Goal: Information Seeking & Learning: Compare options

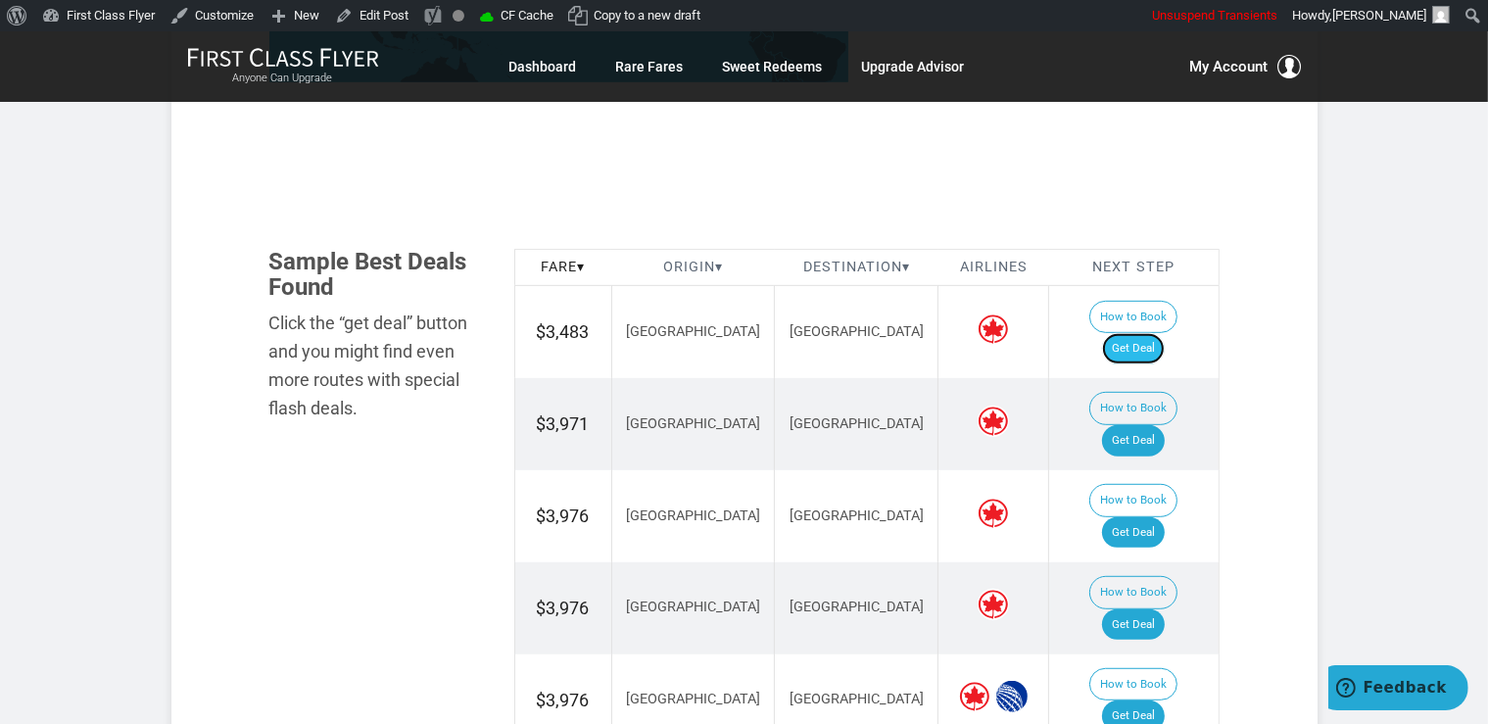
click at [1150, 333] on link "Get Deal" at bounding box center [1133, 348] width 63 height 31
click at [1160, 517] on link "Get Deal" at bounding box center [1133, 532] width 63 height 31
click at [1164, 333] on link "Get Deal" at bounding box center [1133, 348] width 63 height 31
click at [1149, 517] on link "Get Deal" at bounding box center [1133, 532] width 63 height 31
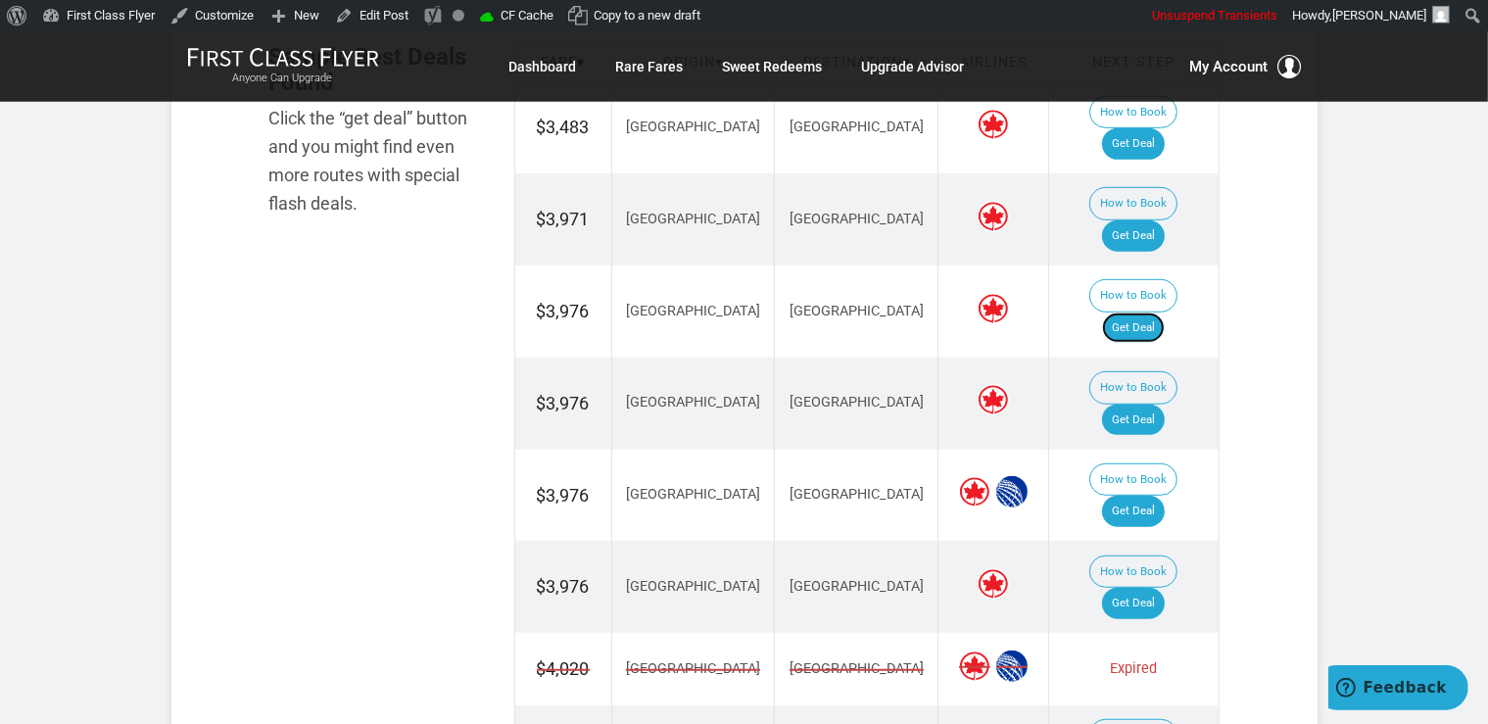
scroll to position [1241, 0]
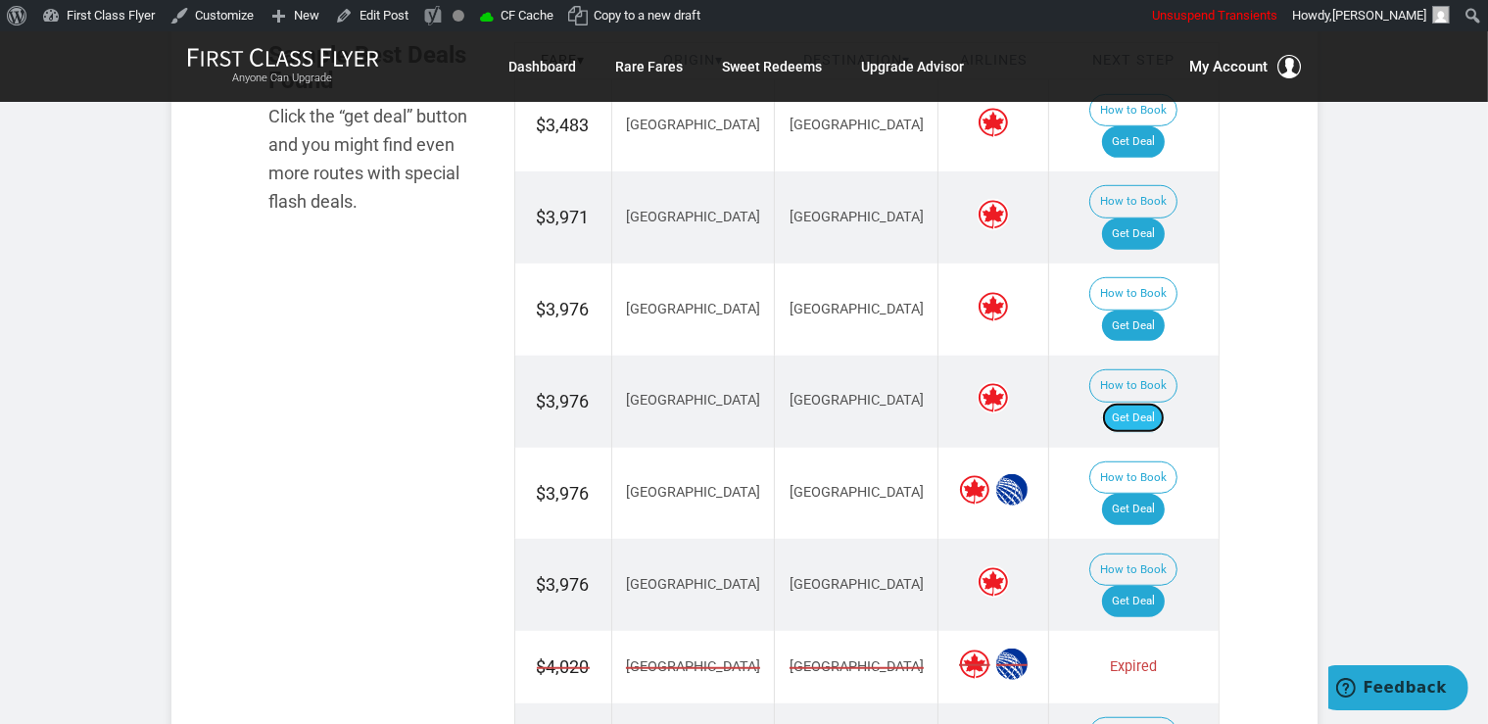
click at [1164, 403] on link "Get Deal" at bounding box center [1133, 418] width 63 height 31
click at [1149, 494] on link "Get Deal" at bounding box center [1133, 509] width 63 height 31
click at [1154, 586] on link "Get Deal" at bounding box center [1133, 601] width 63 height 31
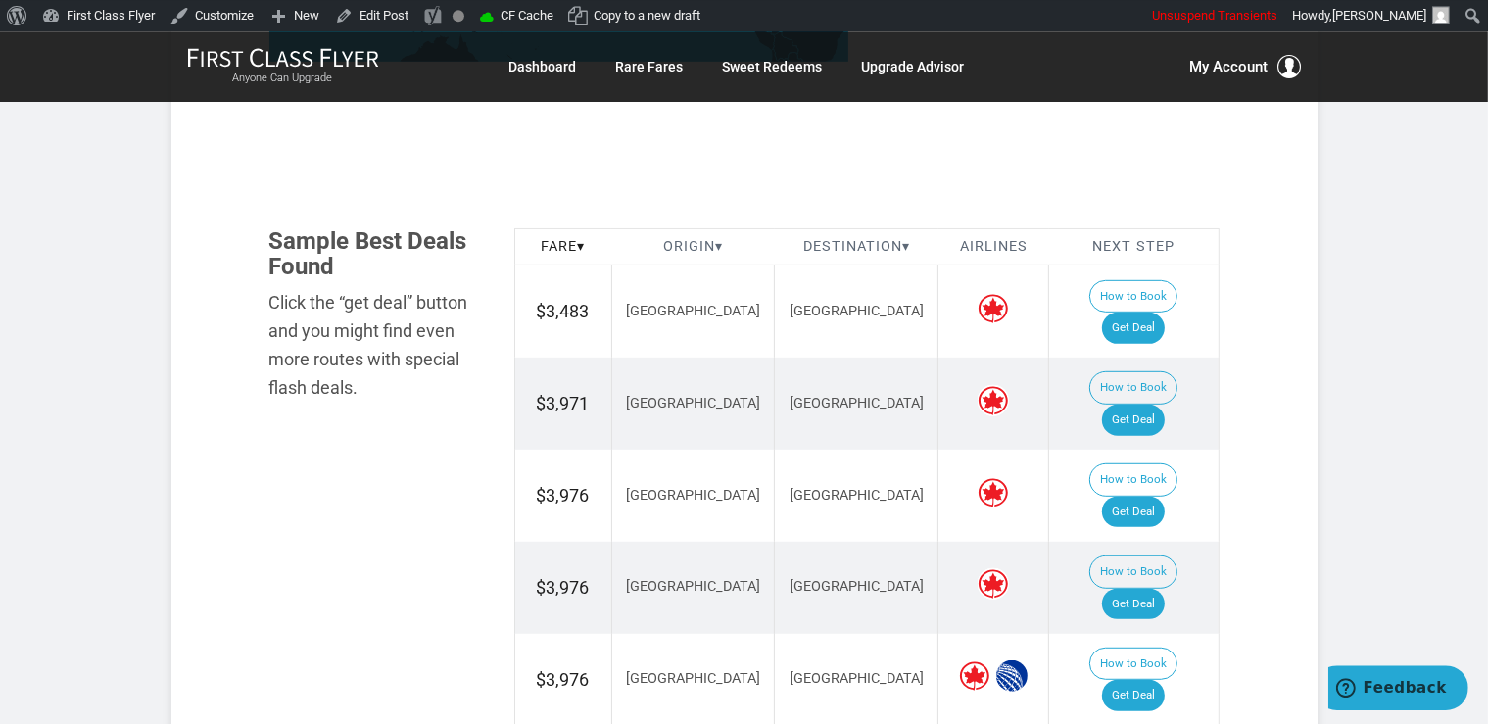
scroll to position [1034, 0]
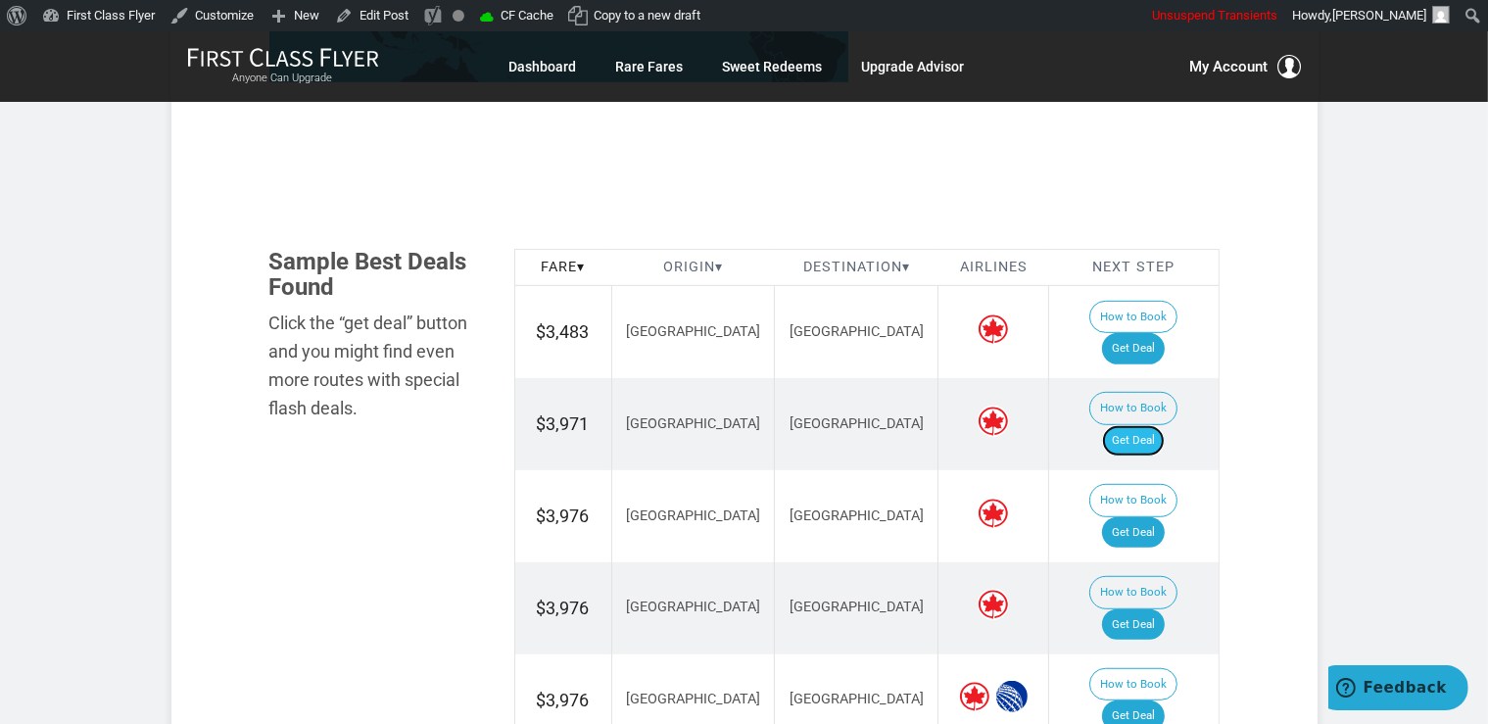
click at [1144, 425] on link "Get Deal" at bounding box center [1133, 440] width 63 height 31
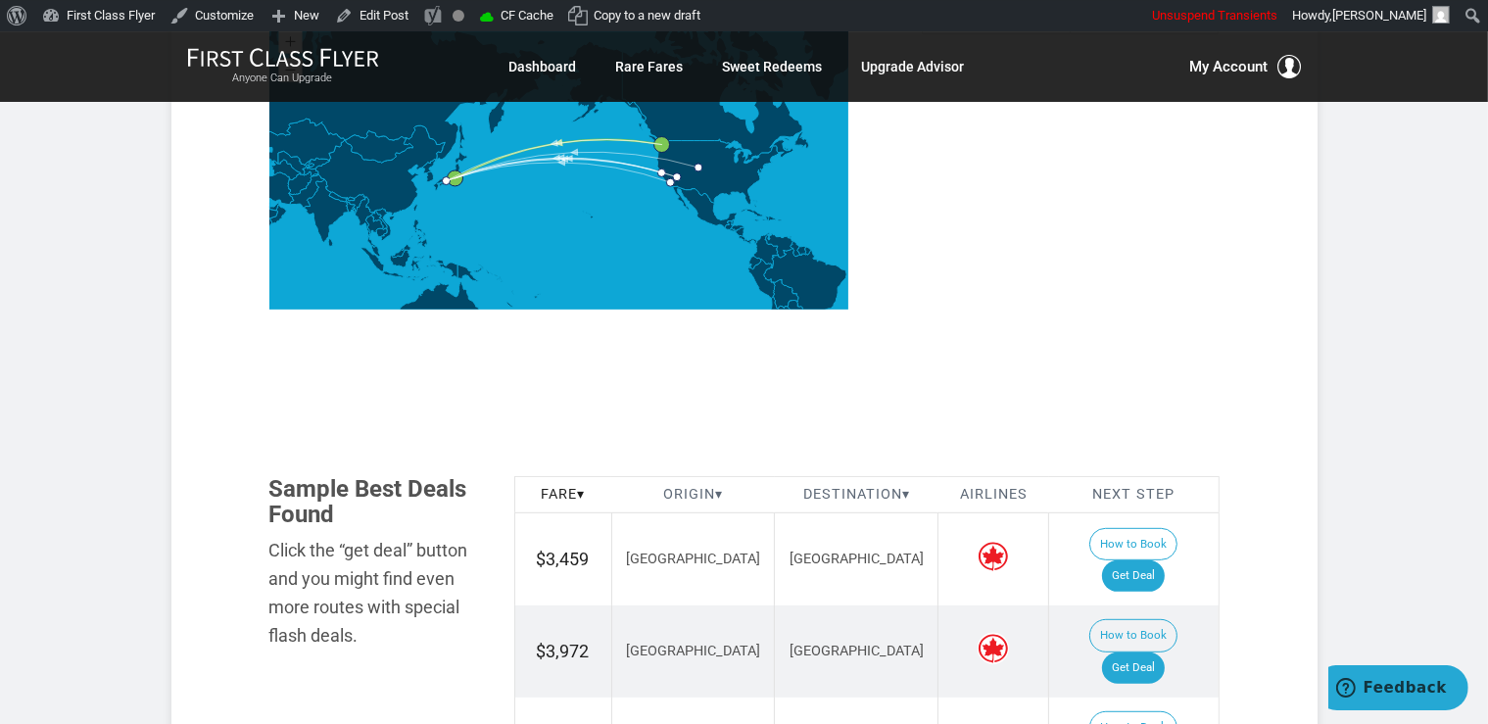
scroll to position [930, 0]
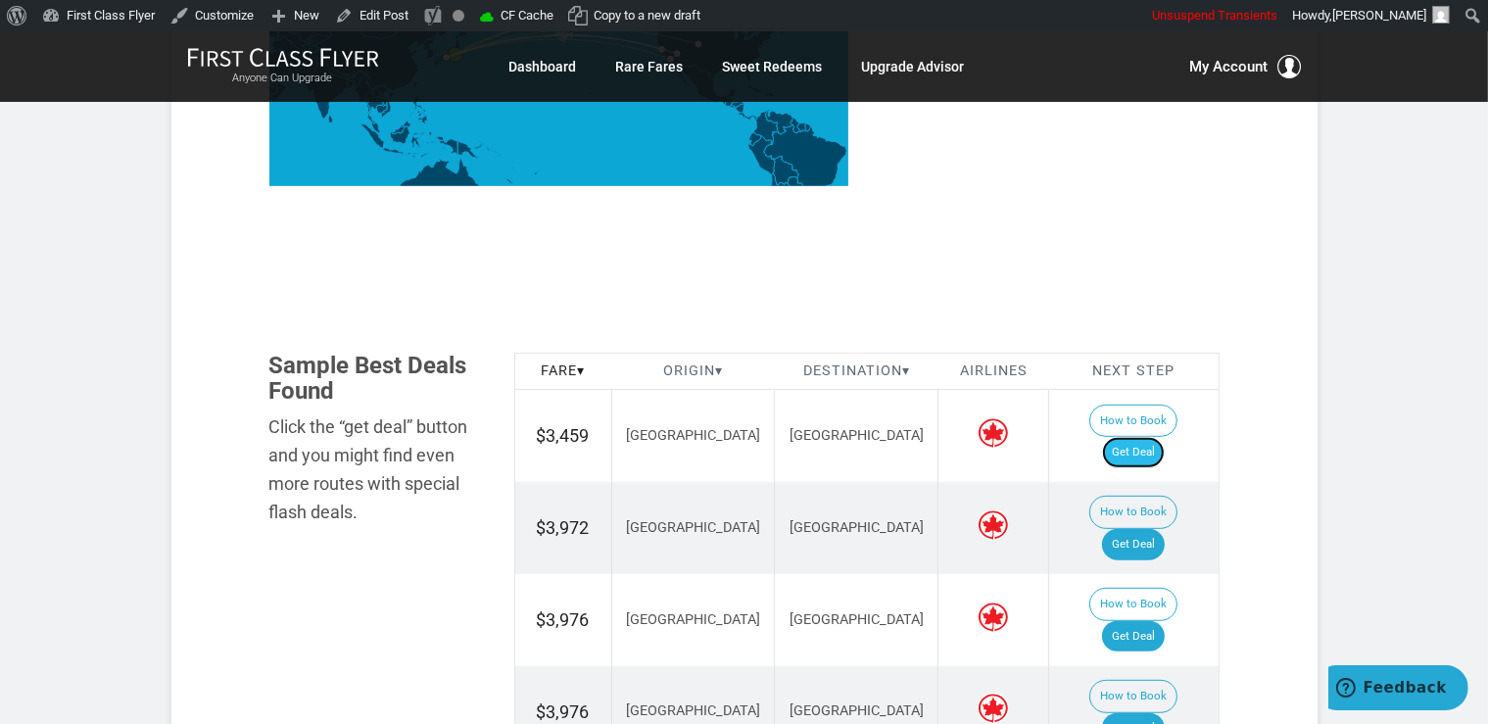
click at [1160, 437] on link "Get Deal" at bounding box center [1133, 452] width 63 height 31
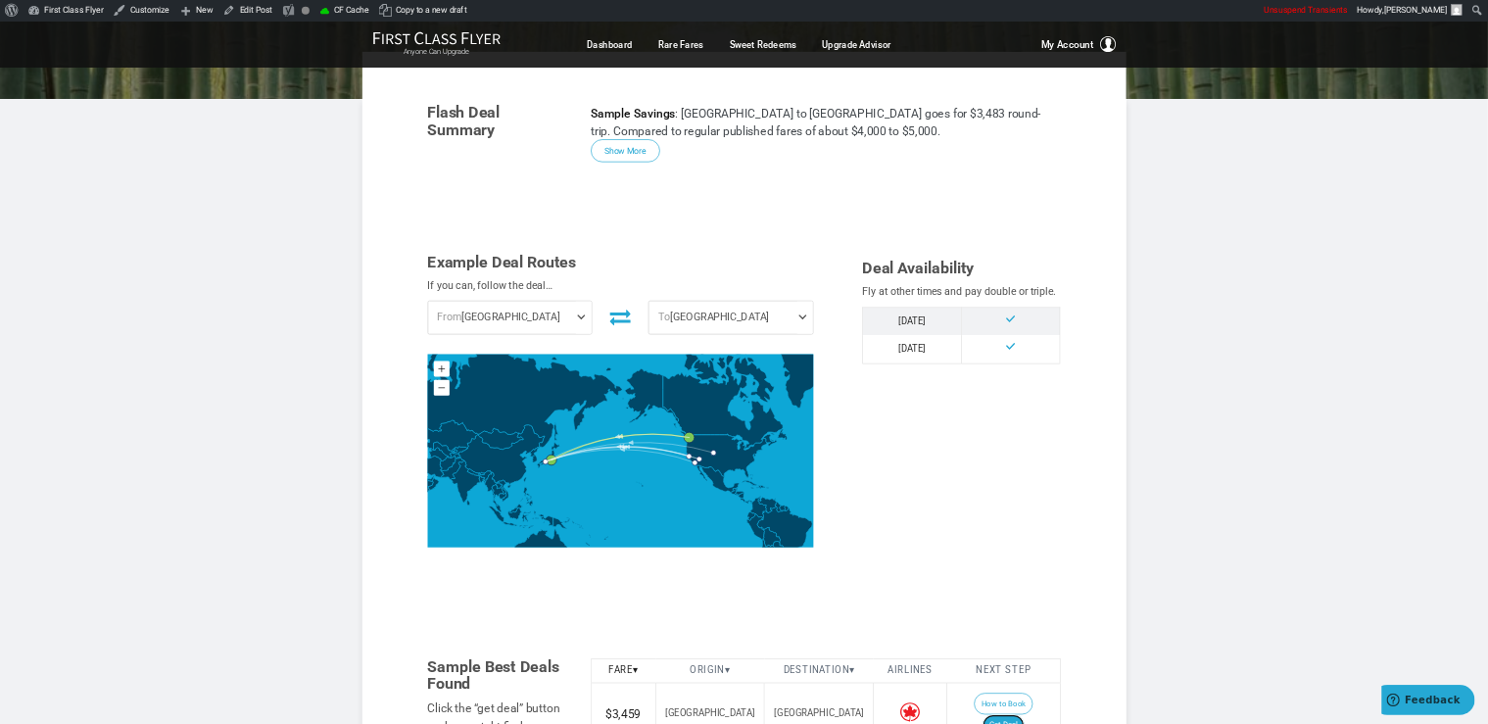
scroll to position [295, 0]
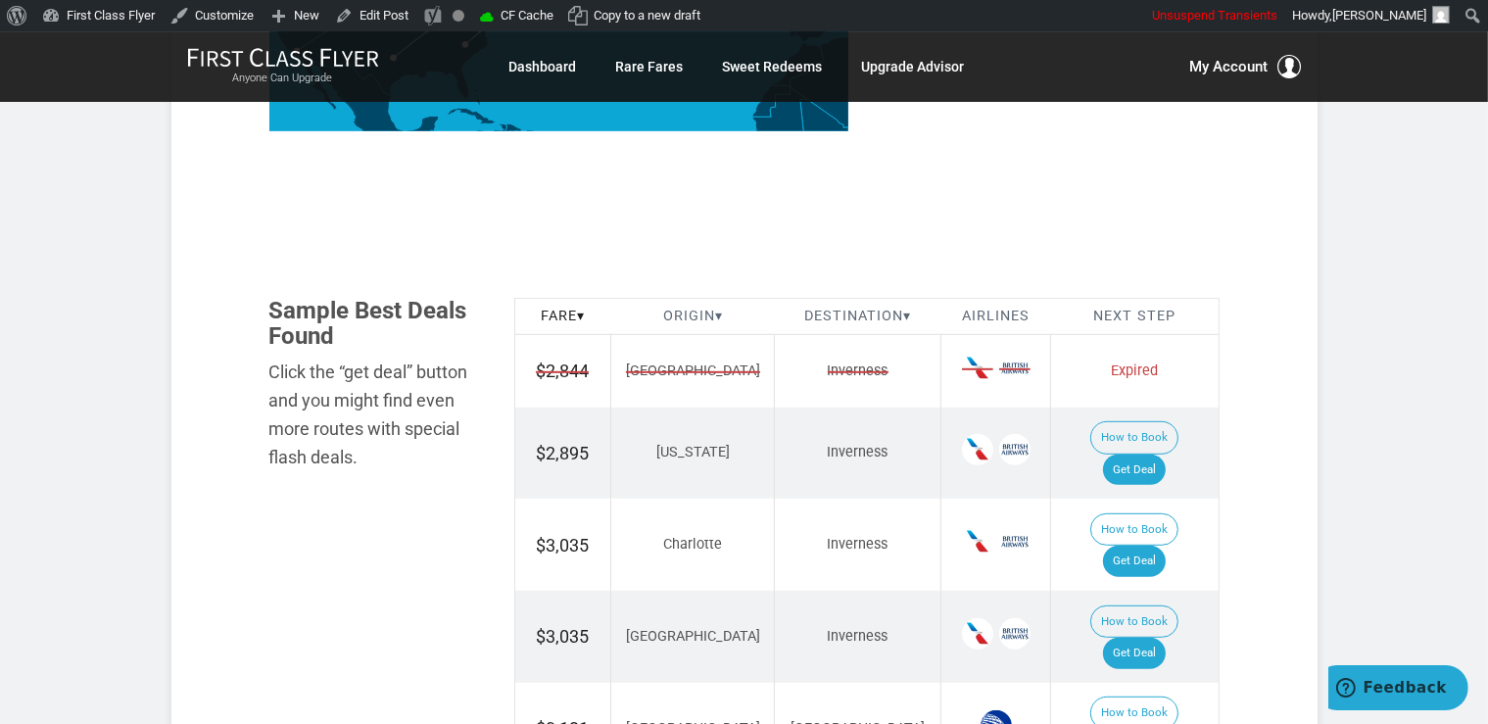
scroll to position [1137, 0]
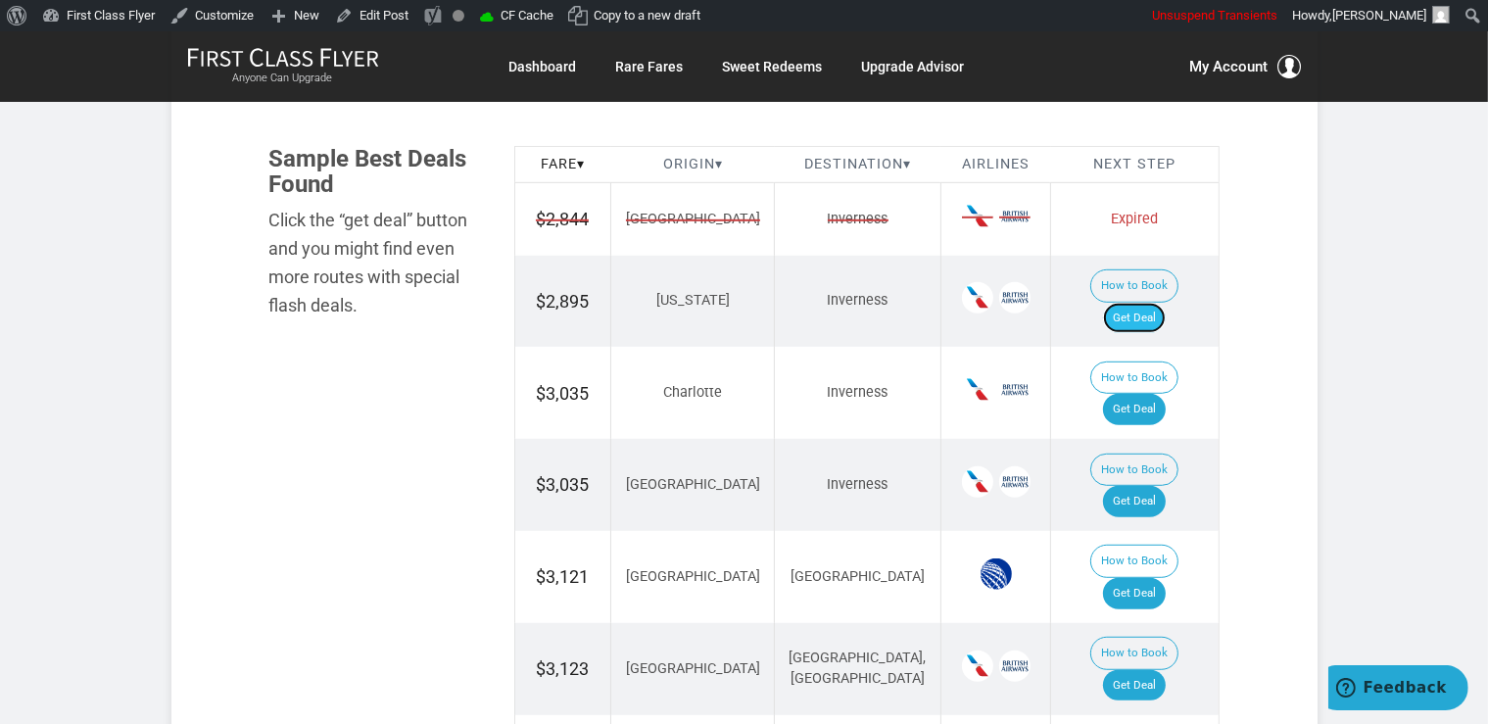
click at [1164, 303] on link "Get Deal" at bounding box center [1134, 318] width 63 height 31
click at [1144, 394] on link "Get Deal" at bounding box center [1134, 409] width 63 height 31
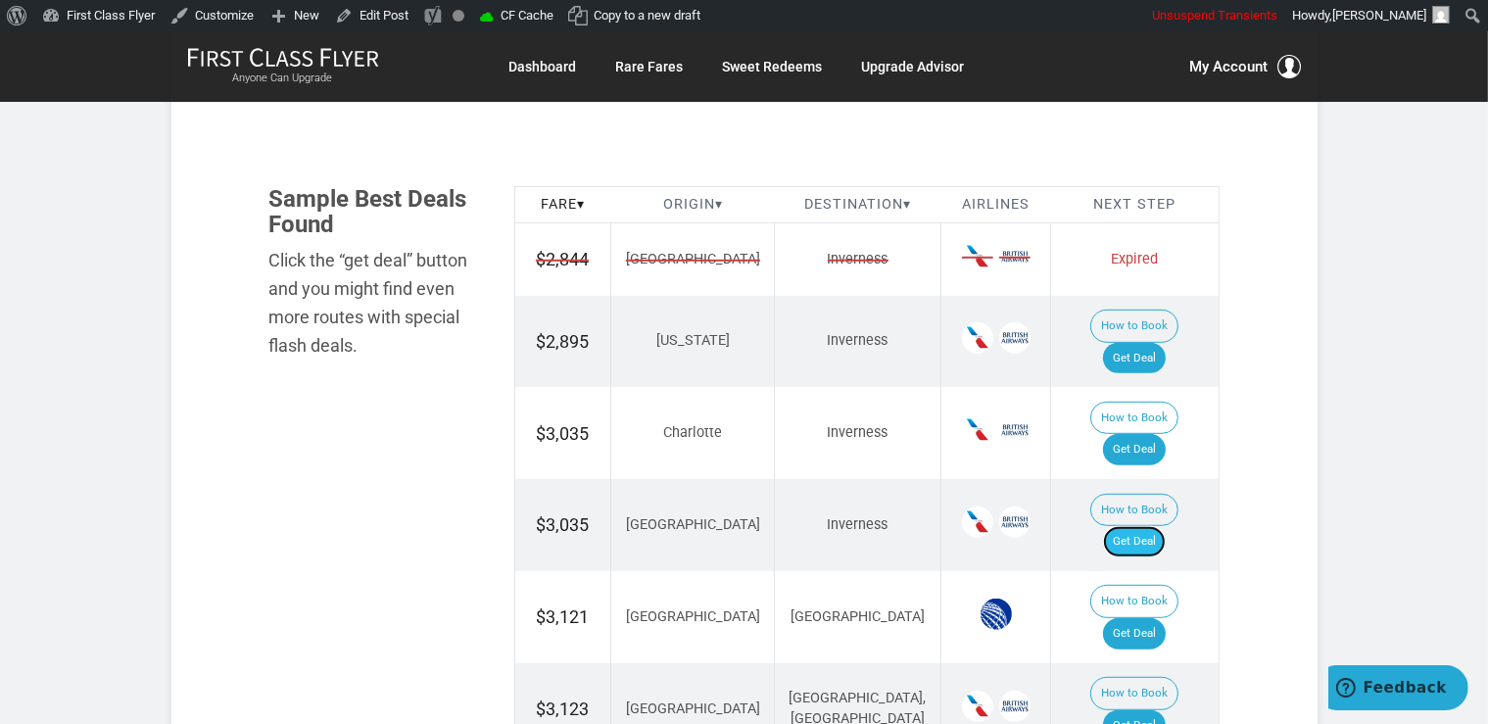
click at [1160, 526] on link "Get Deal" at bounding box center [1134, 541] width 63 height 31
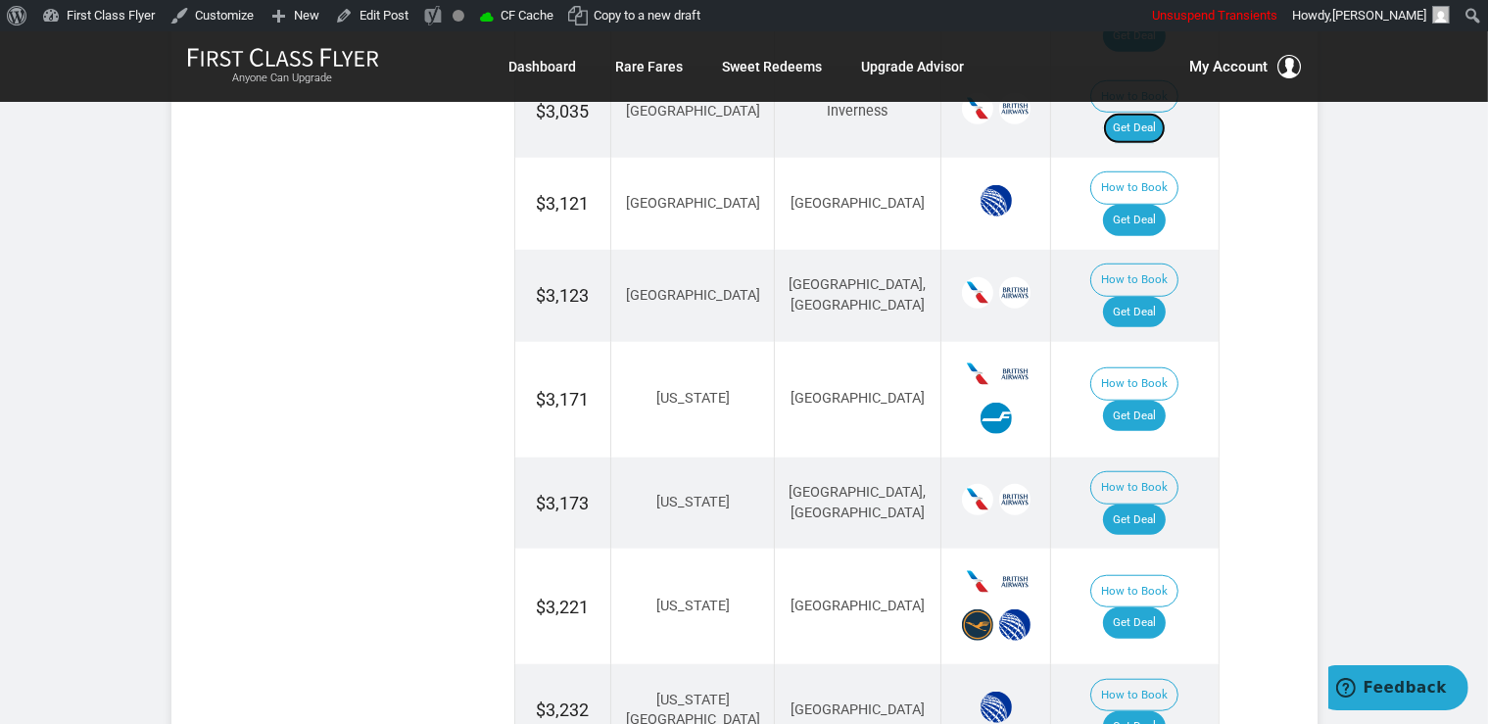
scroll to position [1614, 0]
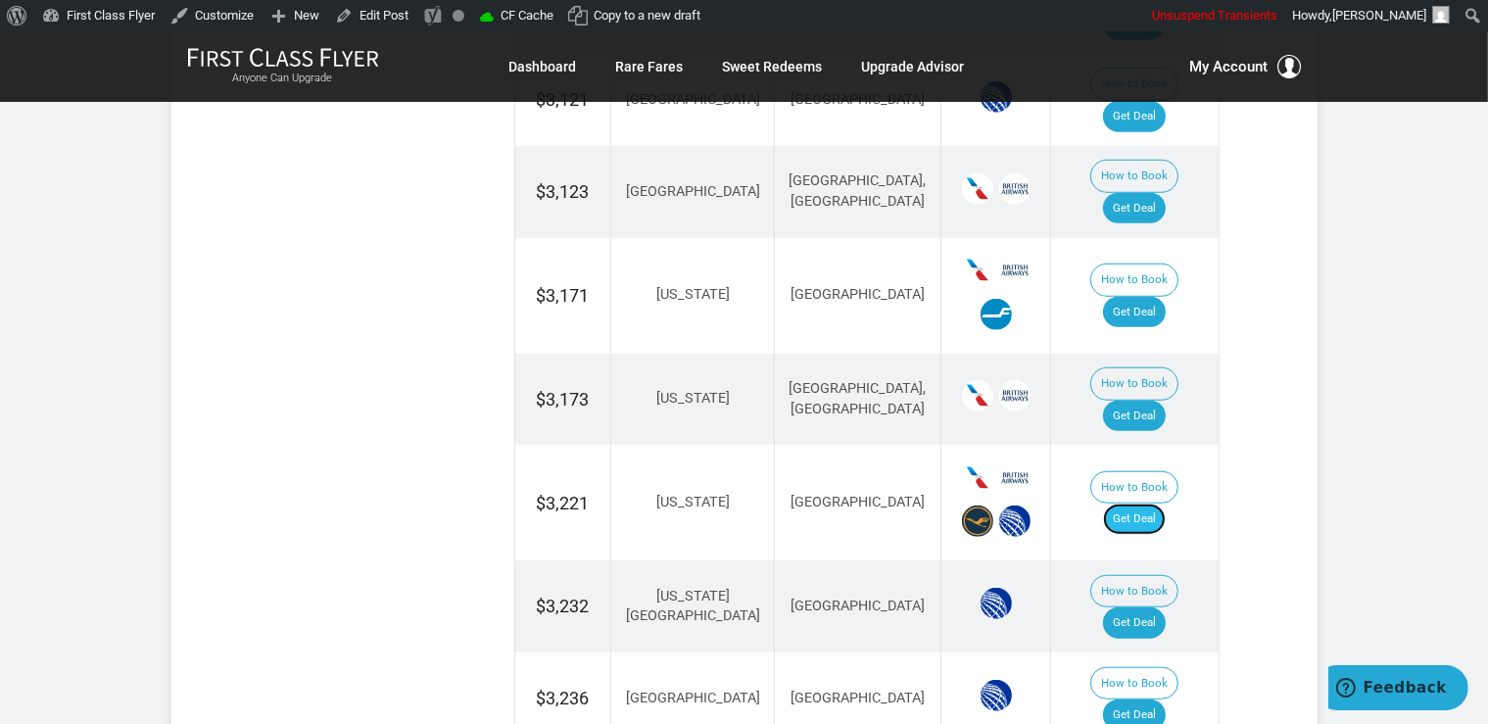
click at [1165, 503] on link "Get Deal" at bounding box center [1134, 518] width 63 height 31
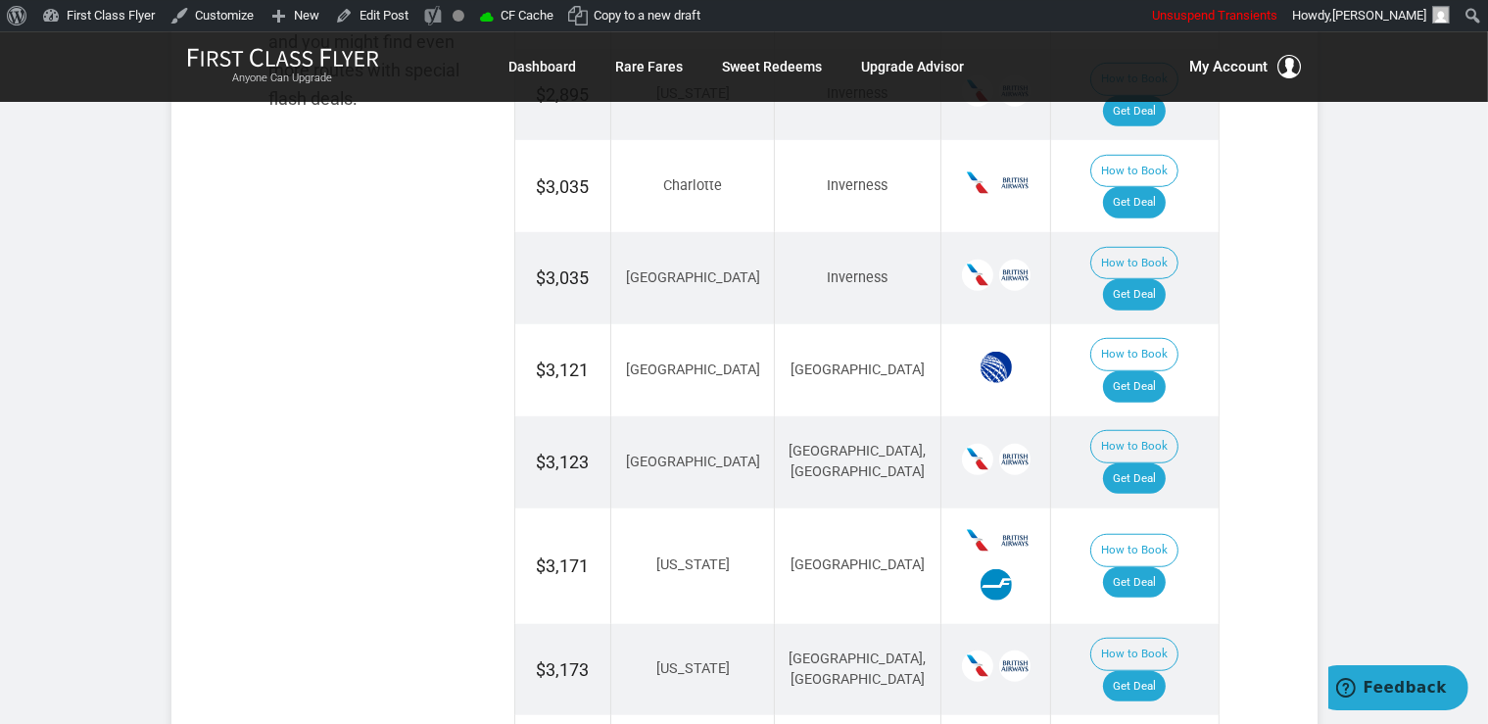
scroll to position [1303, 0]
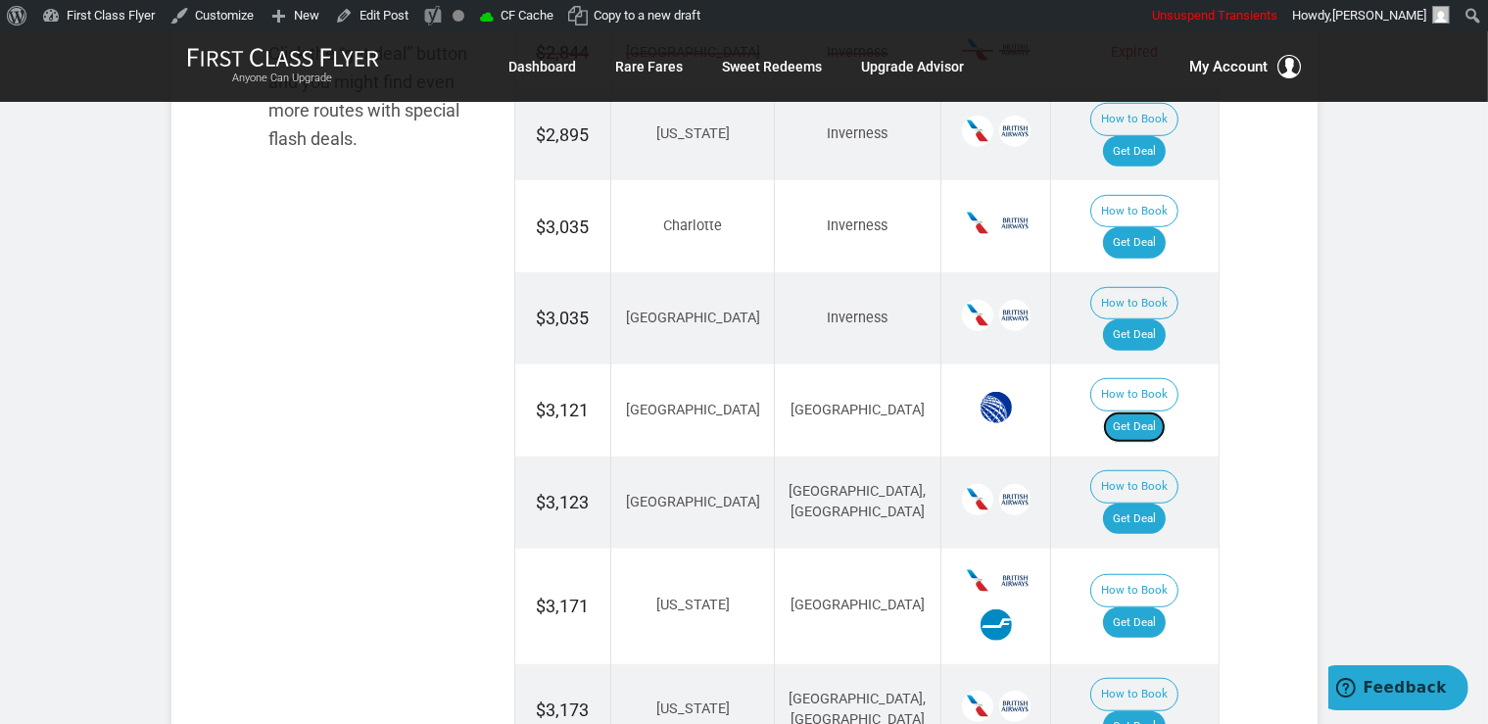
drag, startPoint x: 1138, startPoint y: 317, endPoint x: 1166, endPoint y: 379, distance: 67.9
click at [1138, 364] on td "How to Book Get Deal" at bounding box center [1134, 410] width 167 height 92
click at [1156, 411] on link "Get Deal" at bounding box center [1134, 426] width 63 height 31
click at [1146, 503] on link "Get Deal" at bounding box center [1134, 518] width 63 height 31
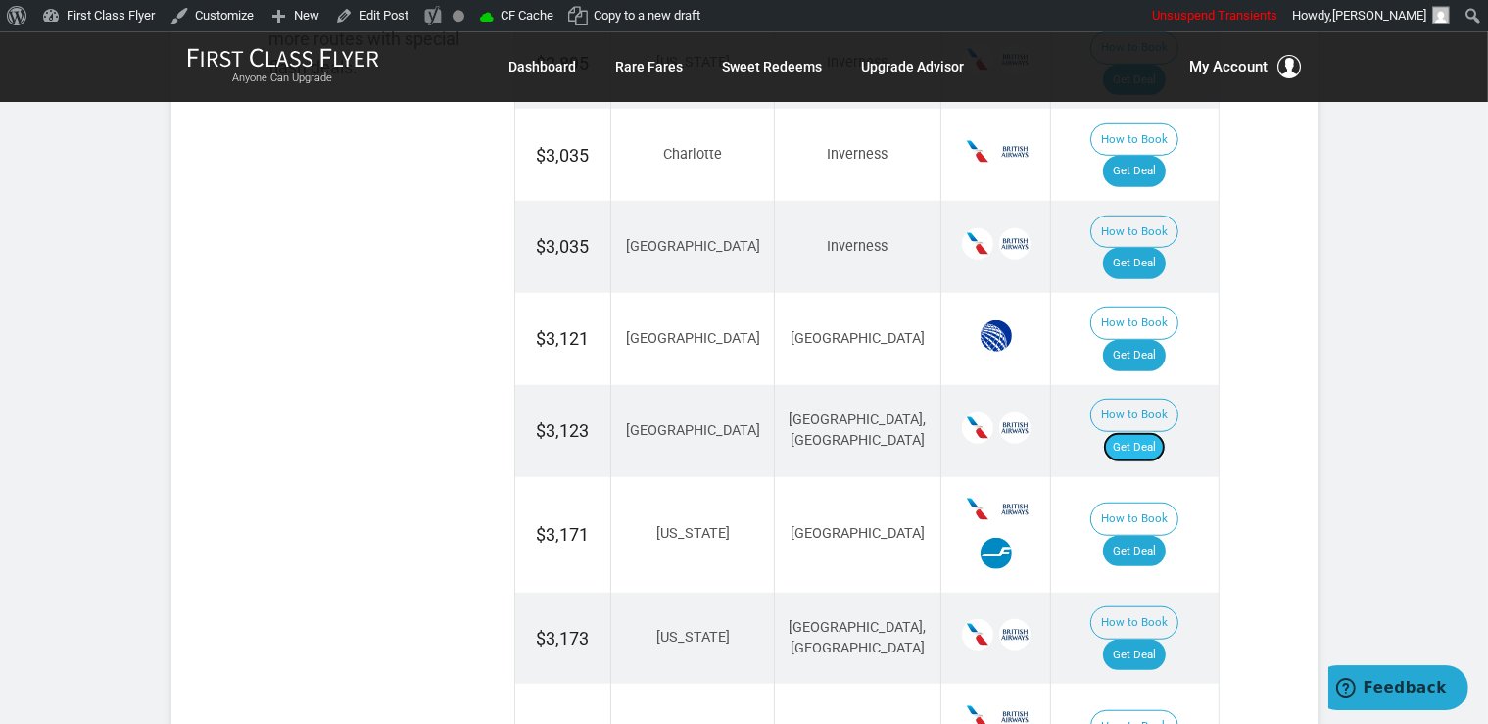
scroll to position [1406, 0]
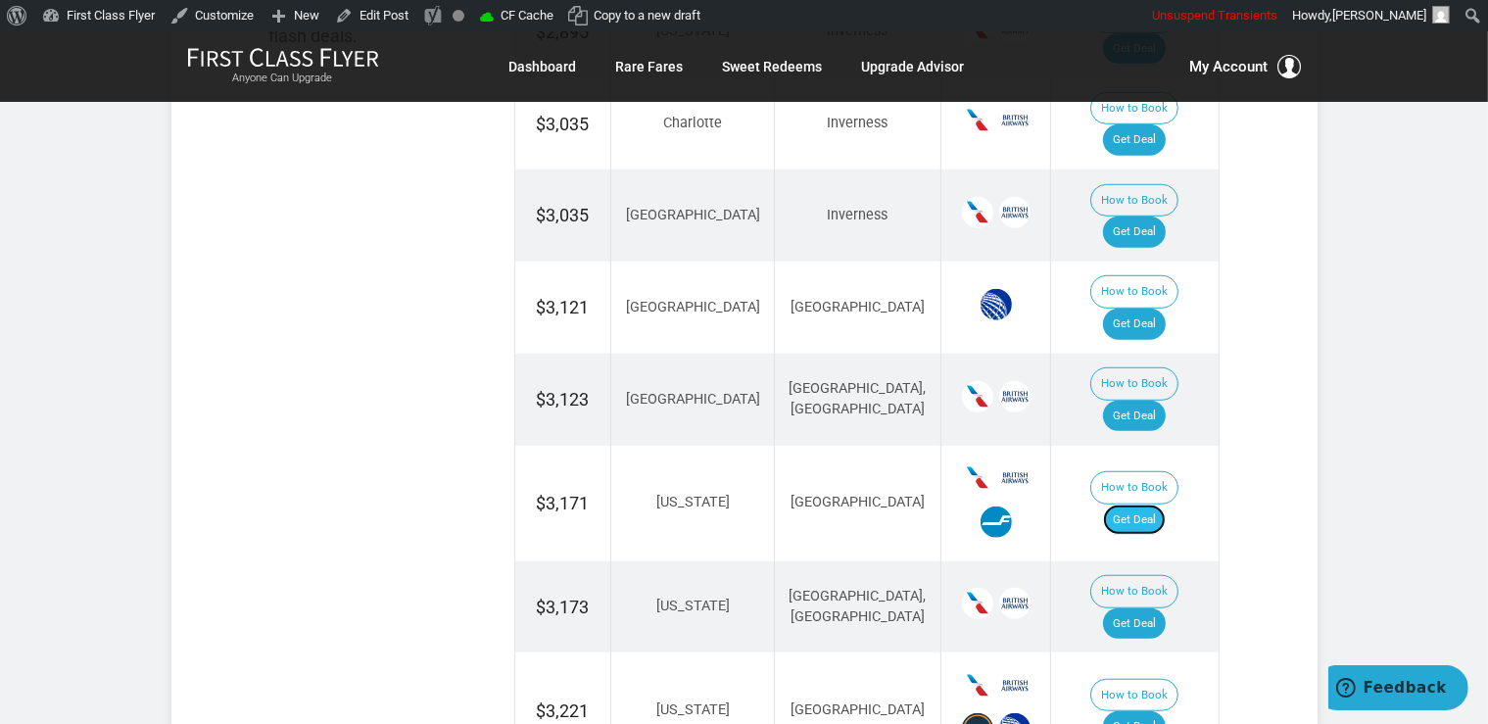
click at [1150, 504] on link "Get Deal" at bounding box center [1134, 519] width 63 height 31
click at [1142, 608] on link "Get Deal" at bounding box center [1134, 623] width 63 height 31
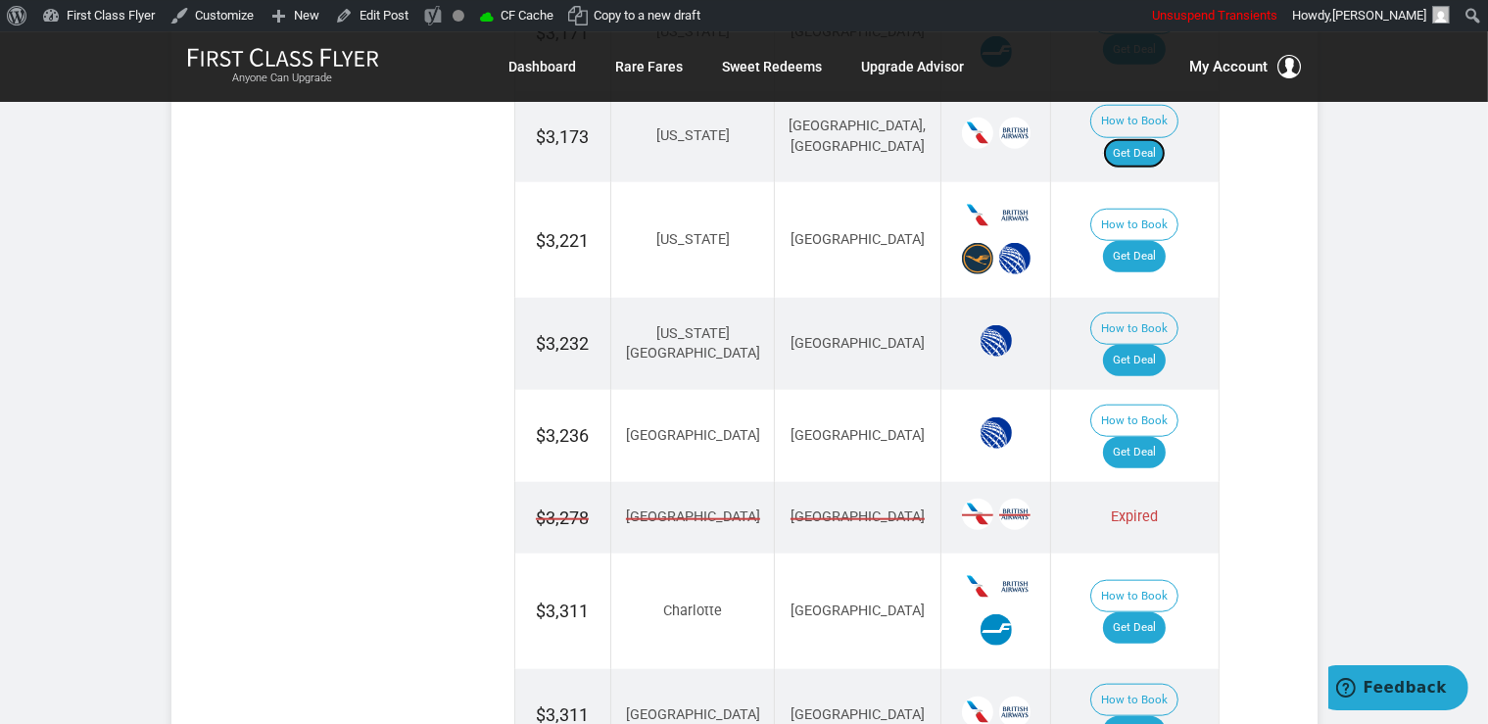
scroll to position [1923, 0]
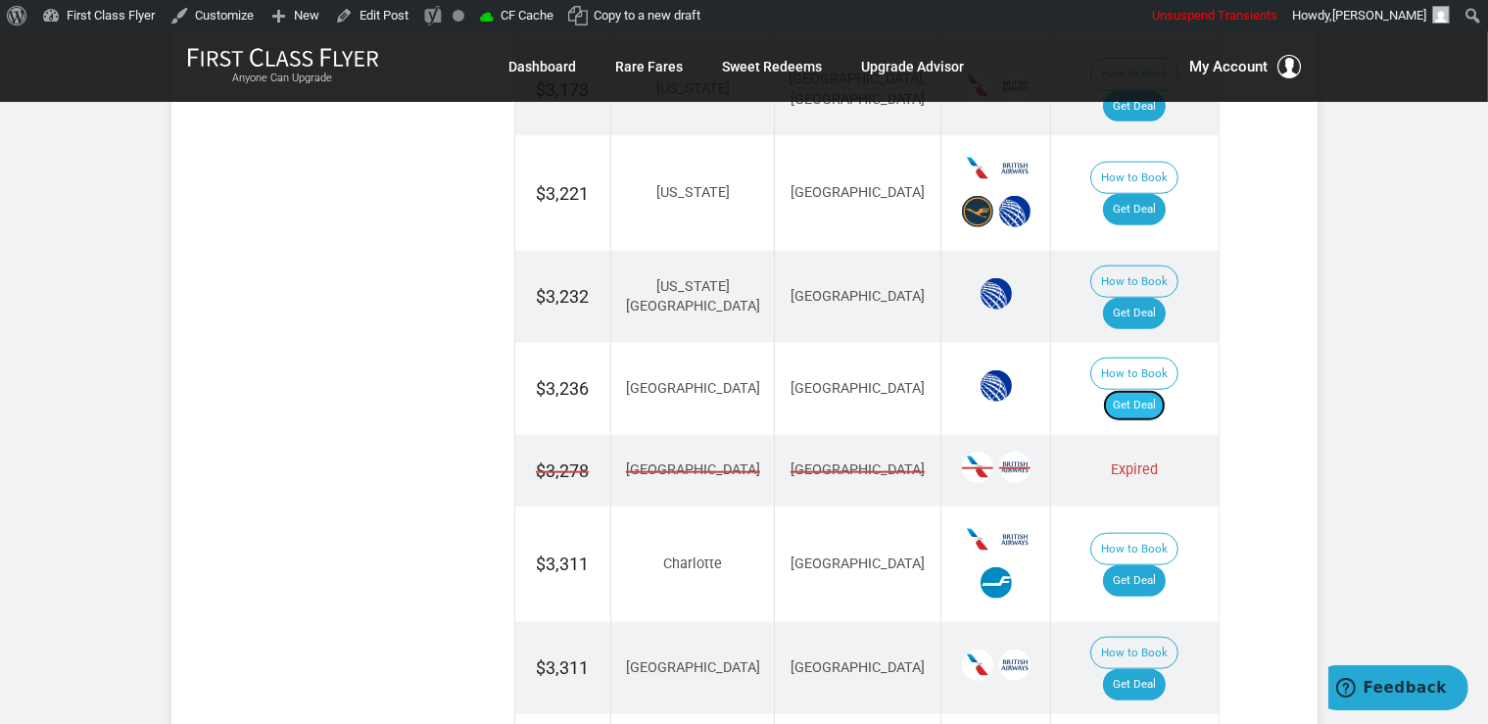
click at [1143, 390] on link "Get Deal" at bounding box center [1134, 405] width 63 height 31
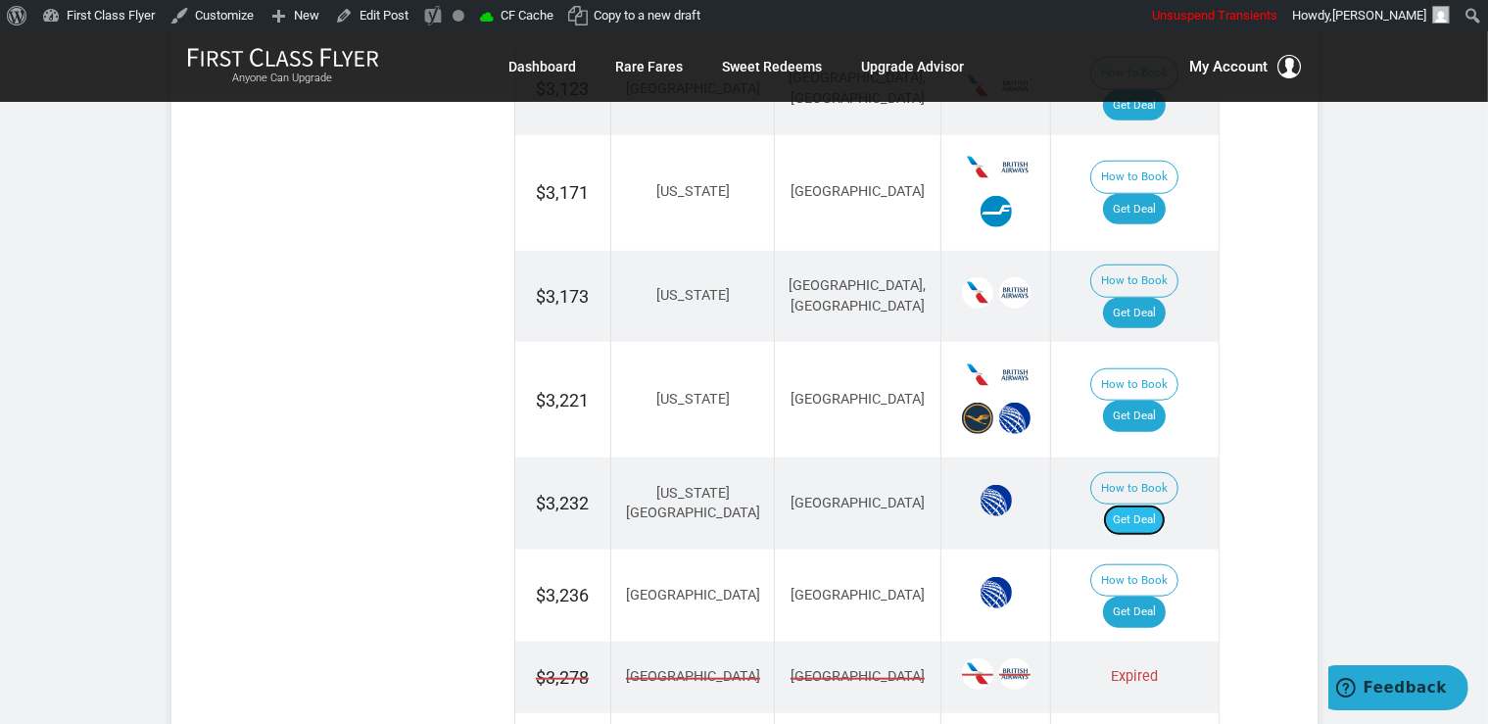
click at [1153, 504] on link "Get Deal" at bounding box center [1134, 519] width 63 height 31
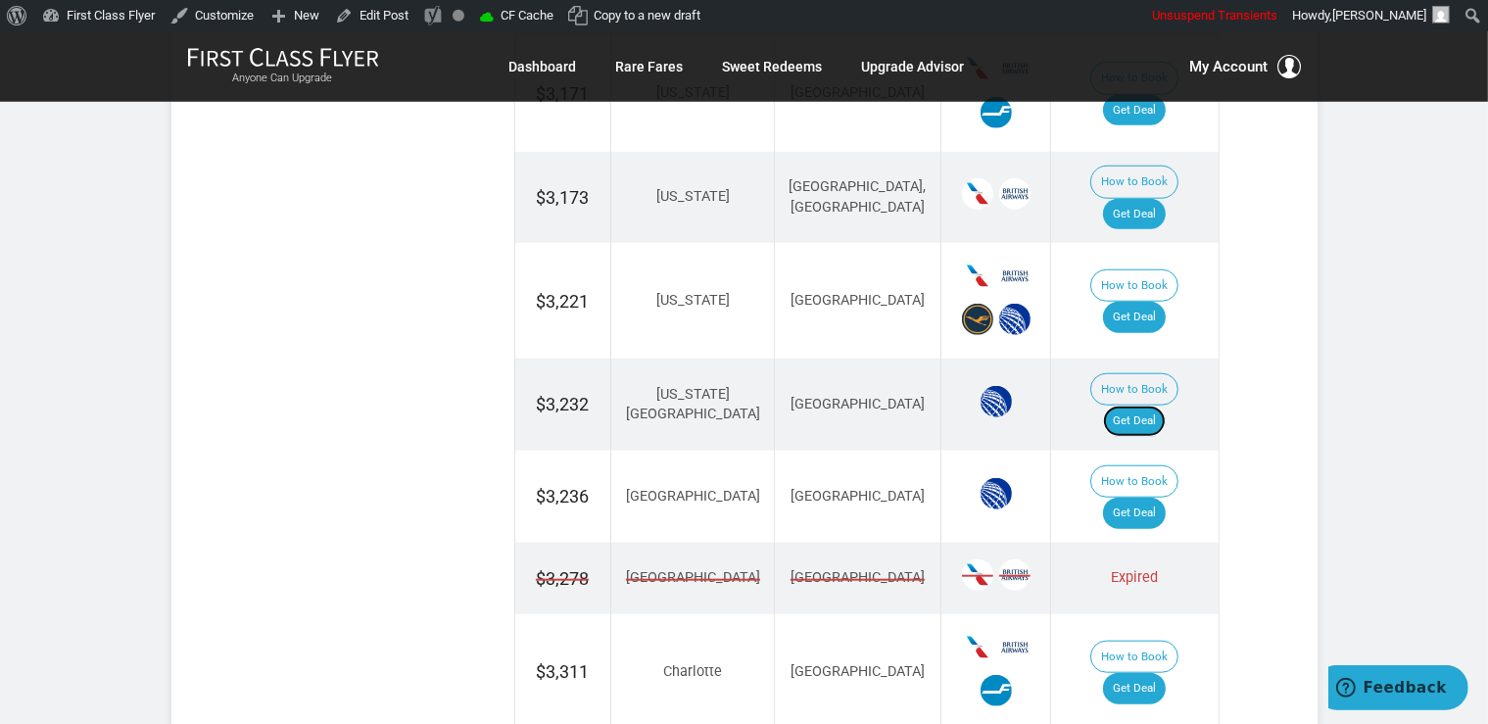
scroll to position [1912, 0]
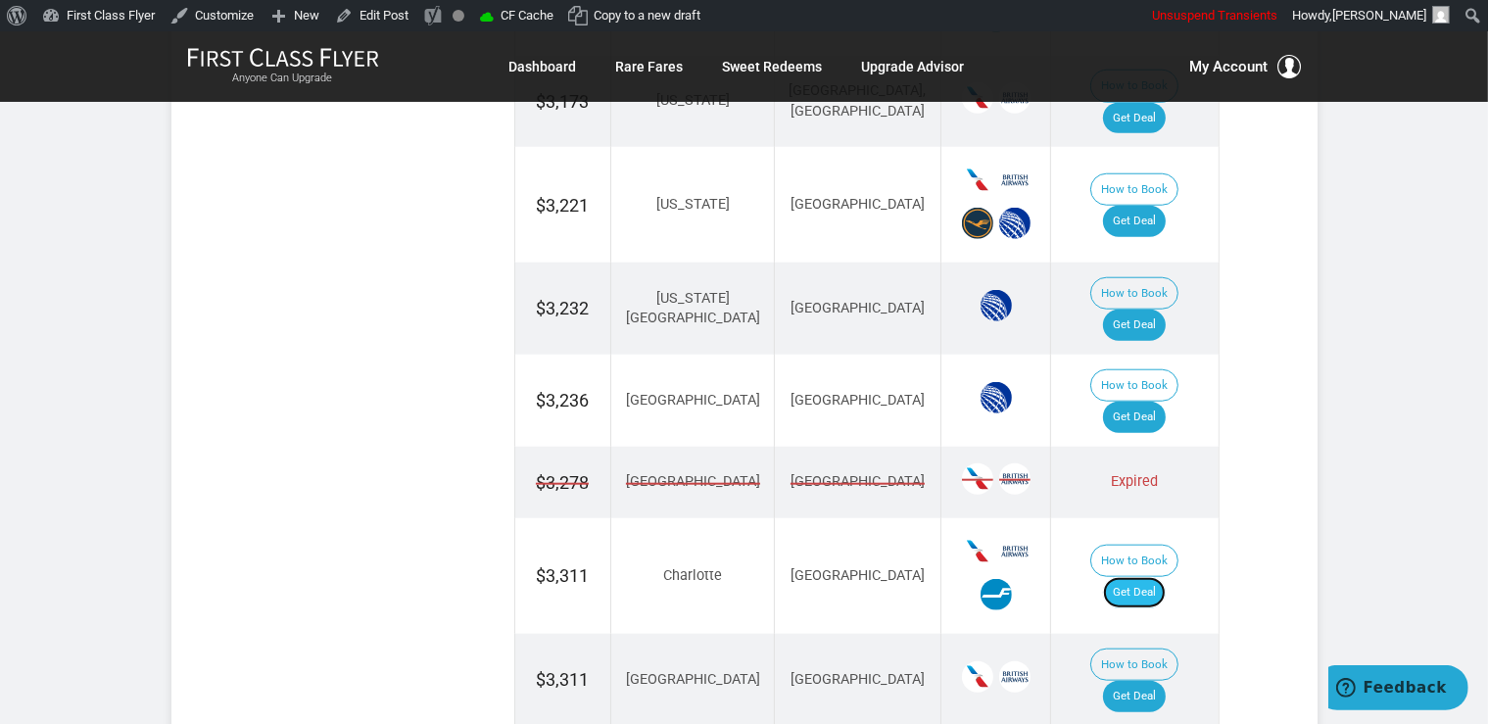
click at [1127, 577] on link "Get Deal" at bounding box center [1134, 592] width 63 height 31
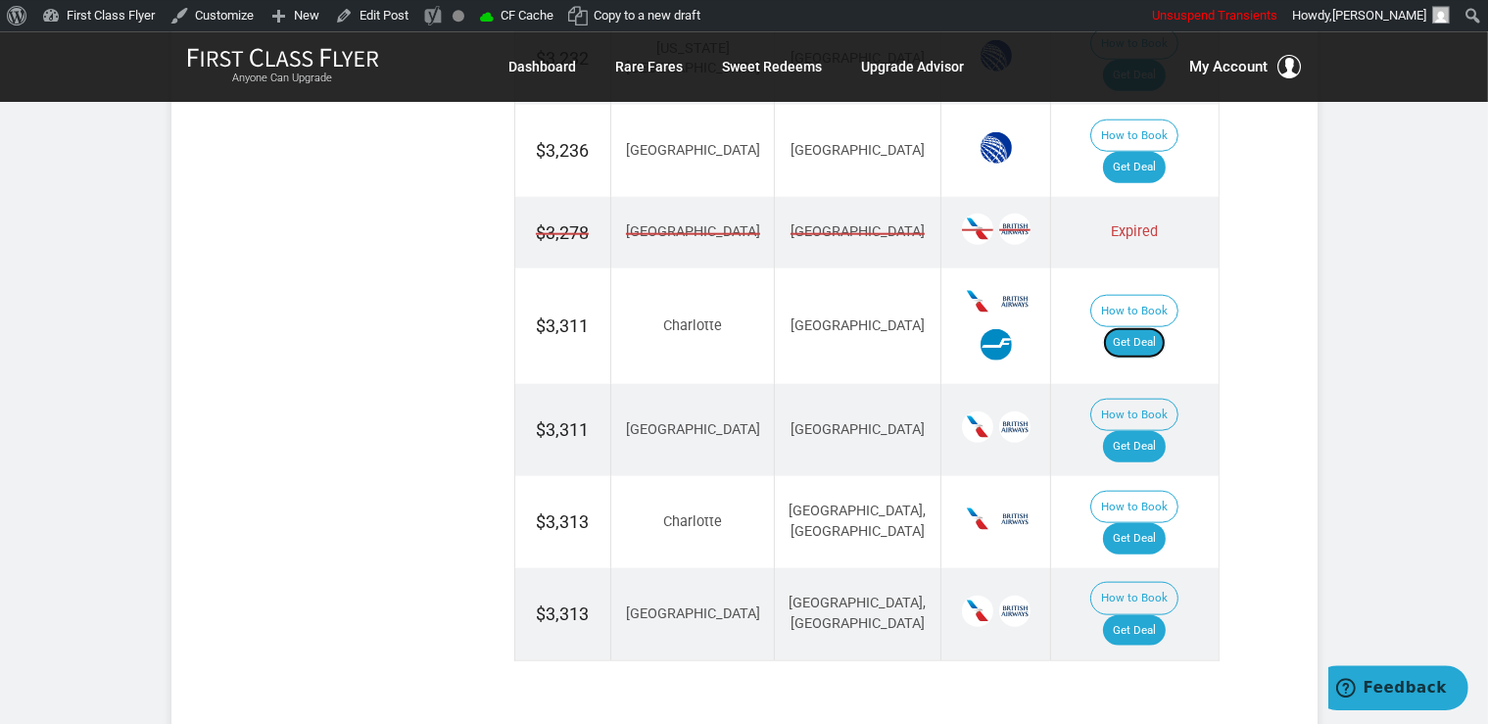
scroll to position [2222, 0]
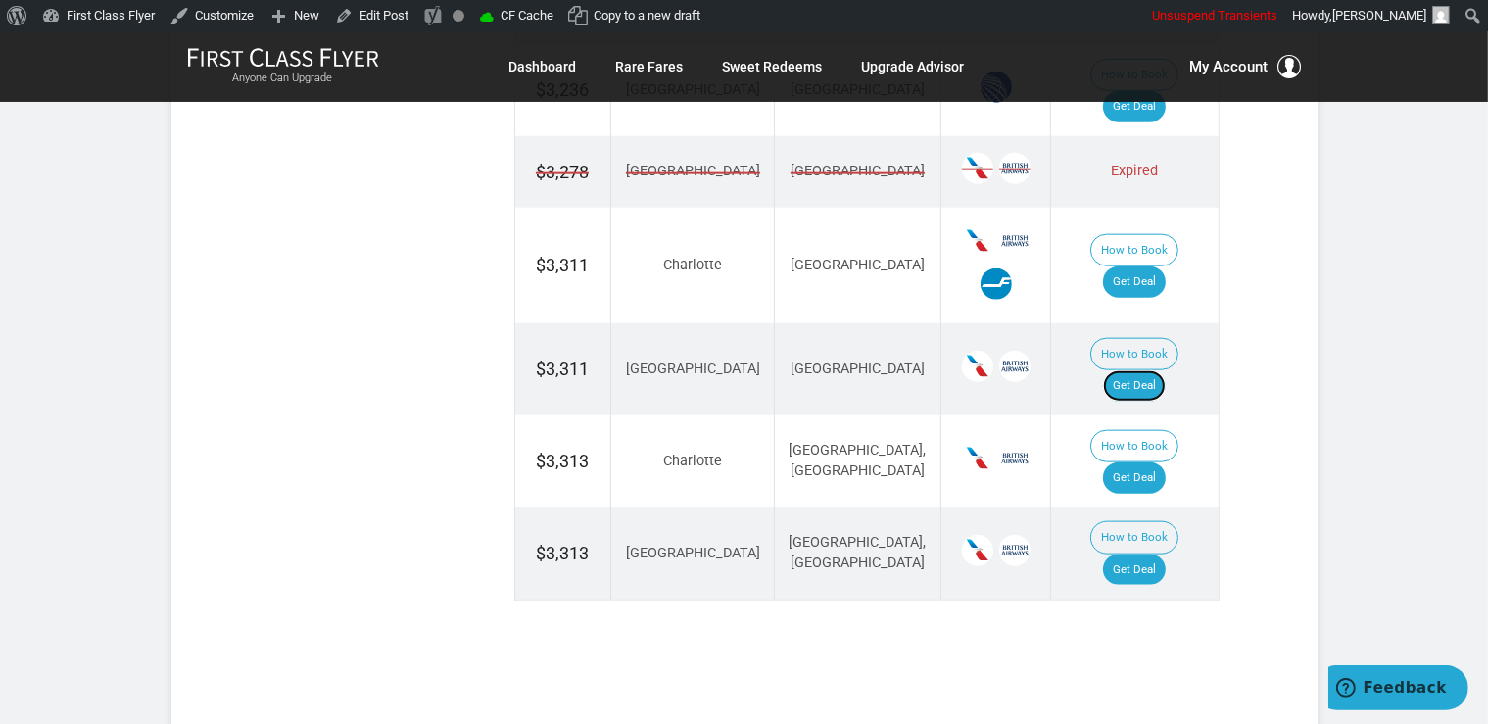
click at [1161, 370] on link "Get Deal" at bounding box center [1134, 385] width 63 height 31
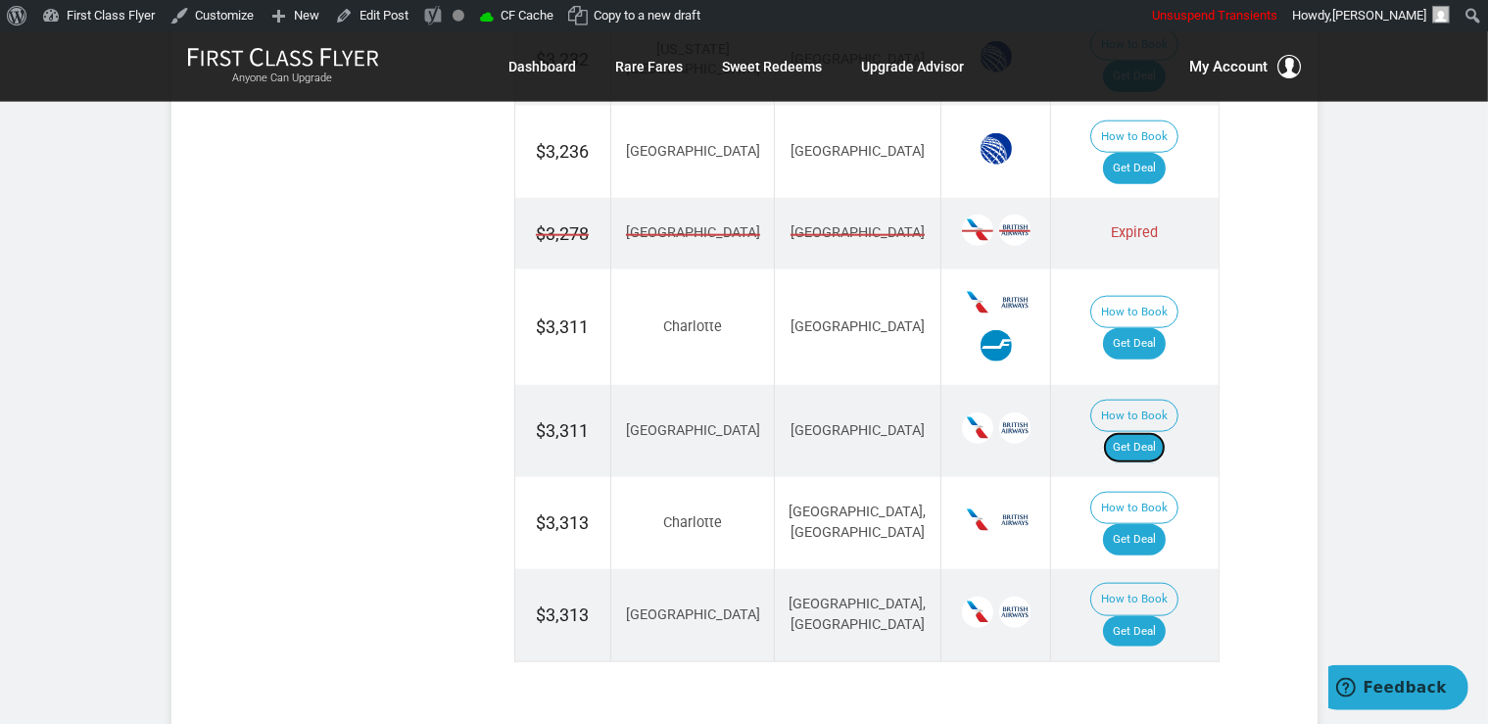
scroll to position [2119, 0]
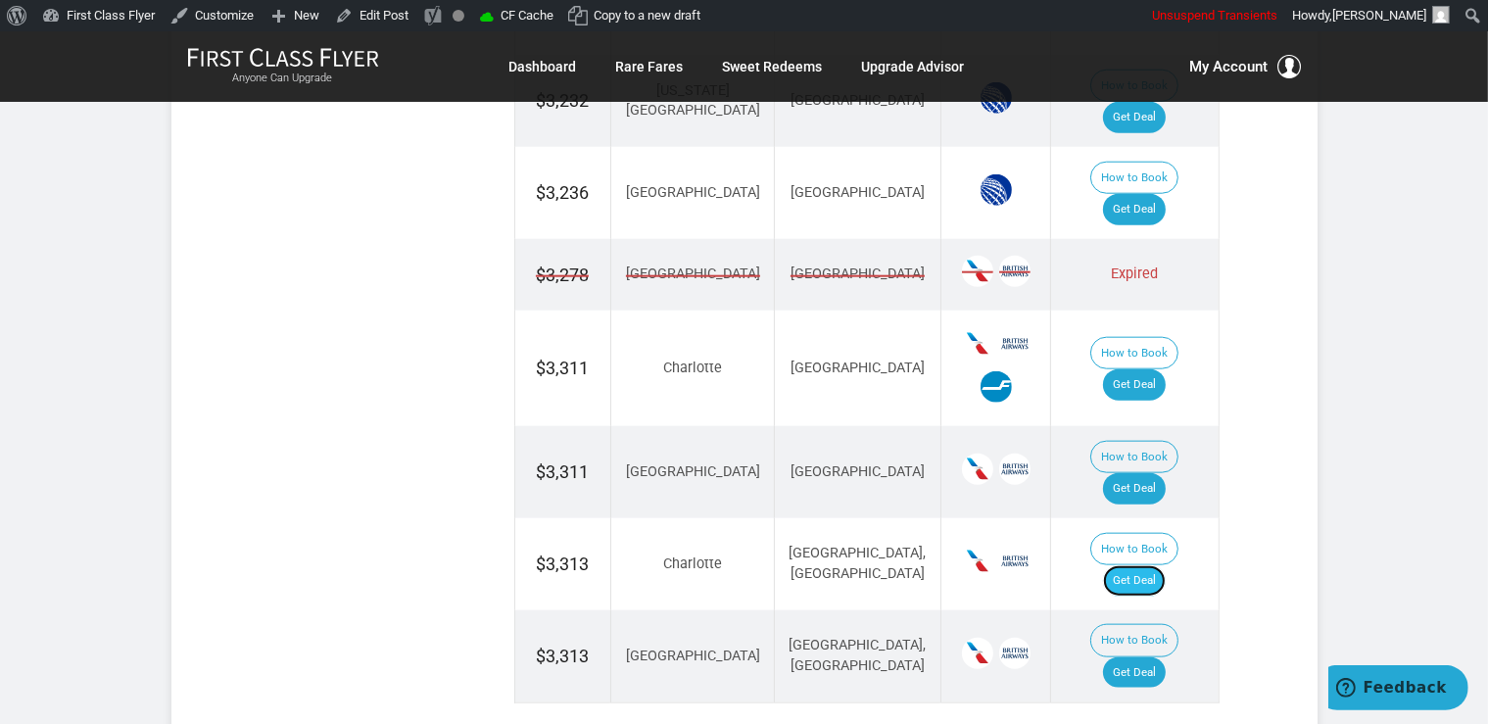
click at [1143, 565] on link "Get Deal" at bounding box center [1134, 580] width 63 height 31
click at [1144, 657] on link "Get Deal" at bounding box center [1134, 672] width 63 height 31
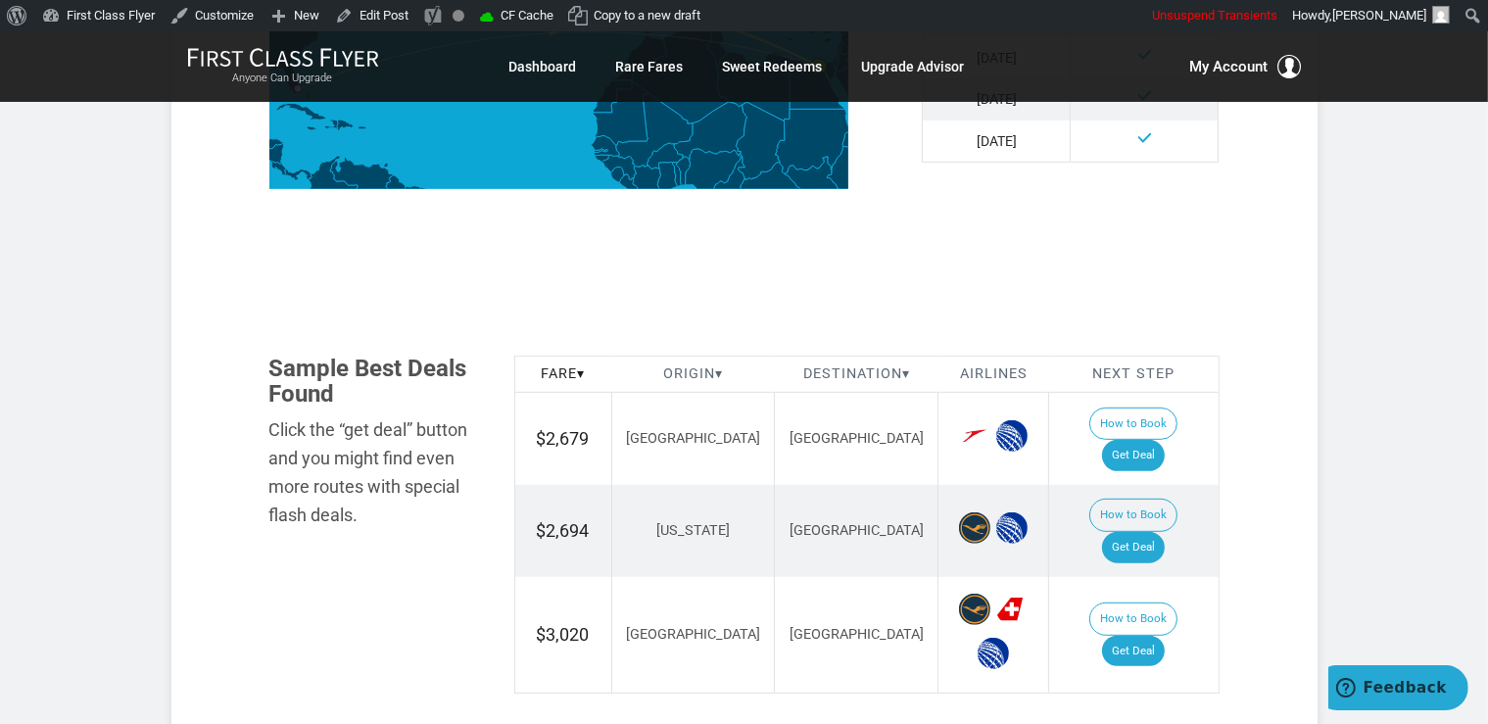
scroll to position [930, 0]
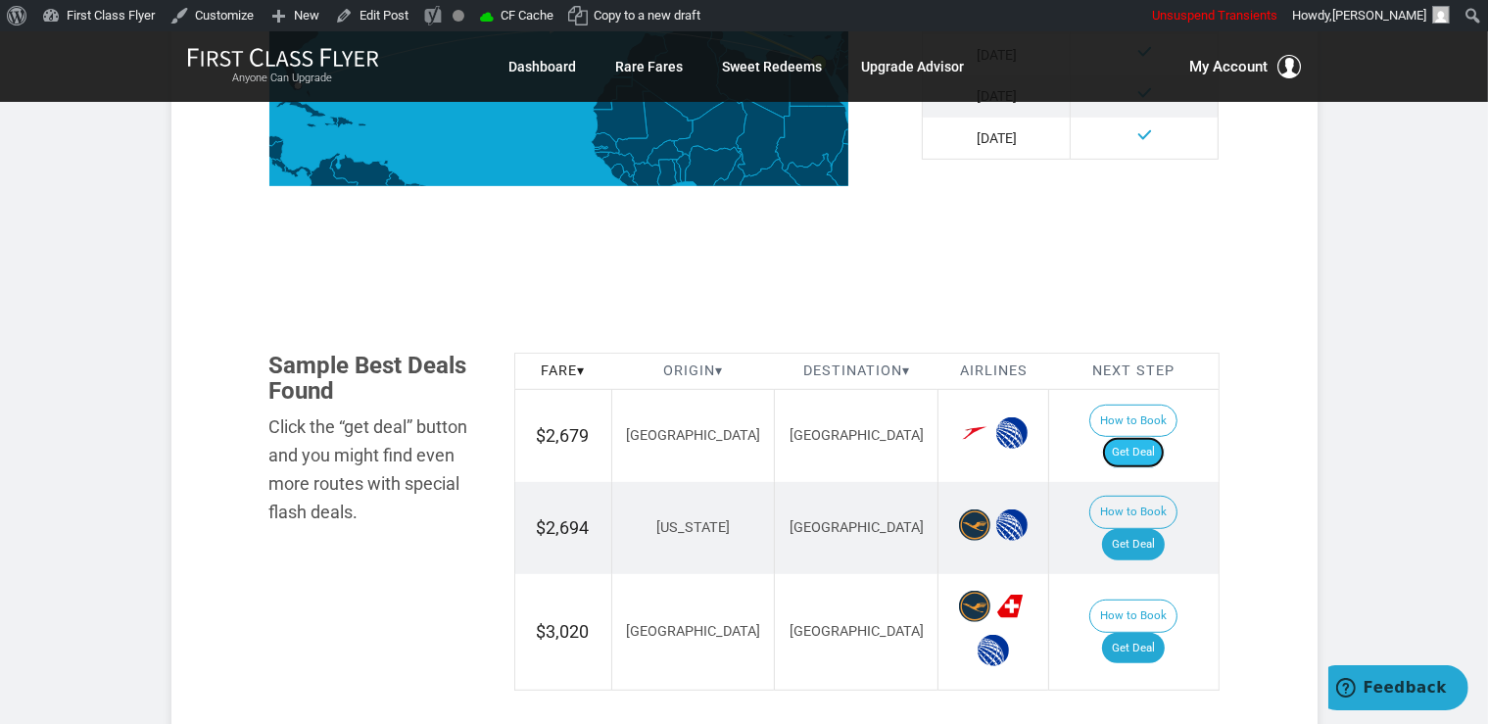
click at [1151, 437] on link "Get Deal" at bounding box center [1133, 452] width 63 height 31
click at [1145, 633] on link "Get Deal" at bounding box center [1133, 648] width 63 height 31
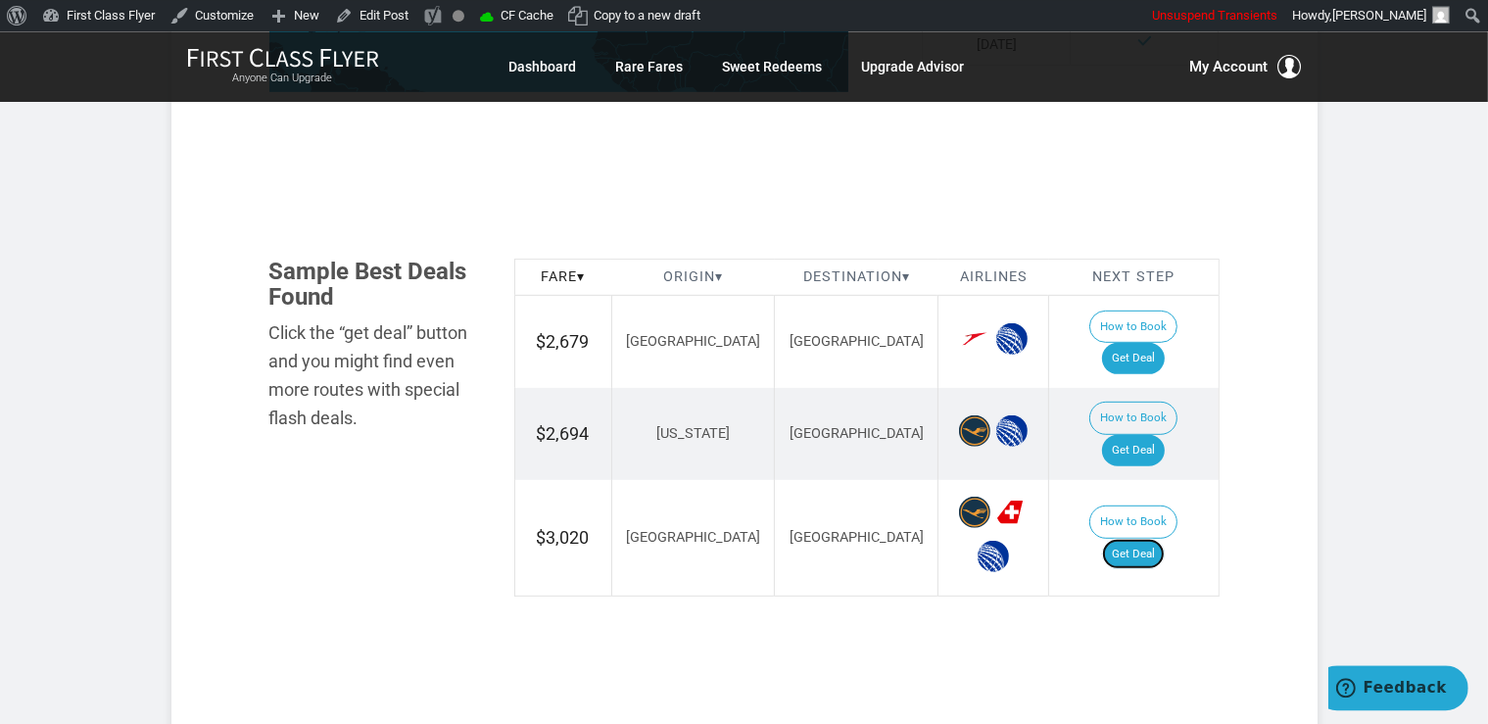
scroll to position [1137, 0]
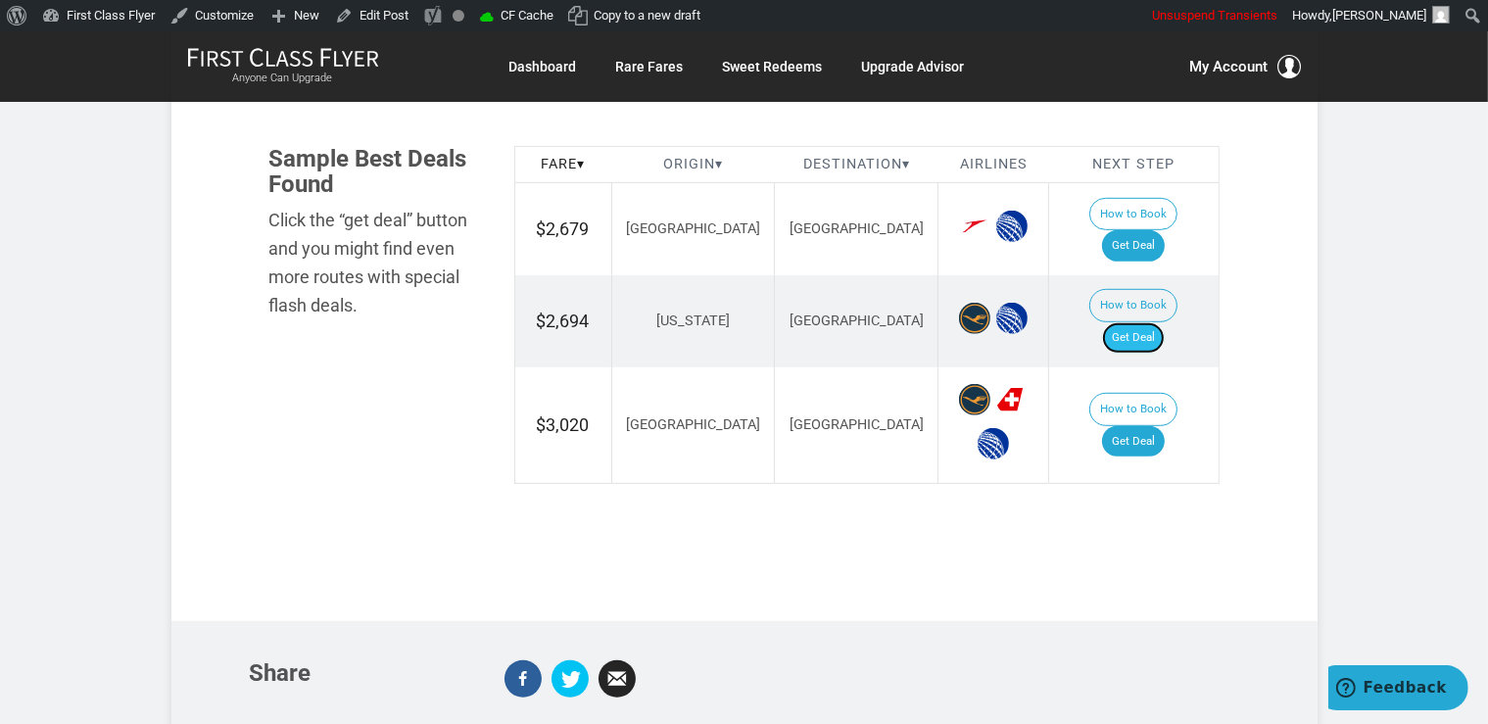
click at [1148, 322] on link "Get Deal" at bounding box center [1133, 337] width 63 height 31
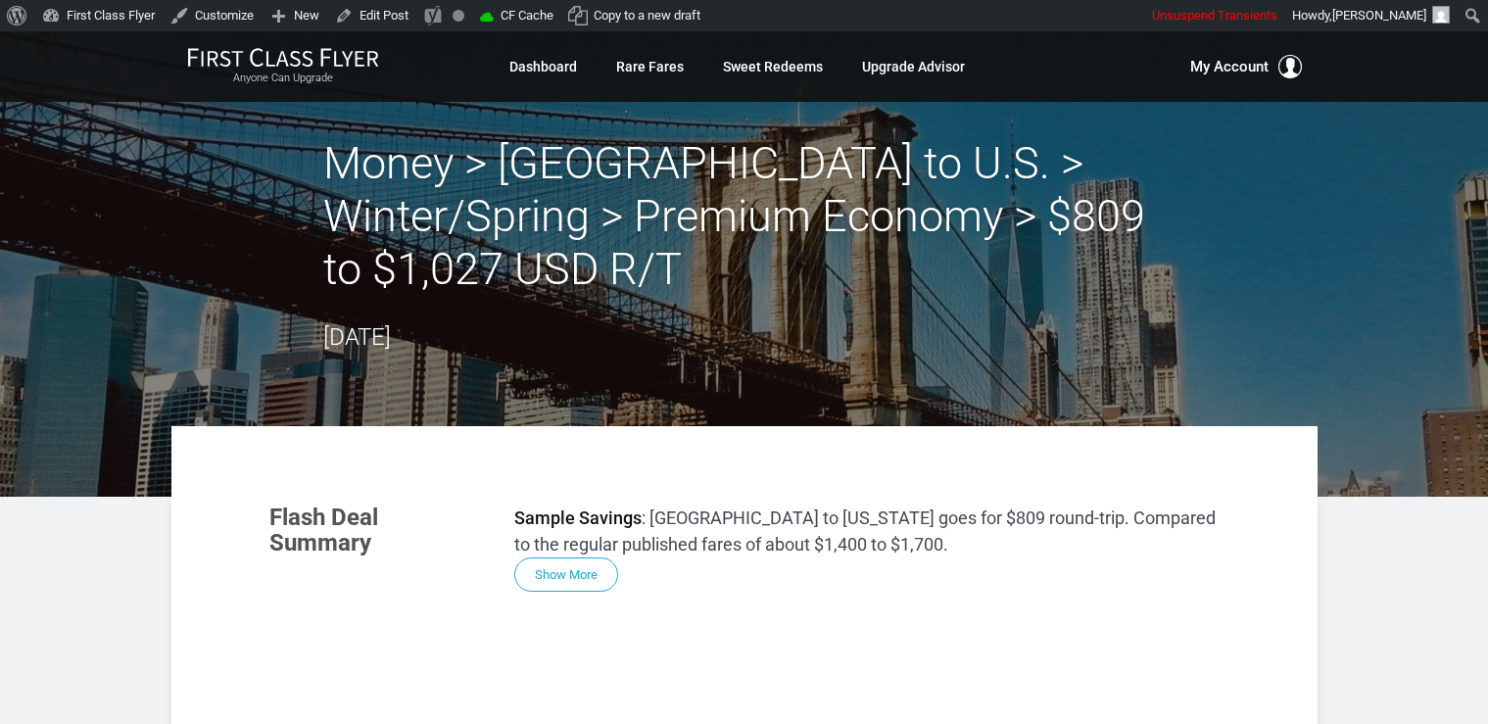
scroll to position [1067, 0]
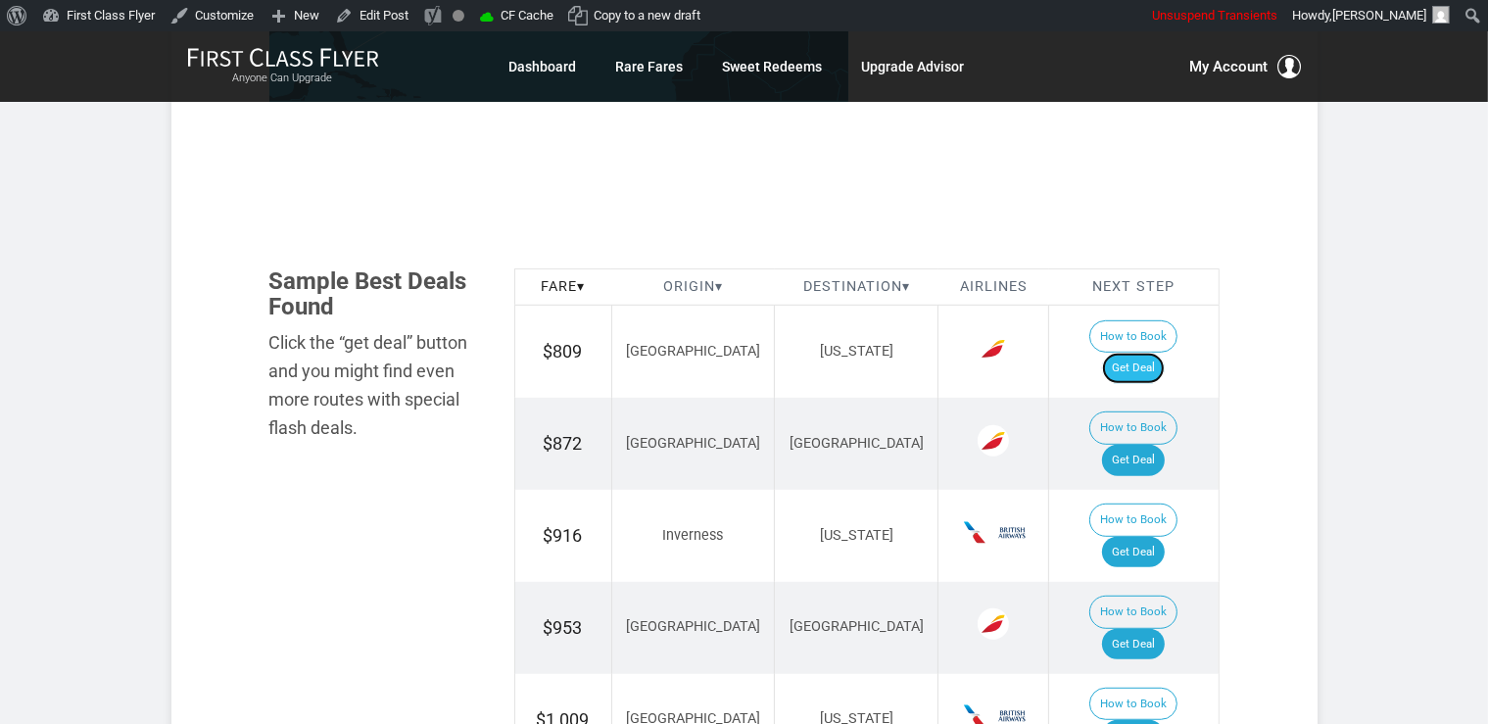
click at [1142, 353] on link "Get Deal" at bounding box center [1133, 368] width 63 height 31
click at [1150, 629] on link "Get Deal" at bounding box center [1133, 644] width 63 height 31
click at [1150, 445] on link "Get Deal" at bounding box center [1133, 460] width 63 height 31
click at [1164, 537] on link "Get Deal" at bounding box center [1133, 552] width 63 height 31
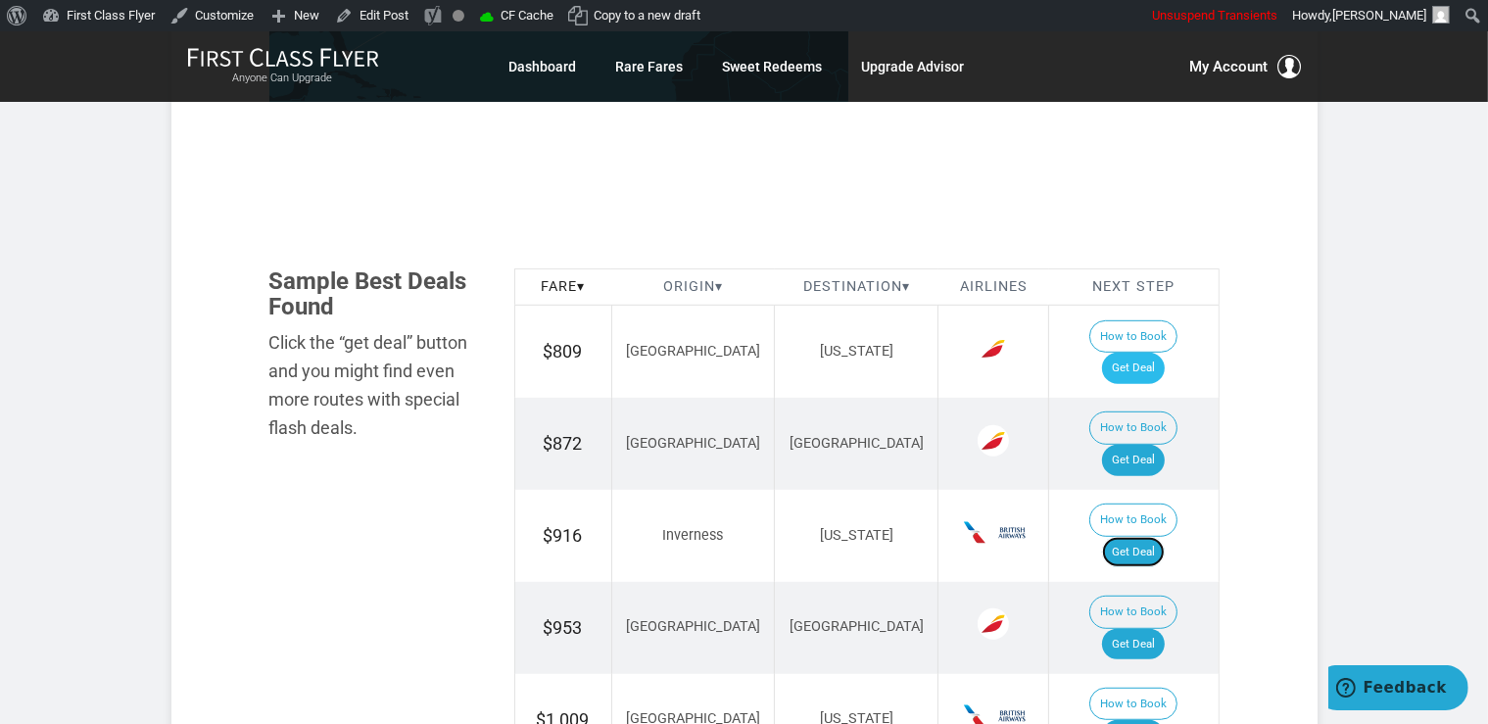
scroll to position [1273, 0]
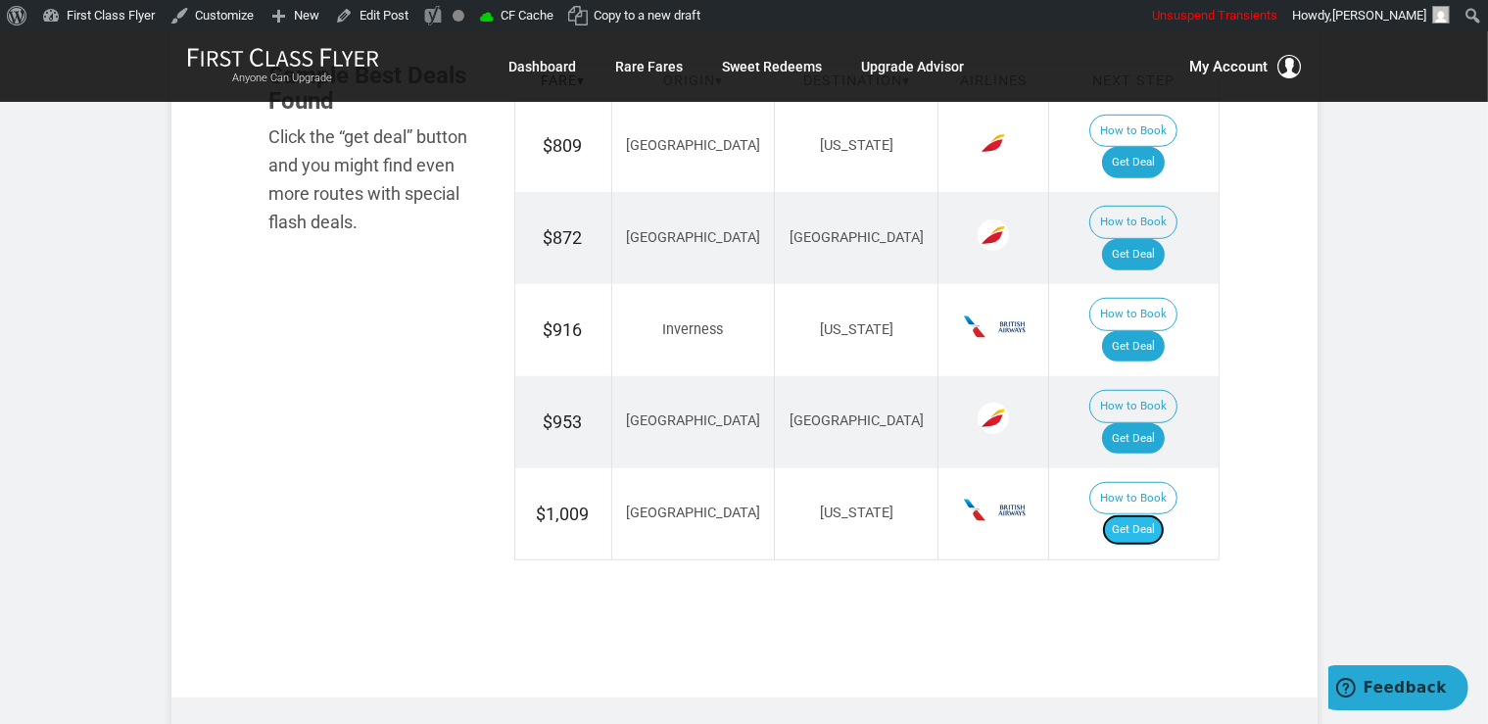
click at [1131, 514] on link "Get Deal" at bounding box center [1133, 529] width 63 height 31
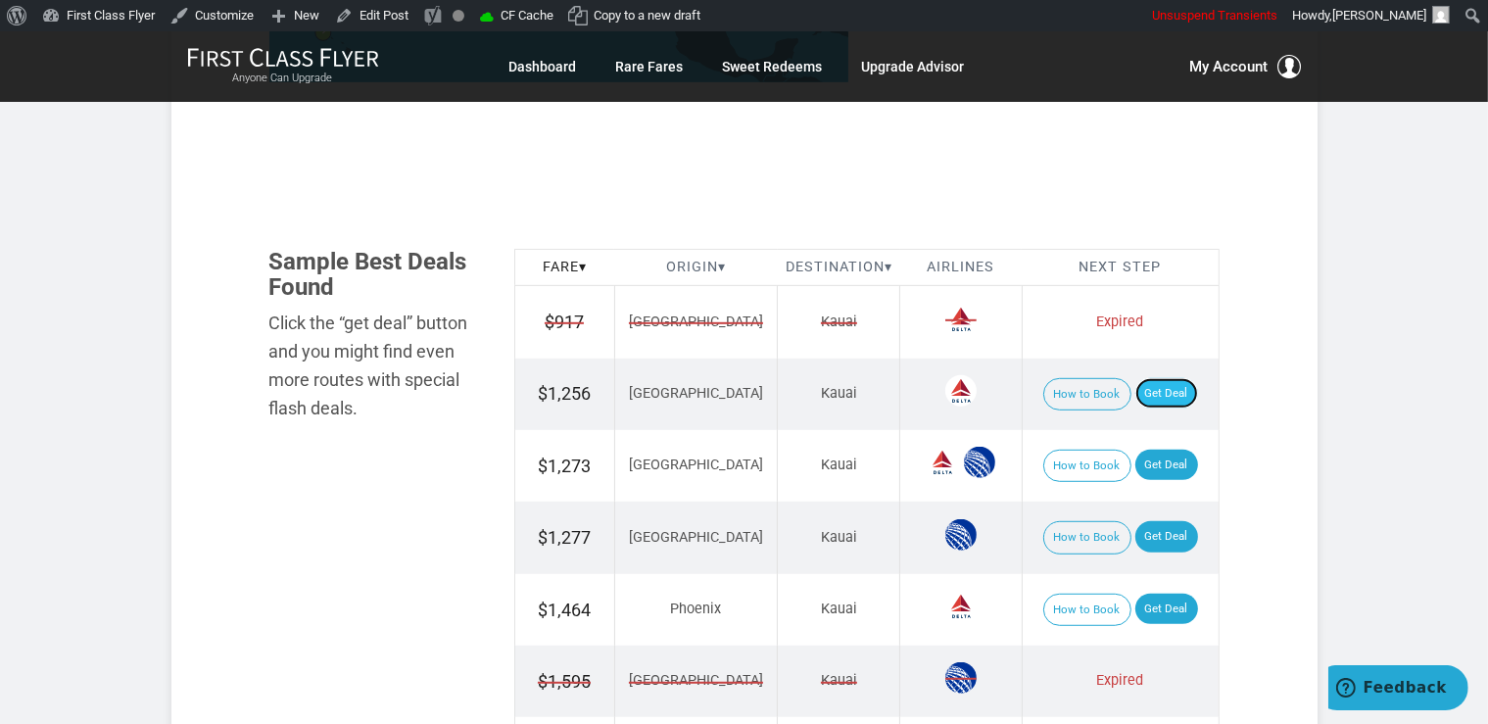
click at [1143, 403] on link "Get Deal" at bounding box center [1166, 393] width 63 height 31
click at [1157, 456] on link "Get Deal" at bounding box center [1166, 465] width 63 height 31
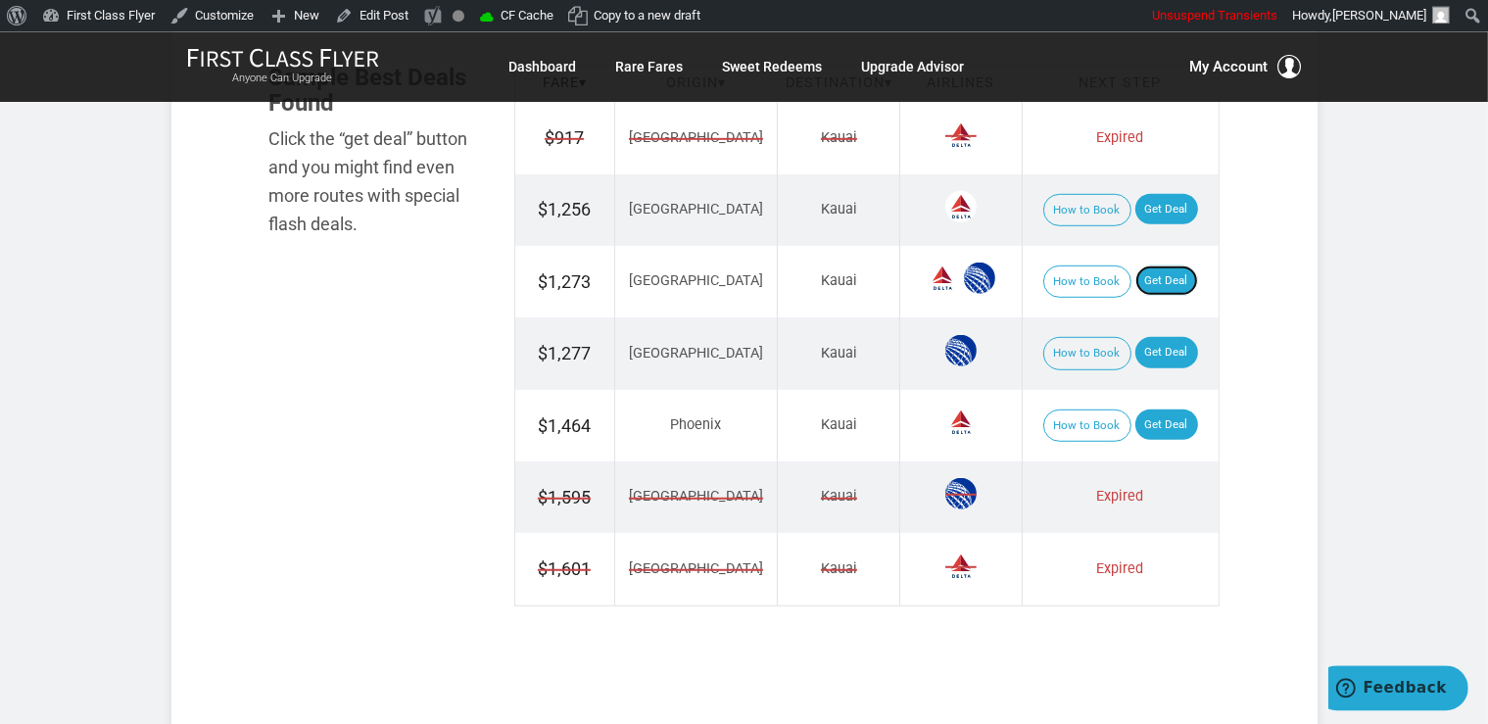
scroll to position [1241, 0]
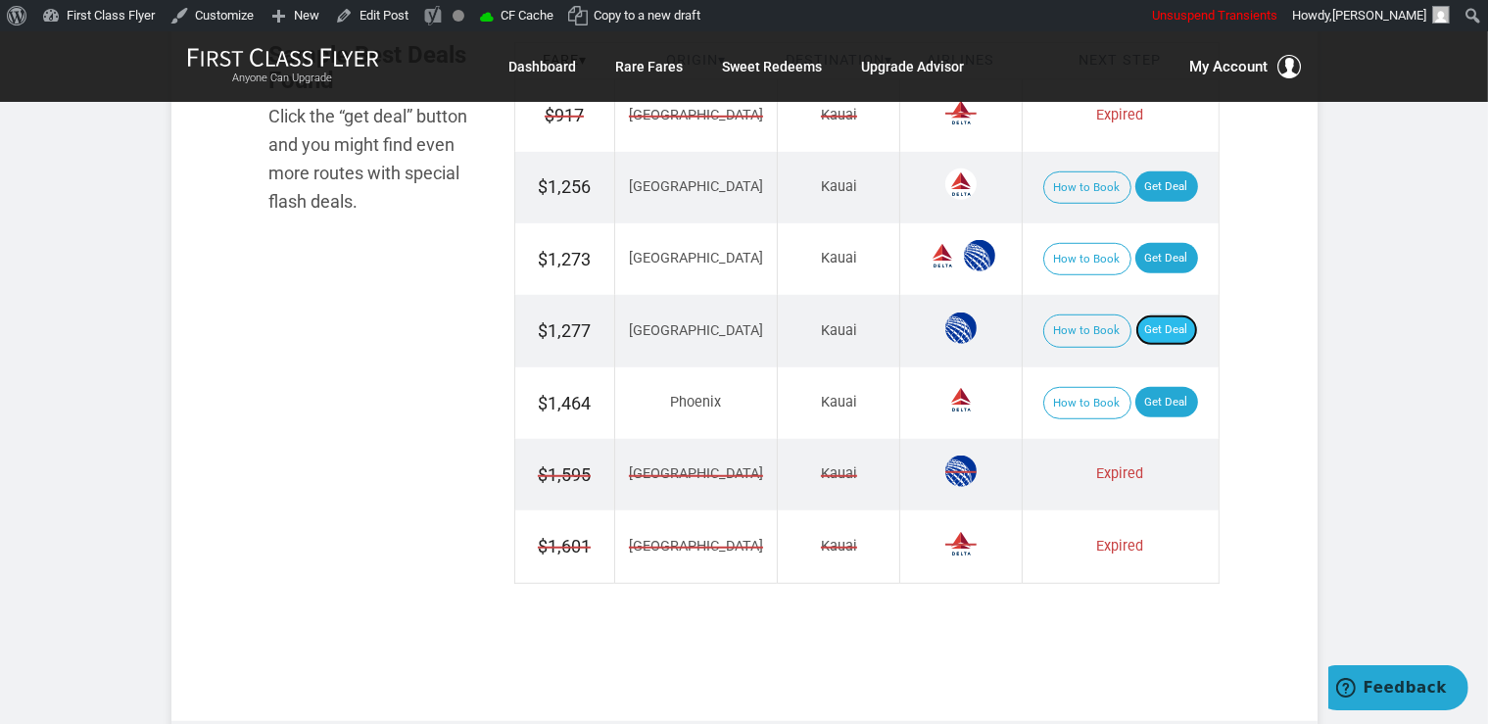
click at [1146, 325] on link "Get Deal" at bounding box center [1166, 329] width 63 height 31
click at [1163, 401] on link "Get Deal" at bounding box center [1166, 402] width 63 height 31
click at [1140, 397] on link "Get Deal" at bounding box center [1166, 402] width 63 height 31
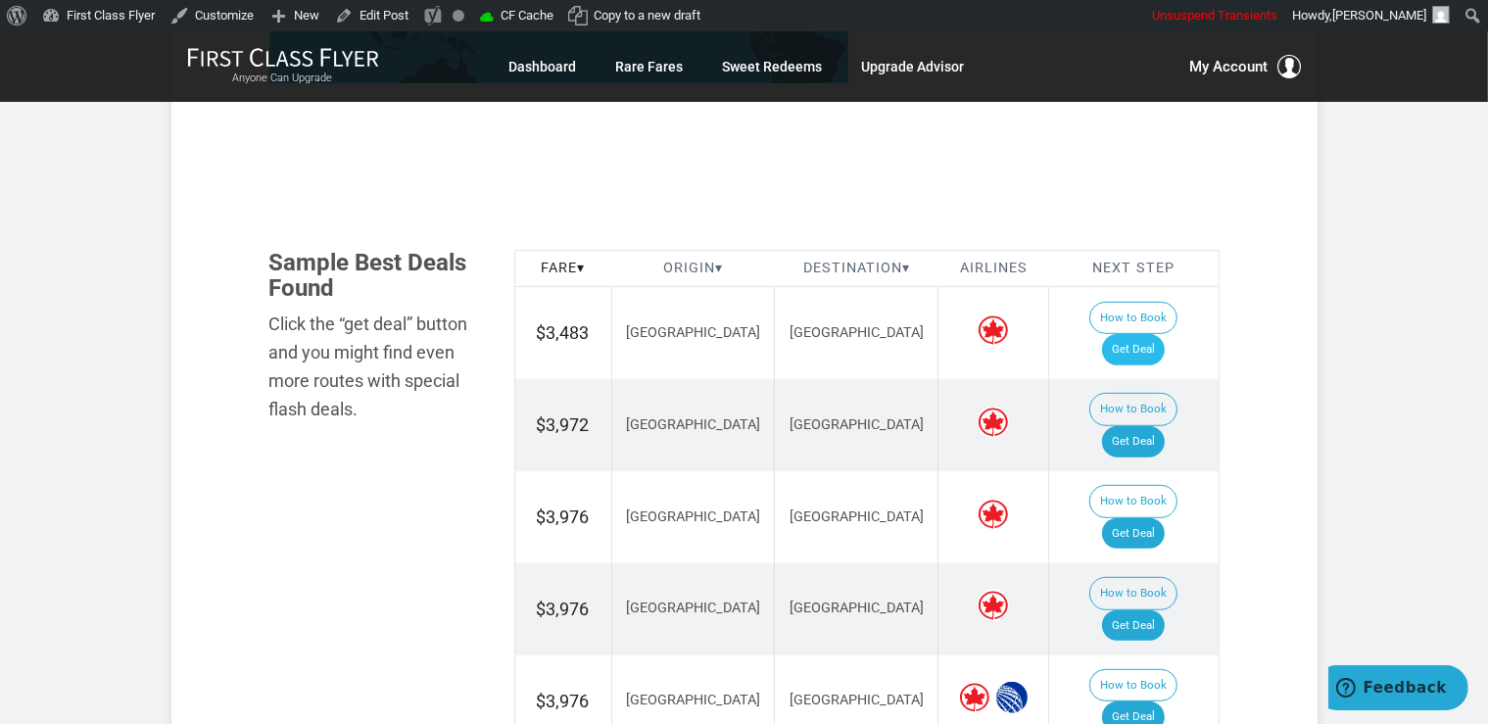
scroll to position [1034, 0]
drag, startPoint x: 1167, startPoint y: 314, endPoint x: 1169, endPoint y: 297, distance: 17.7
click at [1164, 333] on link "Get Deal" at bounding box center [1133, 348] width 63 height 31
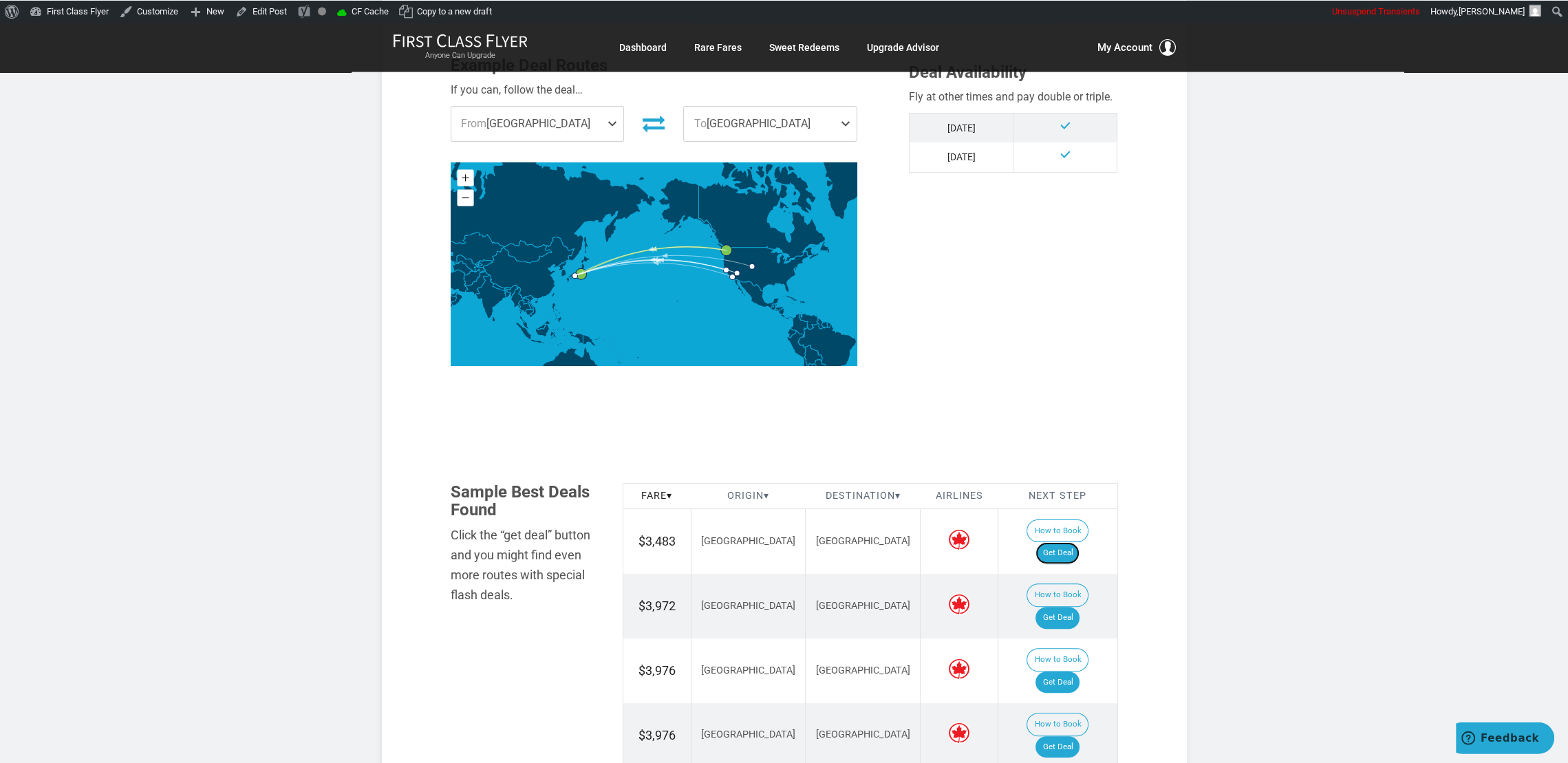
scroll to position [459, 0]
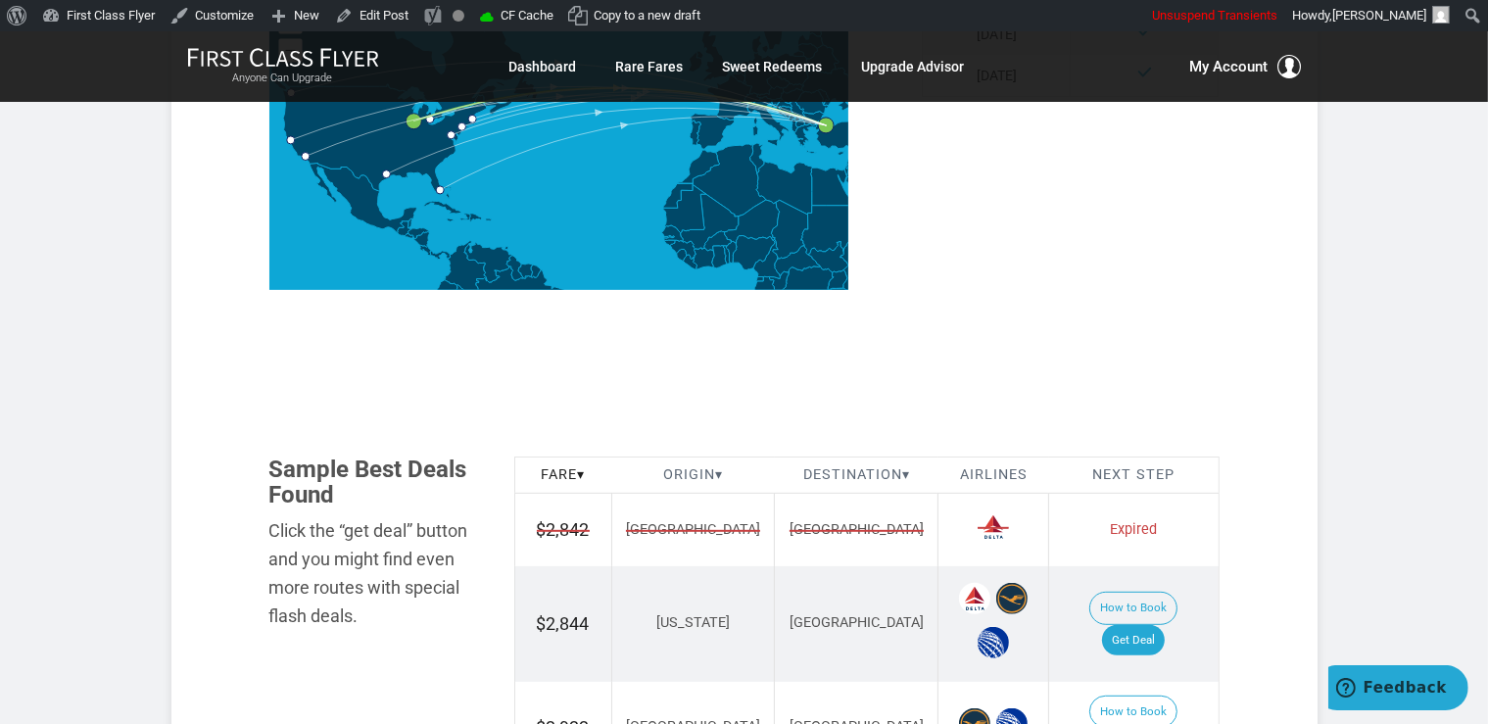
scroll to position [930, 0]
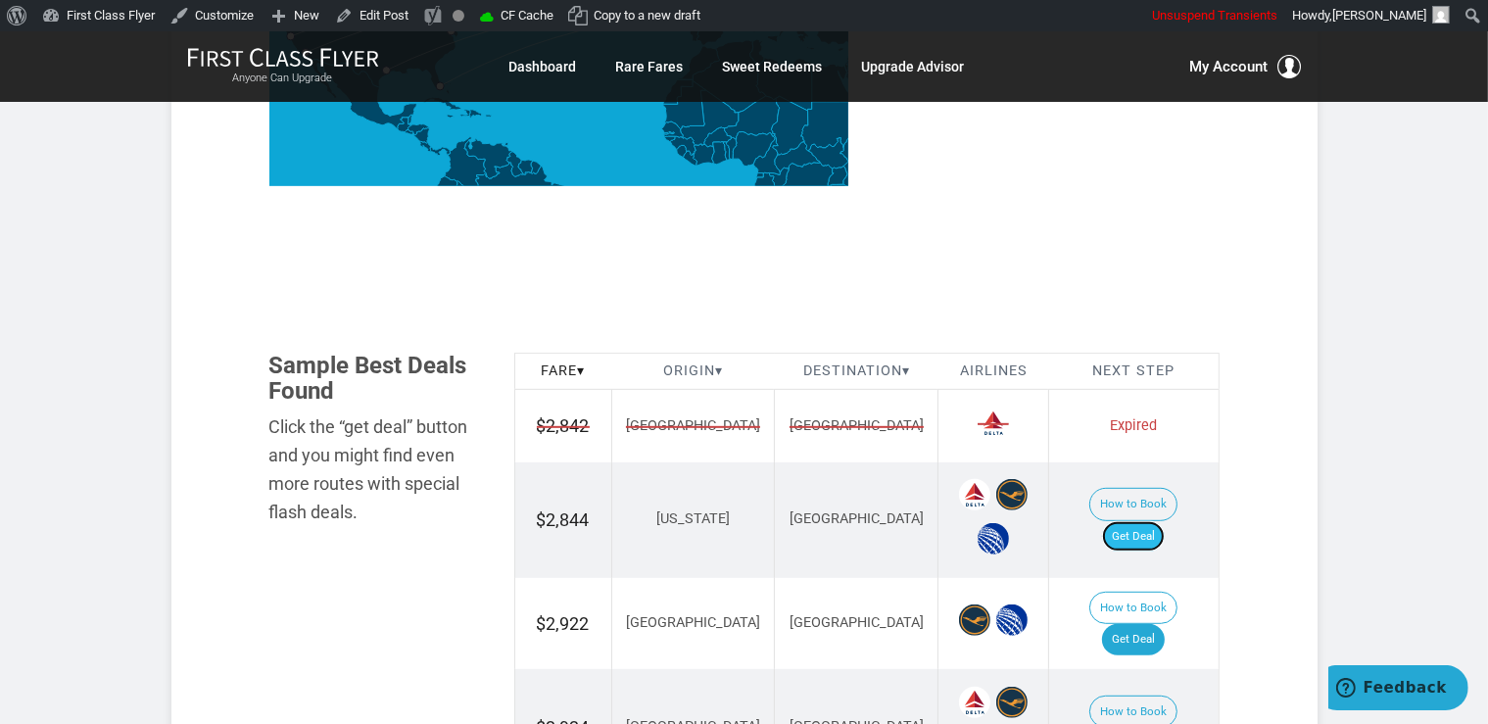
click at [1160, 521] on link "Get Deal" at bounding box center [1133, 536] width 63 height 31
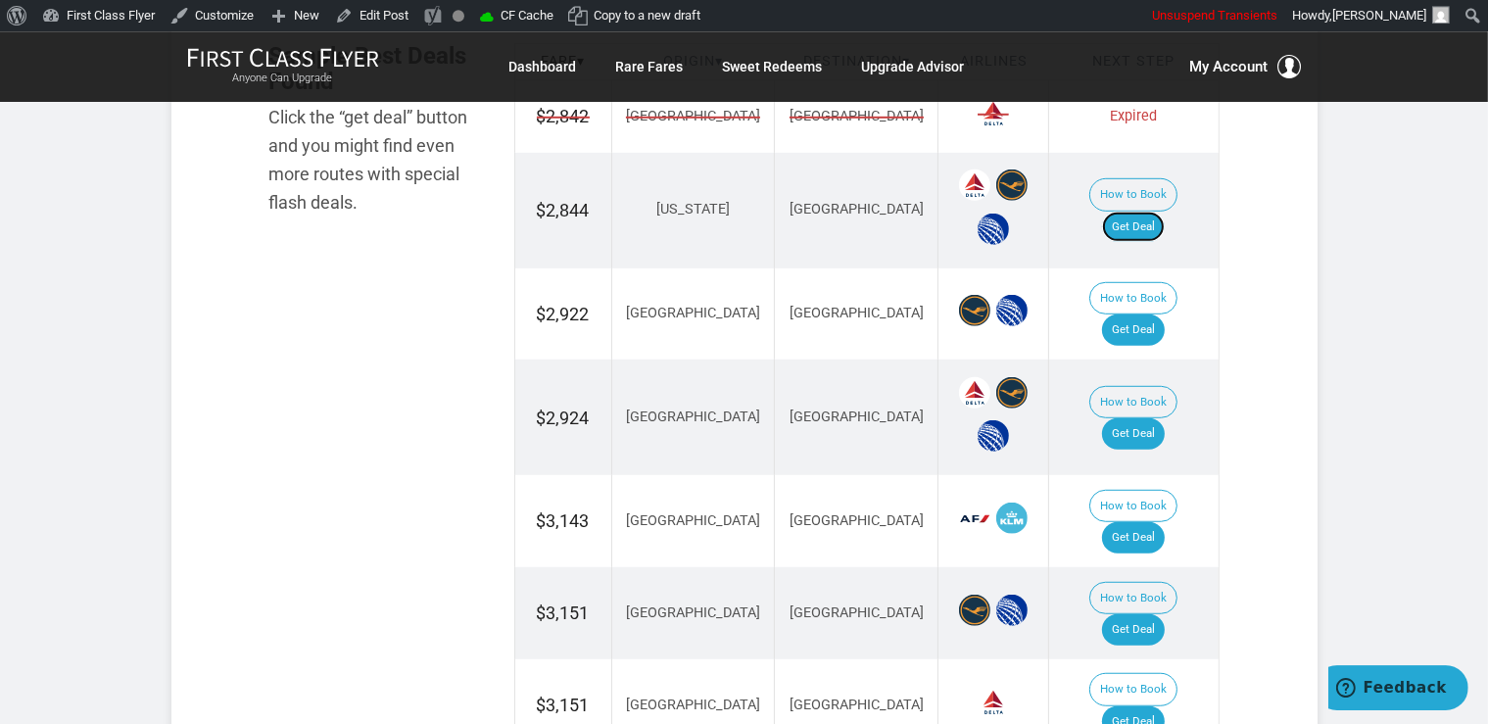
scroll to position [1241, 0]
click at [1127, 417] on link "Get Deal" at bounding box center [1133, 432] width 63 height 31
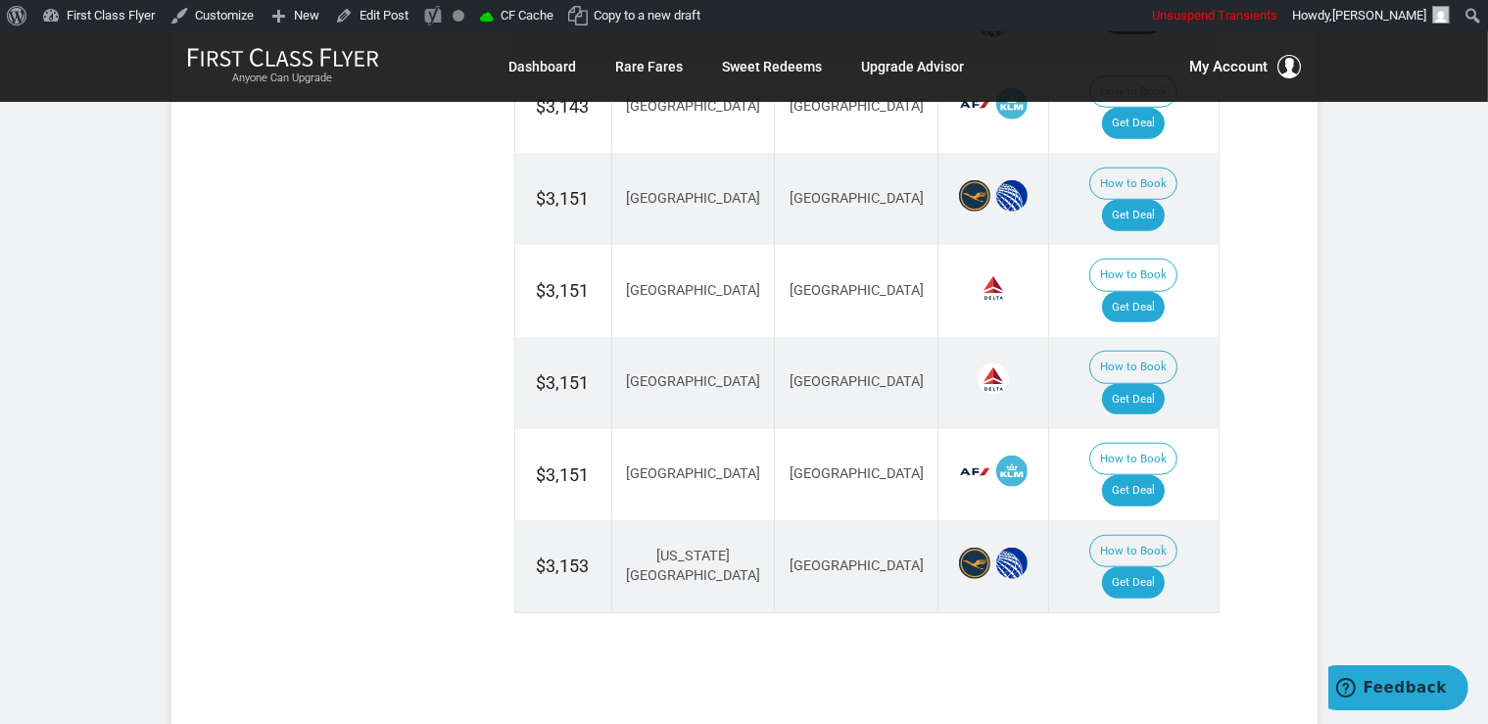
scroll to position [1137, 0]
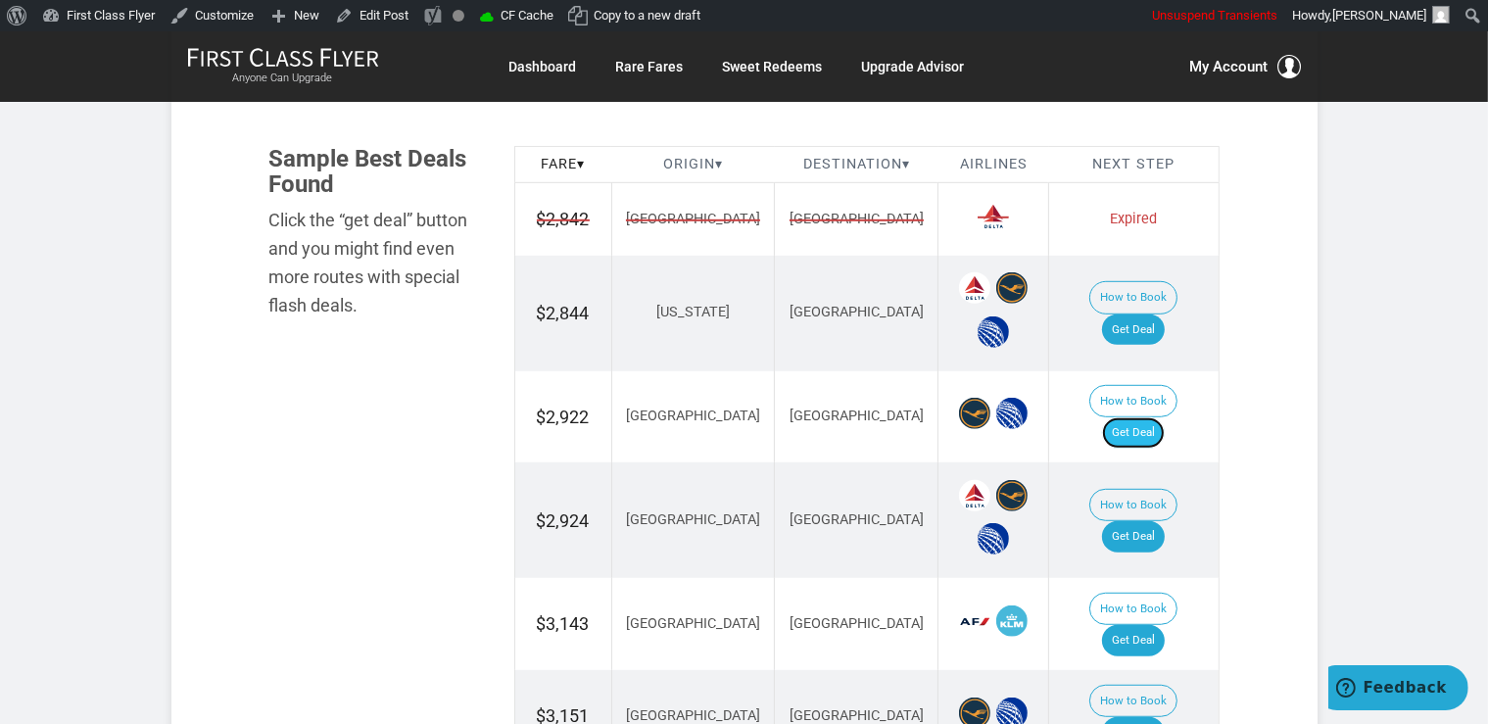
click at [1146, 417] on link "Get Deal" at bounding box center [1133, 432] width 63 height 31
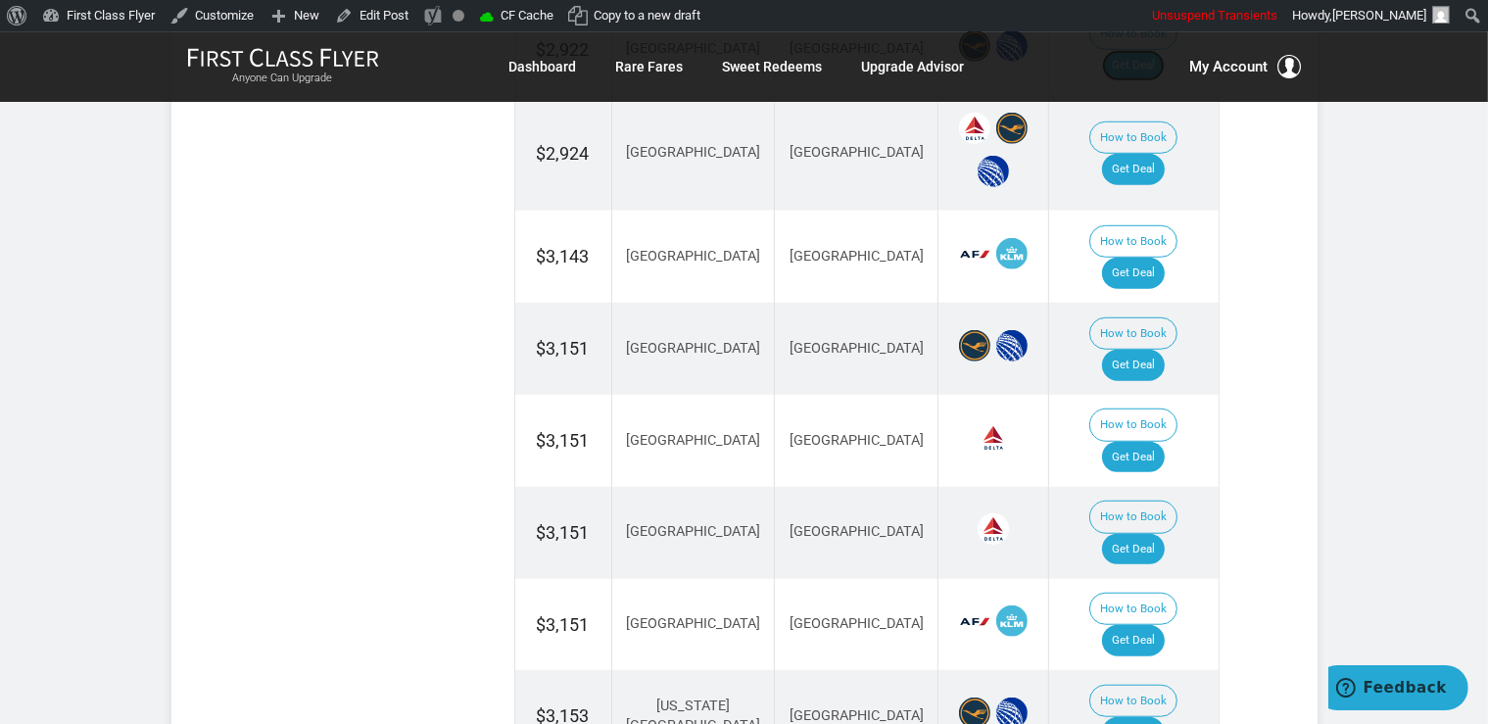
scroll to position [1551, 0]
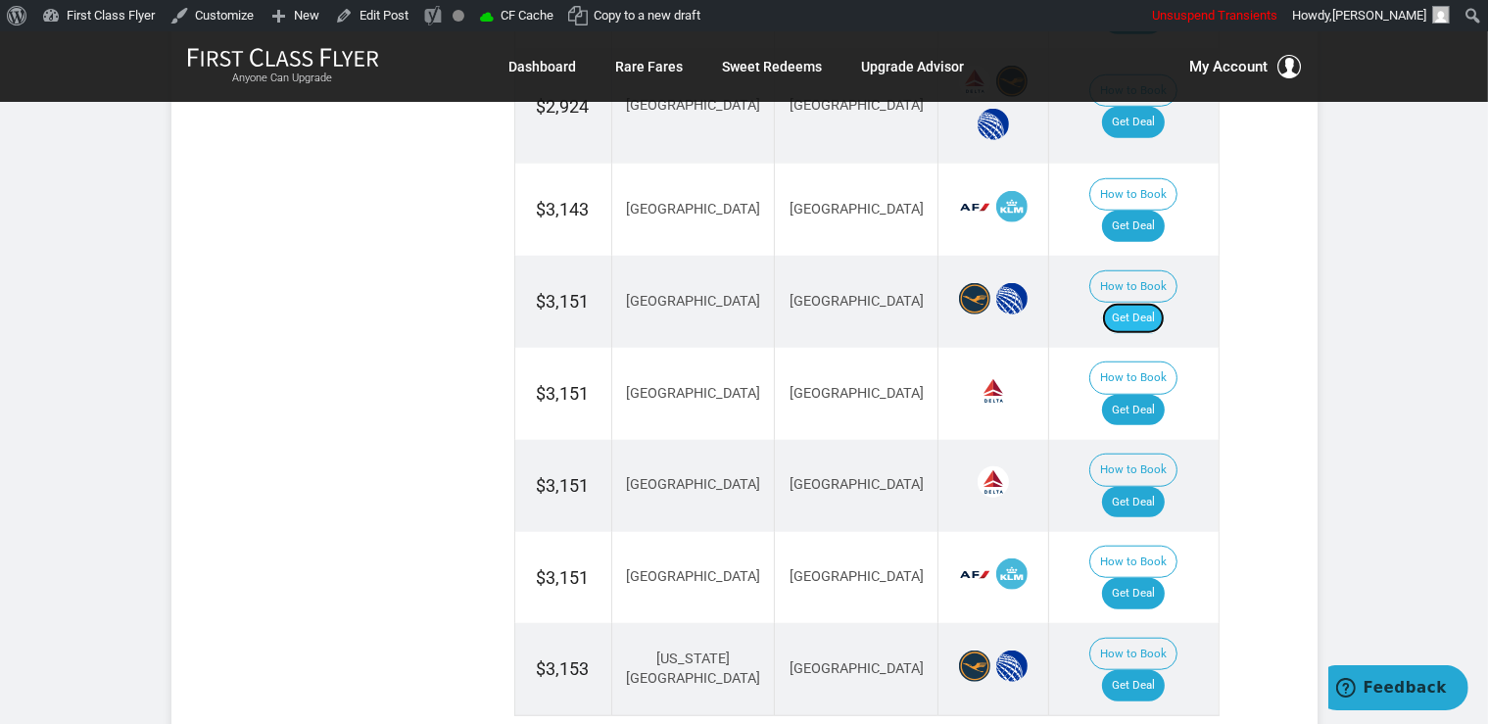
click at [1144, 303] on link "Get Deal" at bounding box center [1133, 318] width 63 height 31
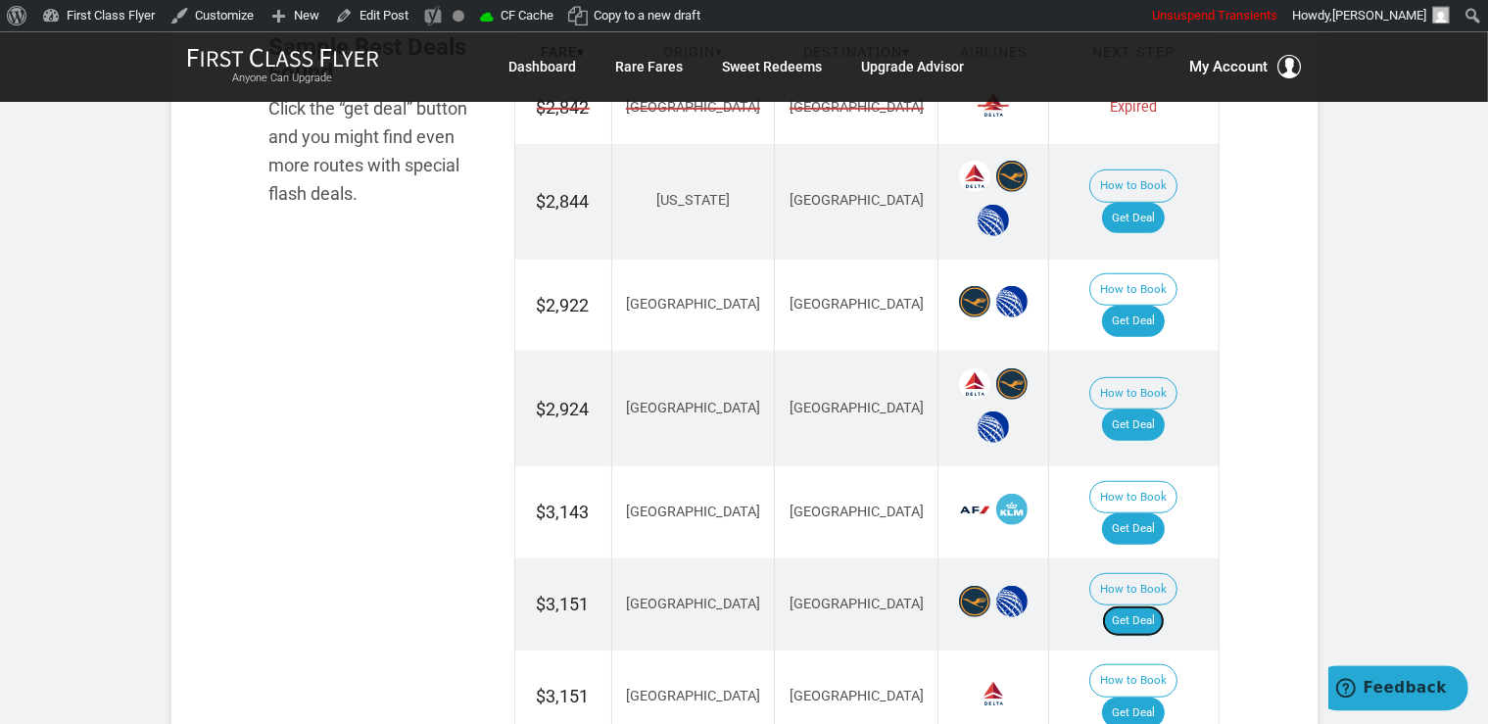
scroll to position [1241, 0]
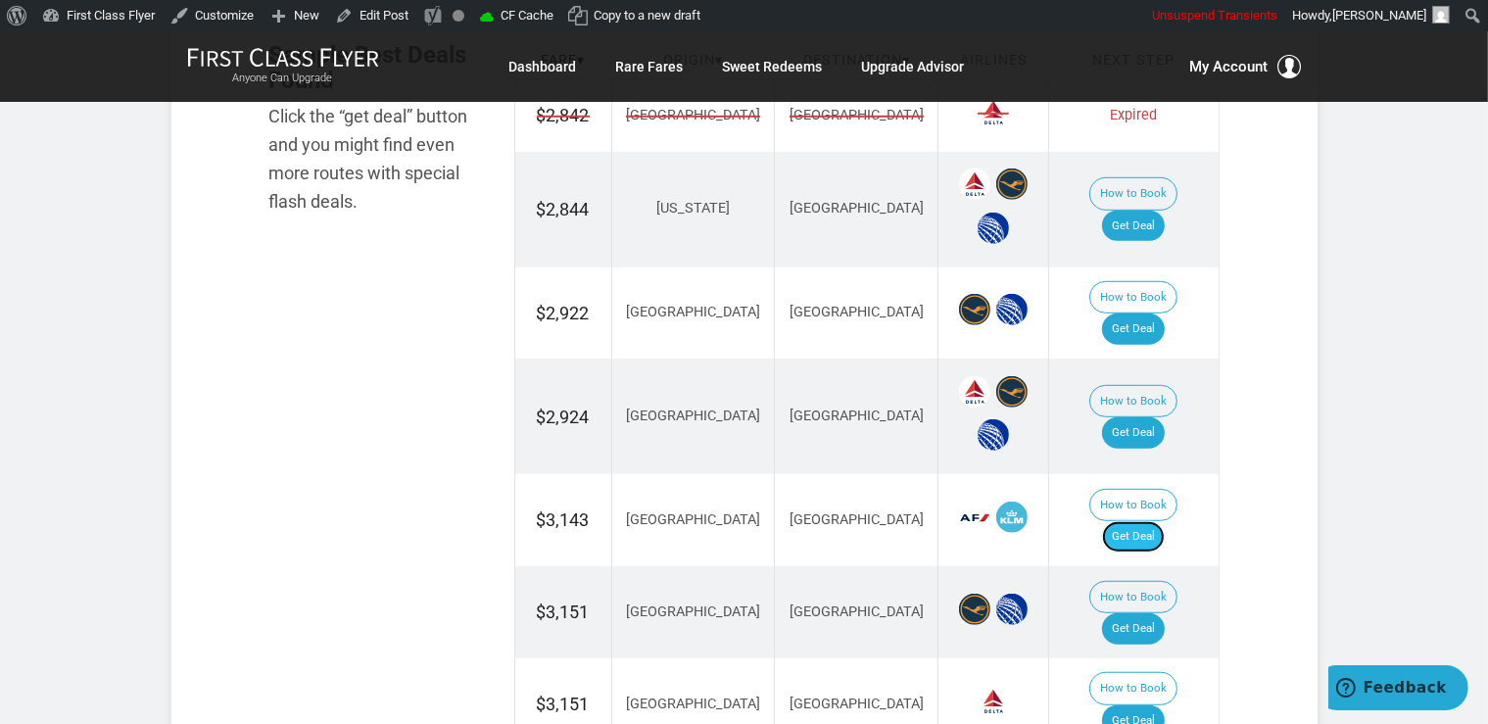
click at [1138, 521] on link "Get Deal" at bounding box center [1133, 536] width 63 height 31
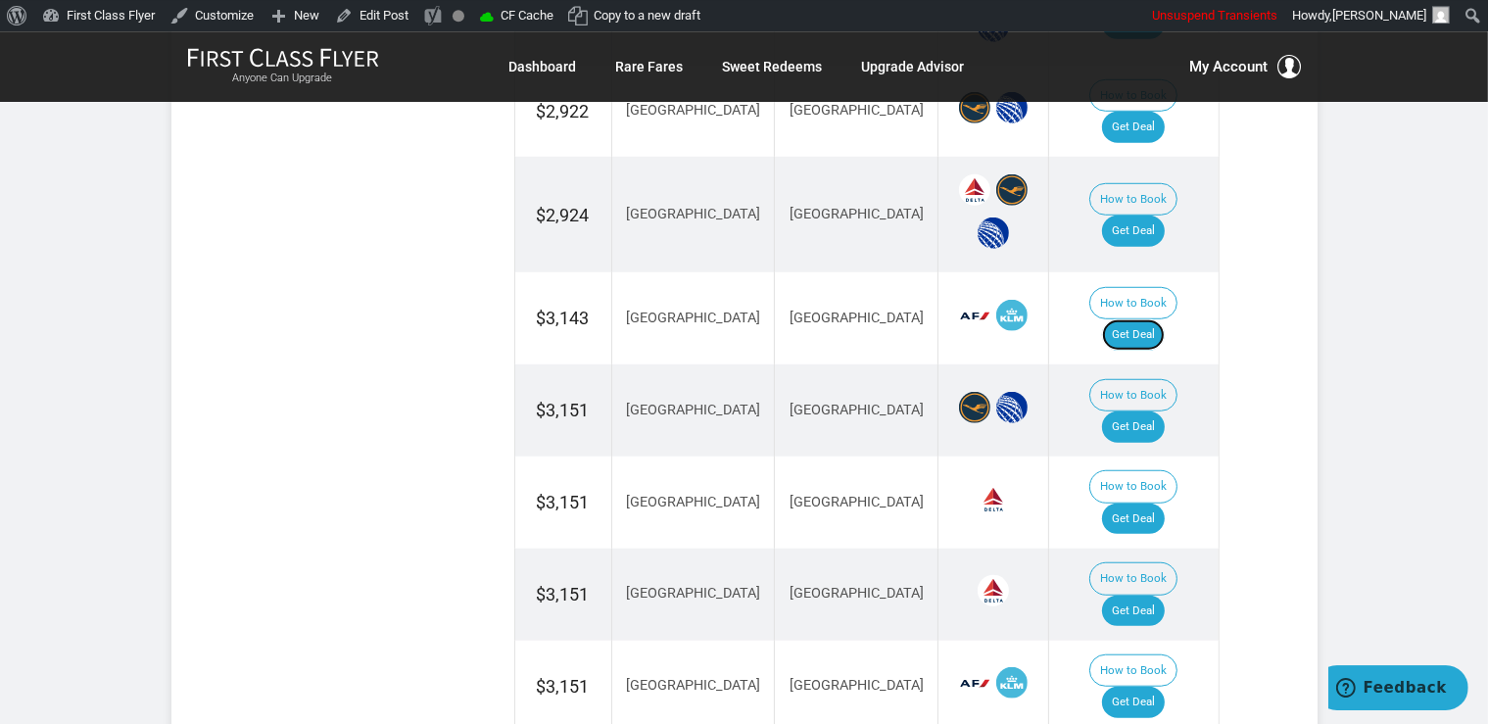
scroll to position [1447, 0]
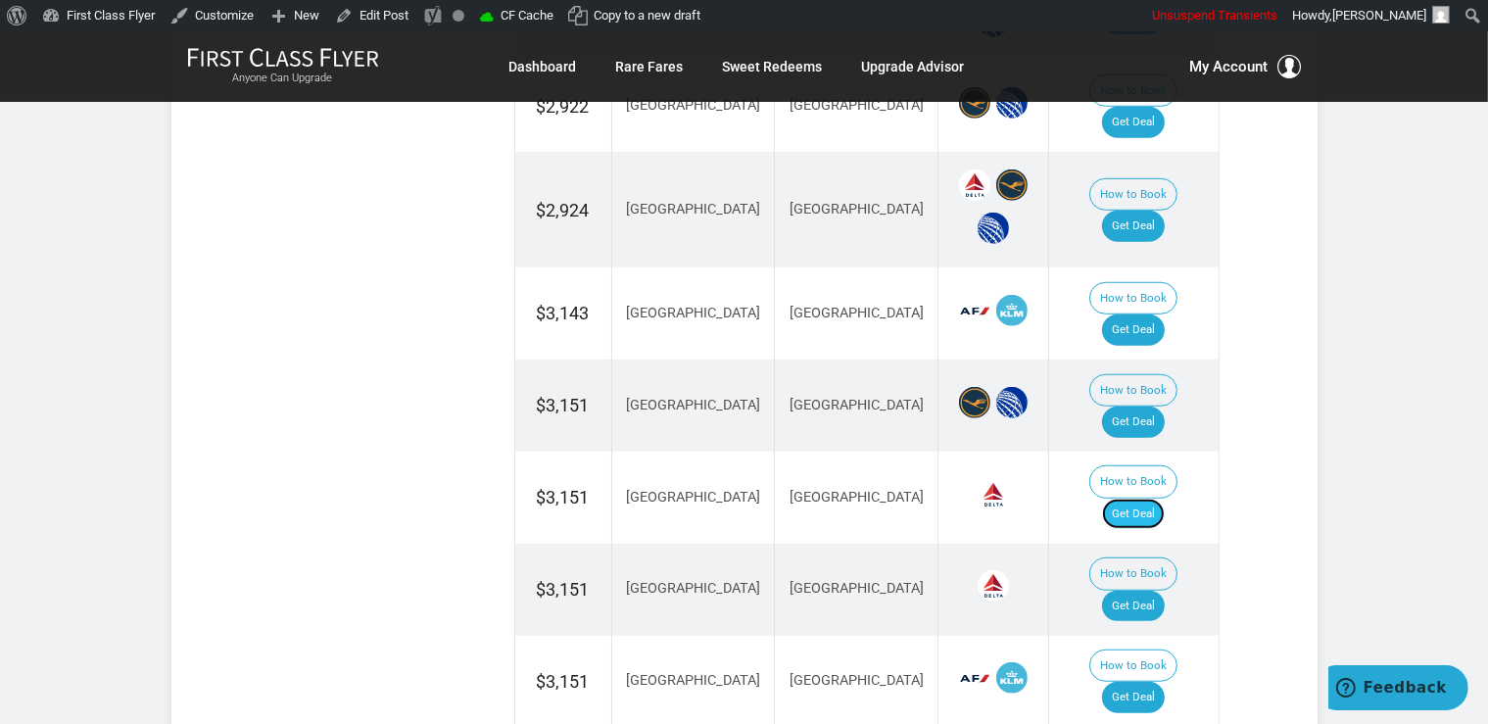
click at [1161, 498] on link "Get Deal" at bounding box center [1133, 513] width 63 height 31
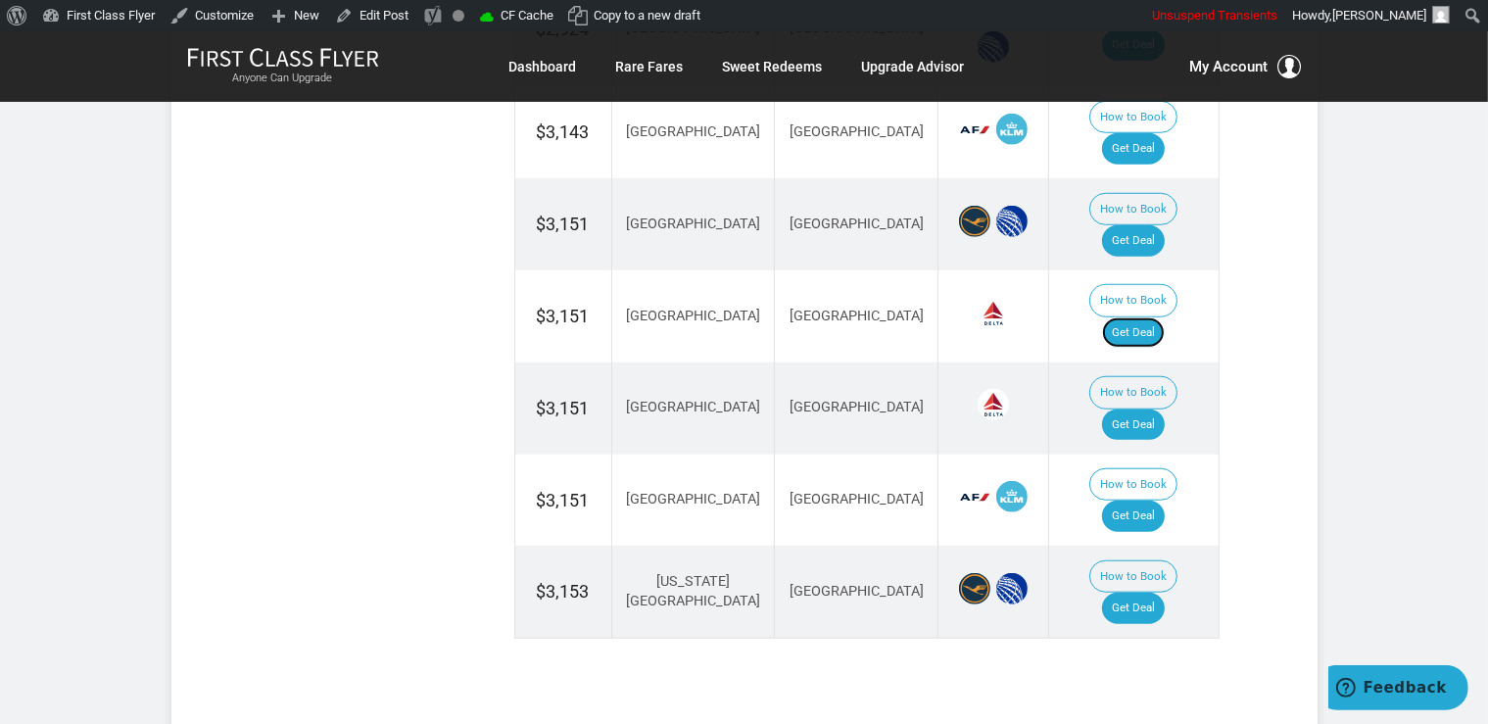
scroll to position [1654, 0]
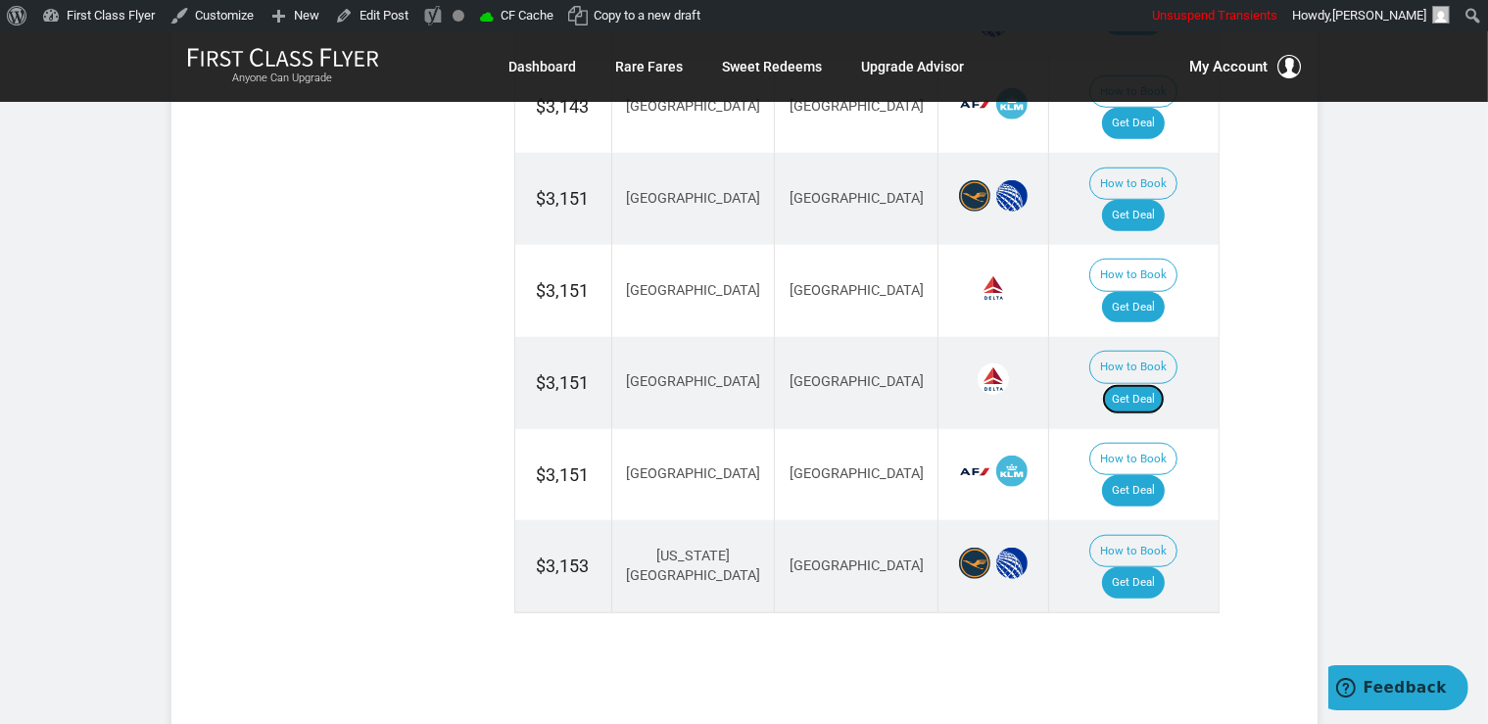
click at [1145, 384] on link "Get Deal" at bounding box center [1133, 399] width 63 height 31
click at [1130, 567] on link "Get Deal" at bounding box center [1133, 582] width 63 height 31
click at [1156, 475] on link "Get Deal" at bounding box center [1133, 490] width 63 height 31
click at [1136, 475] on link "Get Deal" at bounding box center [1133, 490] width 63 height 31
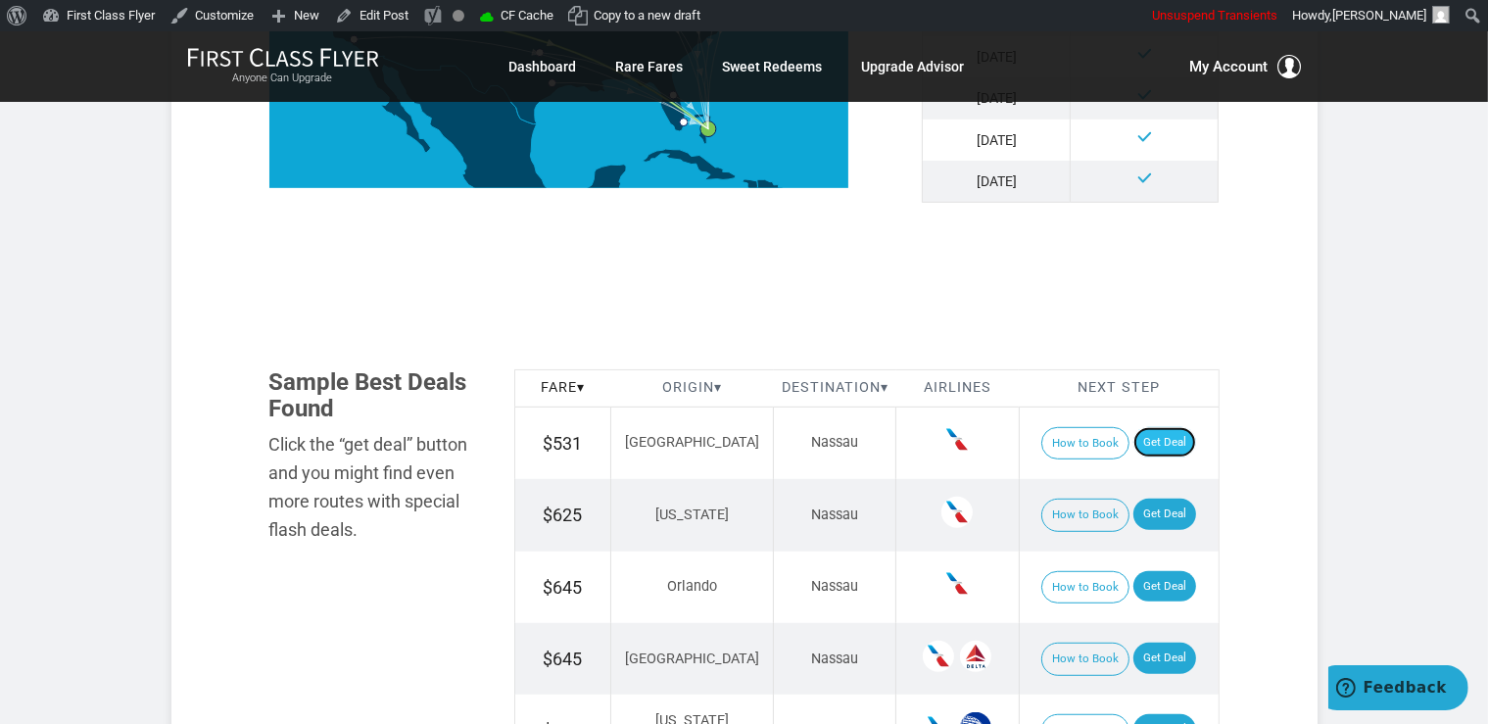
click at [1160, 447] on link "Get Deal" at bounding box center [1164, 442] width 63 height 31
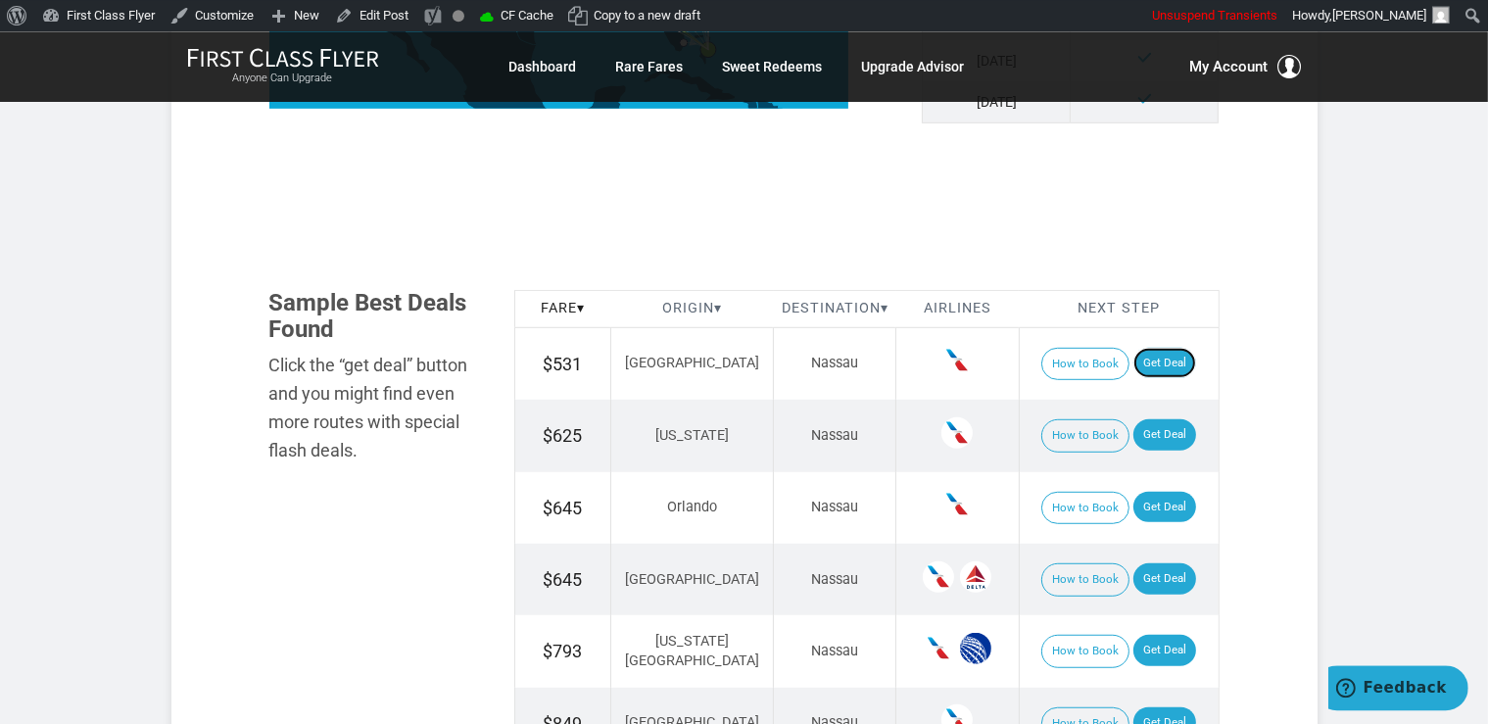
scroll to position [1137, 0]
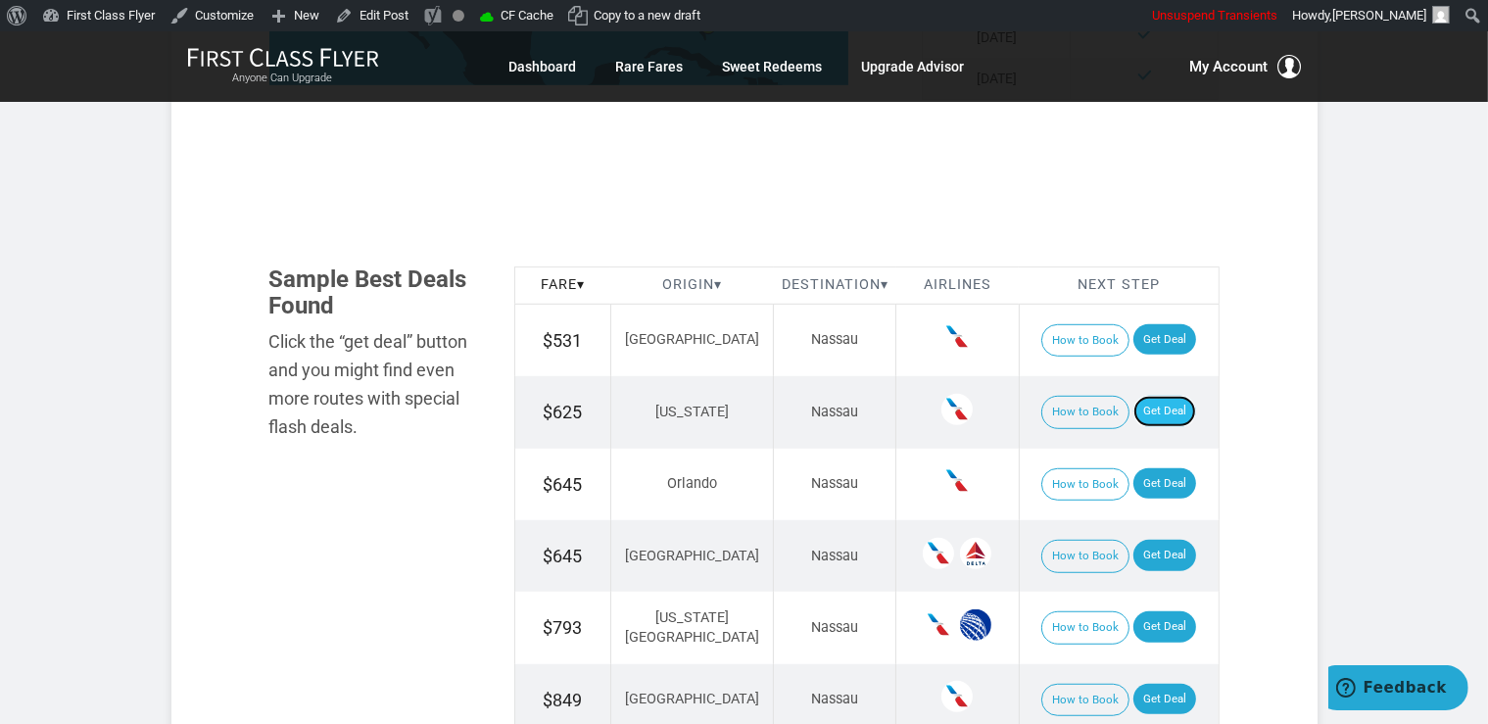
click at [1150, 403] on link "Get Deal" at bounding box center [1164, 411] width 63 height 31
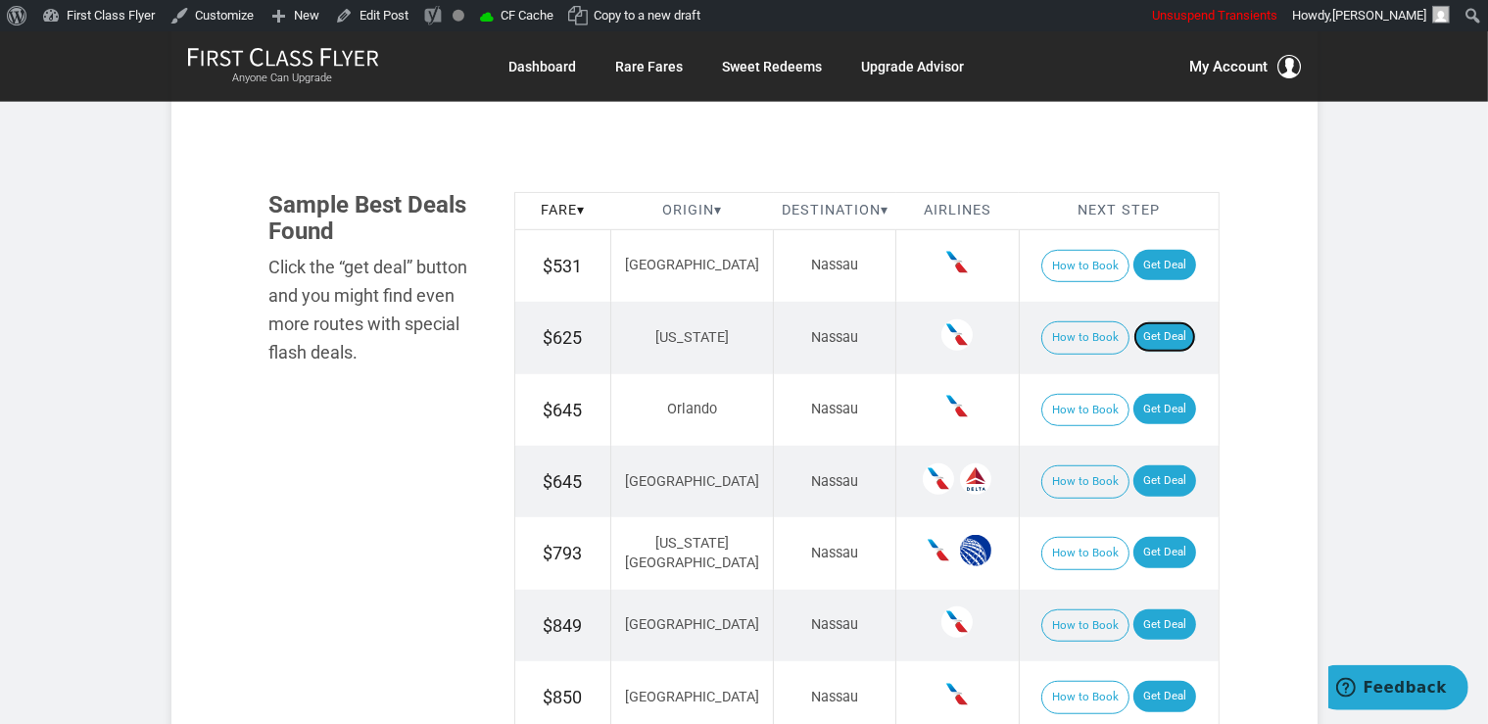
scroll to position [1241, 0]
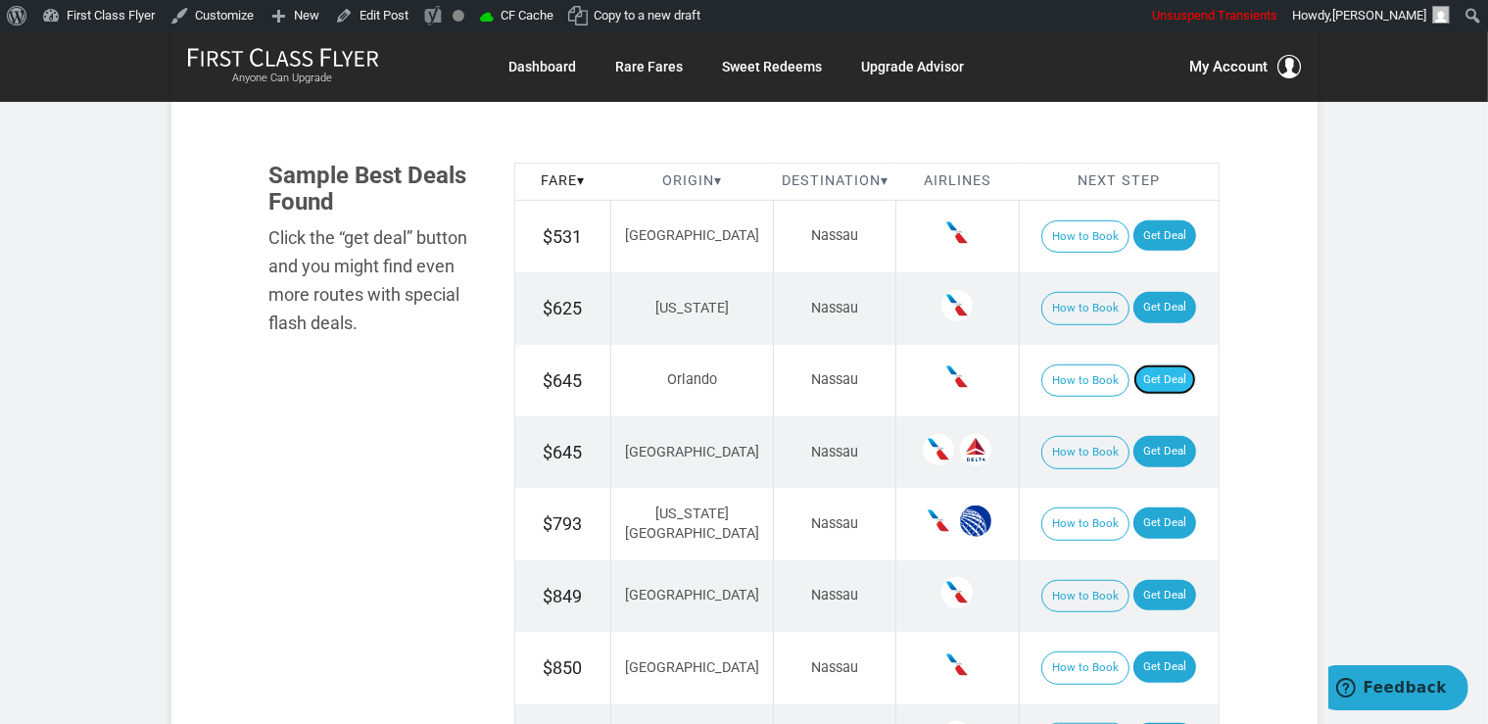
click at [1161, 379] on link "Get Deal" at bounding box center [1164, 379] width 63 height 31
click at [1153, 454] on link "Get Deal" at bounding box center [1164, 451] width 63 height 31
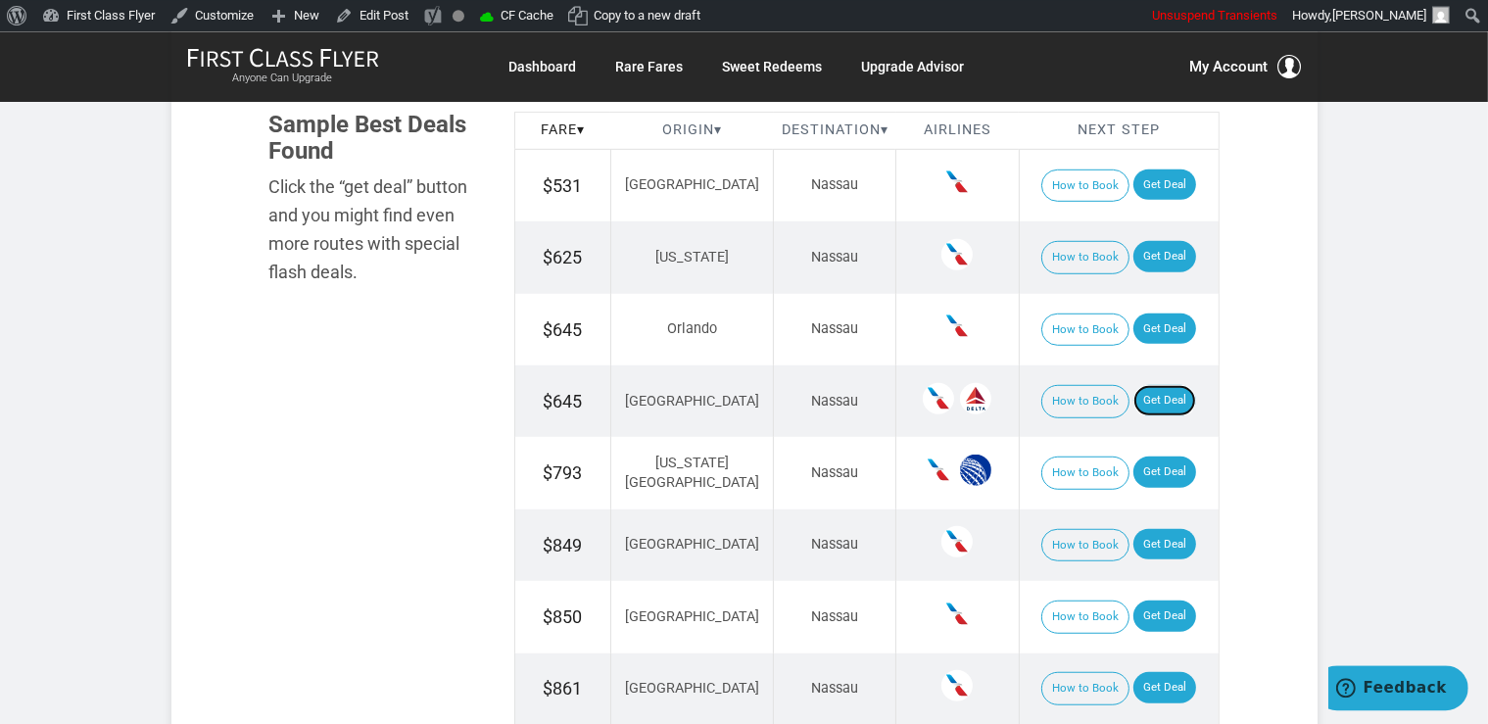
scroll to position [1344, 0]
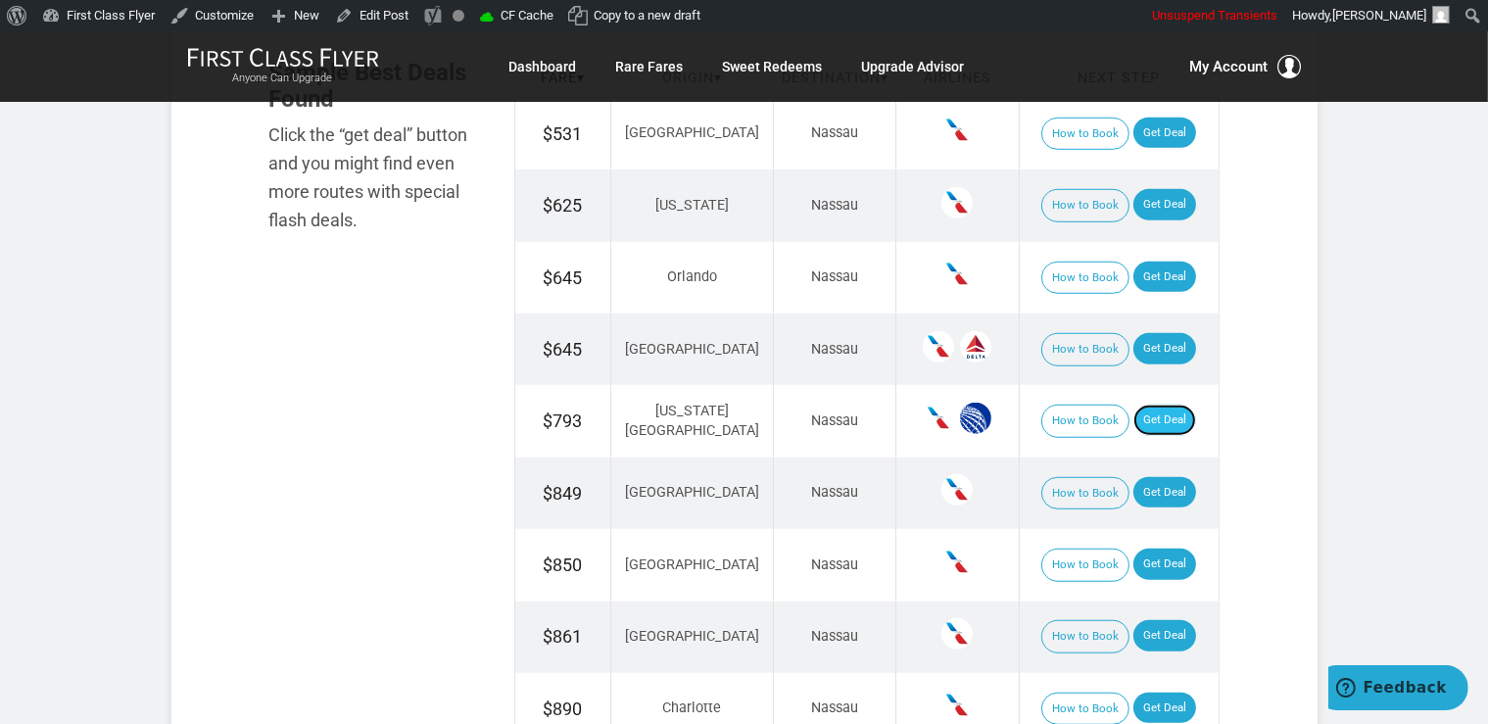
click at [1160, 412] on link "Get Deal" at bounding box center [1164, 419] width 63 height 31
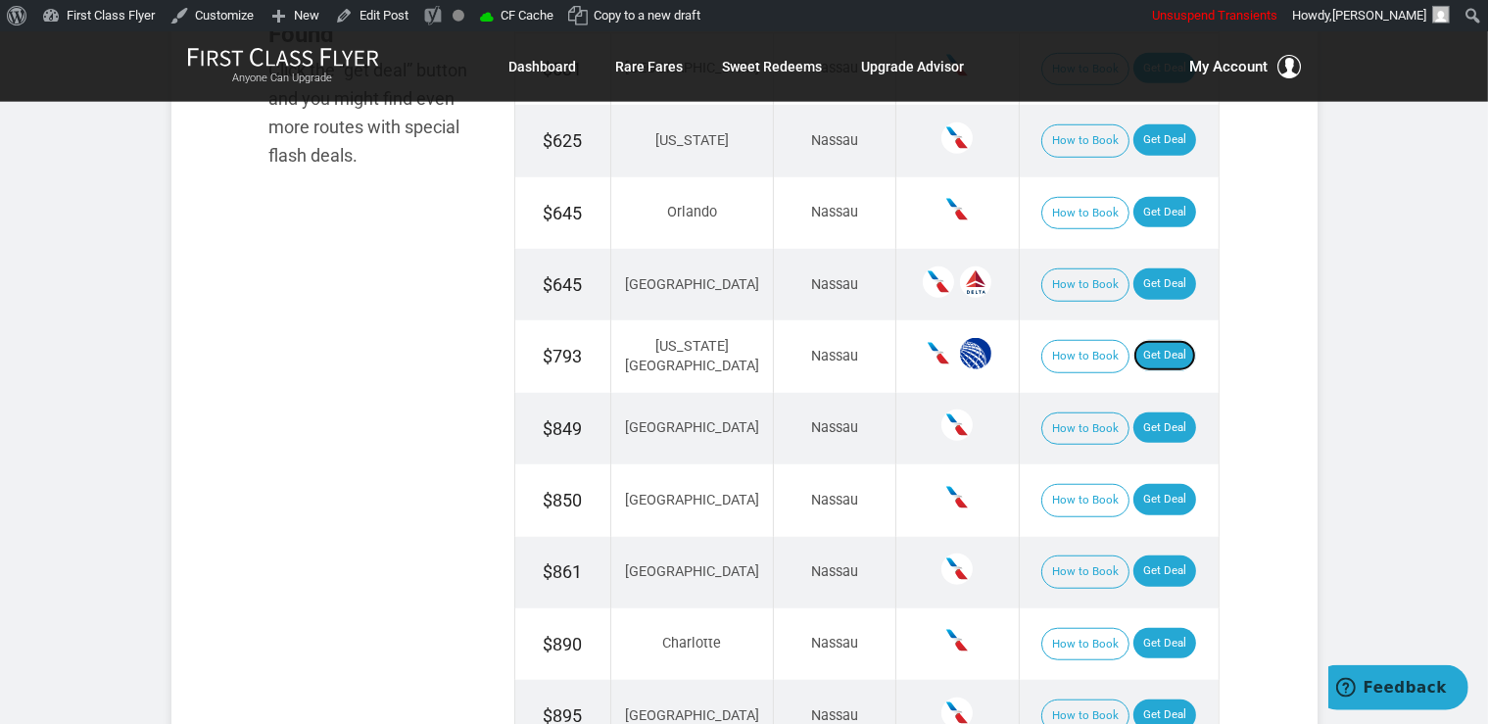
scroll to position [1447, 0]
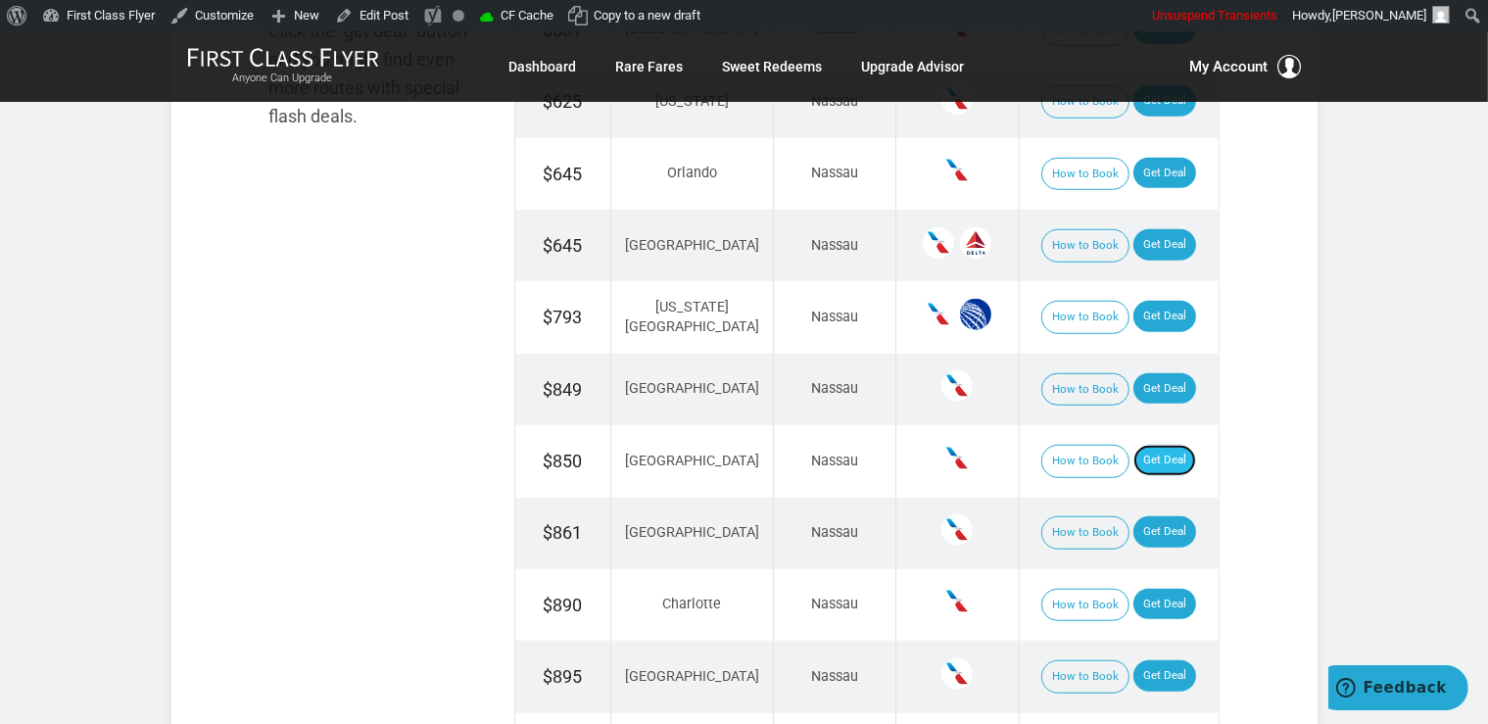
click at [1138, 456] on link "Get Deal" at bounding box center [1164, 460] width 63 height 31
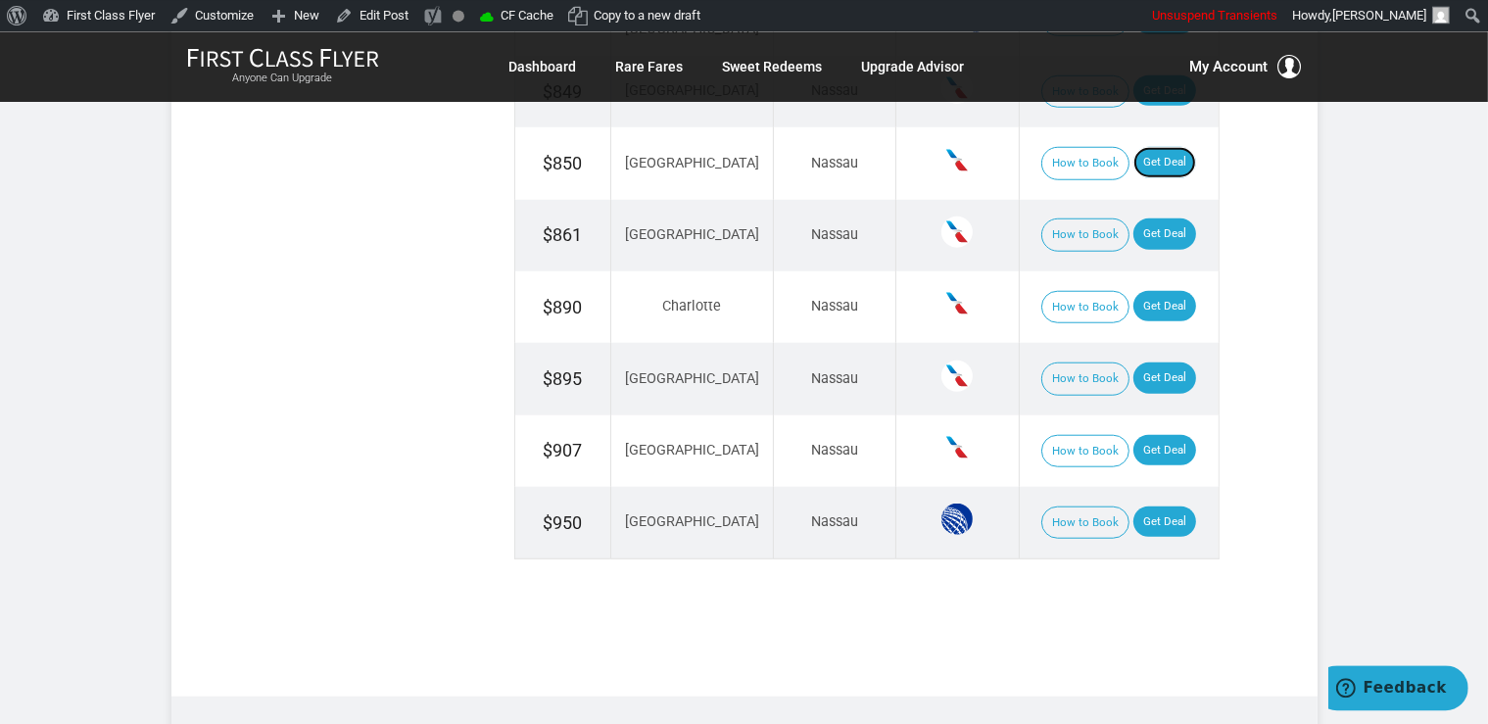
scroll to position [1861, 0]
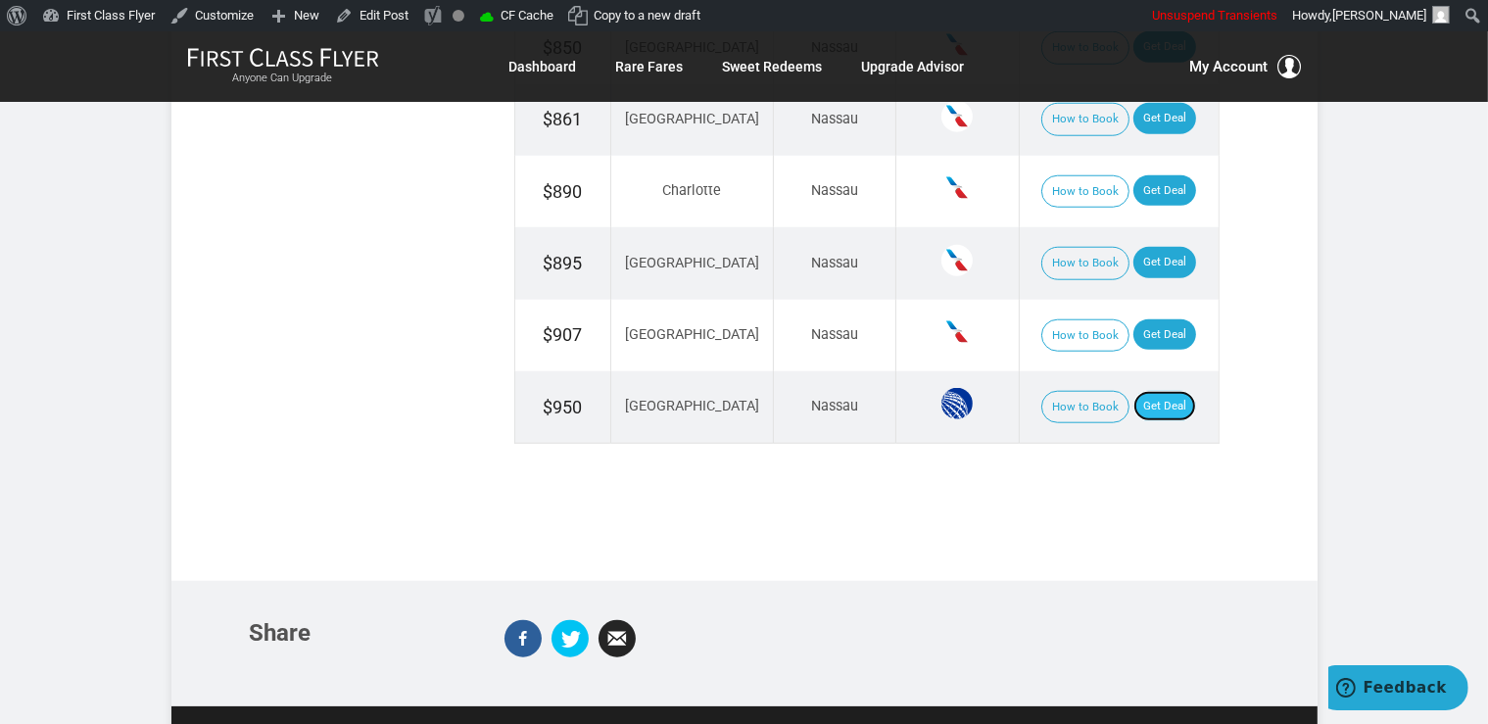
click at [1137, 396] on link "Get Deal" at bounding box center [1164, 406] width 63 height 31
click at [1155, 193] on link "Get Deal" at bounding box center [1164, 190] width 63 height 31
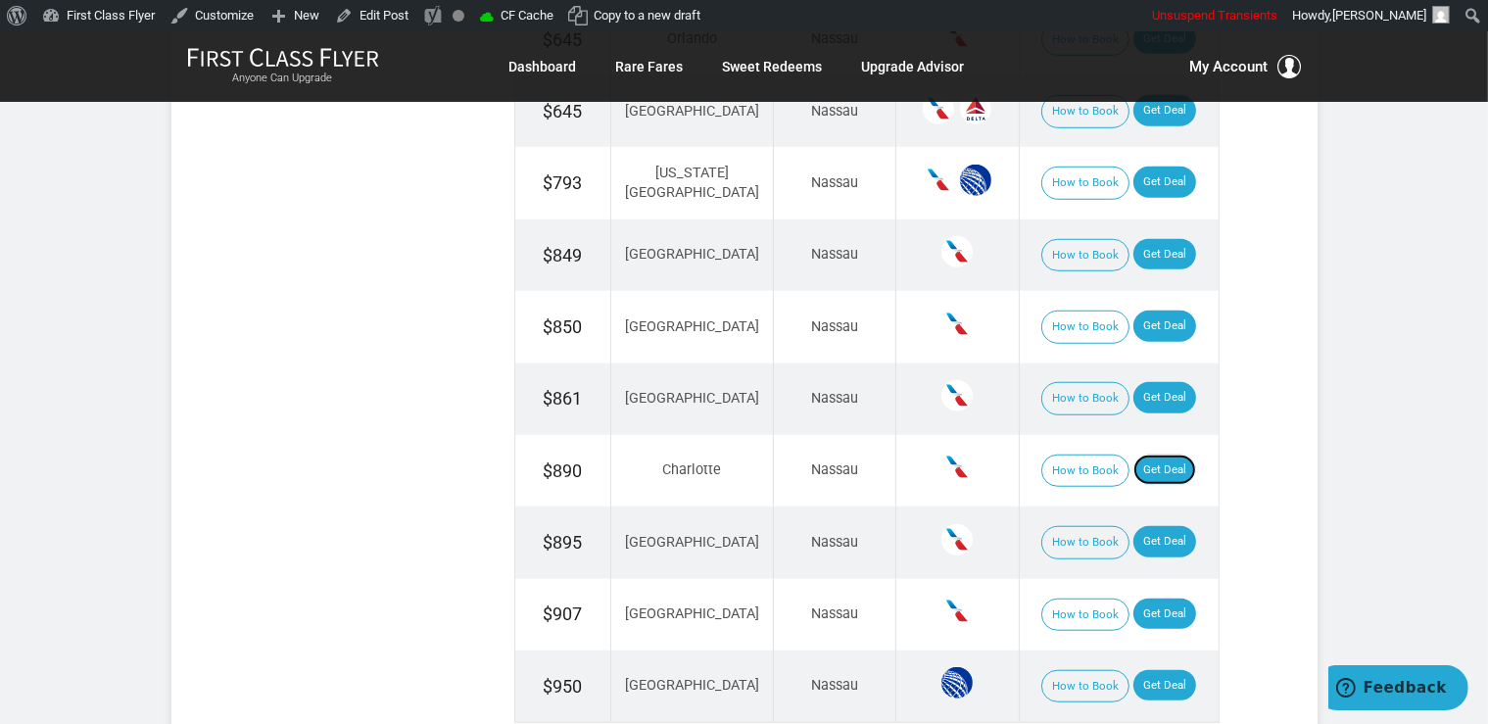
scroll to position [1551, 0]
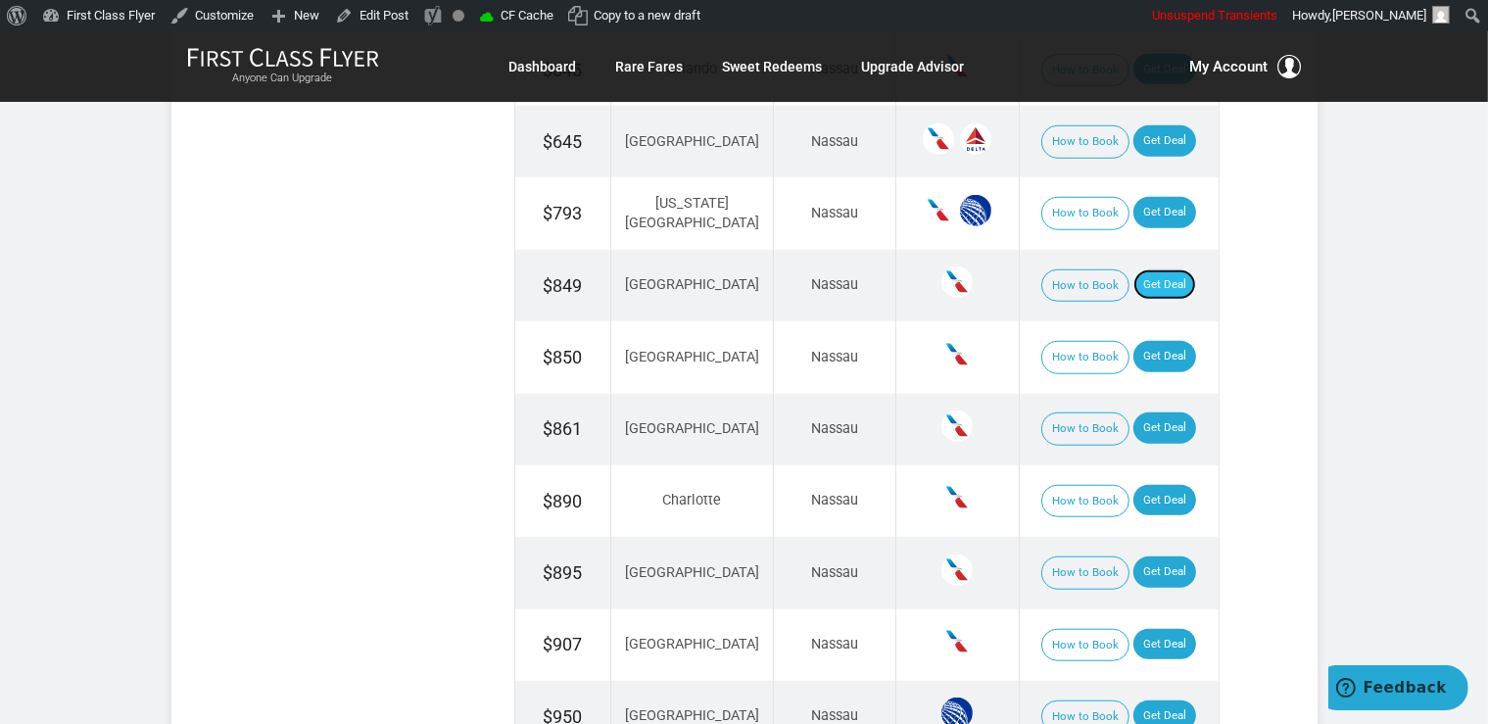
click at [1138, 285] on link "Get Deal" at bounding box center [1164, 284] width 63 height 31
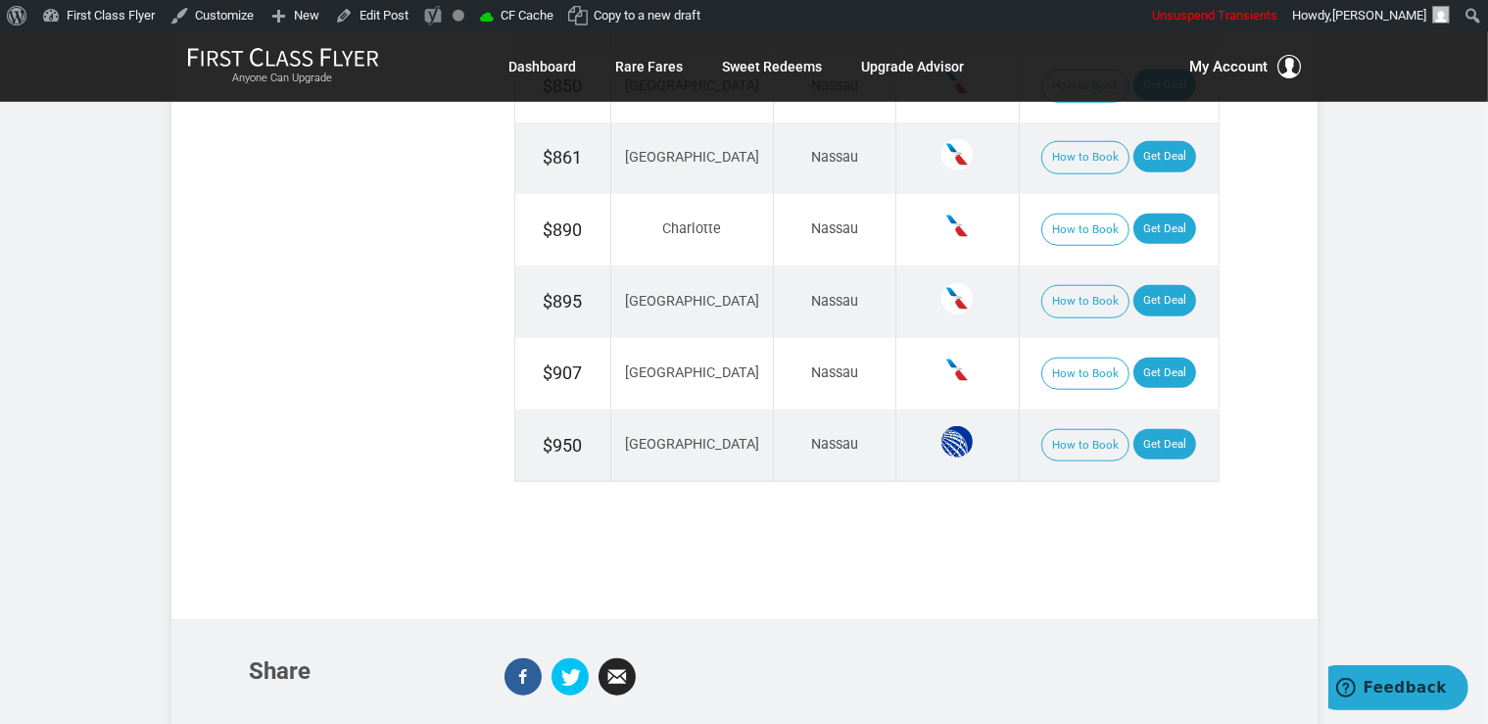
scroll to position [1861, 0]
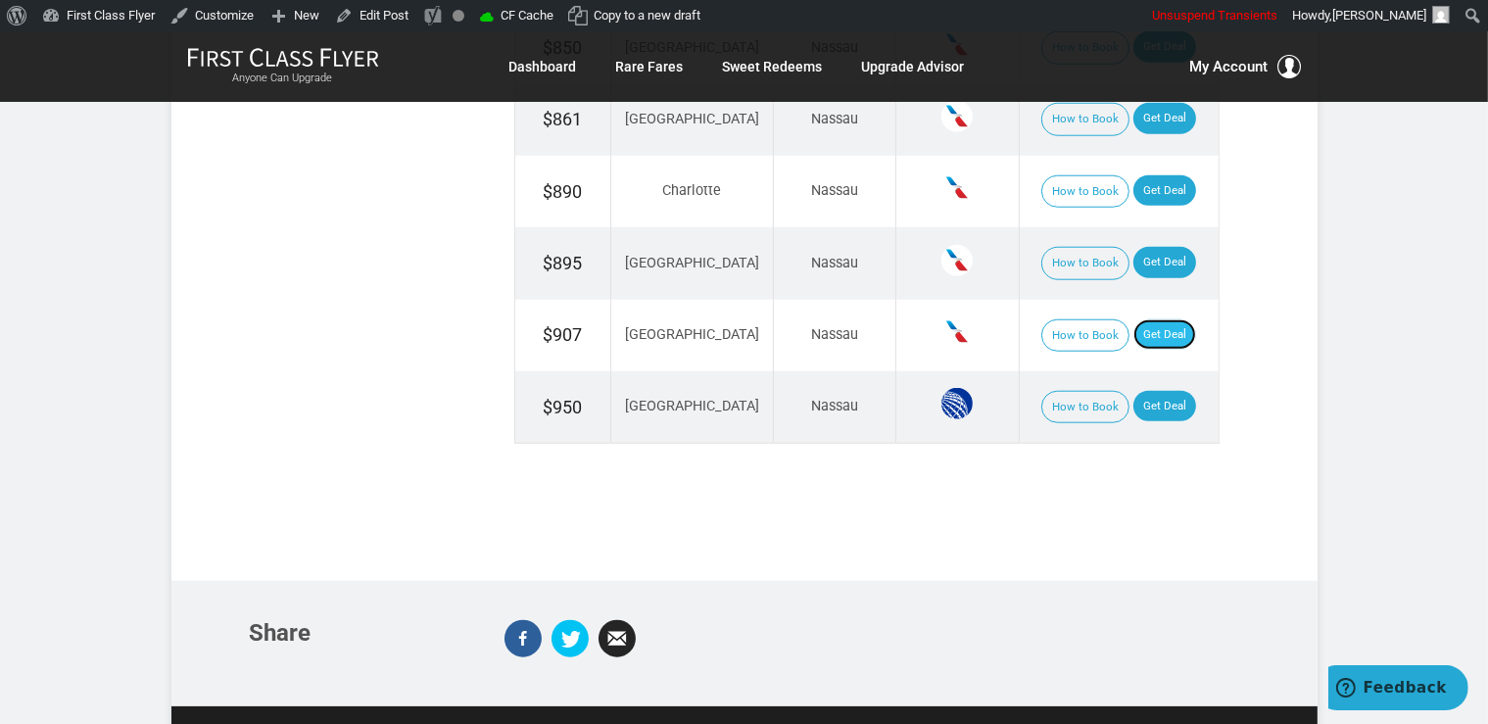
click at [1143, 327] on link "Get Deal" at bounding box center [1164, 334] width 63 height 31
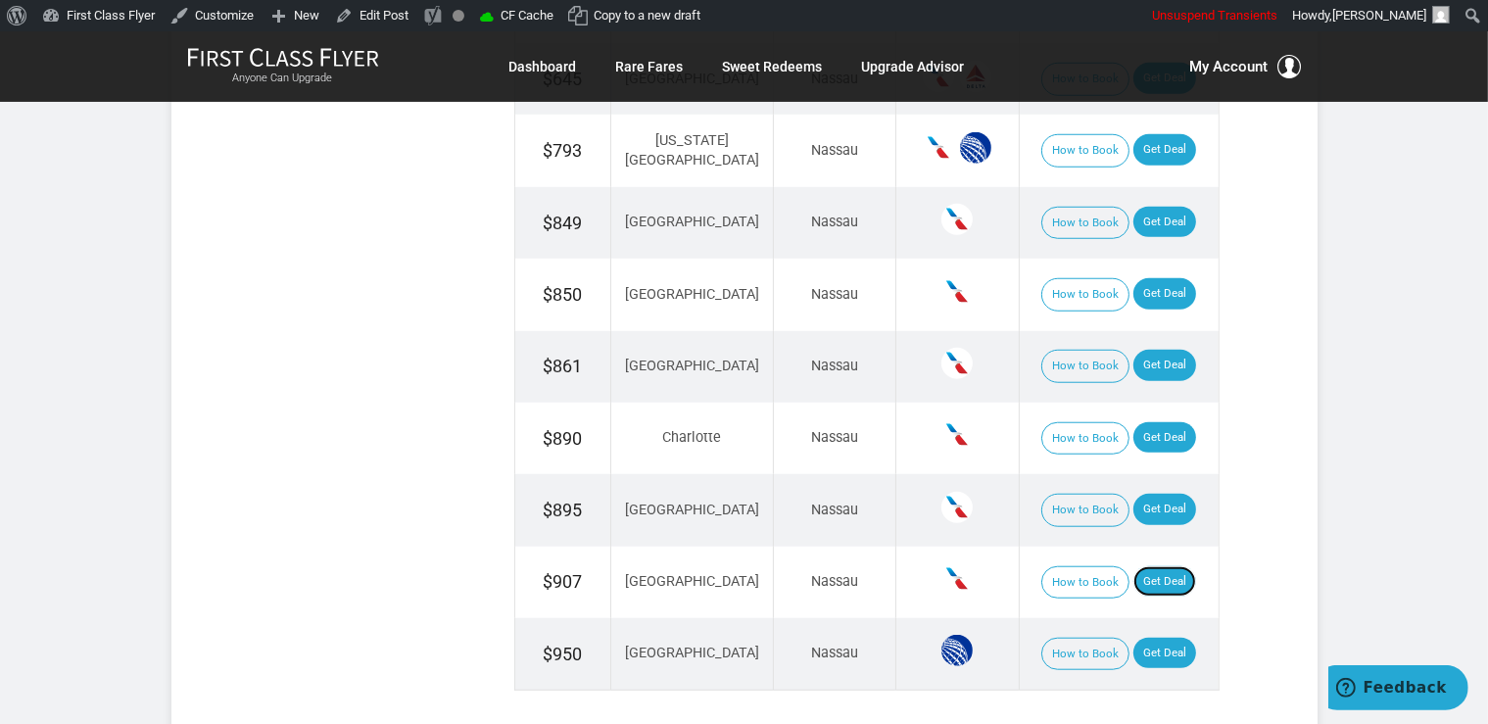
scroll to position [1551, 0]
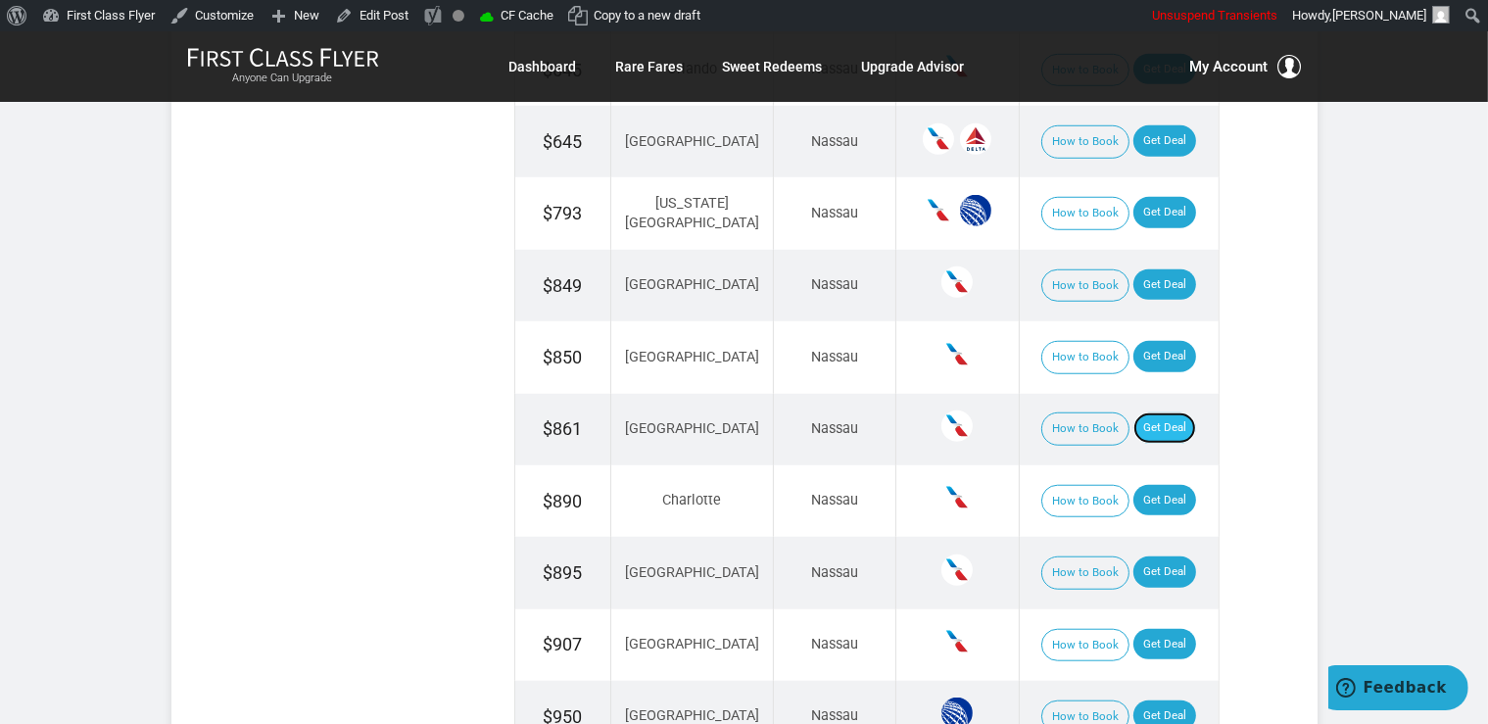
click at [1151, 434] on link "Get Deal" at bounding box center [1164, 427] width 63 height 31
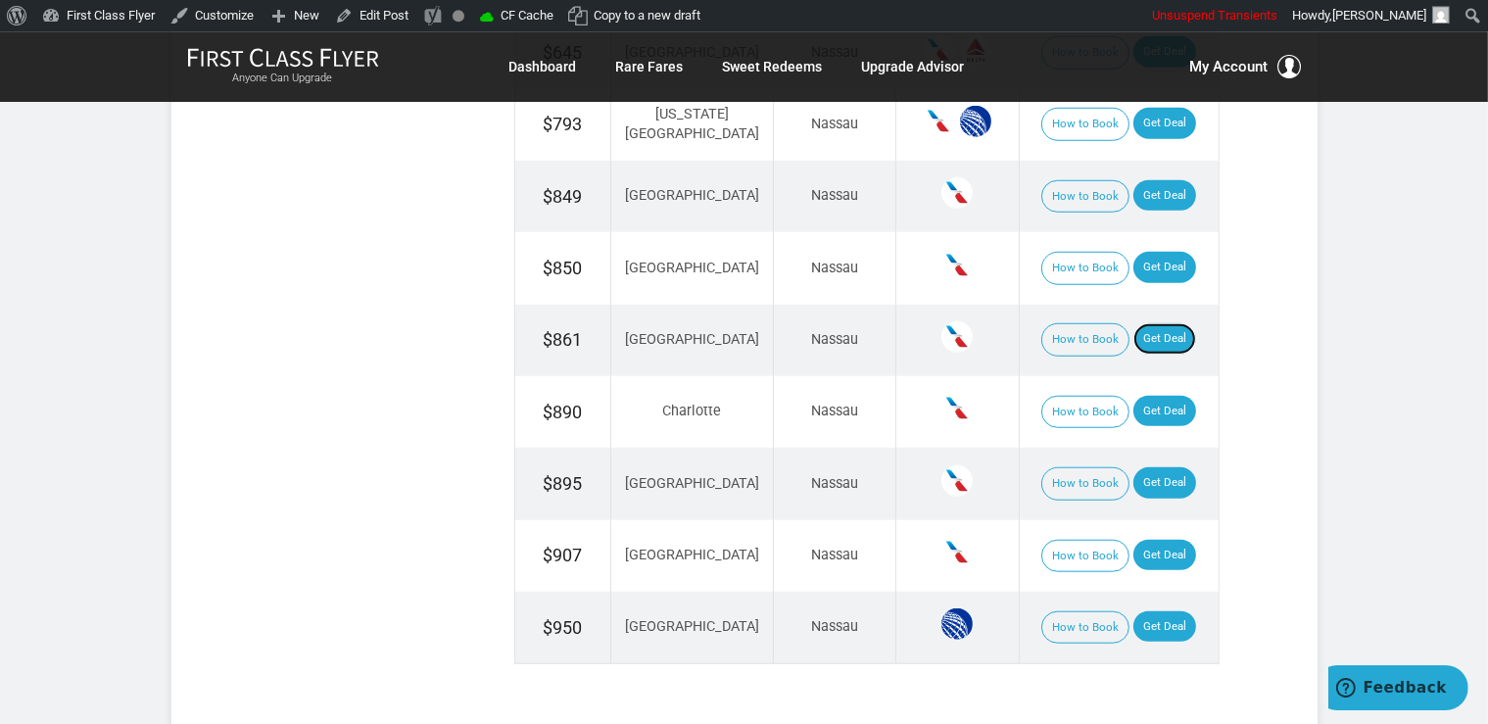
scroll to position [1758, 0]
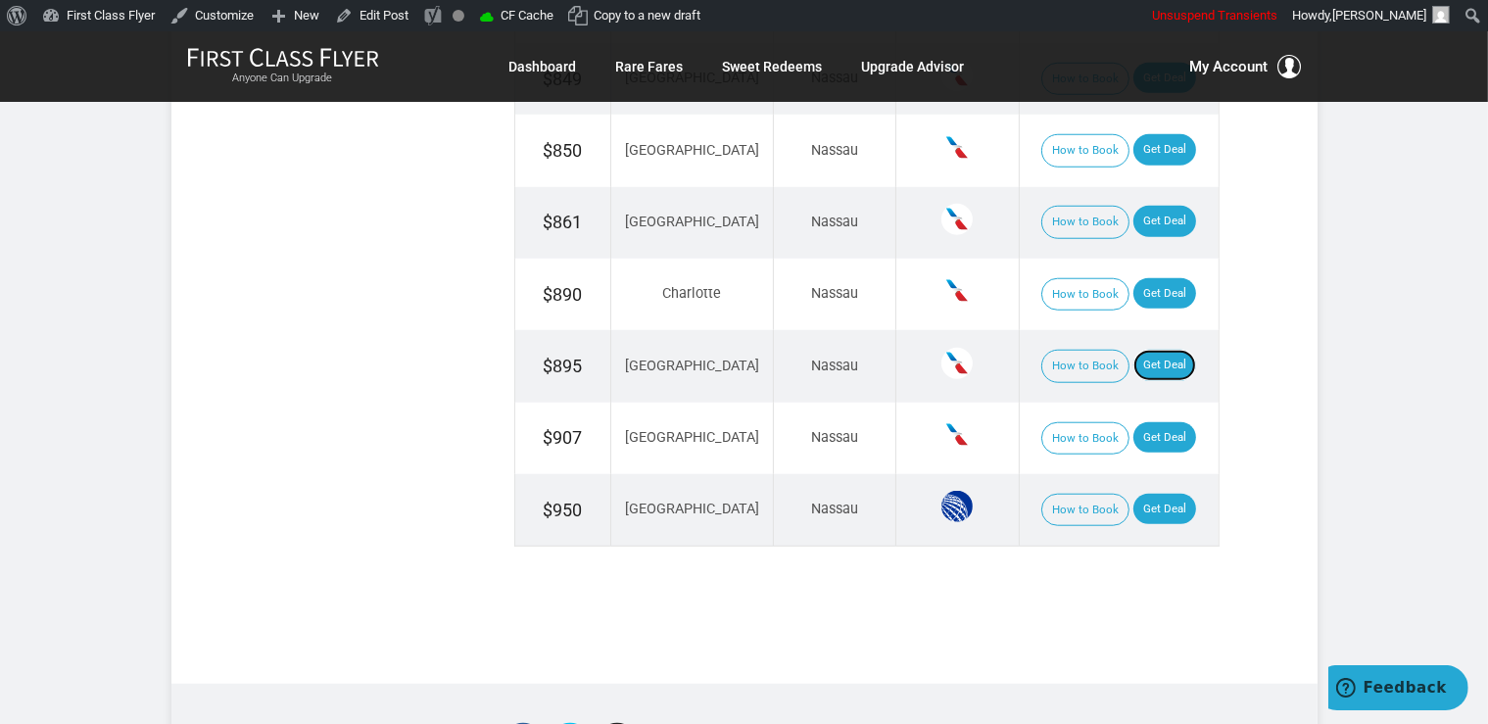
click at [1135, 355] on link "Get Deal" at bounding box center [1164, 365] width 63 height 31
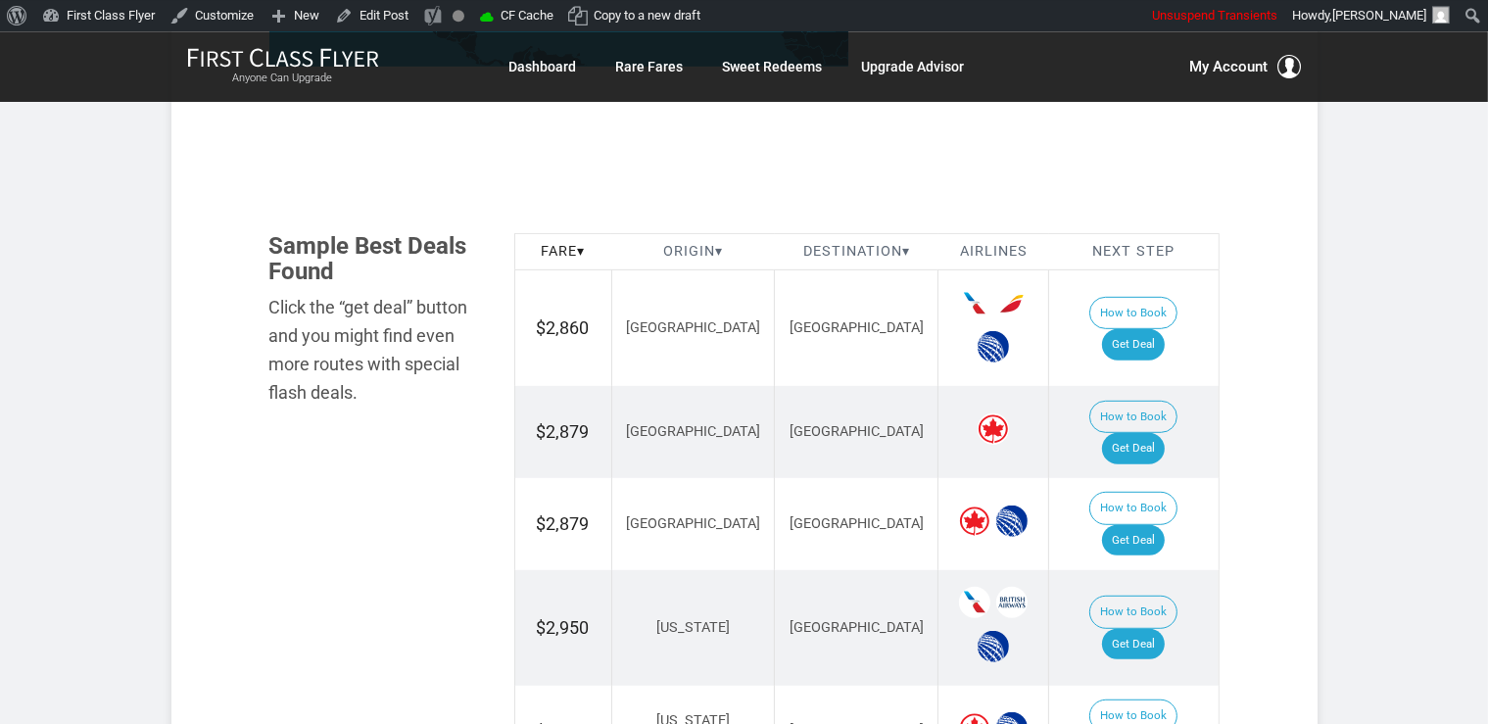
scroll to position [1093, 0]
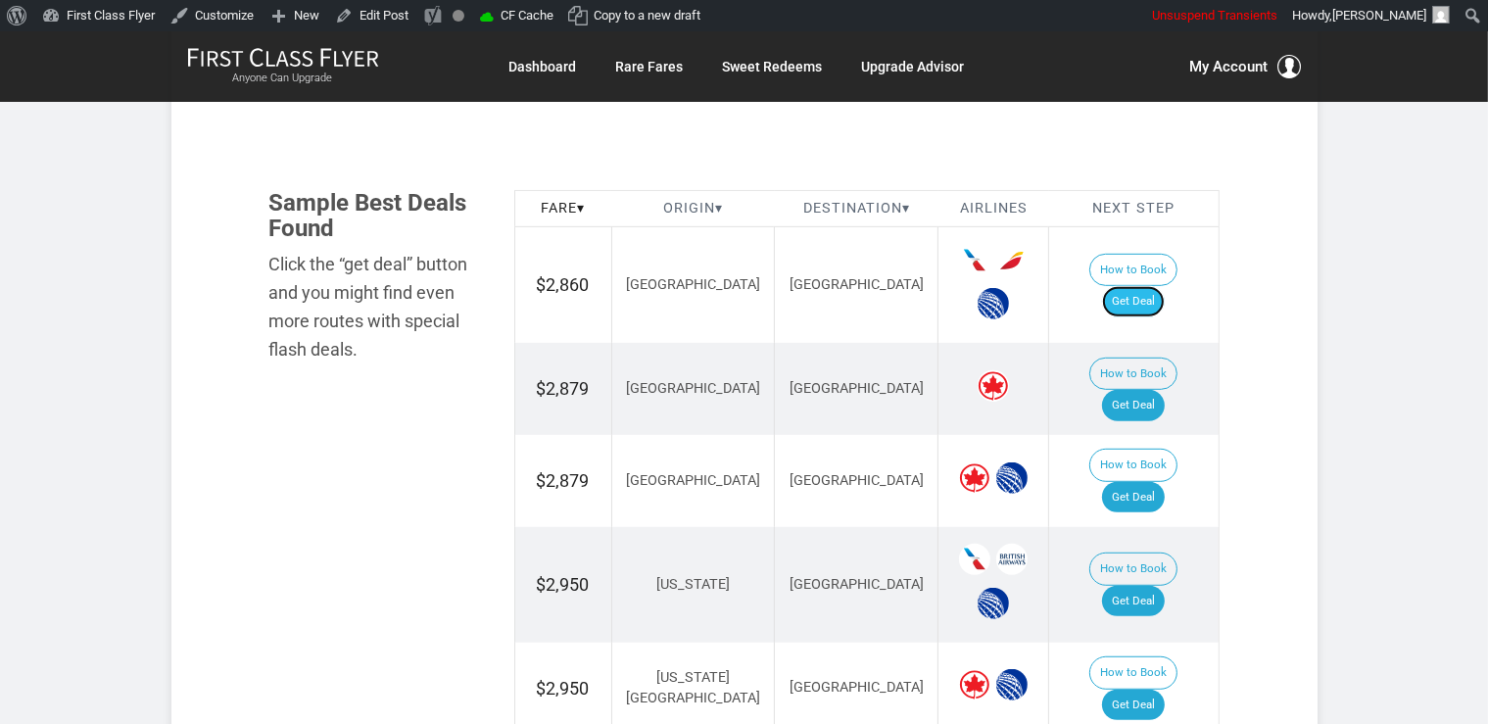
click at [1151, 286] on link "Get Deal" at bounding box center [1133, 301] width 63 height 31
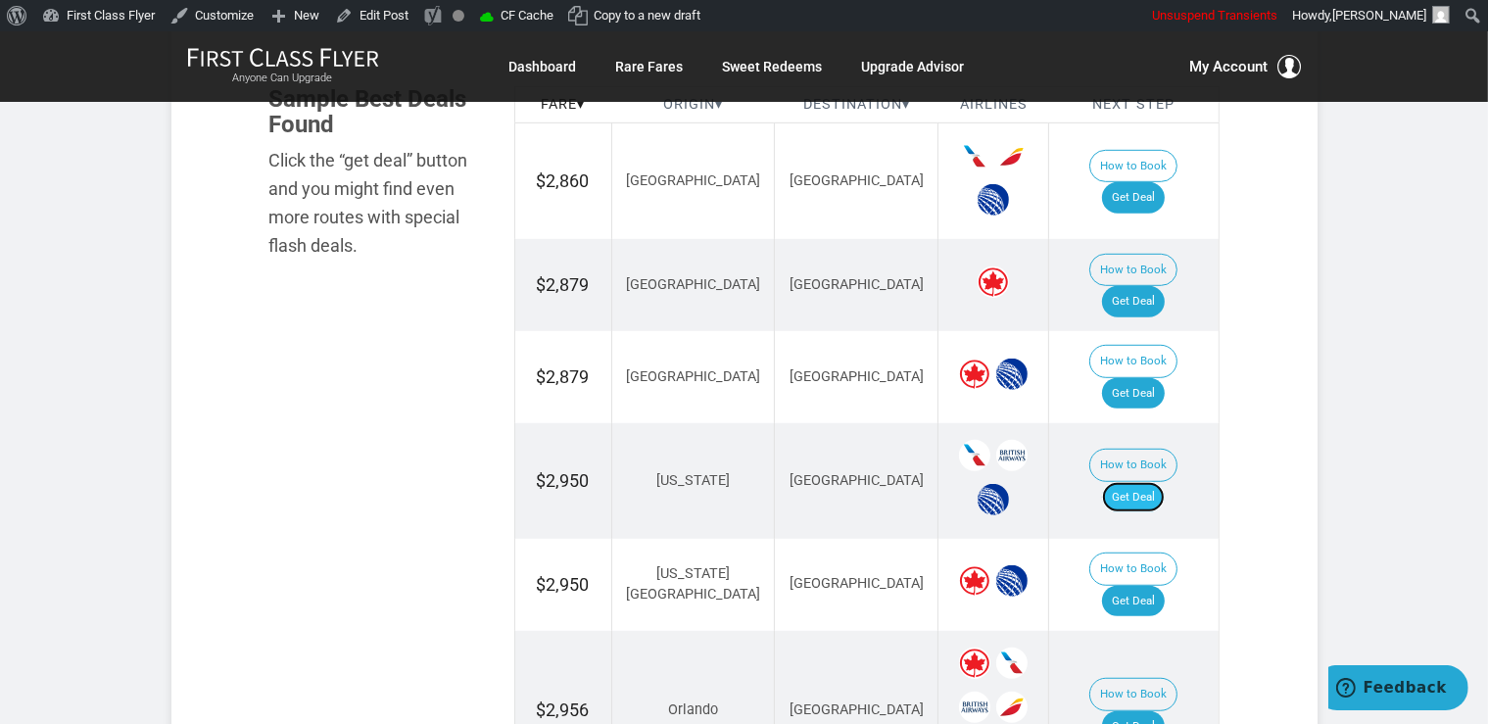
click at [1150, 482] on link "Get Deal" at bounding box center [1133, 497] width 63 height 31
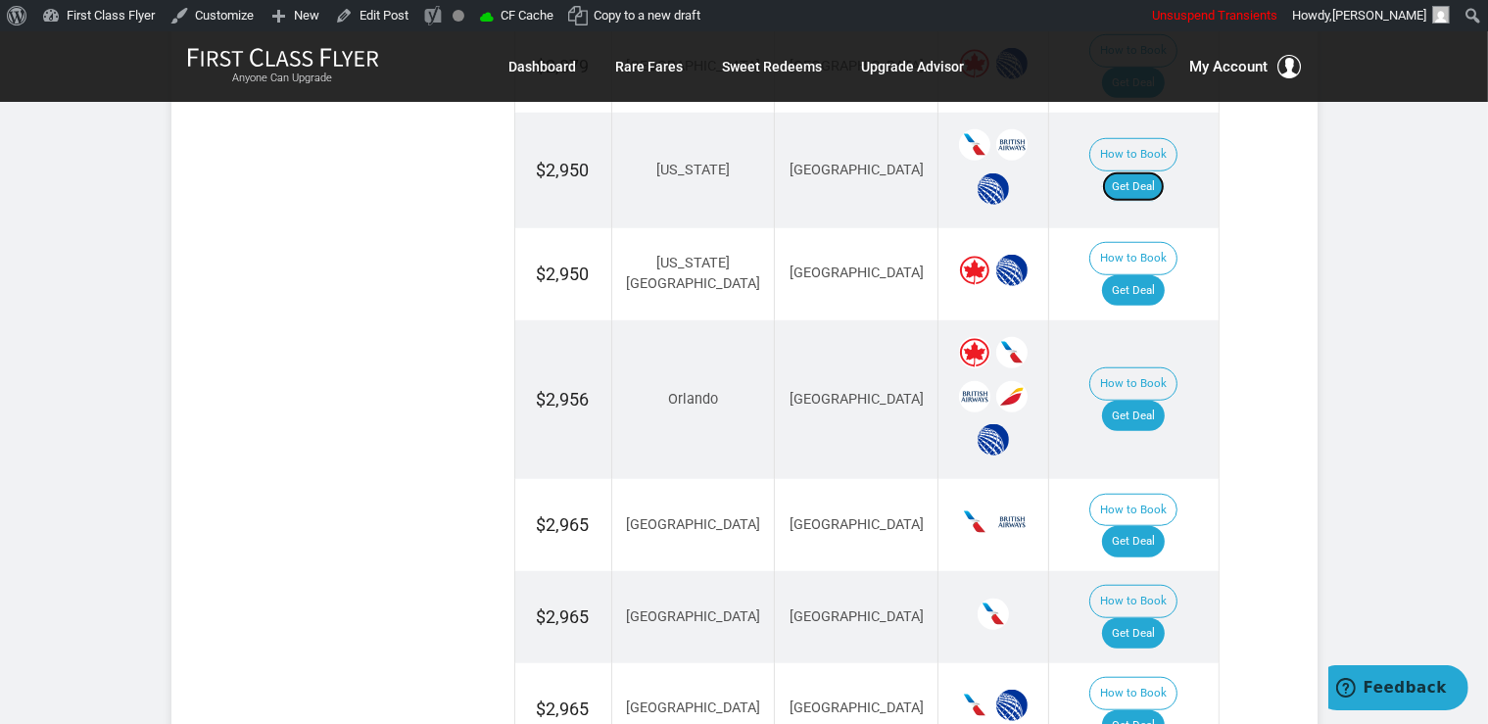
scroll to position [1610, 0]
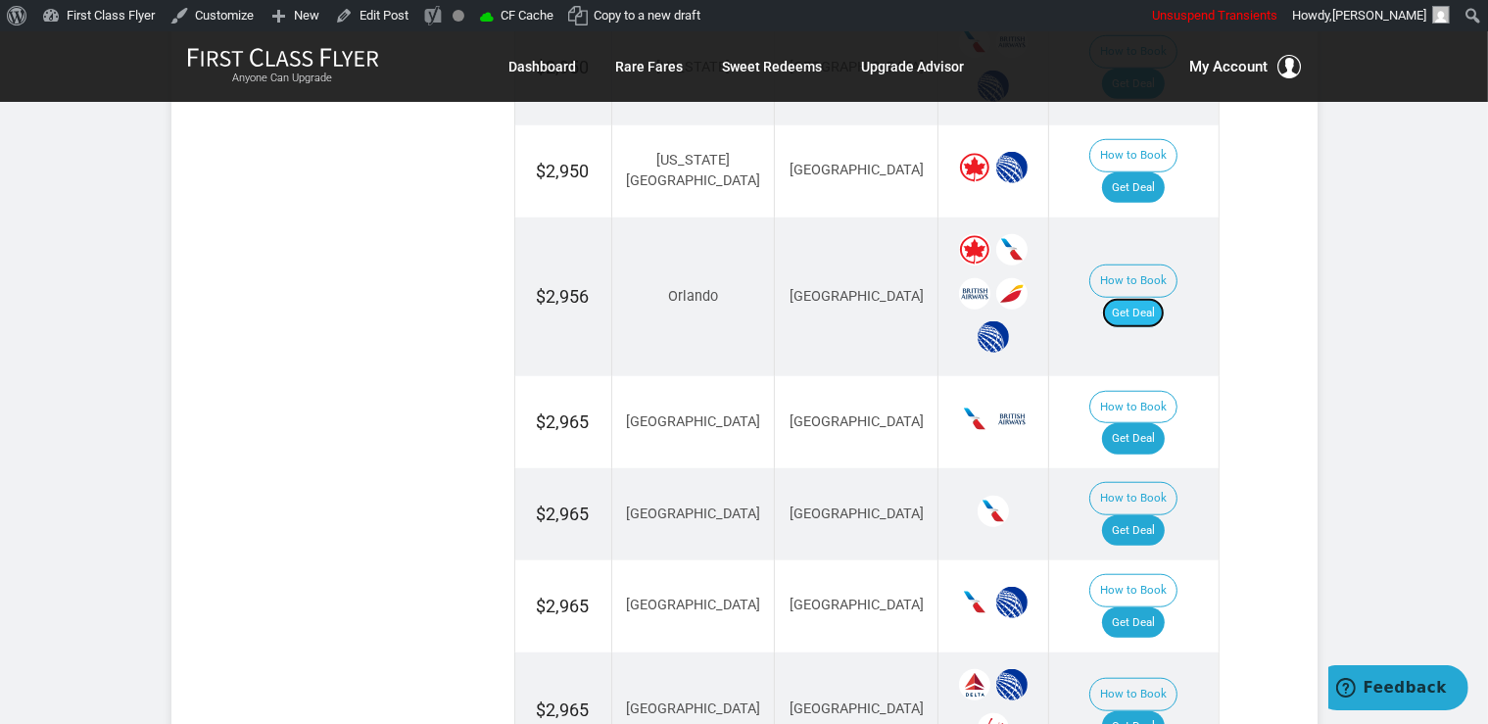
click at [1151, 298] on link "Get Deal" at bounding box center [1133, 313] width 63 height 31
click at [1161, 423] on link "Get Deal" at bounding box center [1133, 438] width 63 height 31
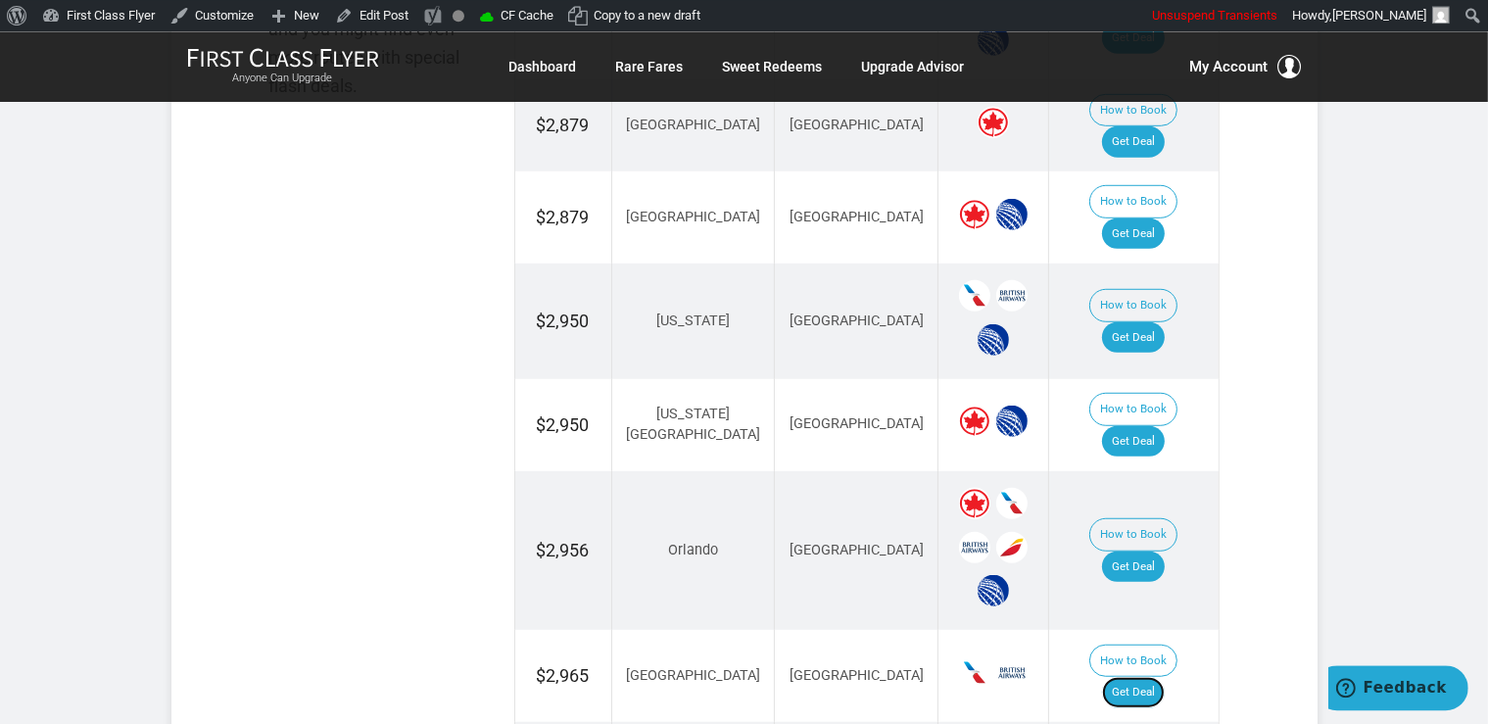
scroll to position [1300, 0]
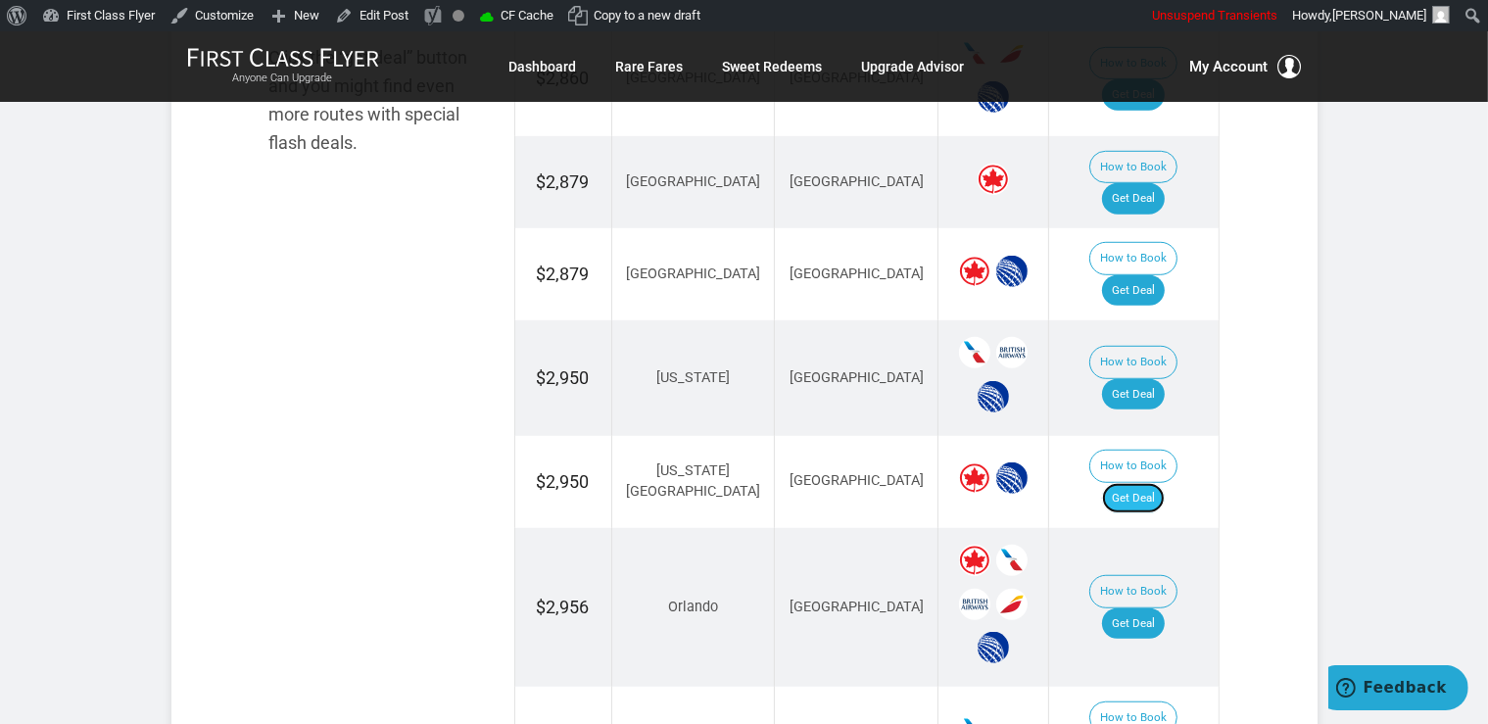
click at [1154, 483] on link "Get Deal" at bounding box center [1133, 498] width 63 height 31
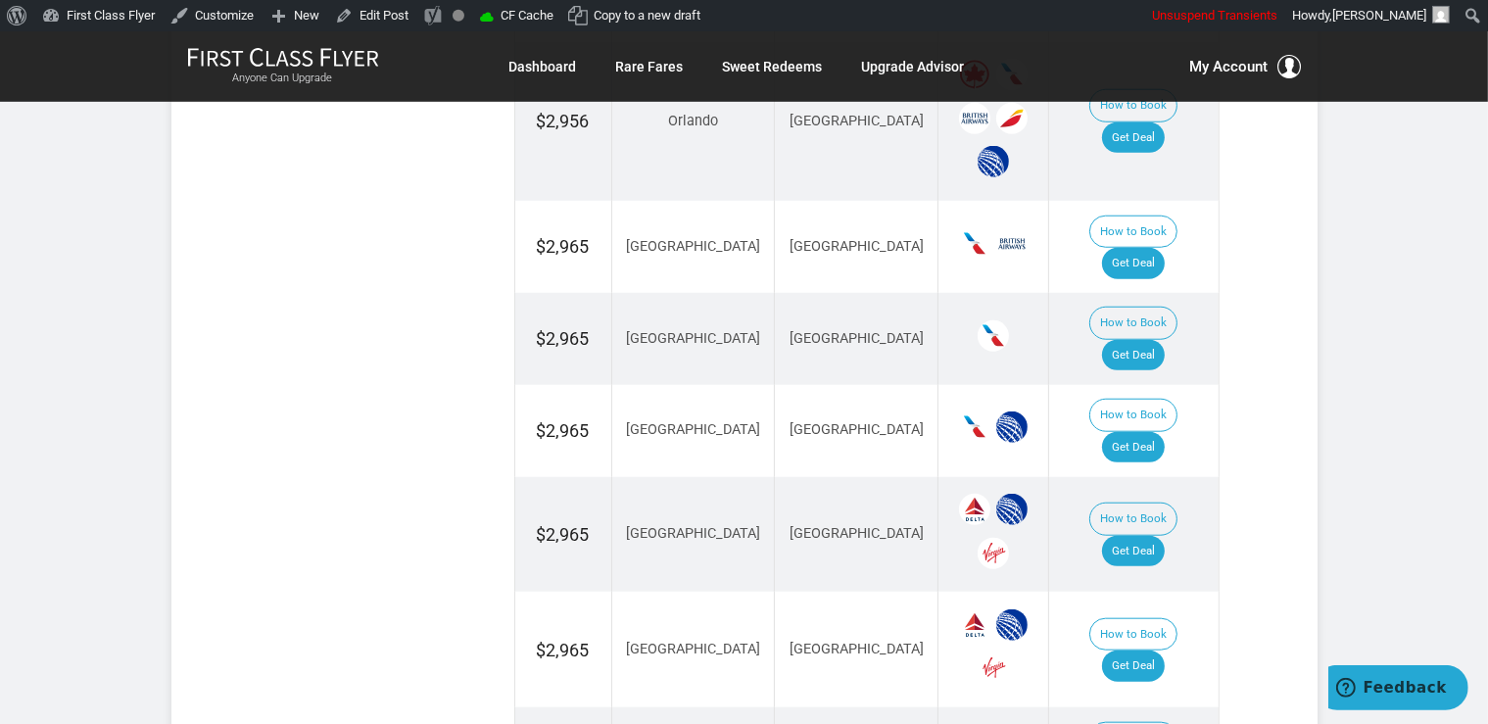
scroll to position [1817, 0]
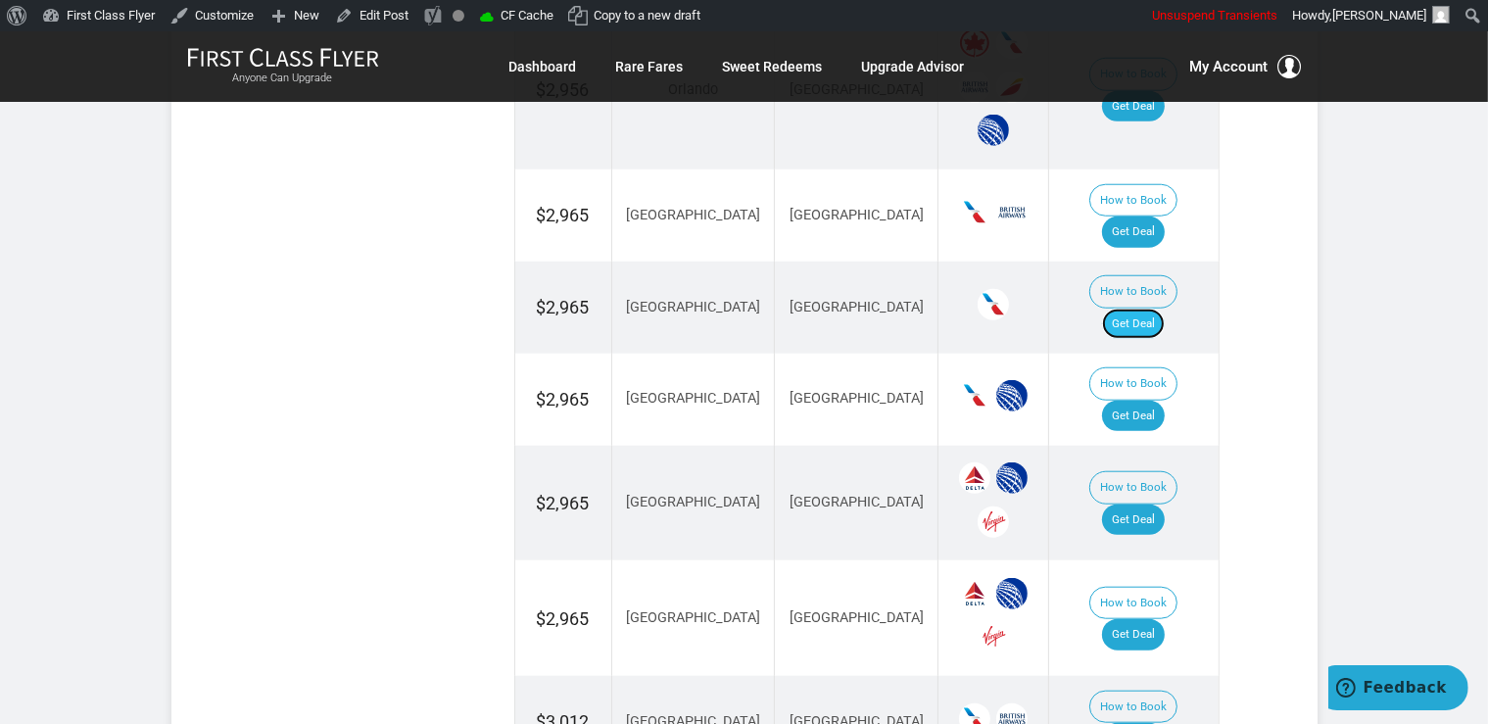
click at [1134, 308] on link "Get Deal" at bounding box center [1133, 323] width 63 height 31
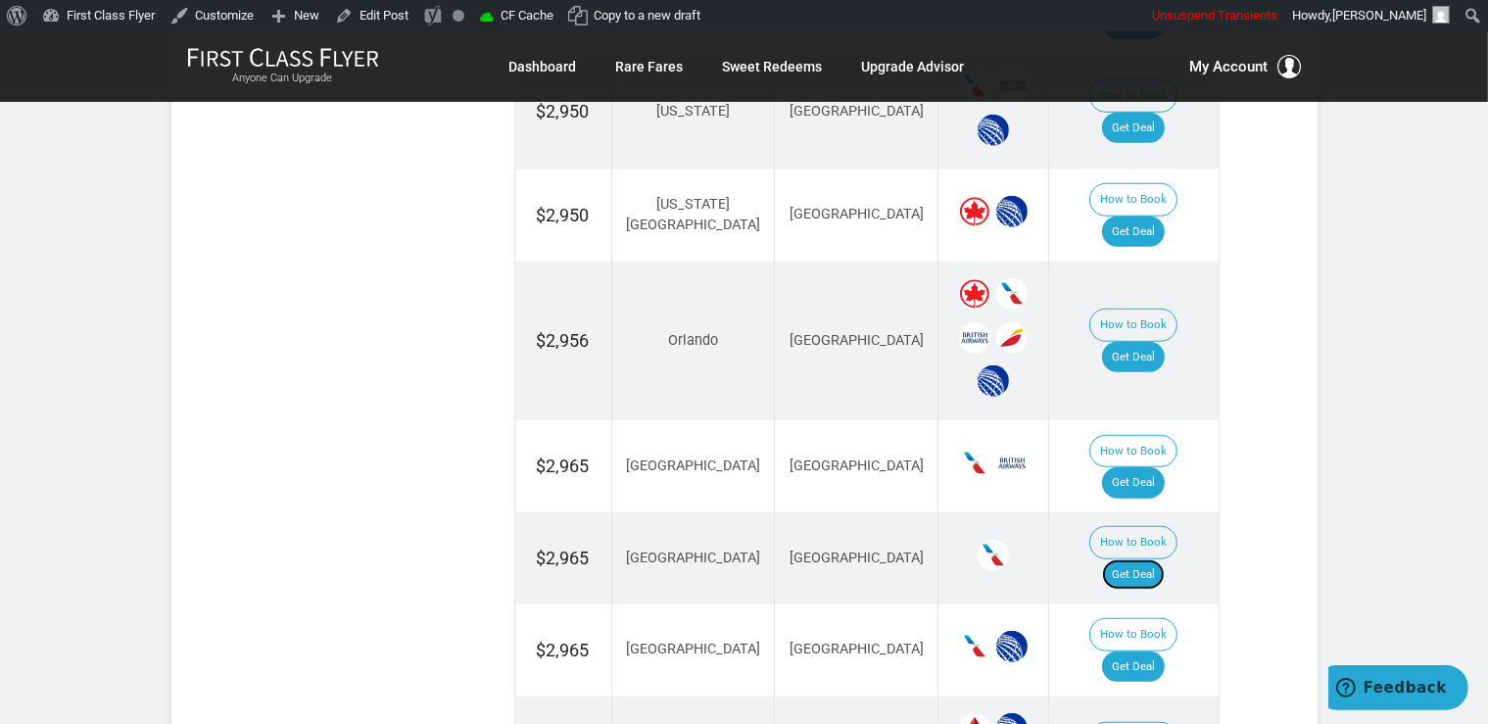
scroll to position [1714, 0]
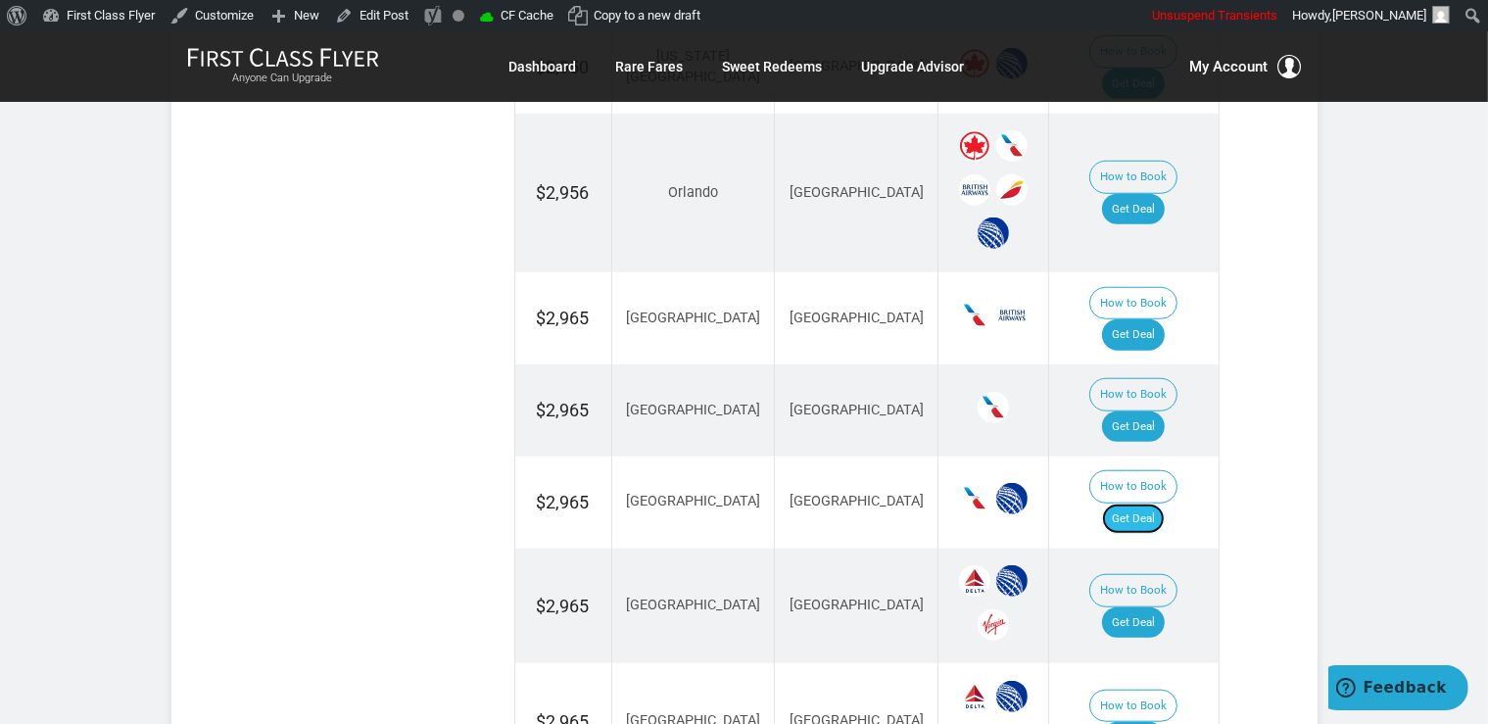
click at [1133, 503] on link "Get Deal" at bounding box center [1133, 518] width 63 height 31
click at [1161, 607] on link "Get Deal" at bounding box center [1133, 622] width 63 height 31
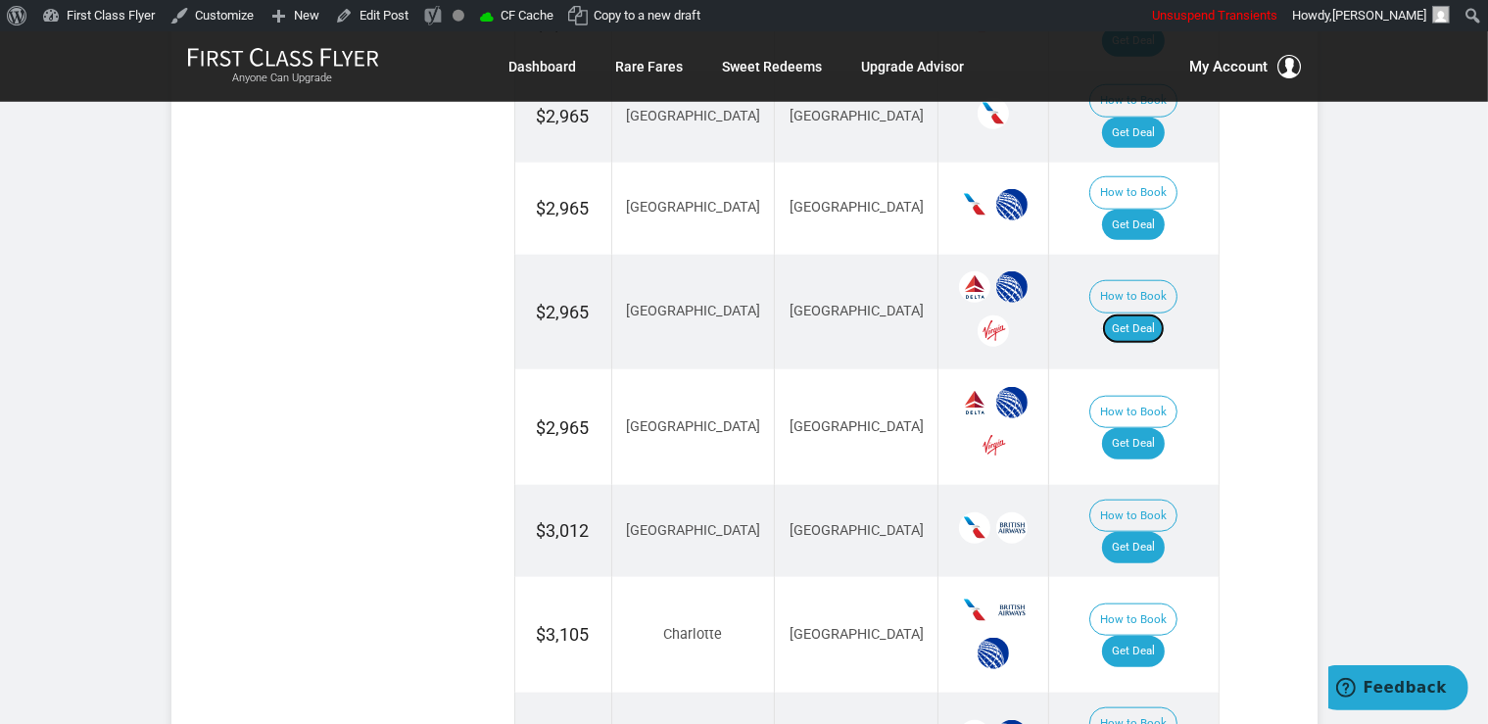
scroll to position [2024, 0]
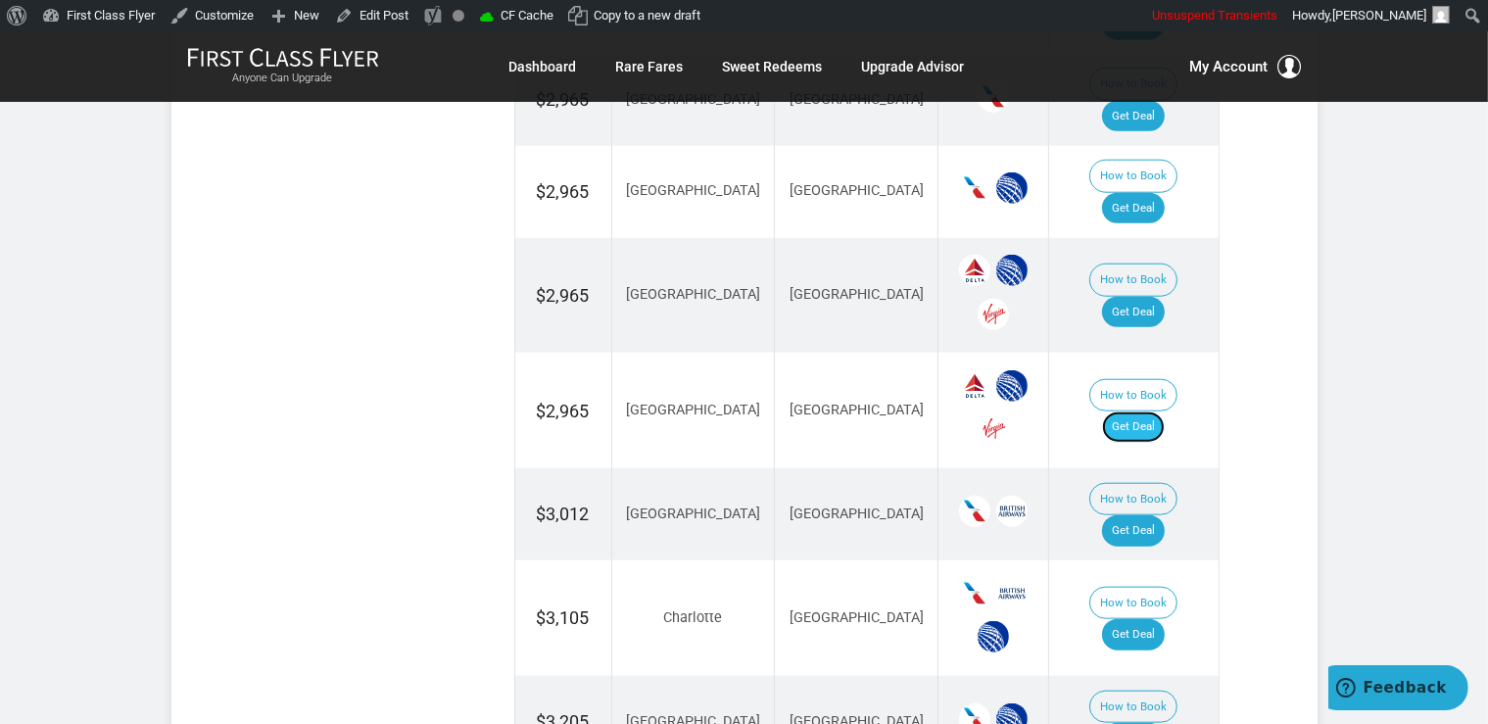
click at [1146, 411] on link "Get Deal" at bounding box center [1133, 426] width 63 height 31
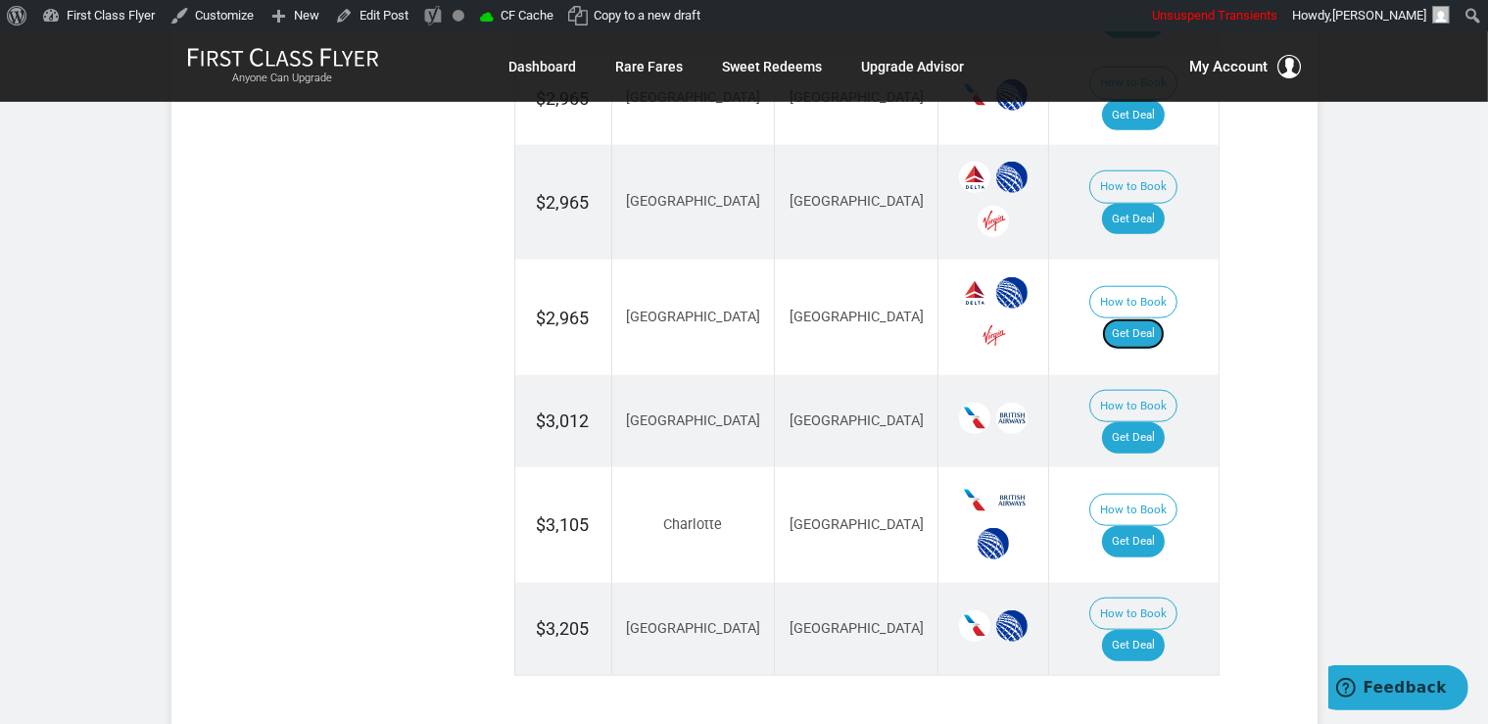
scroll to position [2127, 0]
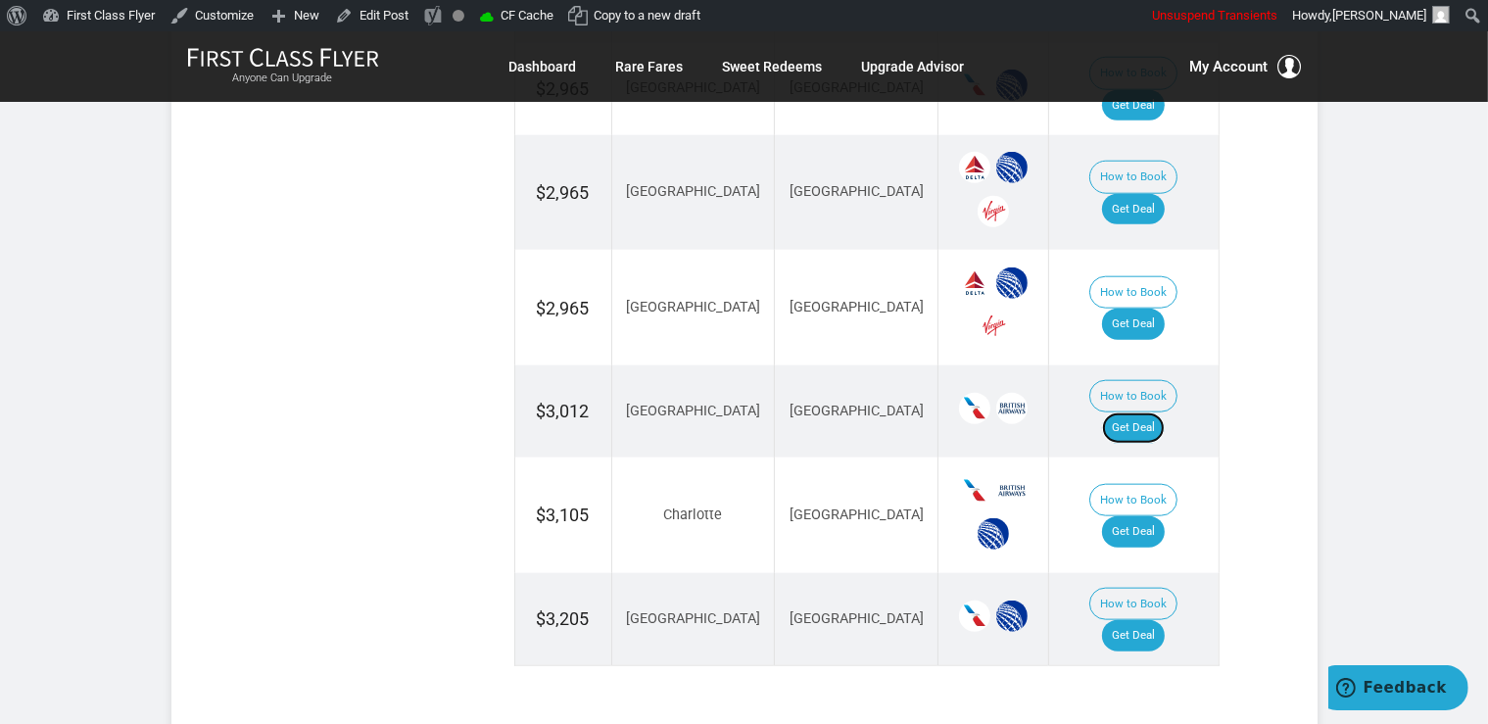
drag, startPoint x: 1151, startPoint y: 262, endPoint x: 1165, endPoint y: 311, distance: 51.1
click at [1151, 412] on link "Get Deal" at bounding box center [1133, 427] width 63 height 31
click at [1134, 412] on link "Get Deal" at bounding box center [1133, 427] width 63 height 31
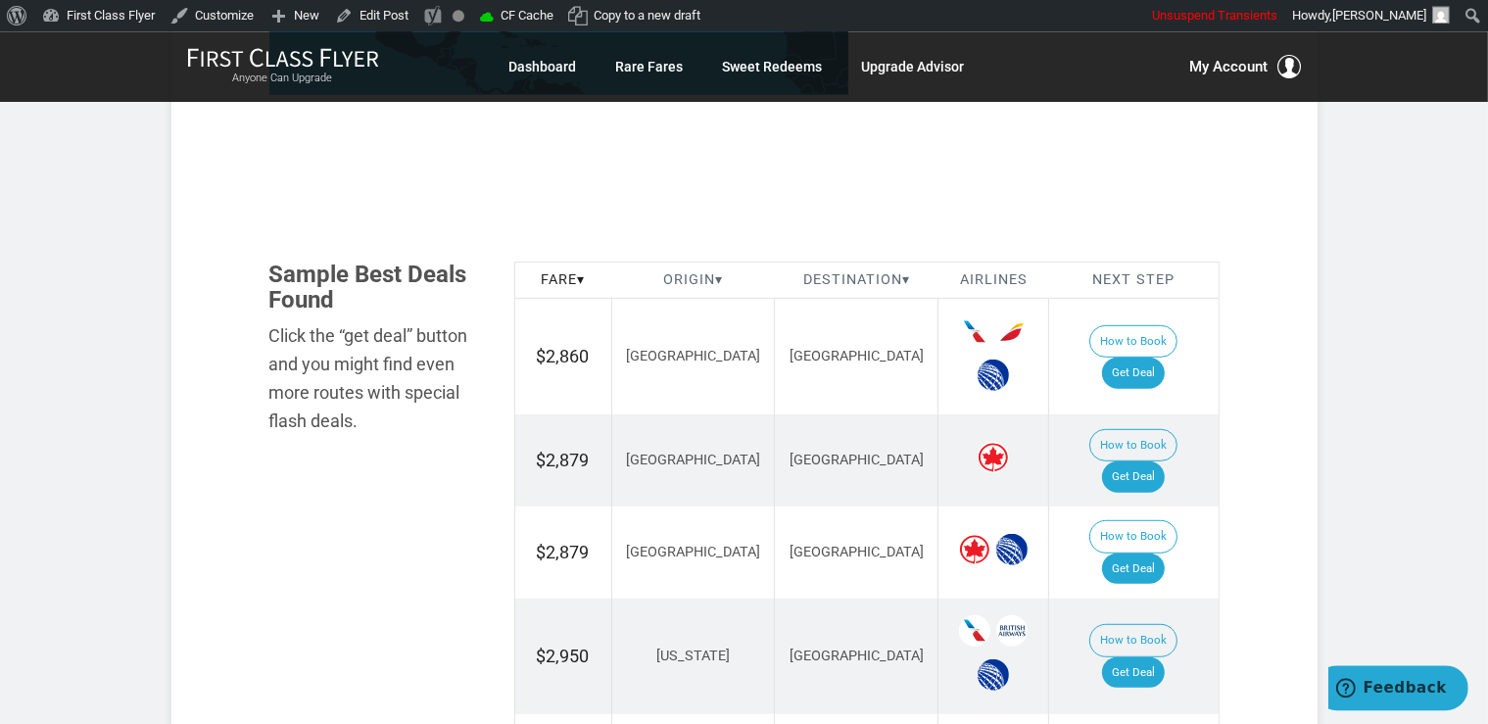
scroll to position [990, 0]
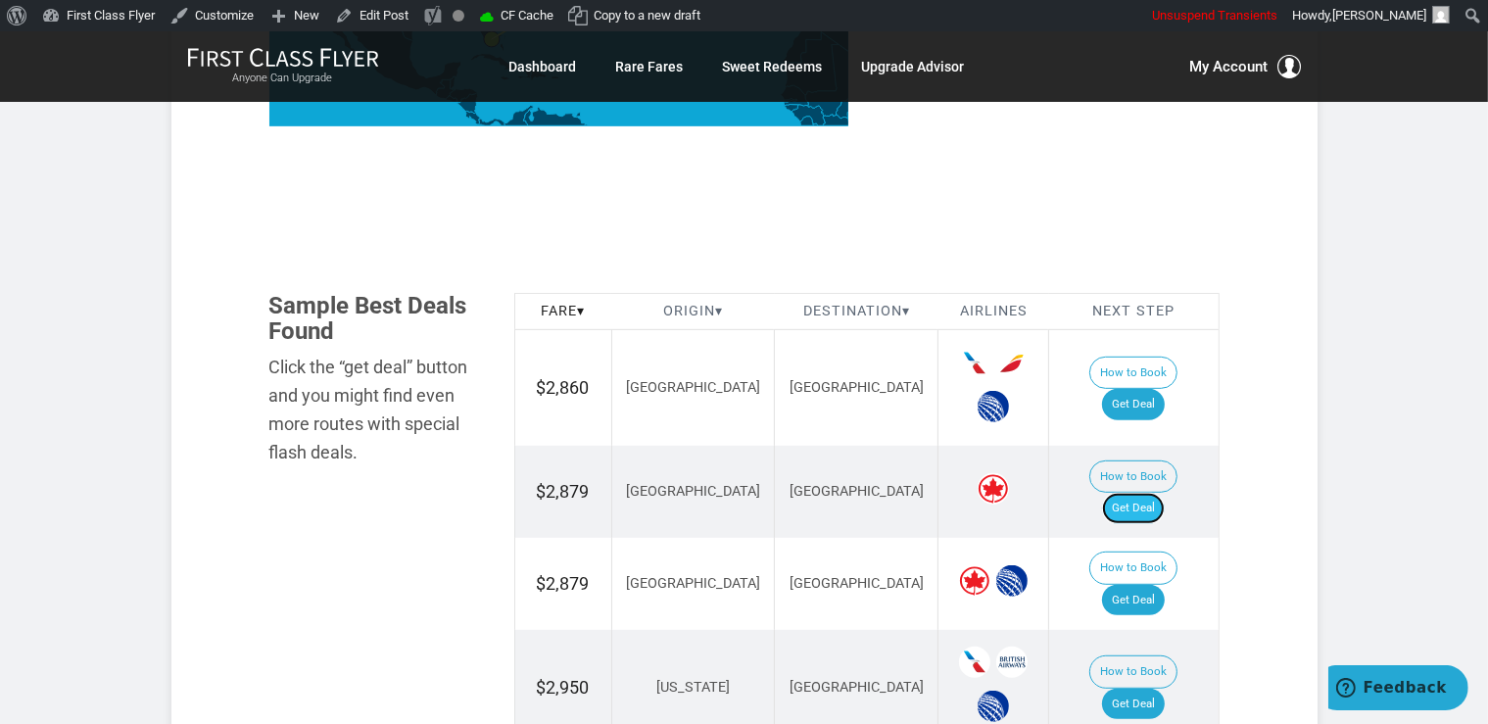
drag, startPoint x: 1146, startPoint y: 475, endPoint x: 1156, endPoint y: 474, distance: 9.8
click at [1146, 493] on link "Get Deal" at bounding box center [1133, 508] width 63 height 31
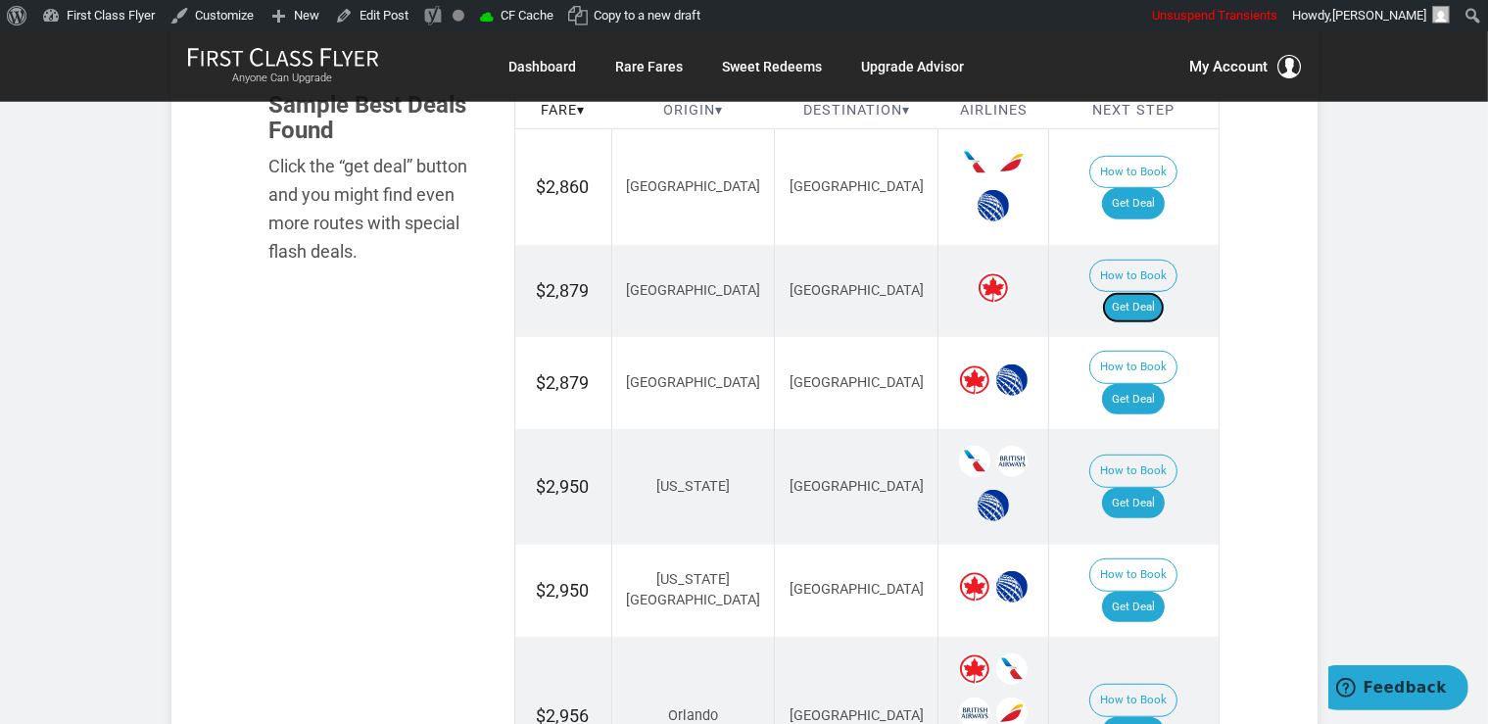
scroll to position [1197, 0]
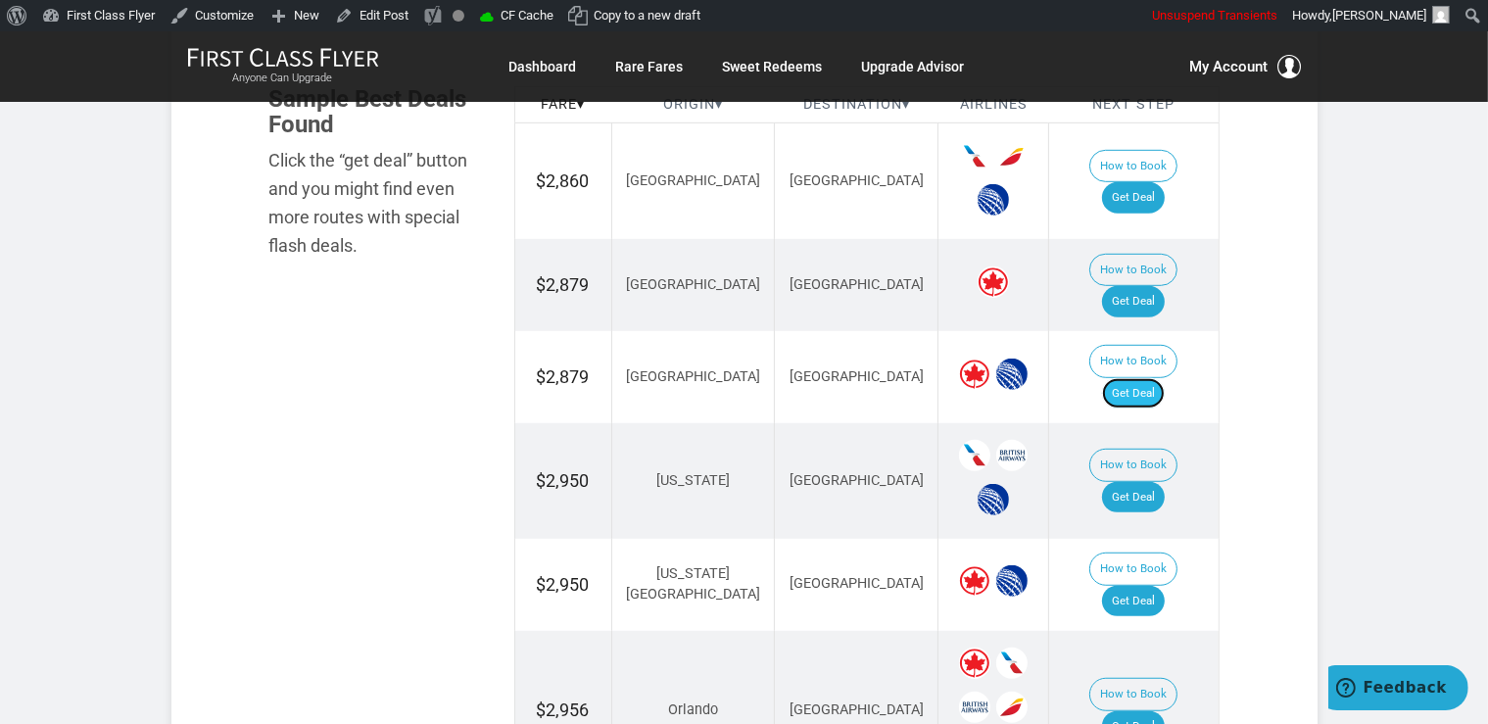
click at [1164, 378] on link "Get Deal" at bounding box center [1133, 393] width 63 height 31
click at [1153, 378] on link "Get Deal" at bounding box center [1133, 393] width 63 height 31
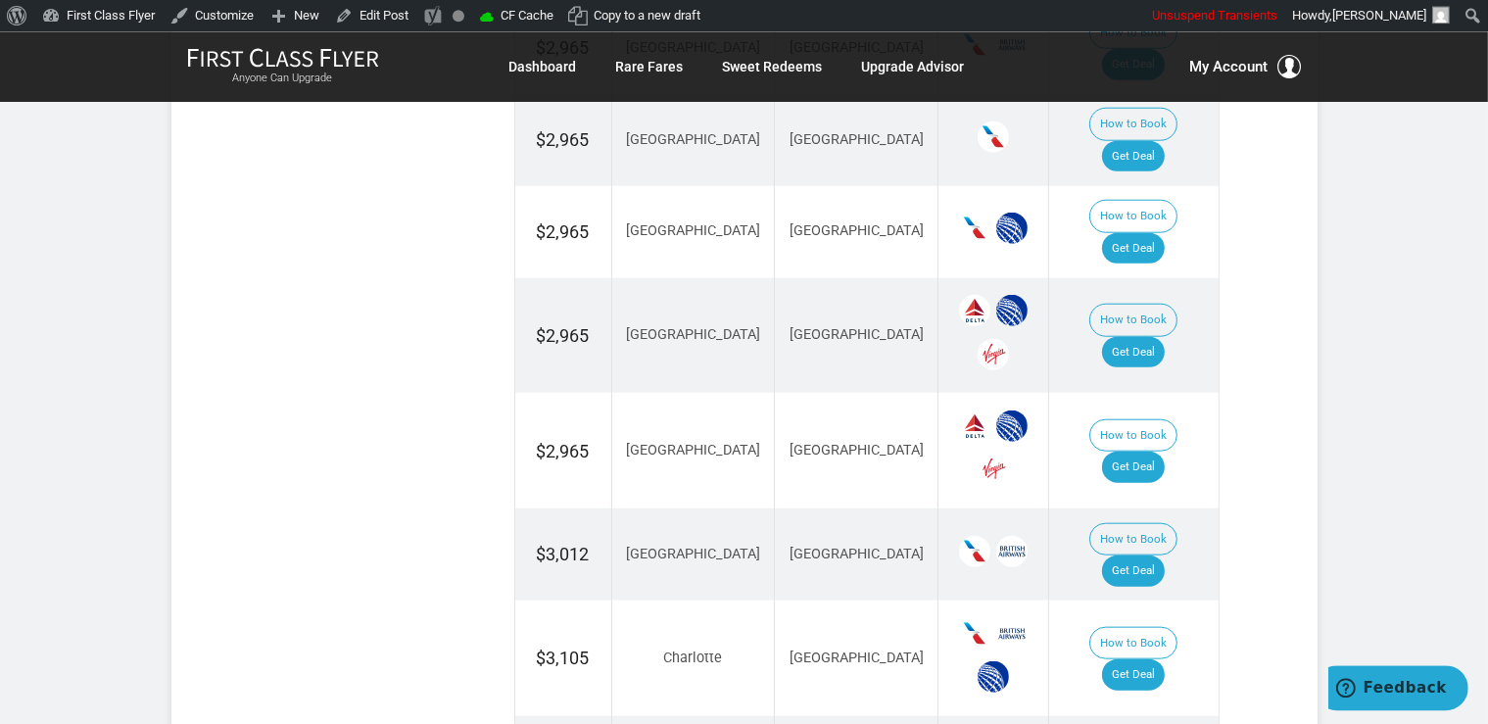
scroll to position [2024, 0]
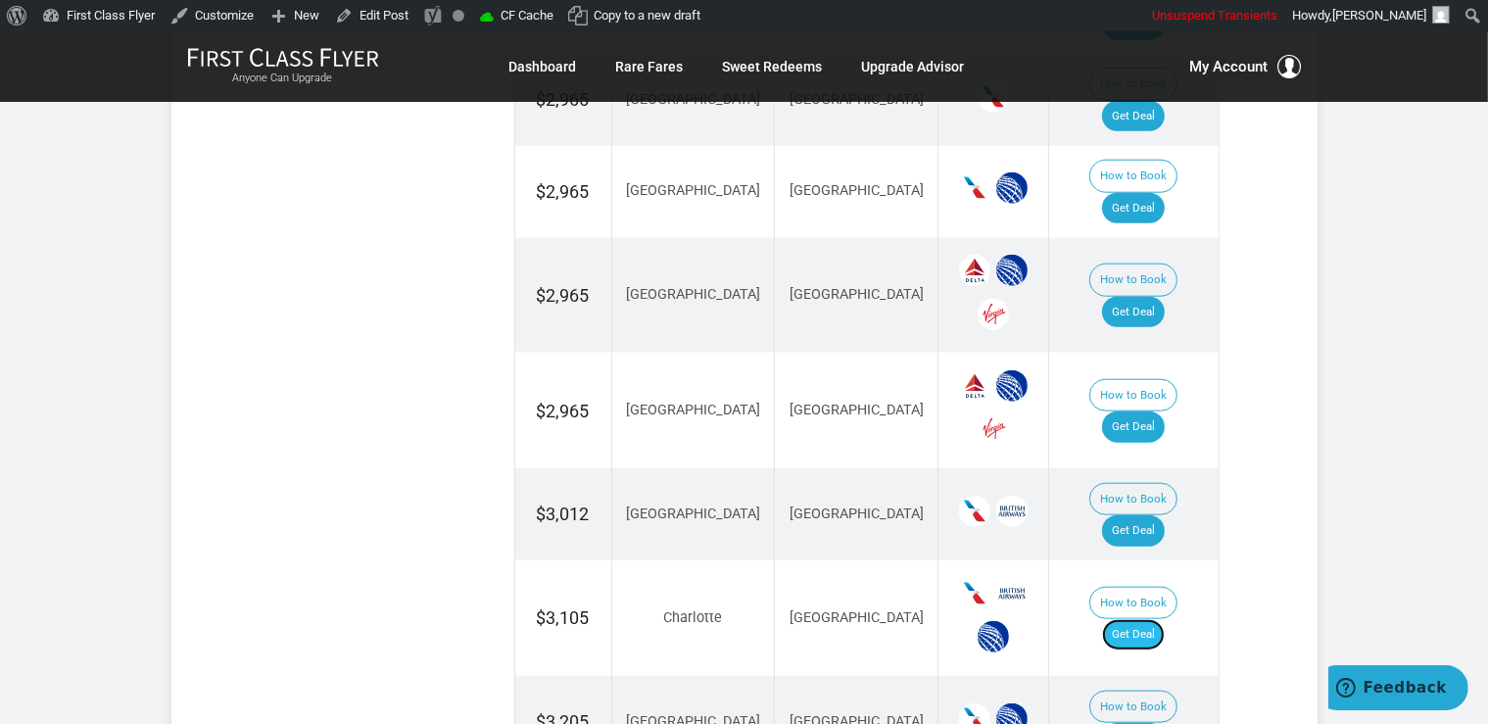
click at [1164, 619] on link "Get Deal" at bounding box center [1133, 634] width 63 height 31
click at [1145, 723] on link "Get Deal" at bounding box center [1133, 738] width 63 height 31
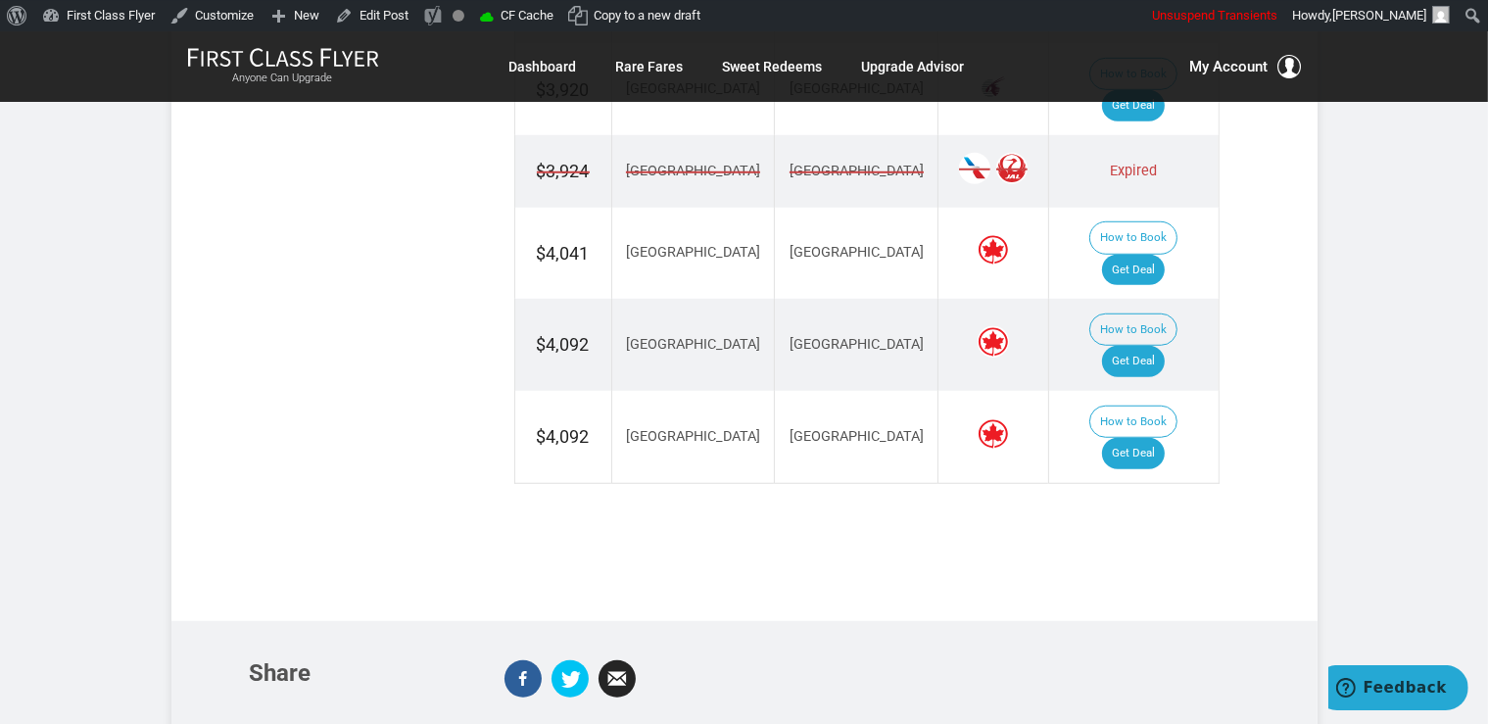
scroll to position [1447, 0]
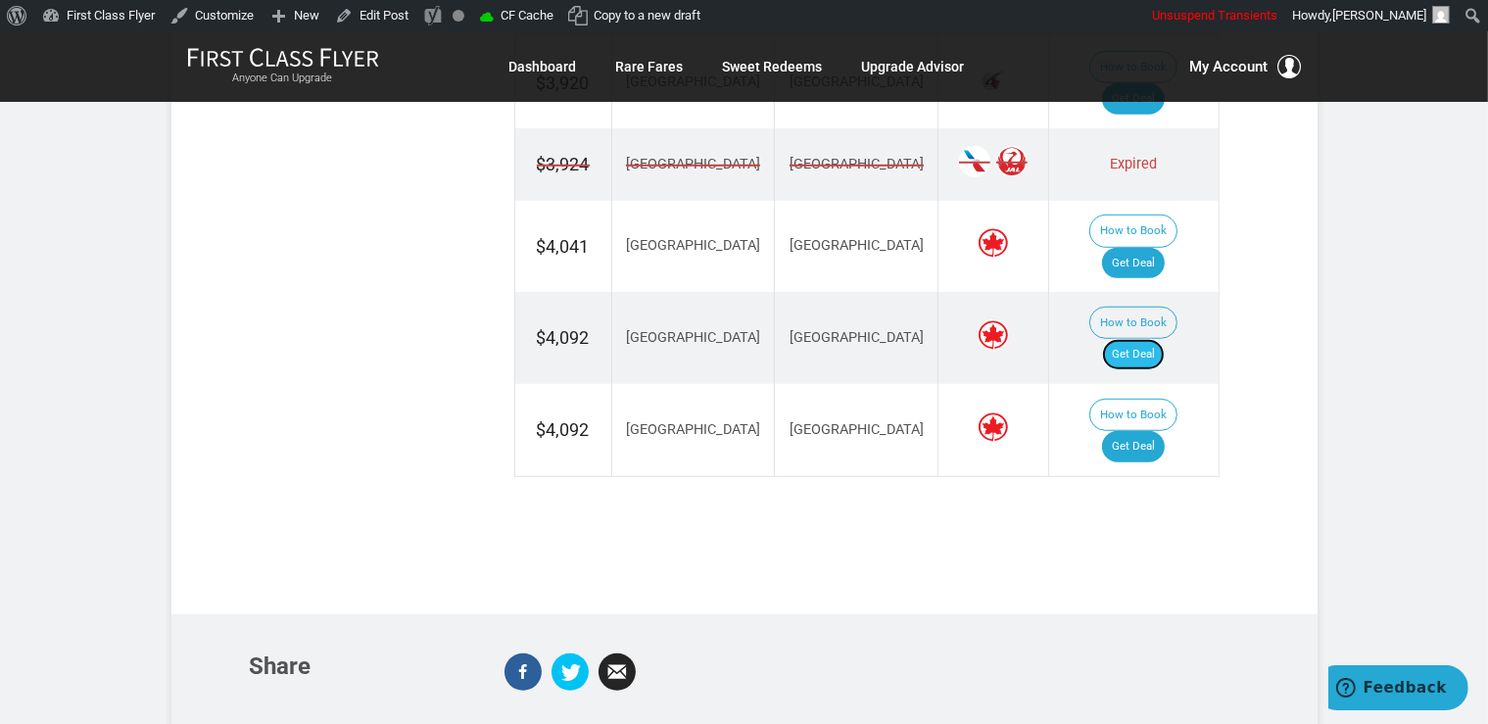
click at [1139, 339] on link "Get Deal" at bounding box center [1133, 354] width 63 height 31
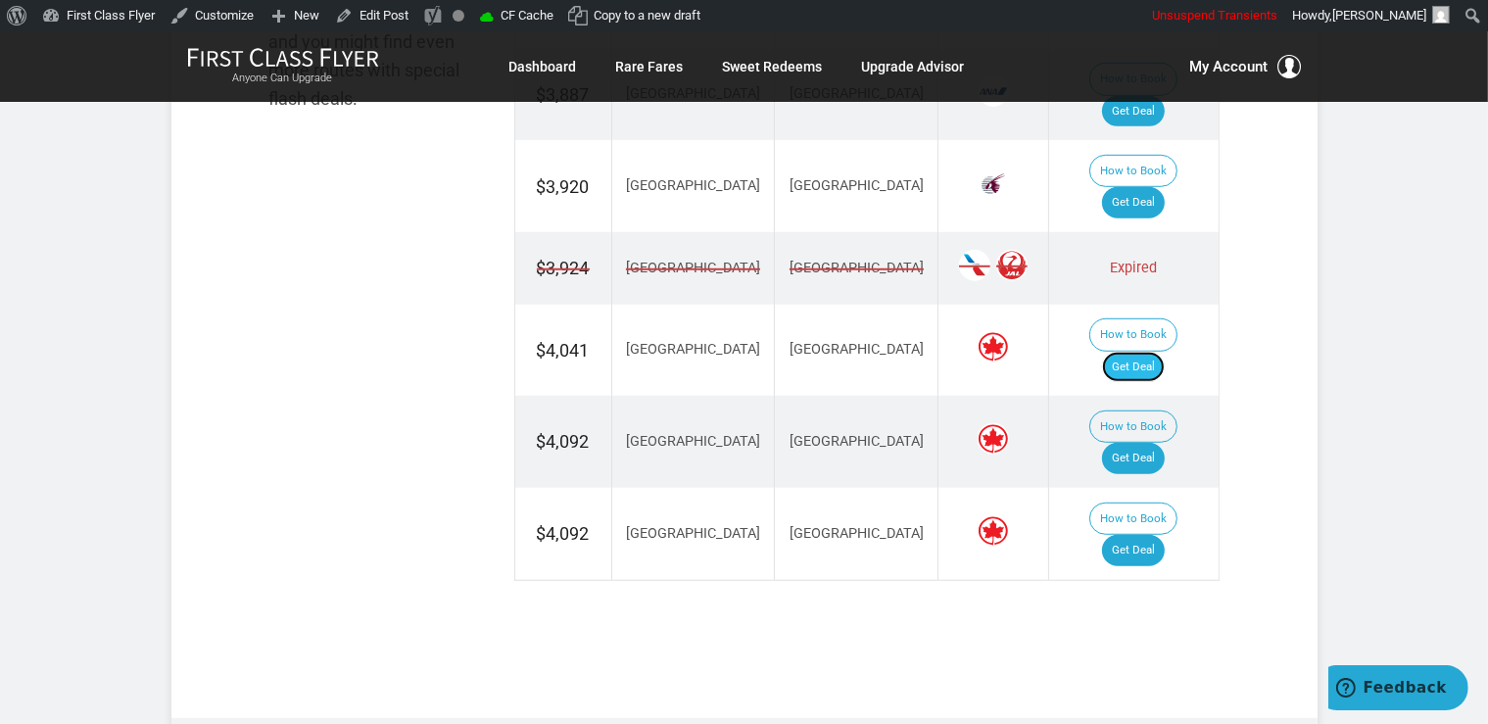
click at [1157, 352] on link "Get Deal" at bounding box center [1133, 367] width 63 height 31
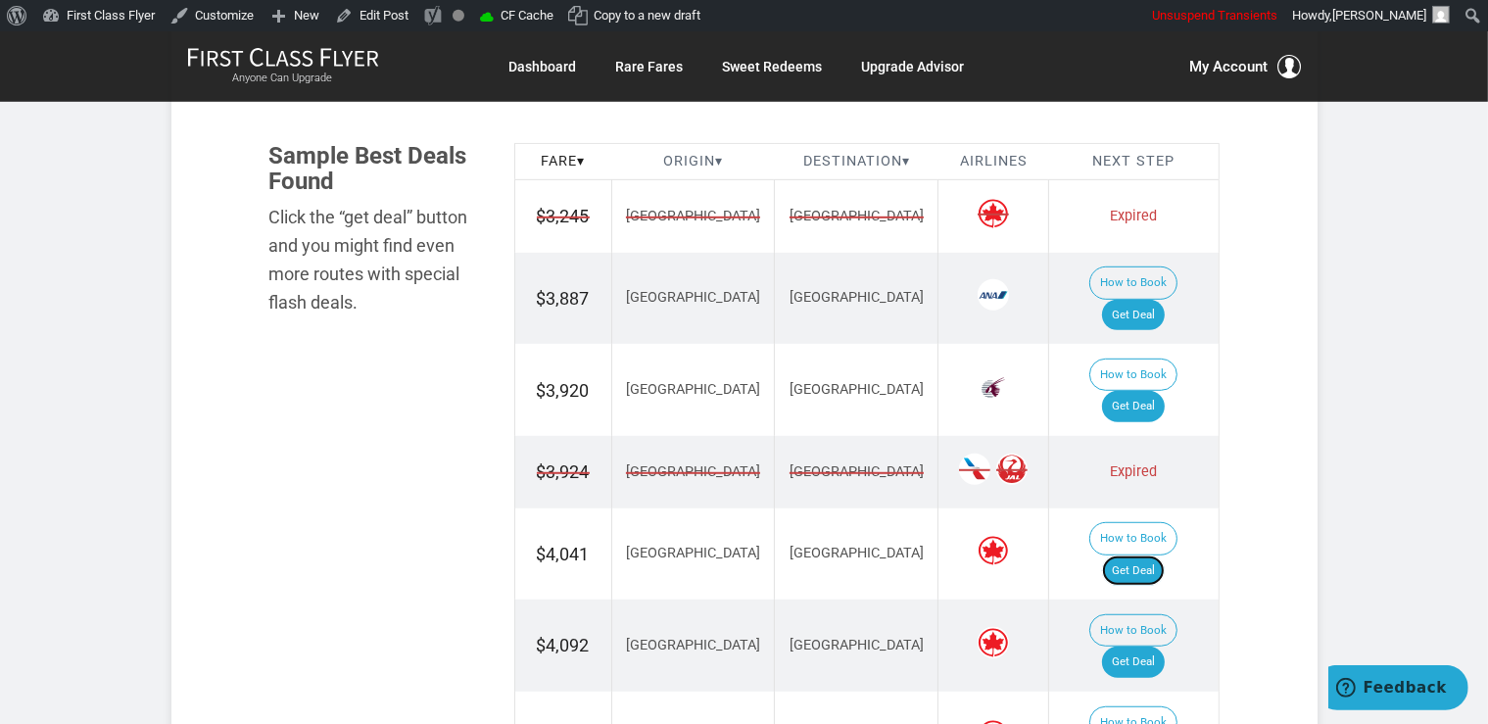
scroll to position [1134, 0]
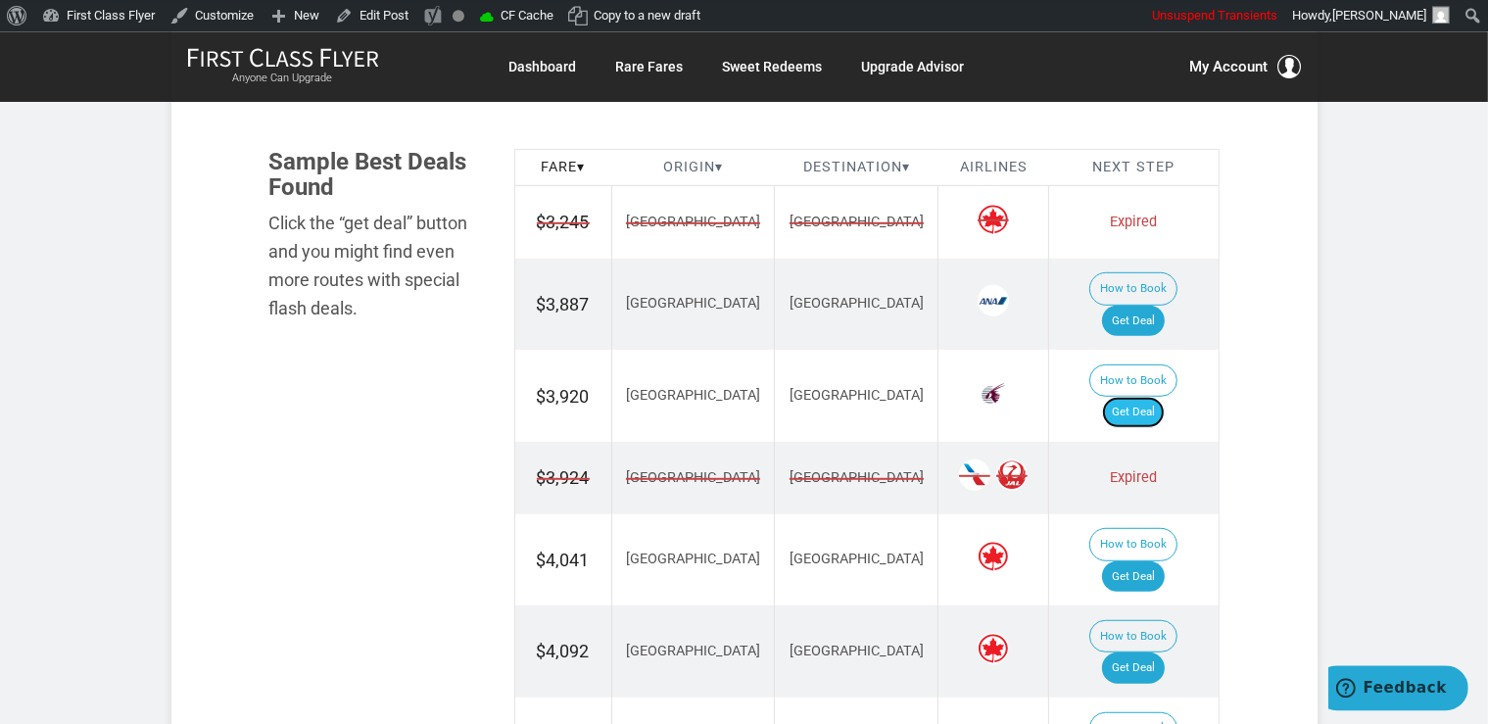
click at [1158, 397] on link "Get Deal" at bounding box center [1133, 412] width 63 height 31
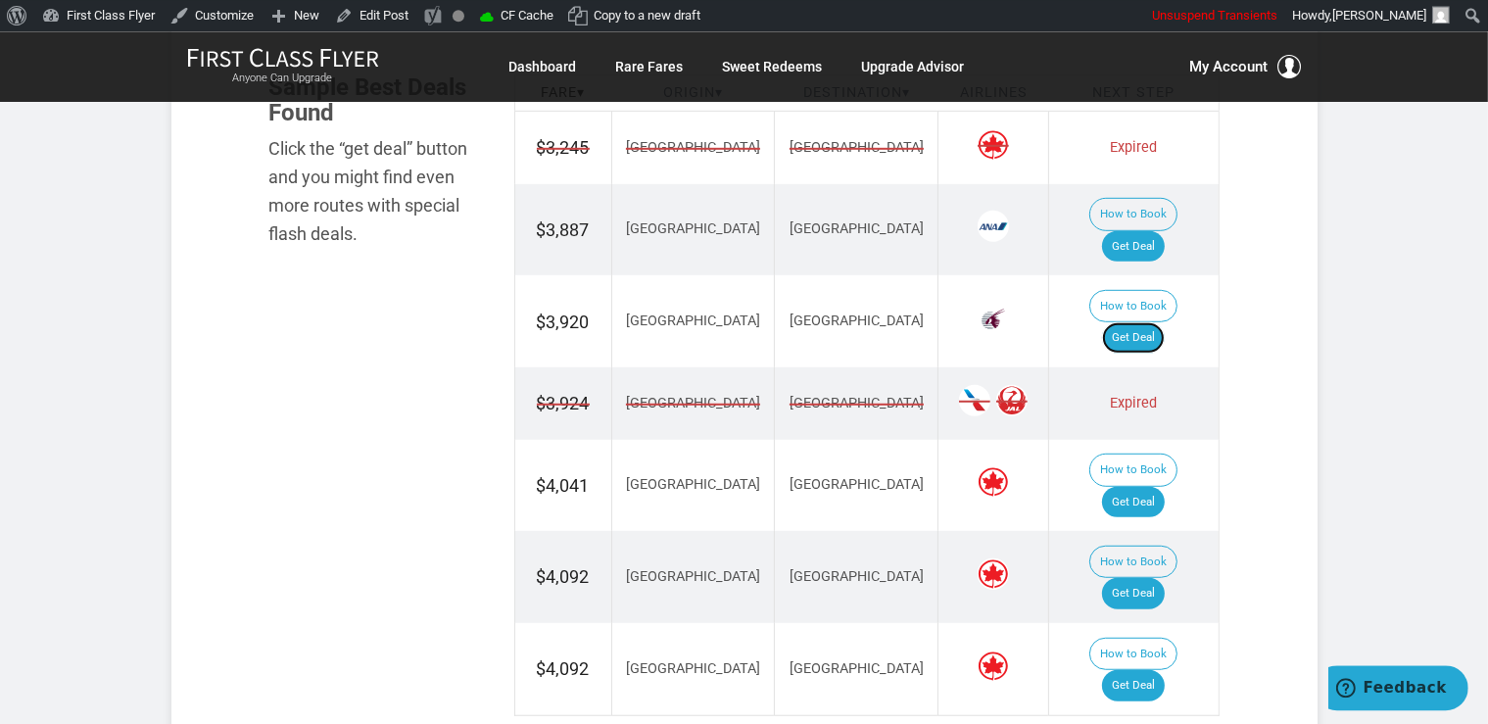
scroll to position [1238, 0]
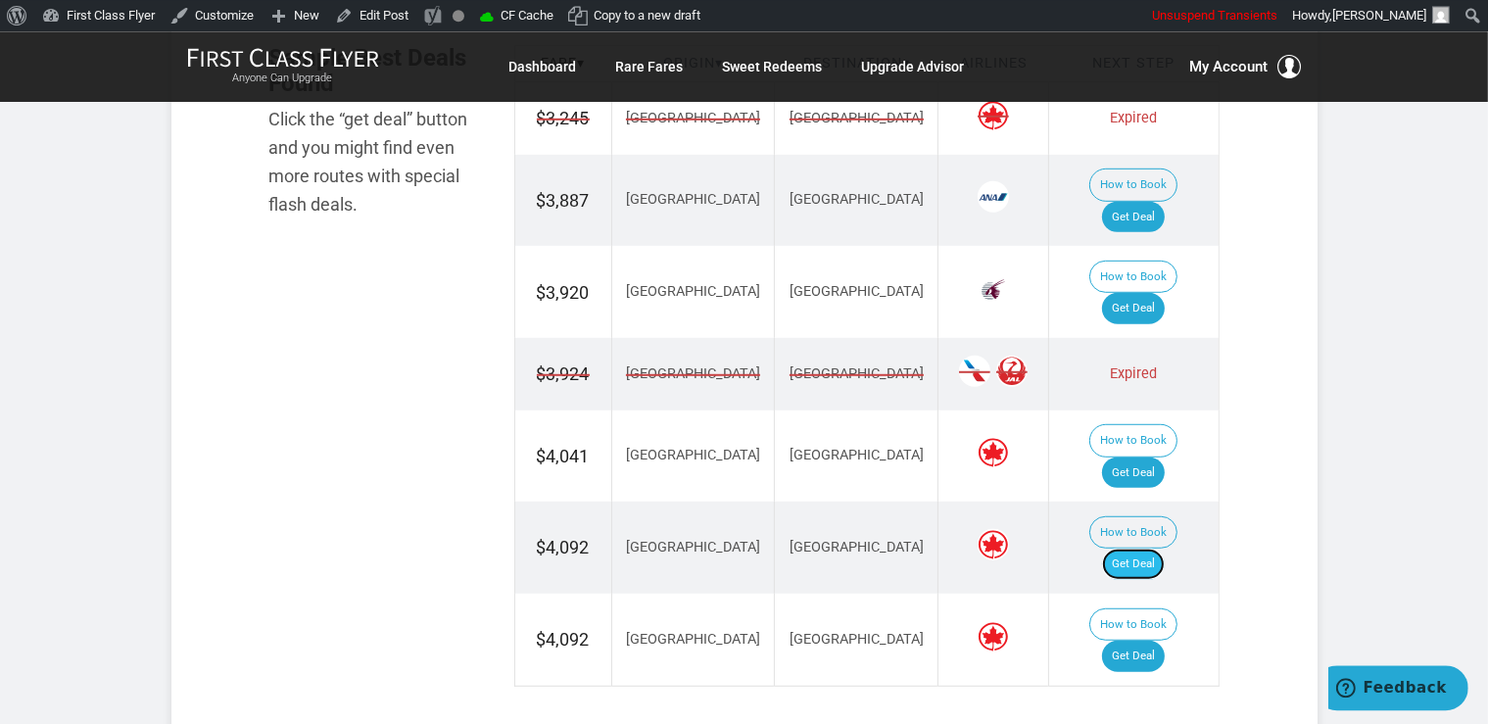
click at [1147, 548] on link "Get Deal" at bounding box center [1133, 563] width 63 height 31
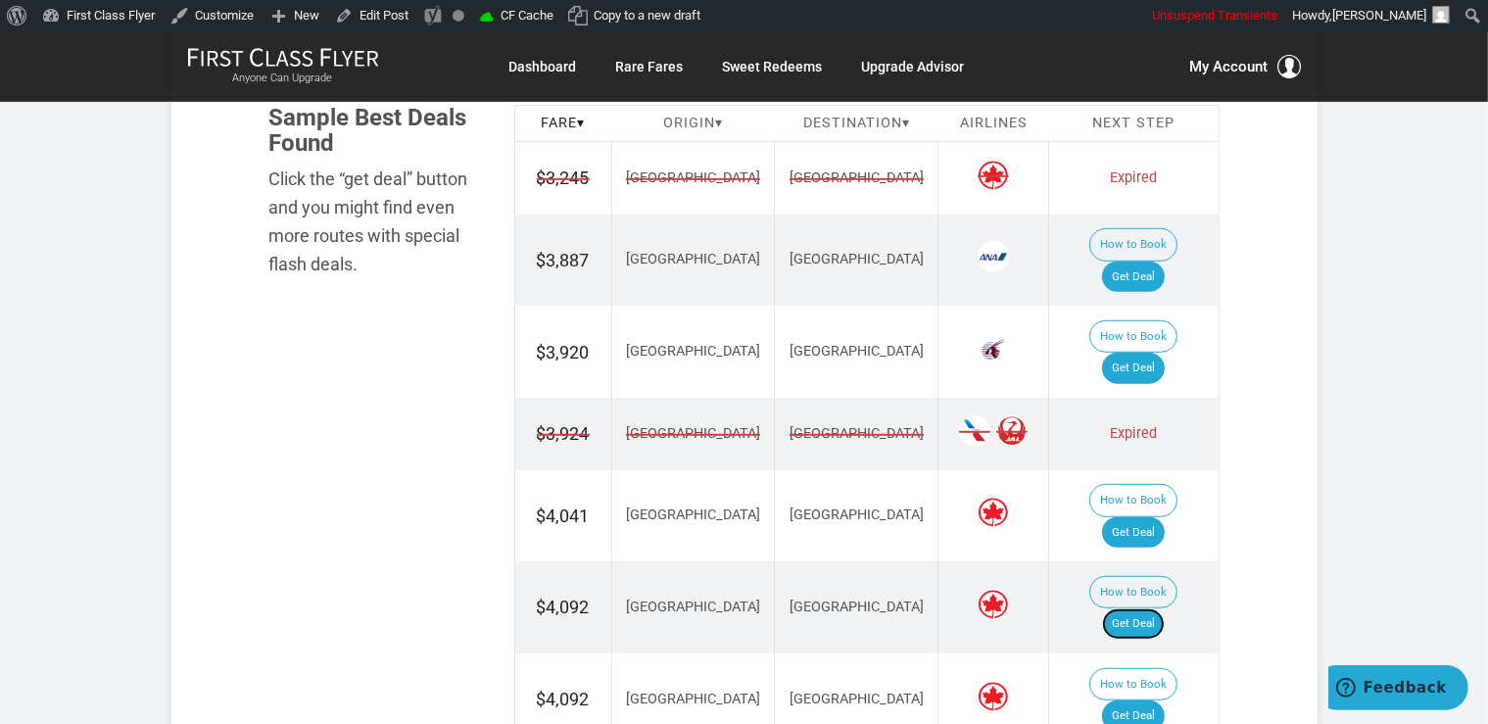
scroll to position [1134, 0]
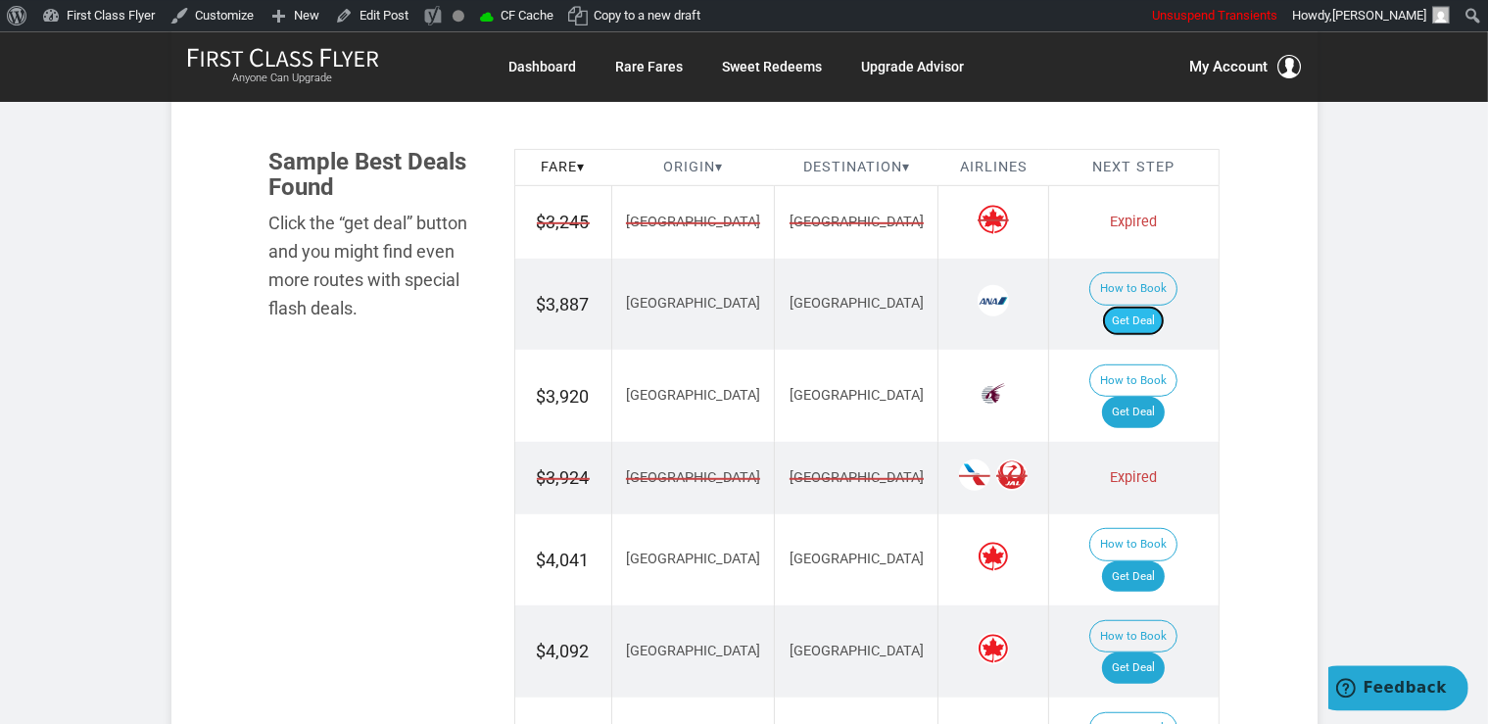
click at [1154, 306] on link "Get Deal" at bounding box center [1133, 321] width 63 height 31
click at [1157, 306] on link "Get Deal" at bounding box center [1133, 321] width 63 height 31
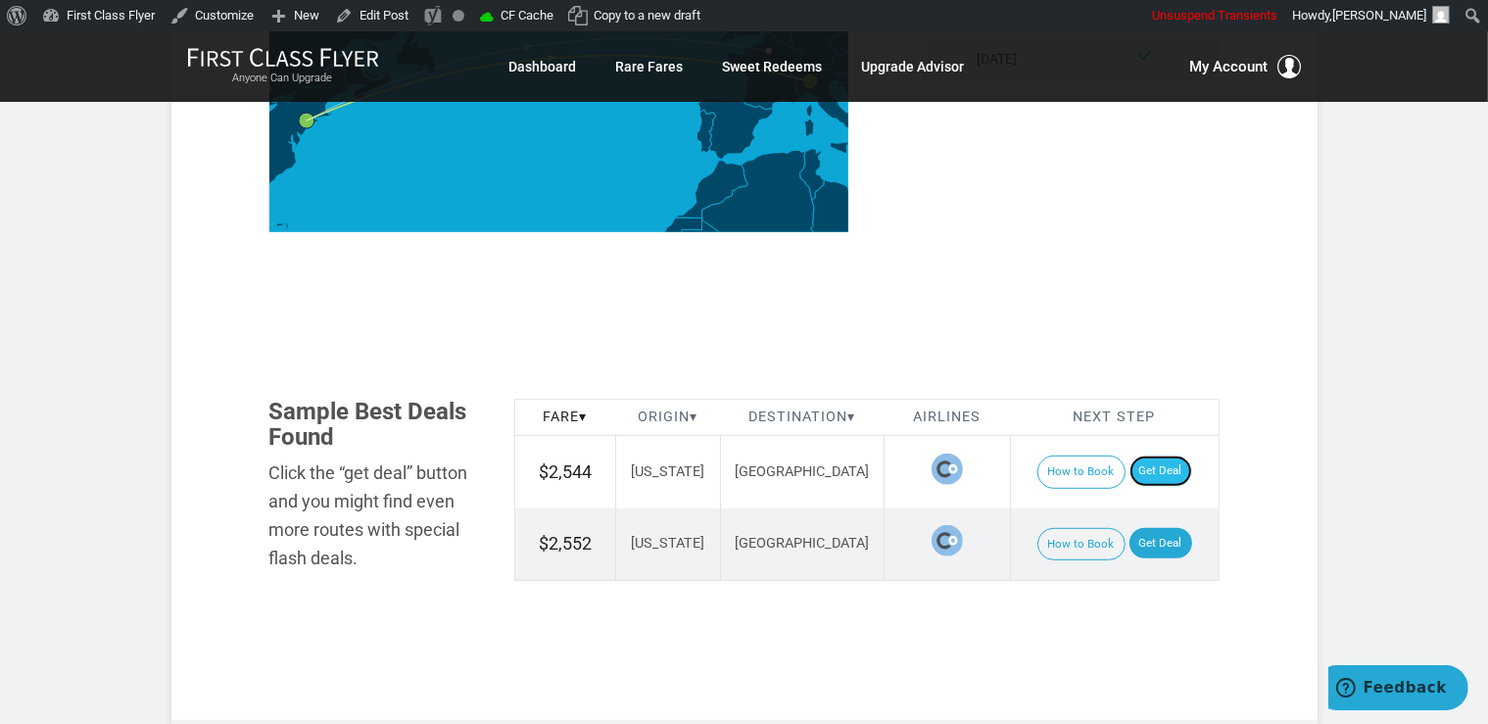
click at [1159, 455] on link "Get Deal" at bounding box center [1160, 470] width 63 height 31
click at [1158, 528] on link "Get Deal" at bounding box center [1160, 543] width 63 height 31
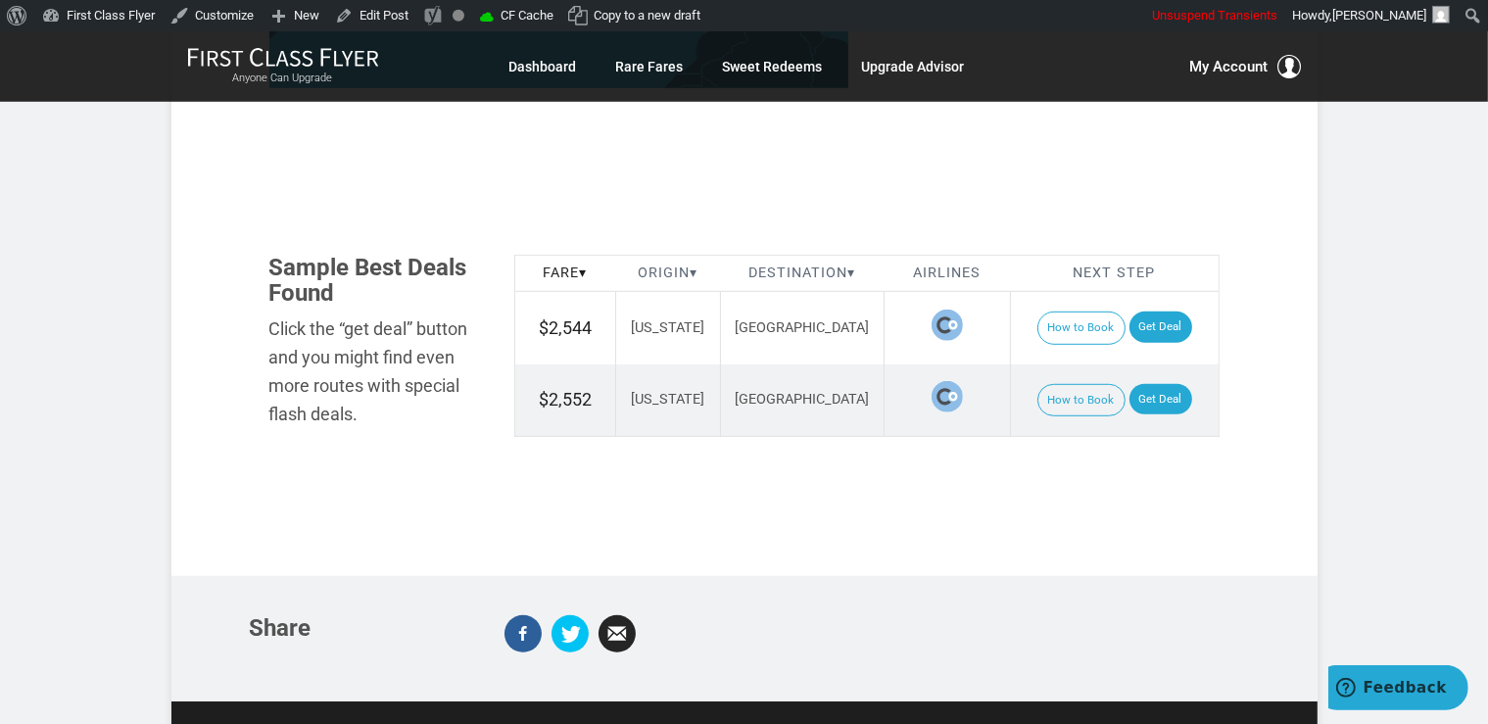
scroll to position [1241, 0]
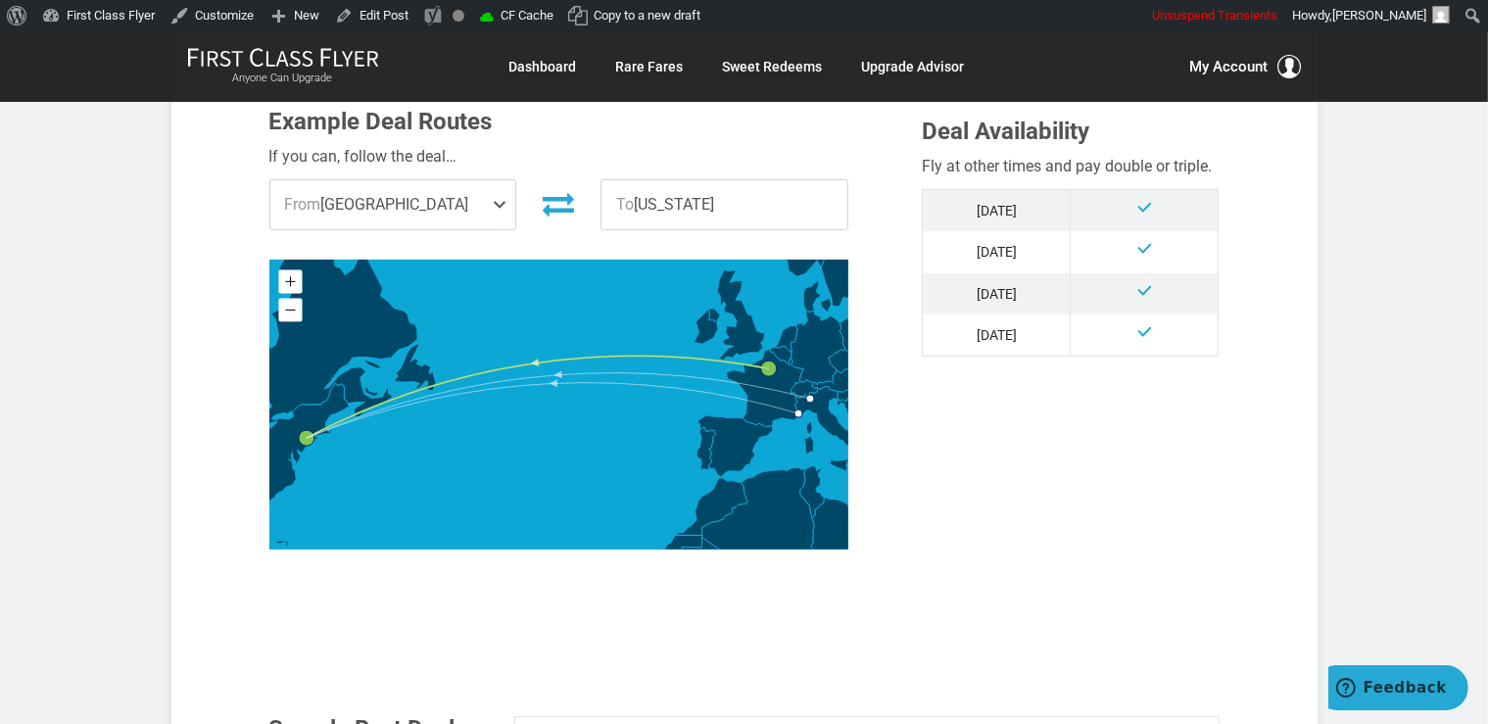
scroll to position [1034, 0]
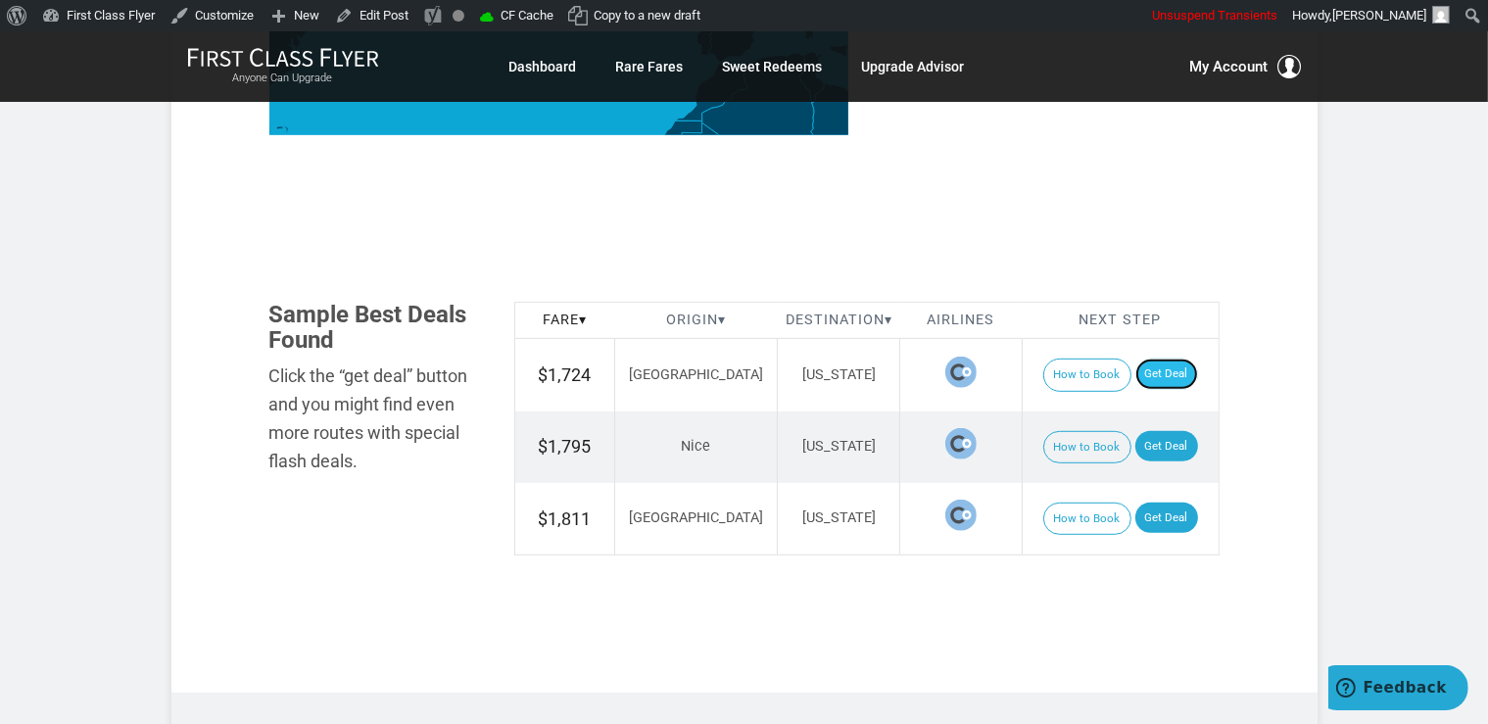
click at [1146, 365] on link "Get Deal" at bounding box center [1166, 373] width 63 height 31
click at [1168, 437] on link "Get Deal" at bounding box center [1166, 446] width 63 height 31
click at [1152, 436] on link "Get Deal" at bounding box center [1166, 446] width 63 height 31
click at [1153, 449] on link "Get Deal" at bounding box center [1166, 446] width 63 height 31
click at [1165, 523] on link "Get Deal" at bounding box center [1166, 517] width 63 height 31
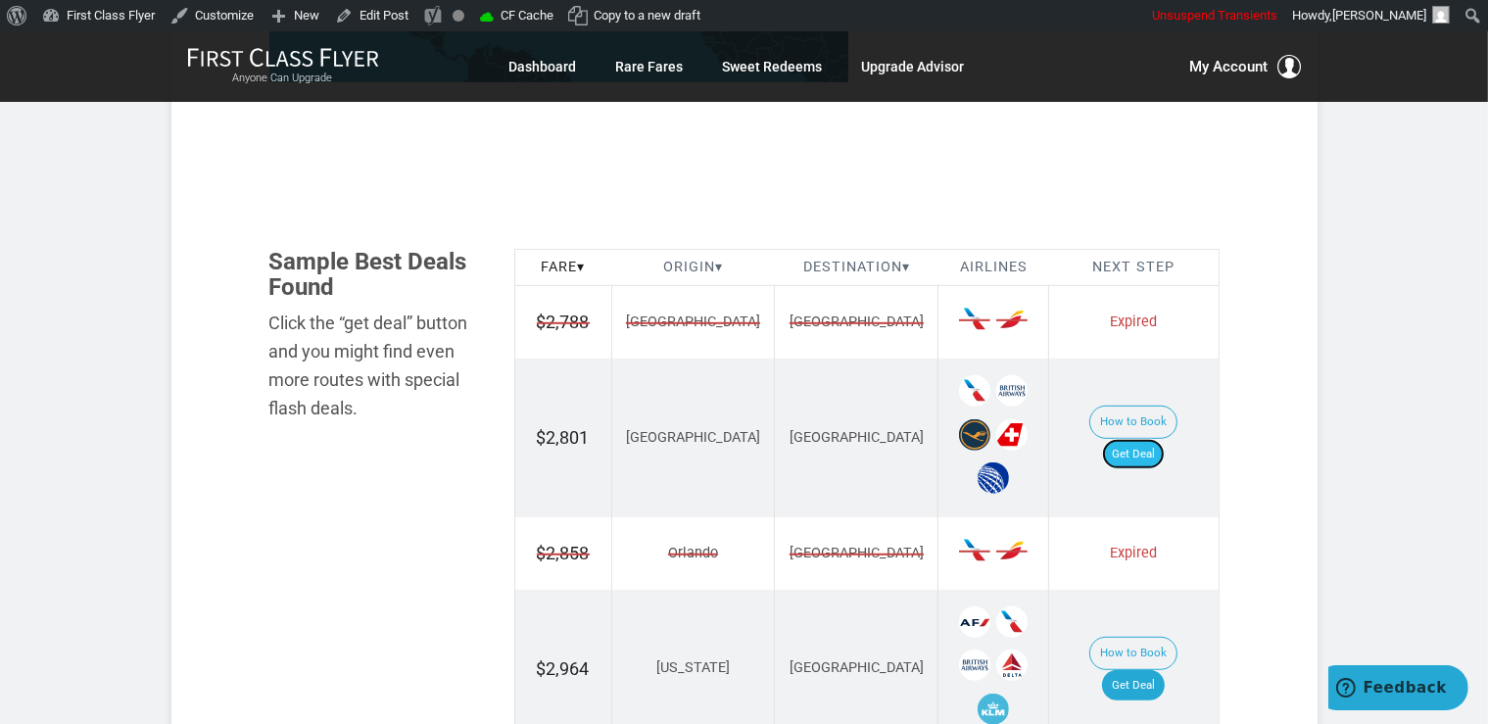
click at [1136, 439] on link "Get Deal" at bounding box center [1133, 454] width 63 height 31
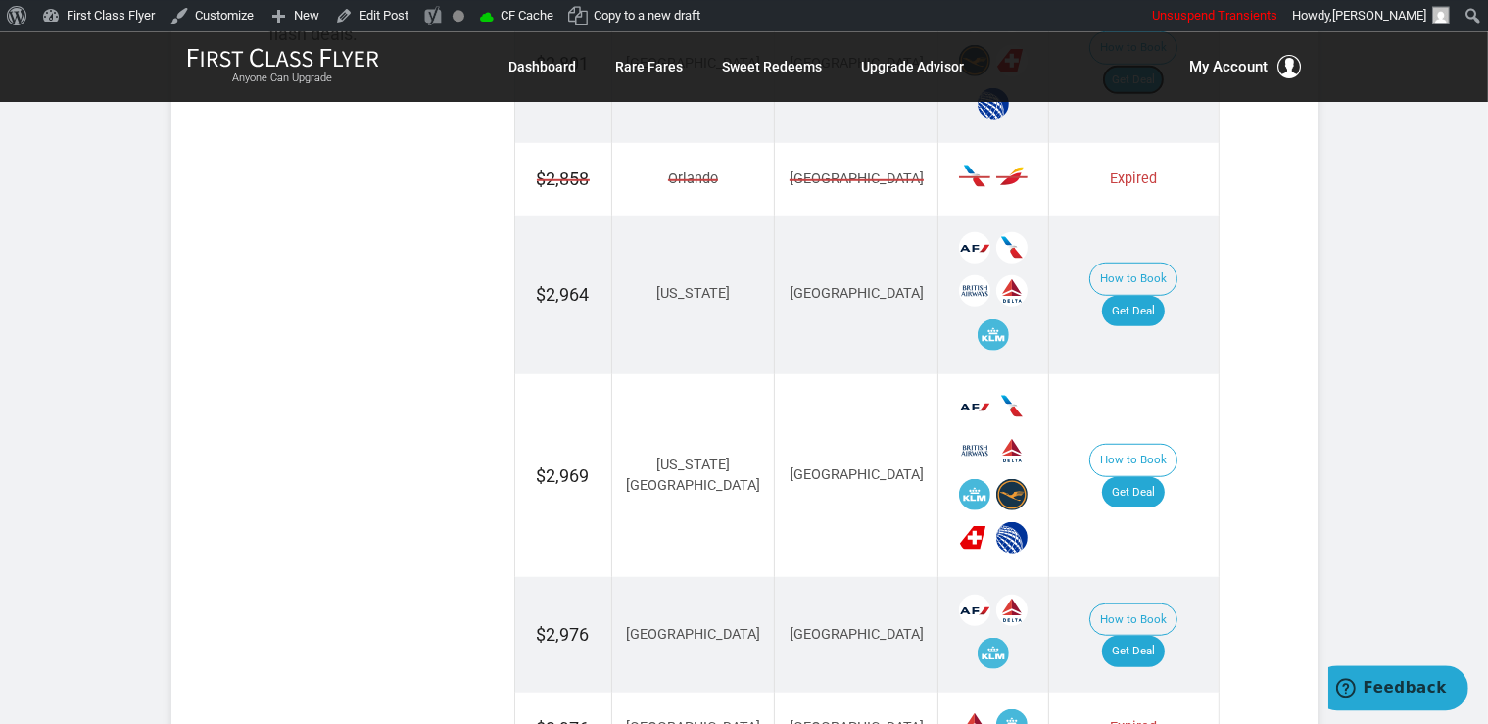
scroll to position [1413, 0]
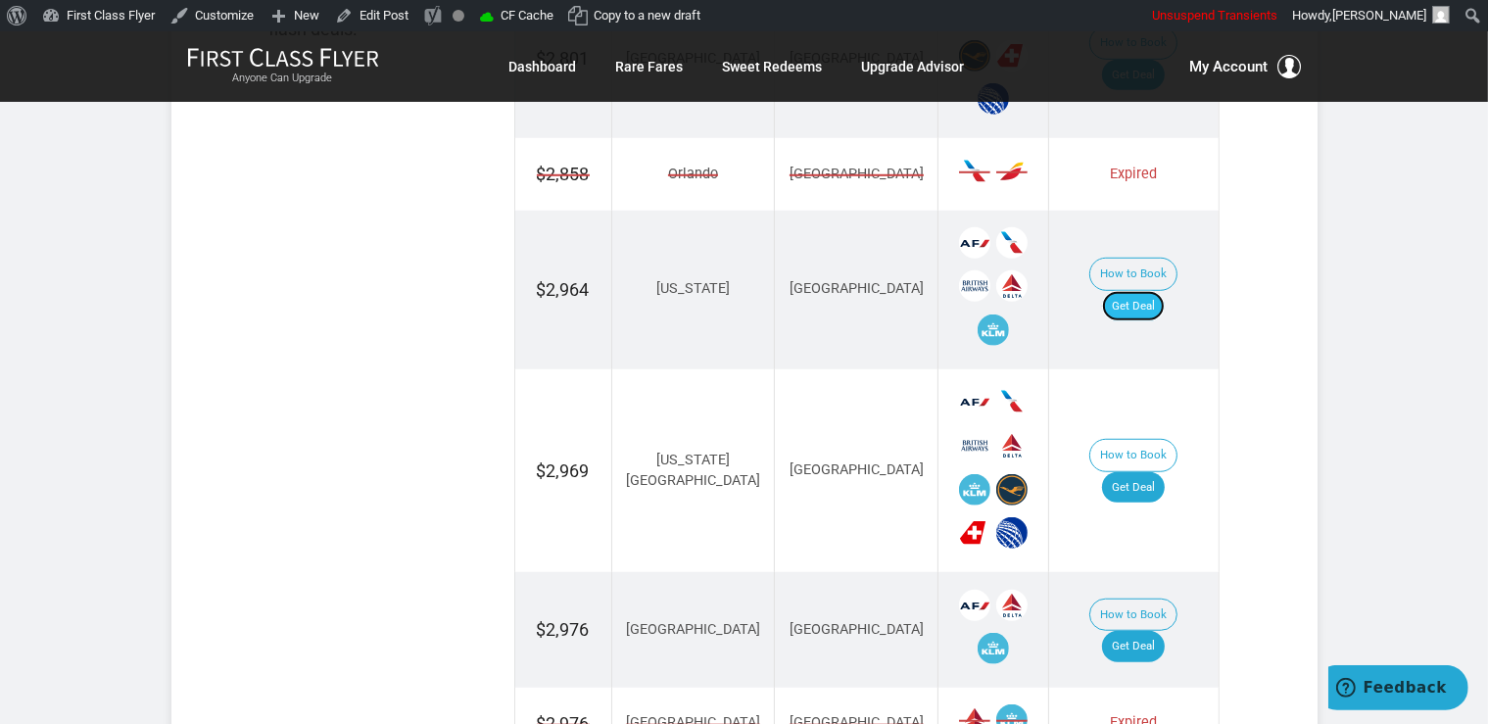
drag, startPoint x: 1129, startPoint y: 284, endPoint x: 1142, endPoint y: 286, distance: 12.9
click at [1130, 291] on link "Get Deal" at bounding box center [1133, 306] width 63 height 31
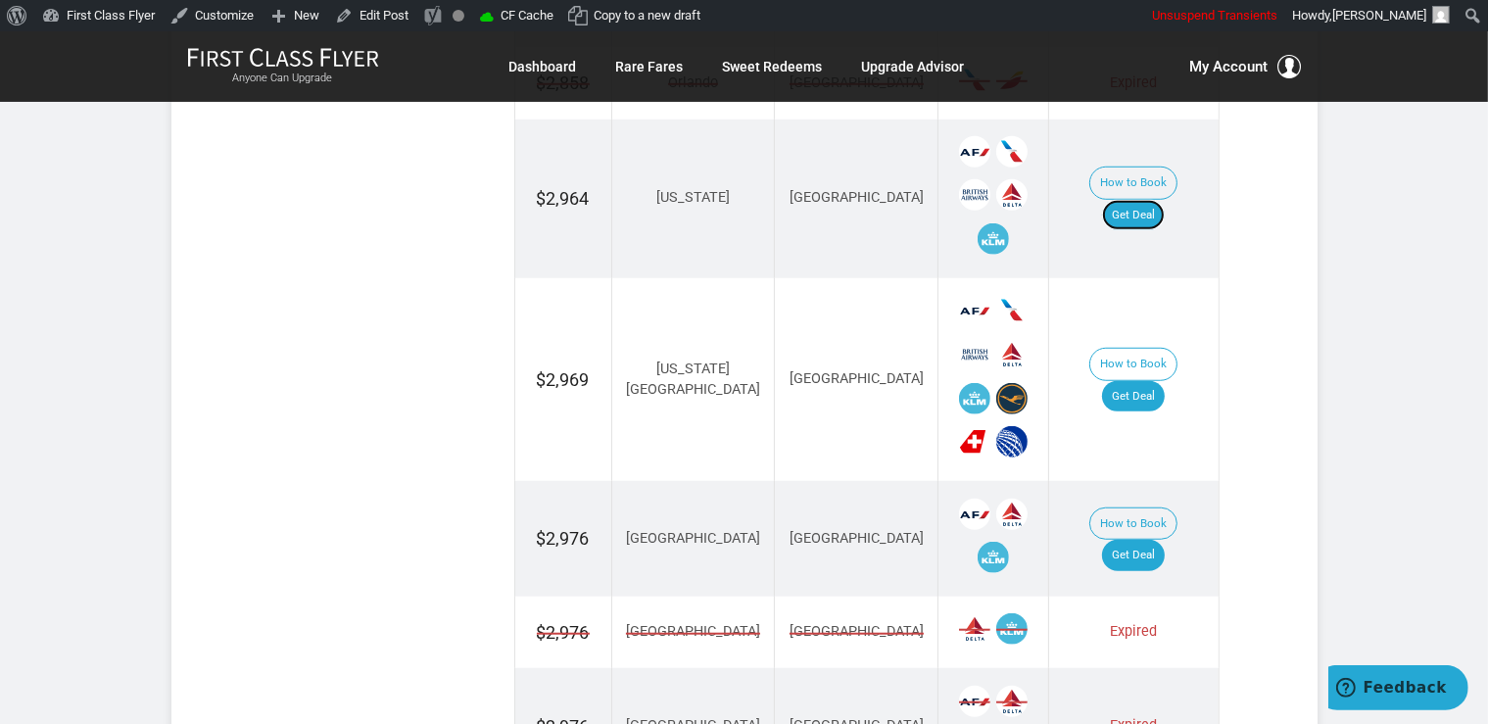
scroll to position [1620, 0]
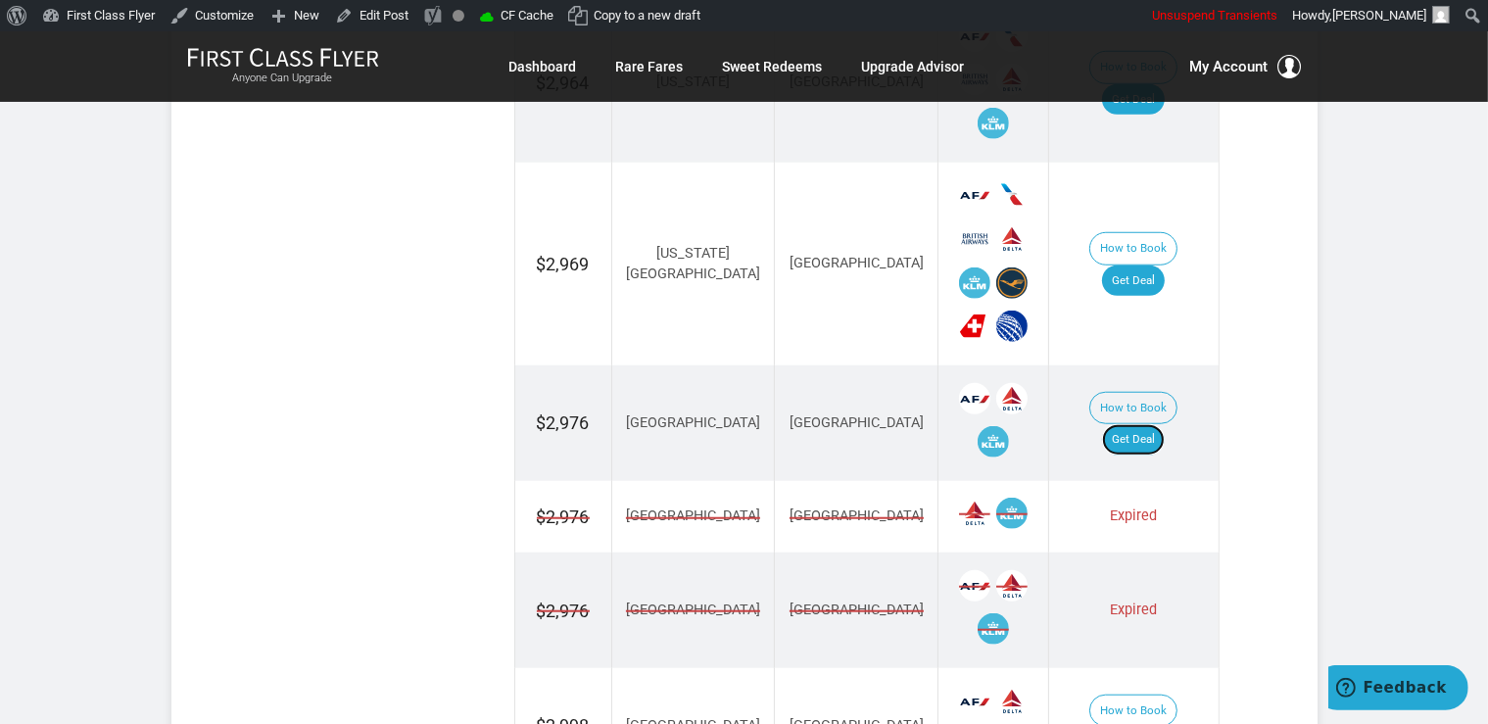
drag, startPoint x: 1169, startPoint y: 401, endPoint x: 1185, endPoint y: 412, distance: 19.6
click at [1164, 424] on link "Get Deal" at bounding box center [1133, 439] width 63 height 31
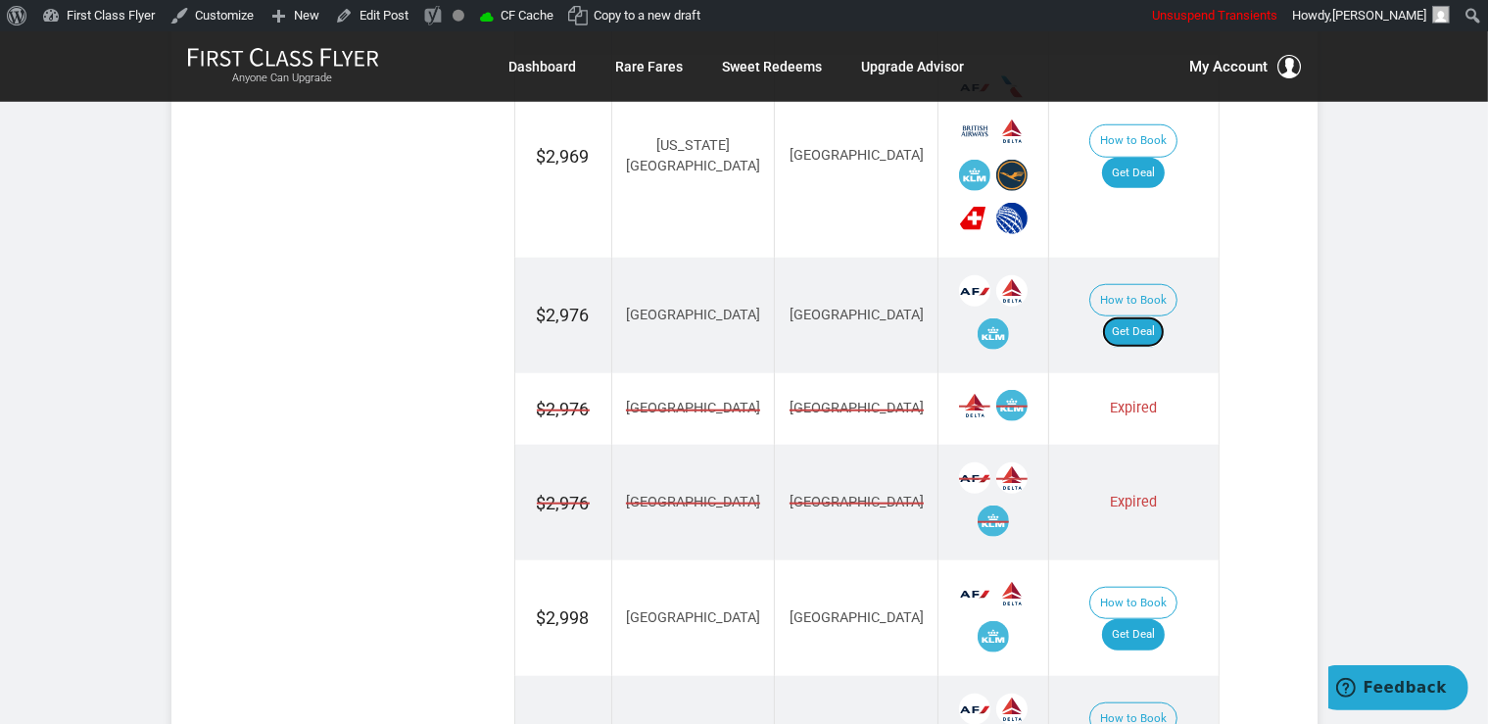
scroll to position [1930, 0]
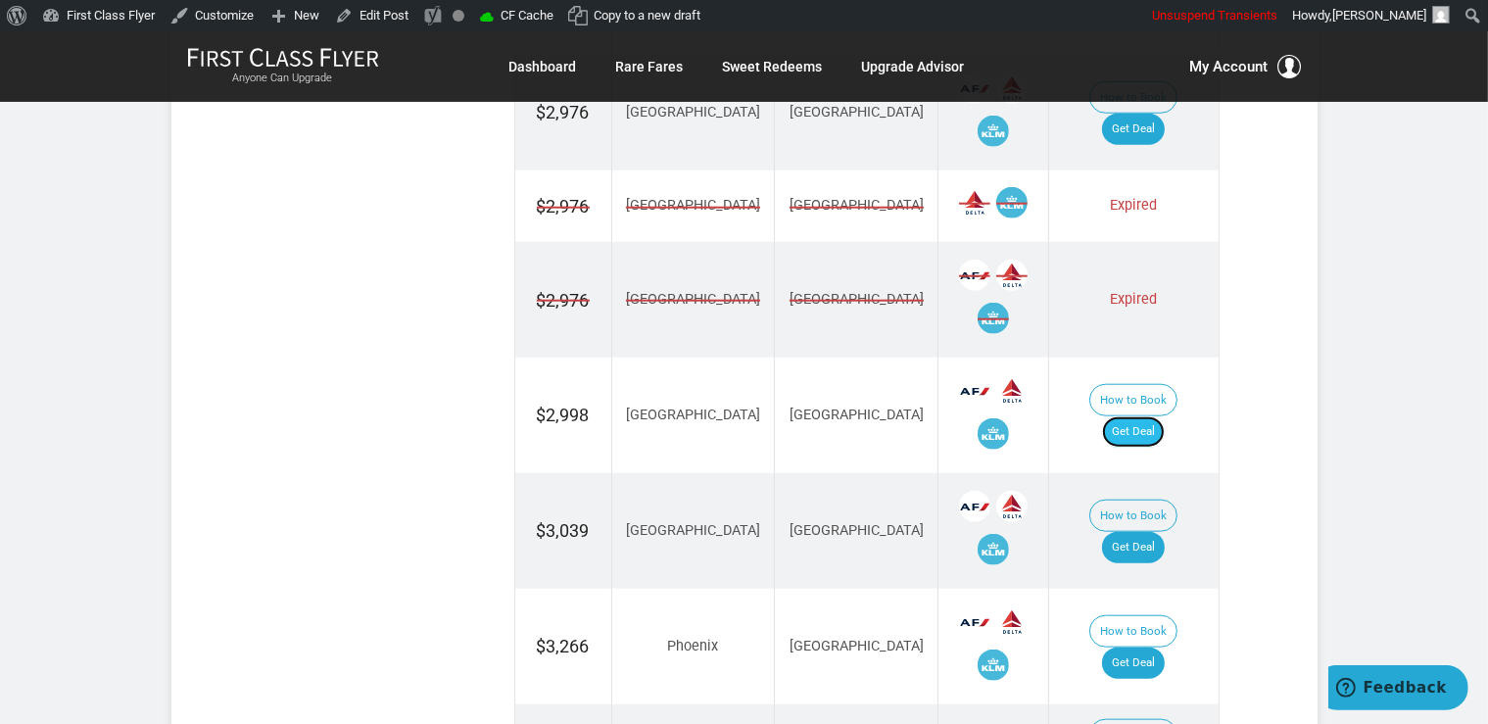
click at [1151, 416] on link "Get Deal" at bounding box center [1133, 431] width 63 height 31
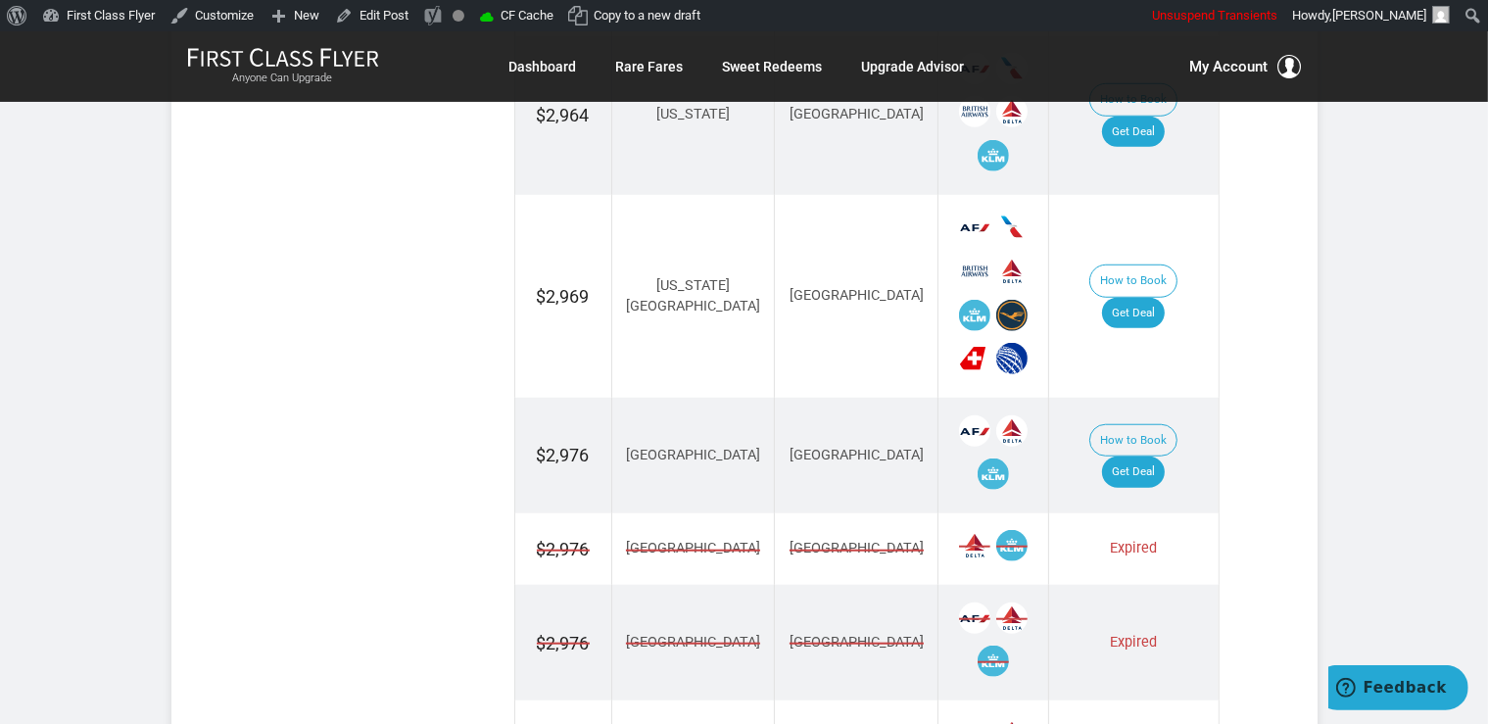
scroll to position [1516, 0]
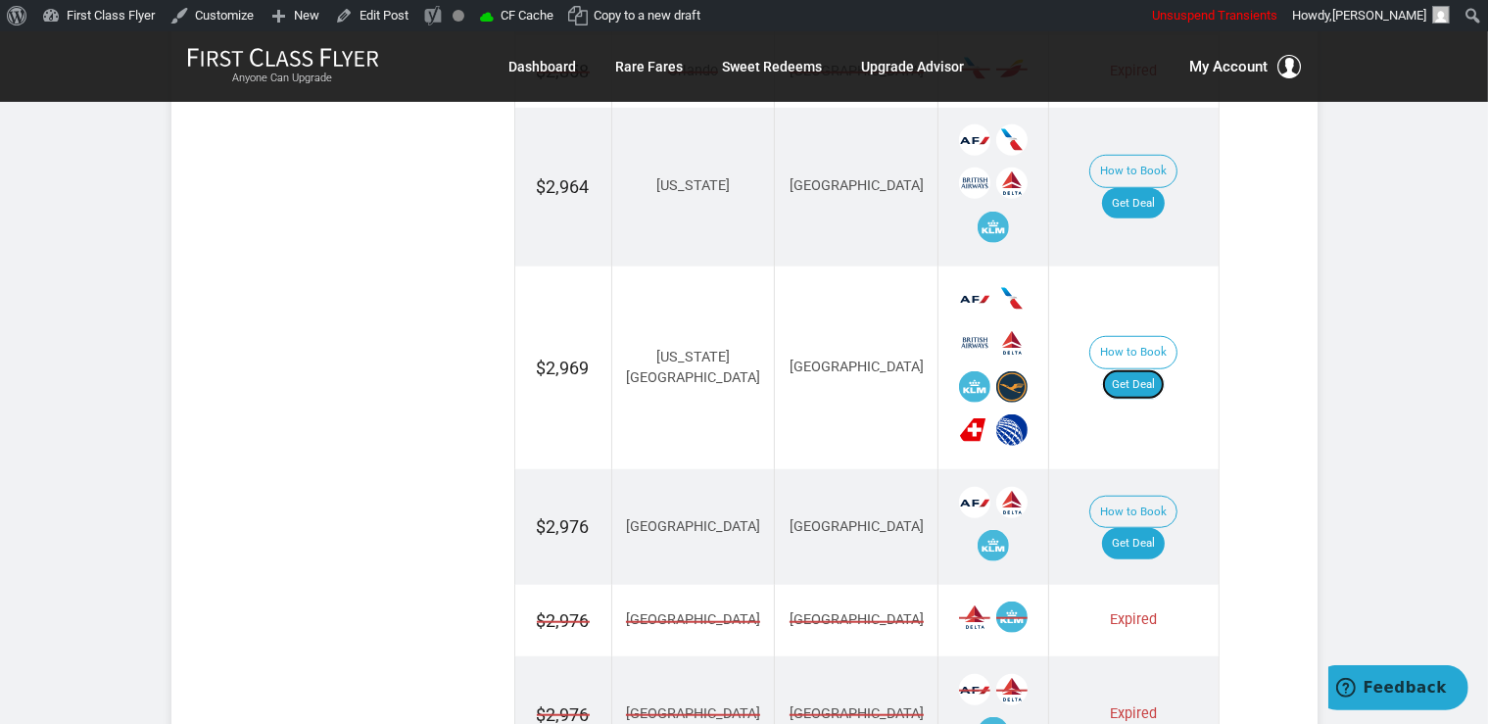
click at [1164, 369] on link "Get Deal" at bounding box center [1133, 384] width 63 height 31
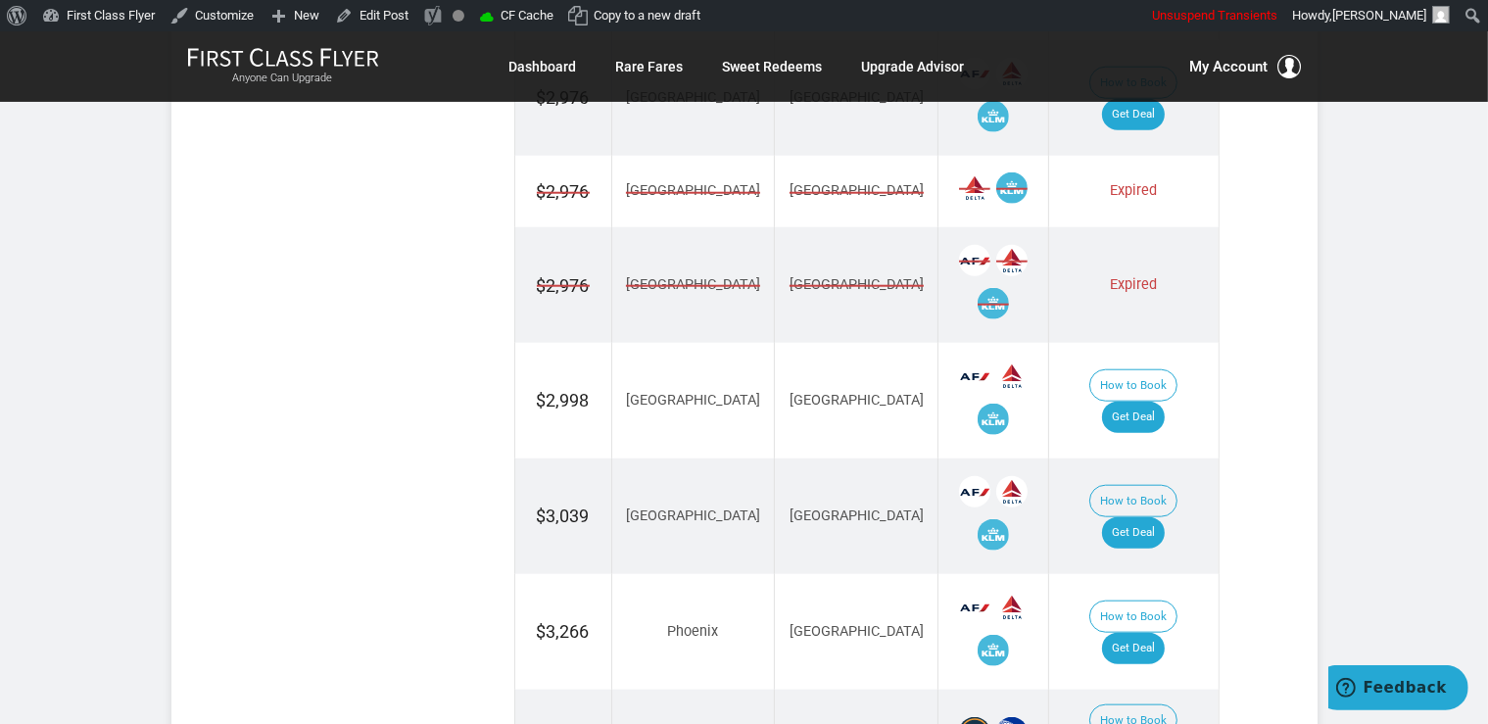
scroll to position [2033, 0]
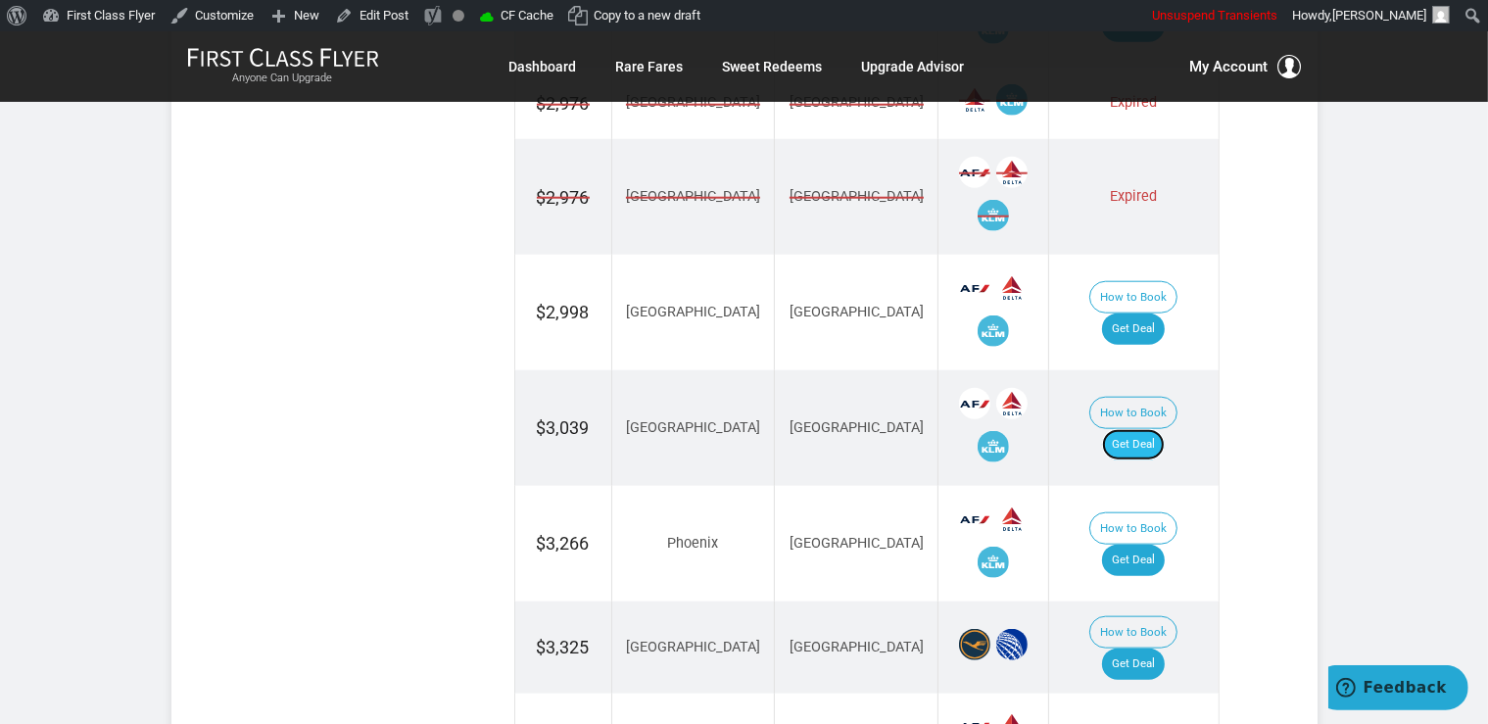
click at [1158, 429] on link "Get Deal" at bounding box center [1133, 444] width 63 height 31
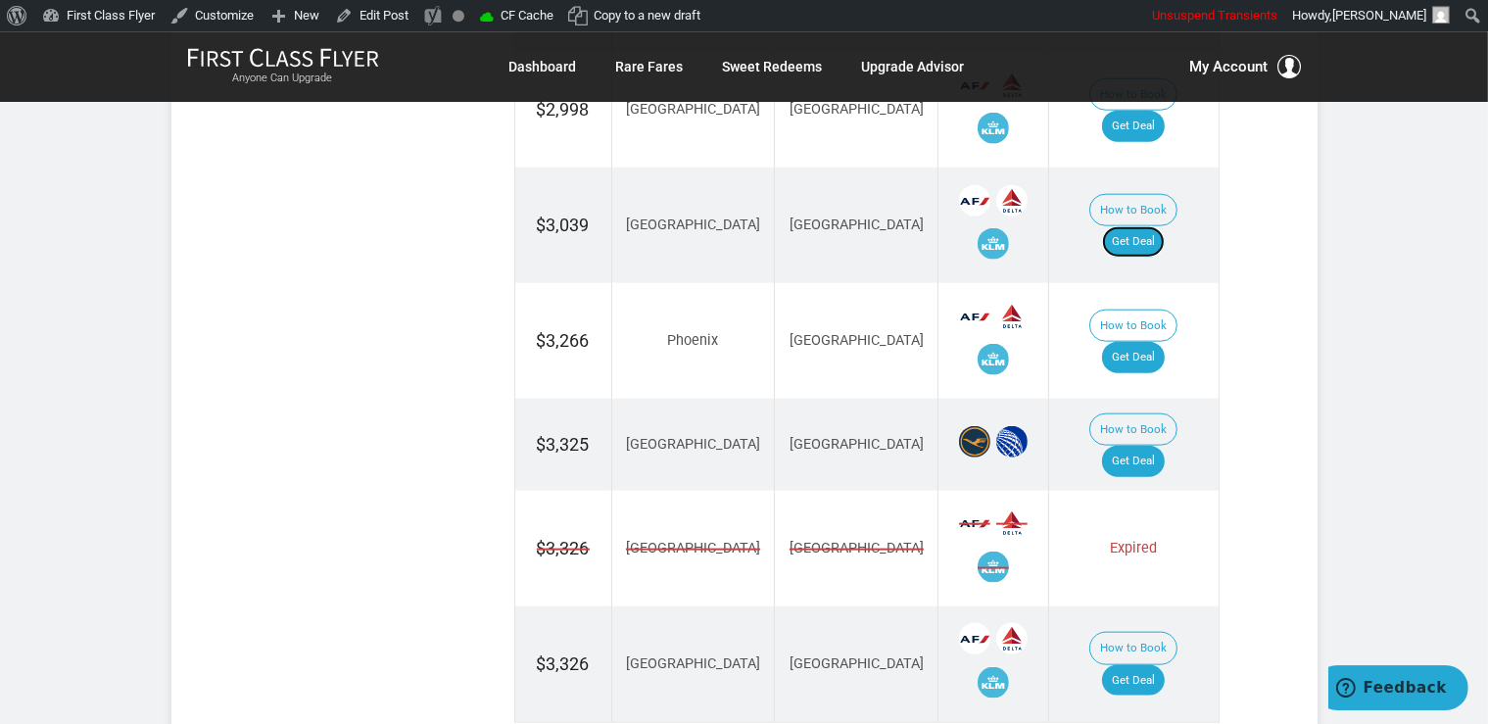
scroll to position [2241, 0]
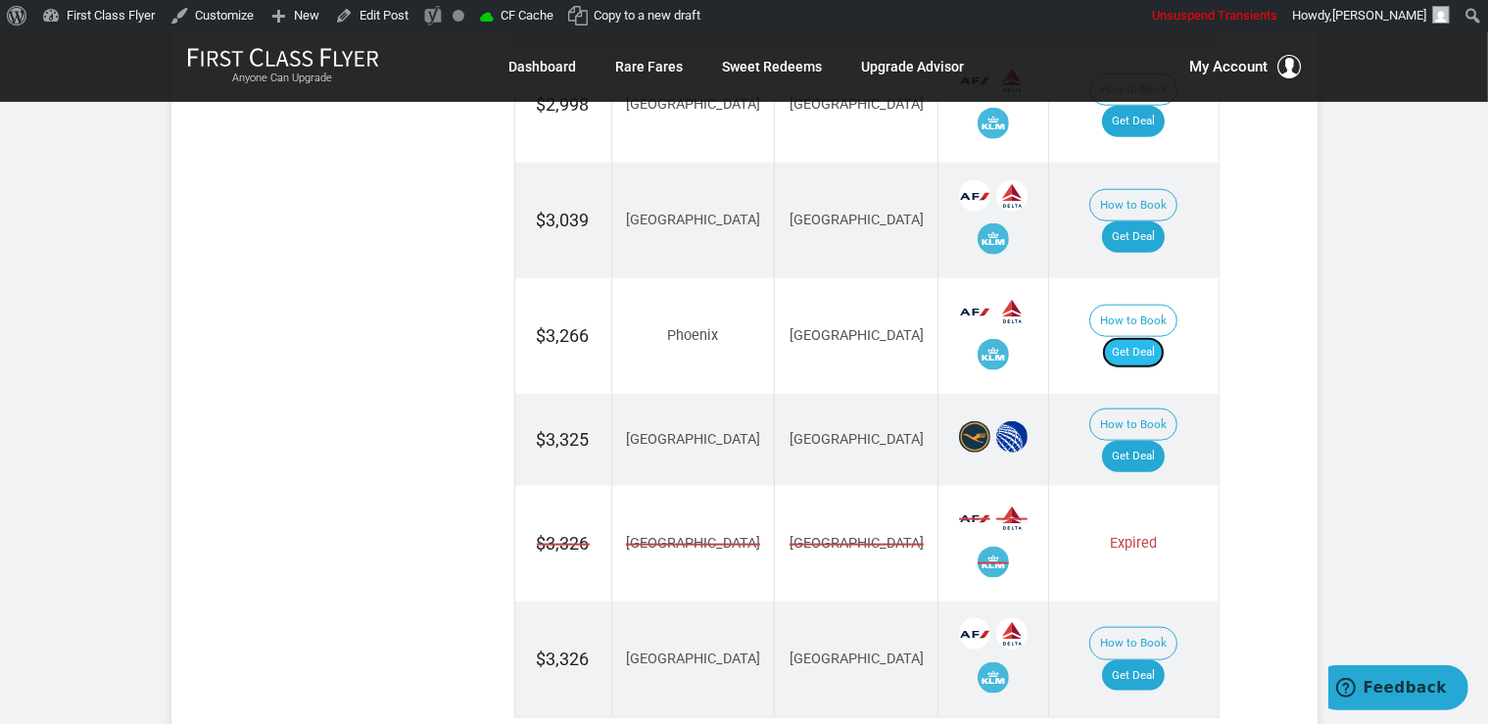
click at [1164, 337] on link "Get Deal" at bounding box center [1133, 352] width 63 height 31
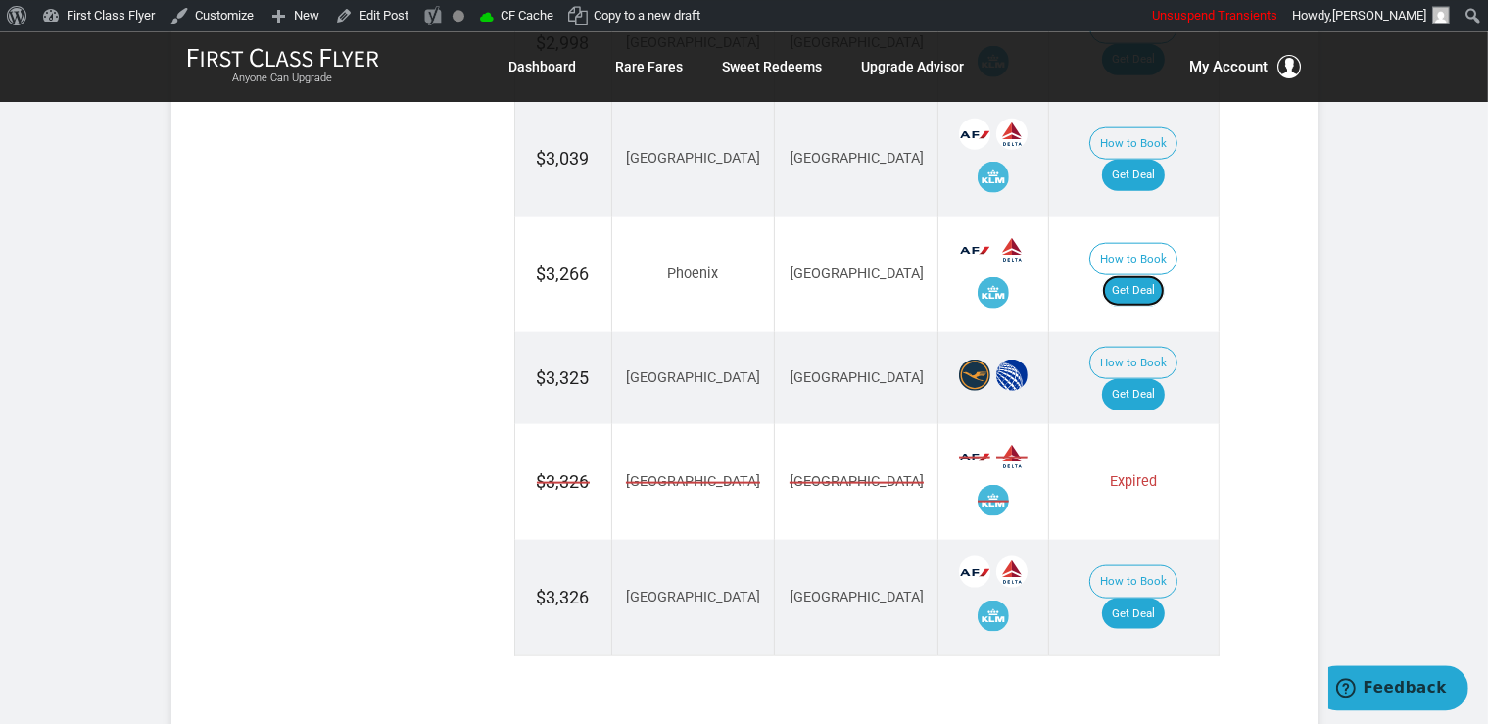
scroll to position [2344, 0]
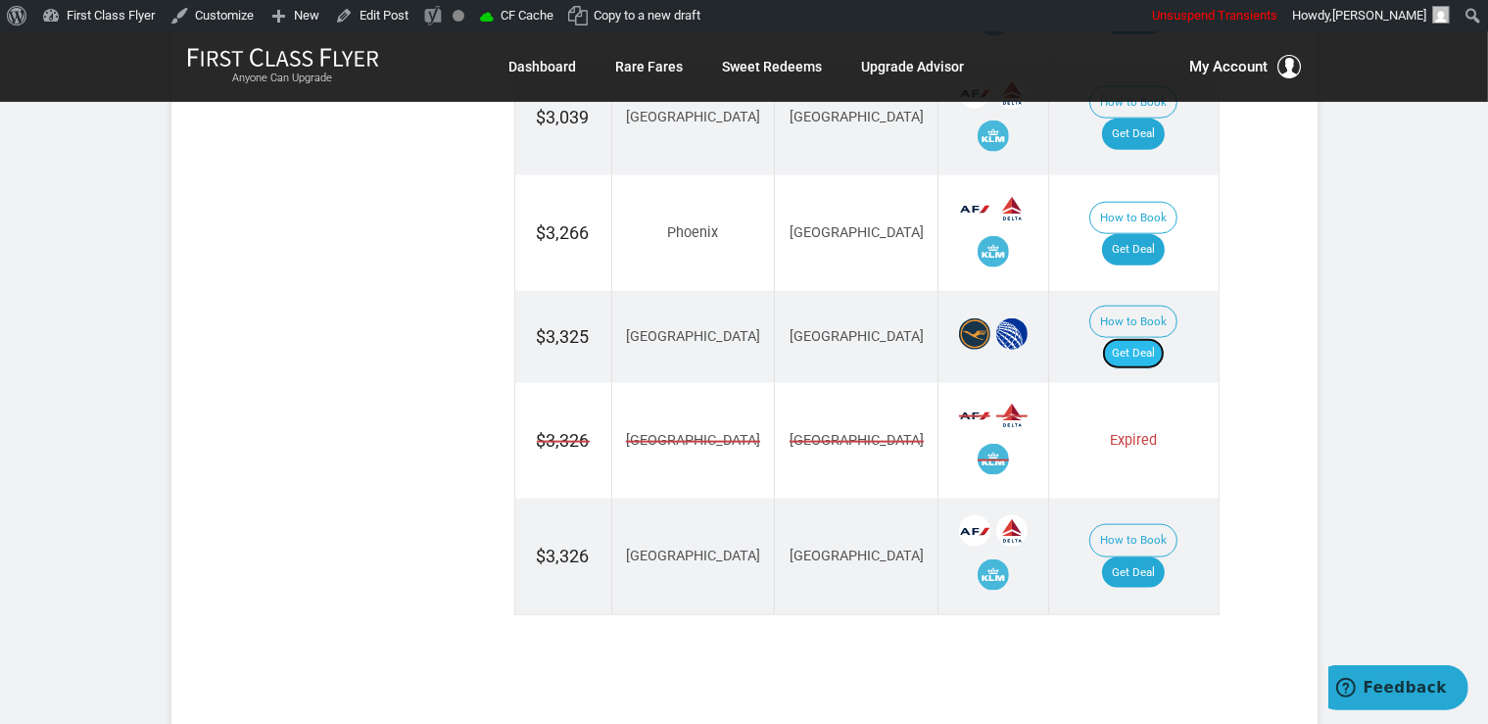
click at [1164, 338] on link "Get Deal" at bounding box center [1133, 353] width 63 height 31
click at [1139, 557] on link "Get Deal" at bounding box center [1133, 572] width 63 height 31
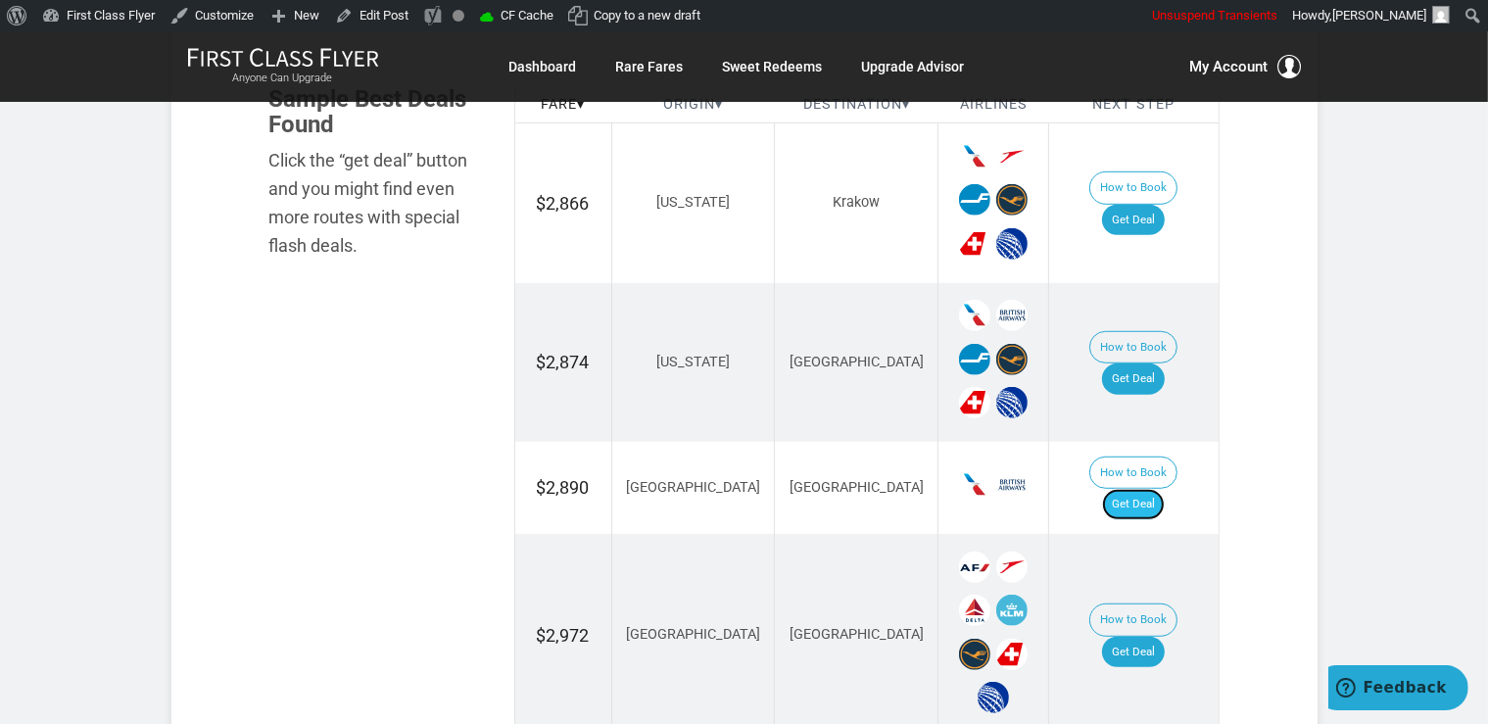
click at [1146, 489] on link "Get Deal" at bounding box center [1133, 504] width 63 height 31
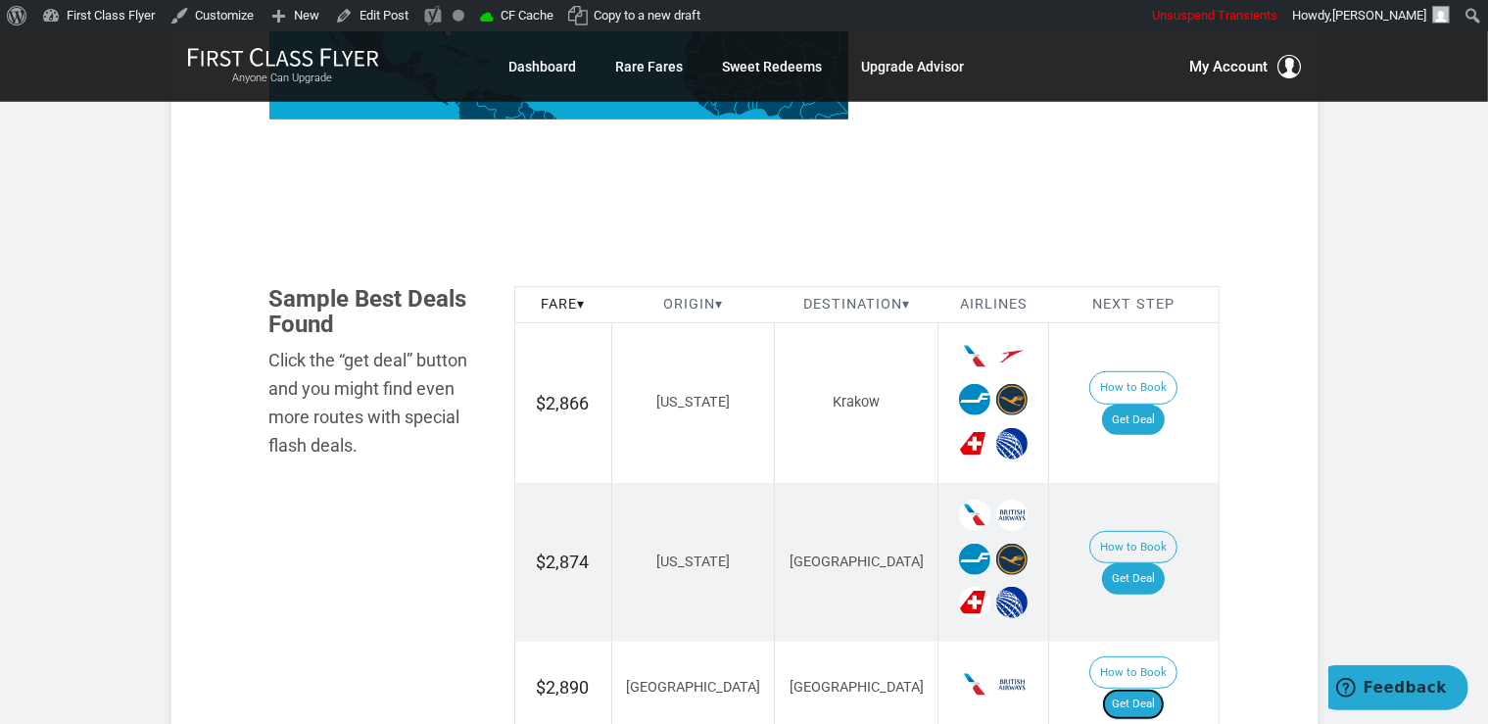
scroll to position [990, 0]
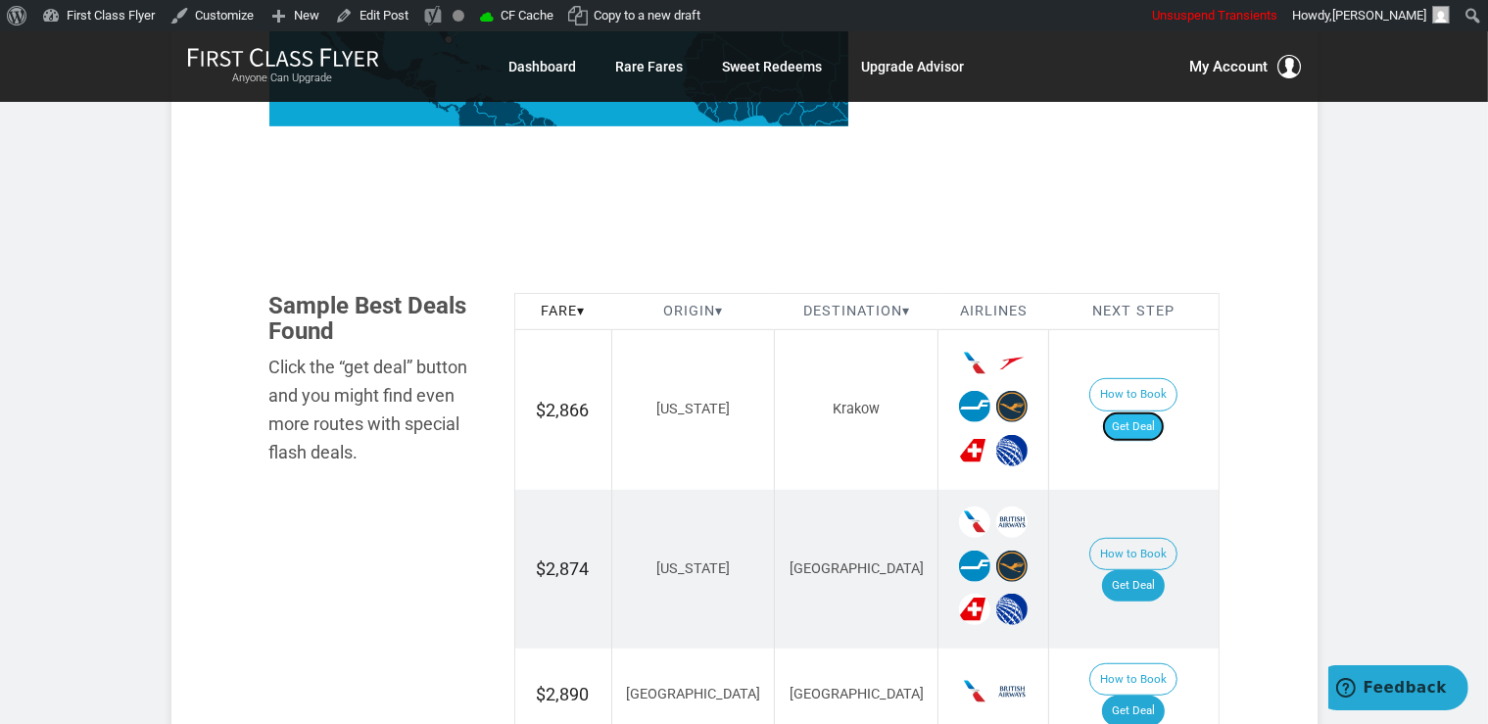
click at [1160, 411] on link "Get Deal" at bounding box center [1133, 426] width 63 height 31
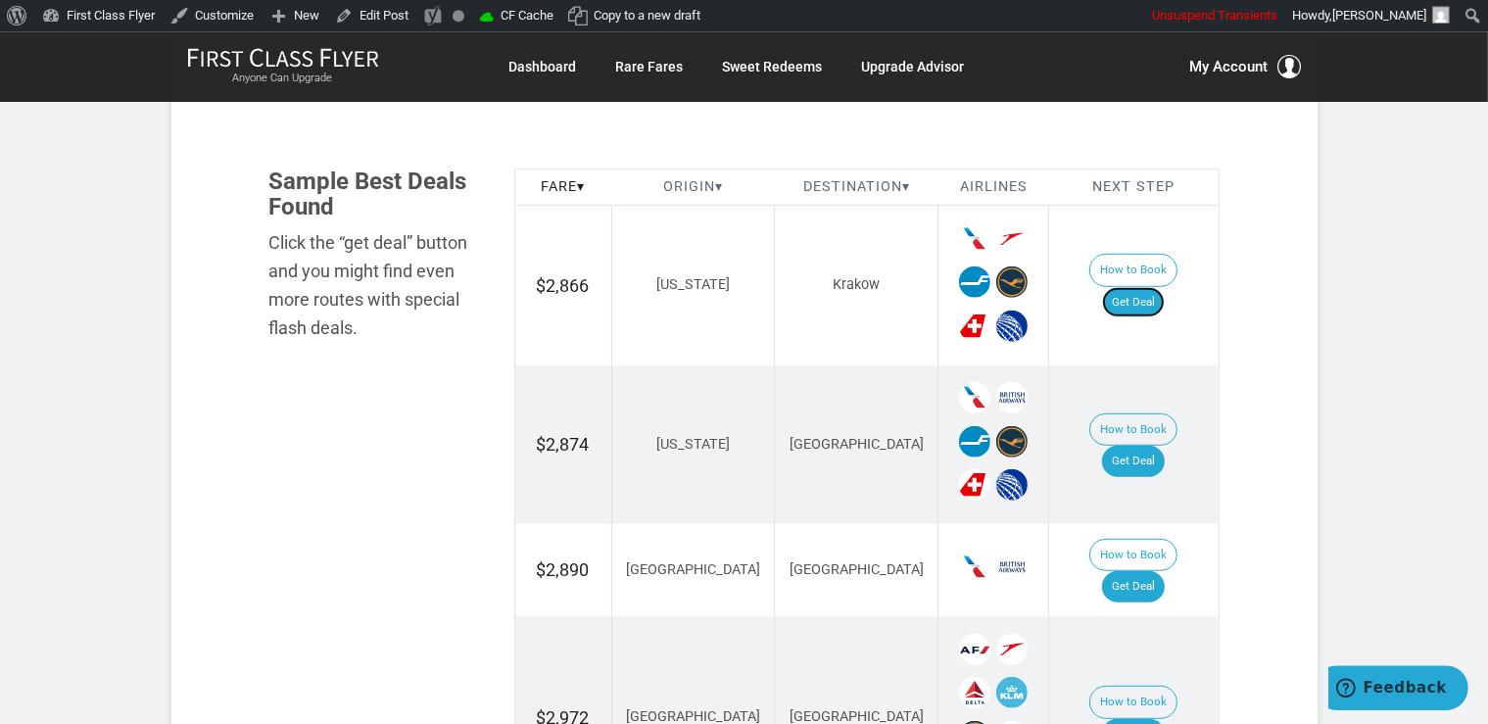
scroll to position [1300, 0]
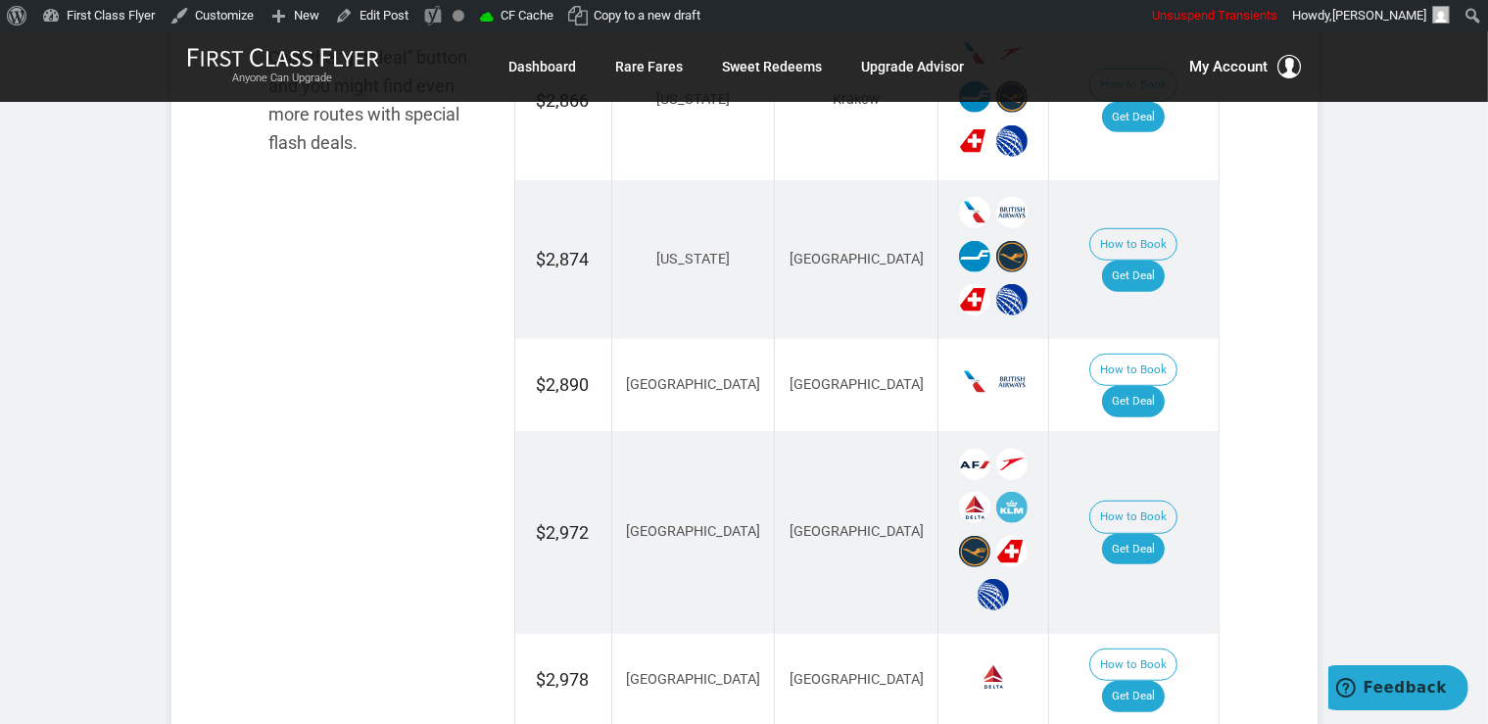
click at [1171, 237] on td "How to Book Get Deal" at bounding box center [1133, 260] width 169 height 160
click at [1158, 227] on td "How to Book Get Deal" at bounding box center [1133, 260] width 169 height 160
click at [1159, 260] on link "Get Deal" at bounding box center [1133, 275] width 63 height 31
click at [1137, 534] on link "Get Deal" at bounding box center [1133, 549] width 63 height 31
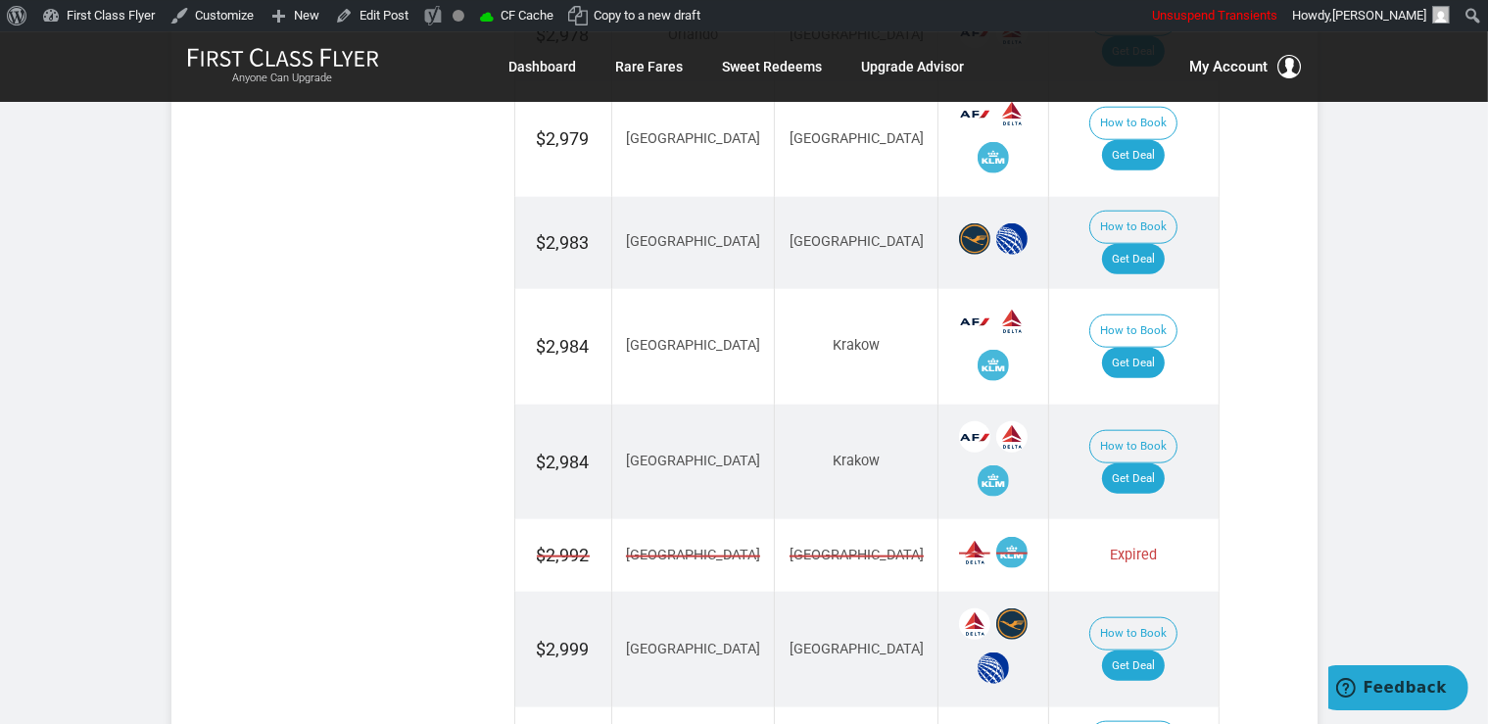
scroll to position [2127, 0]
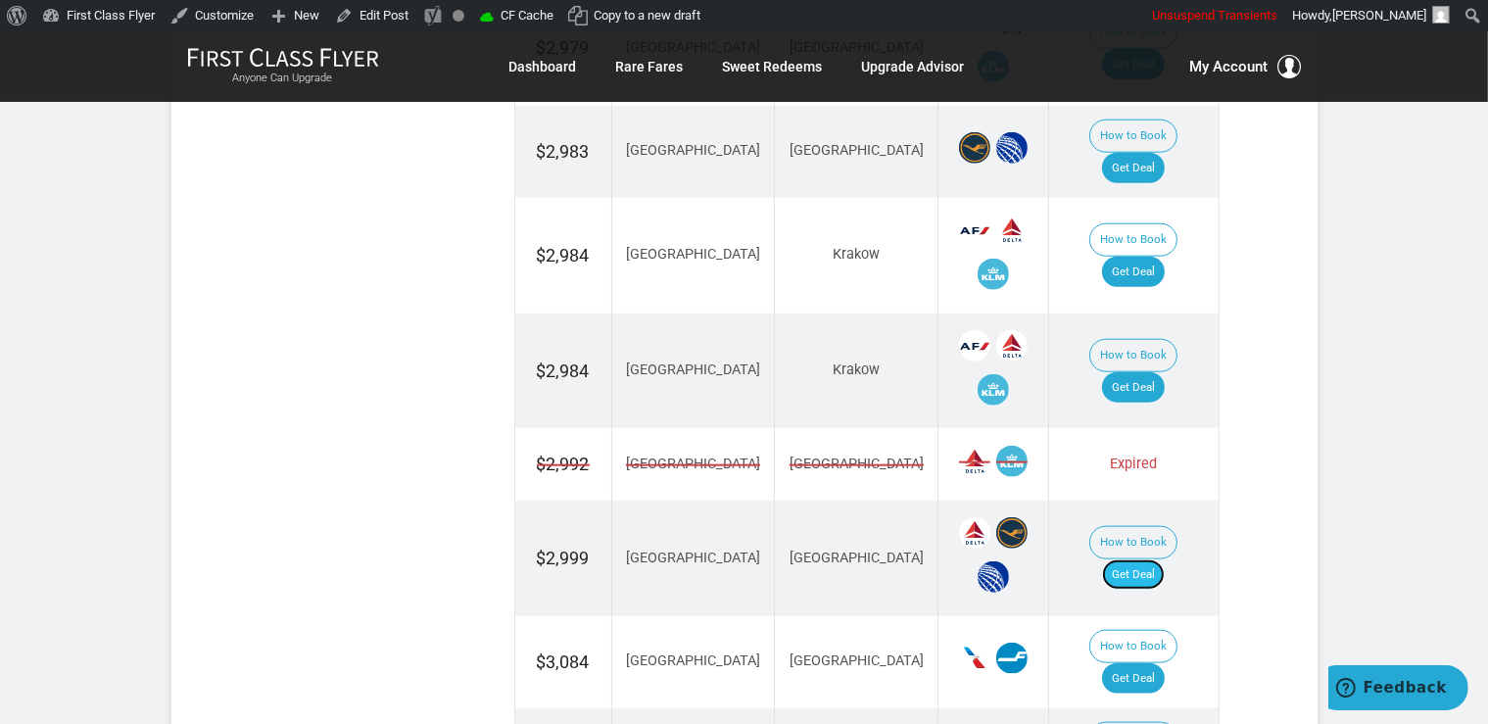
click at [1133, 559] on link "Get Deal" at bounding box center [1133, 574] width 63 height 31
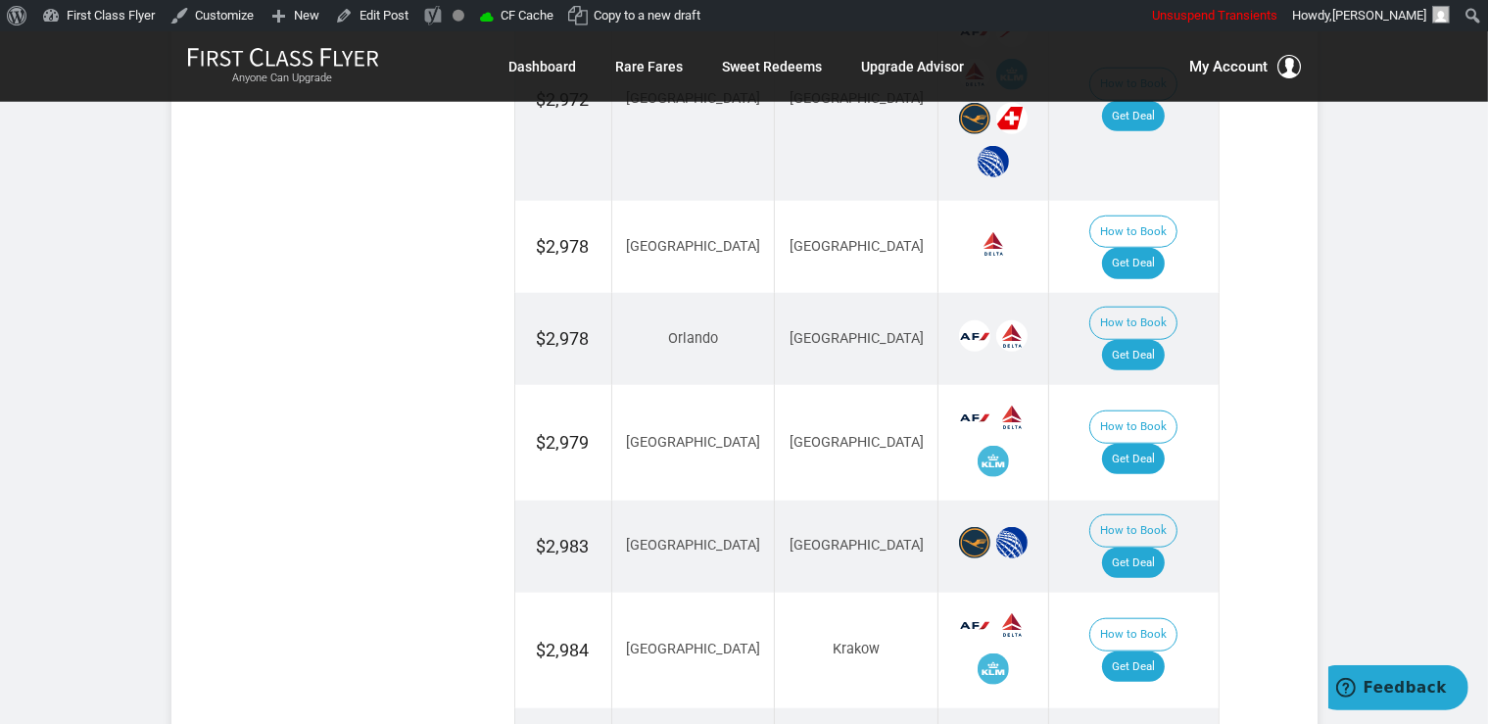
scroll to position [1610, 0]
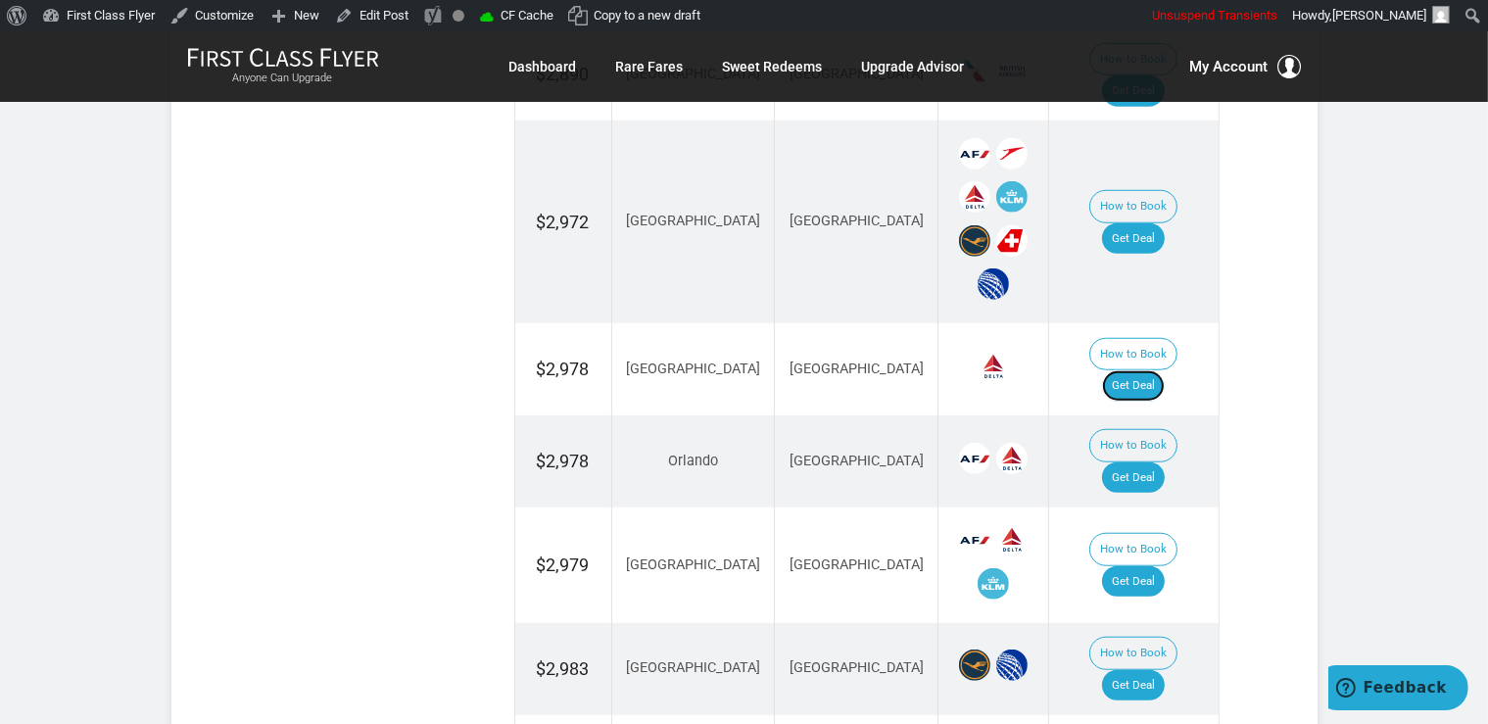
drag, startPoint x: 1140, startPoint y: 321, endPoint x: 1176, endPoint y: 365, distance: 57.1
click at [1139, 370] on link "Get Deal" at bounding box center [1133, 385] width 63 height 31
click at [1142, 462] on link "Get Deal" at bounding box center [1133, 477] width 63 height 31
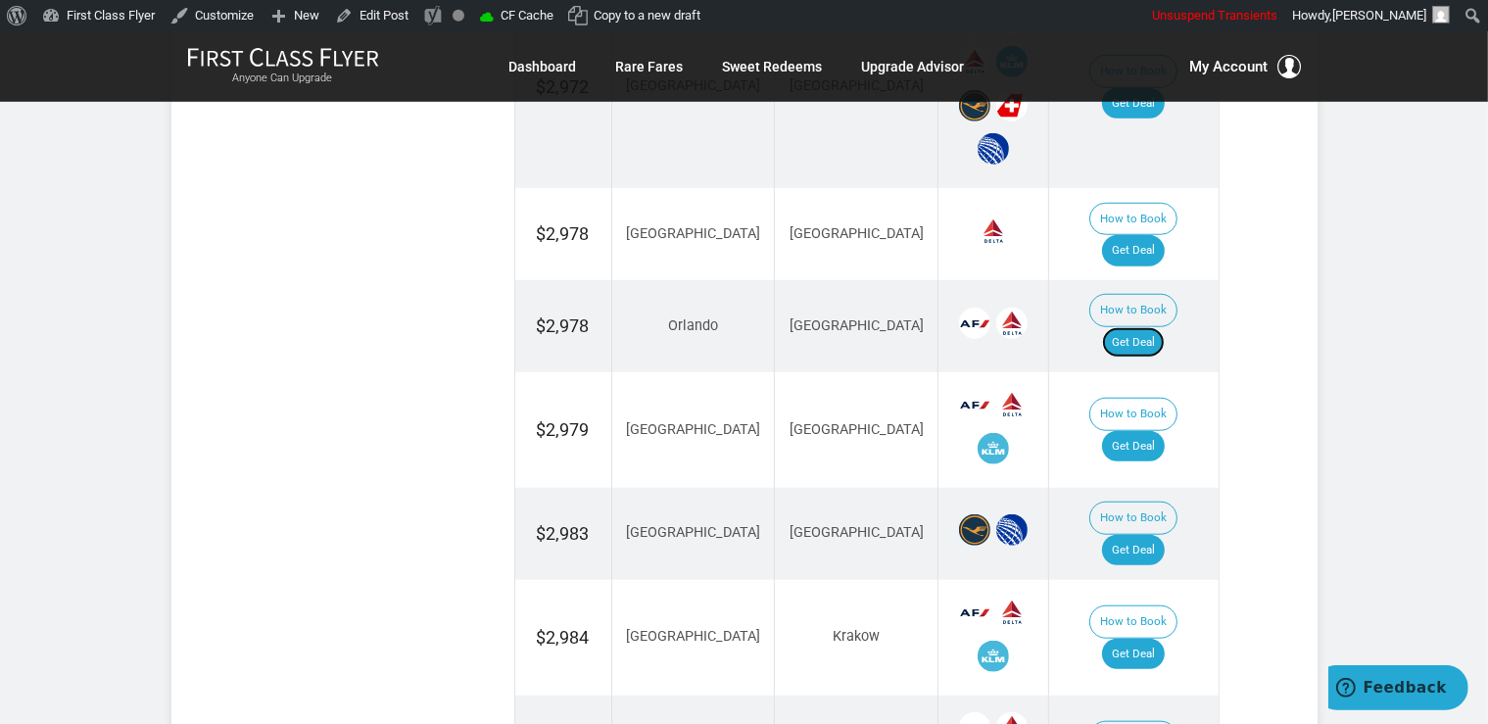
scroll to position [1817, 0]
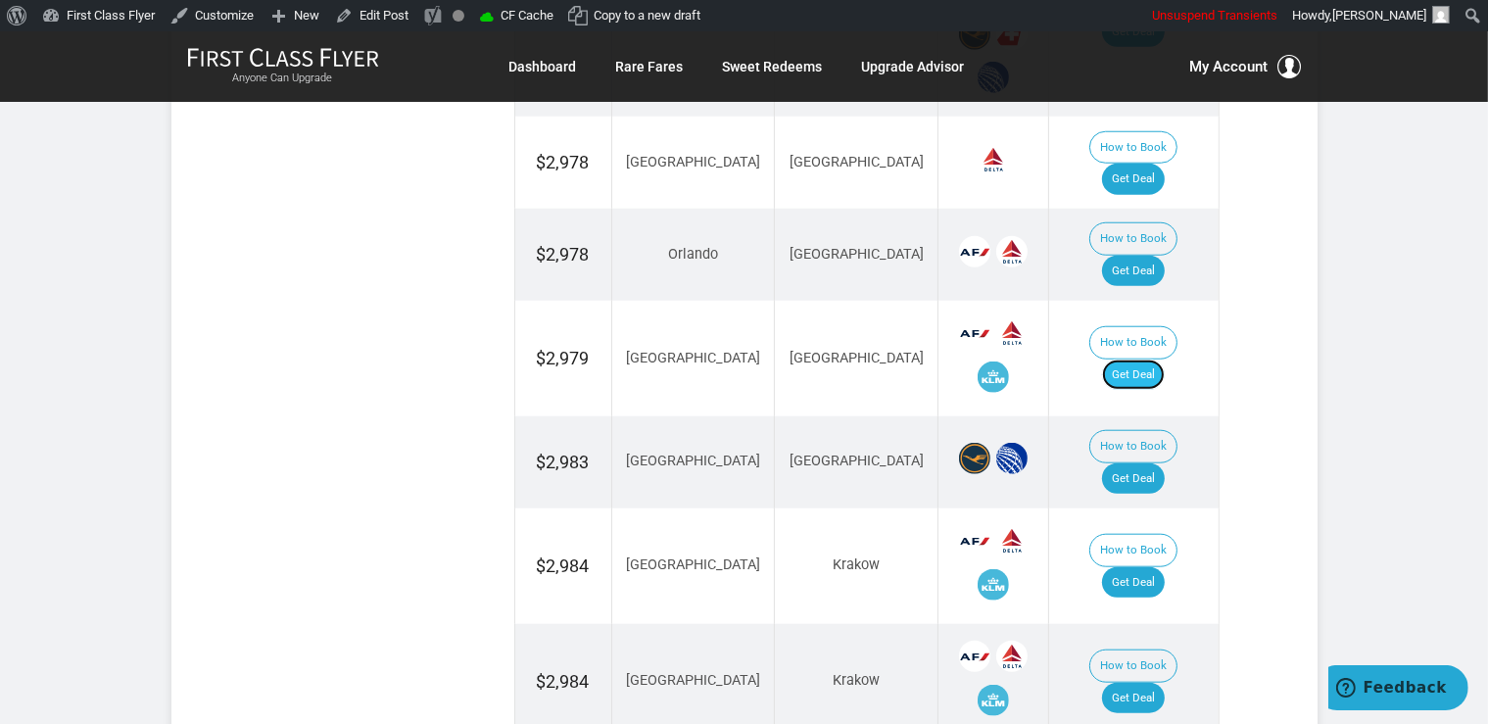
click at [1135, 359] on link "Get Deal" at bounding box center [1133, 374] width 63 height 31
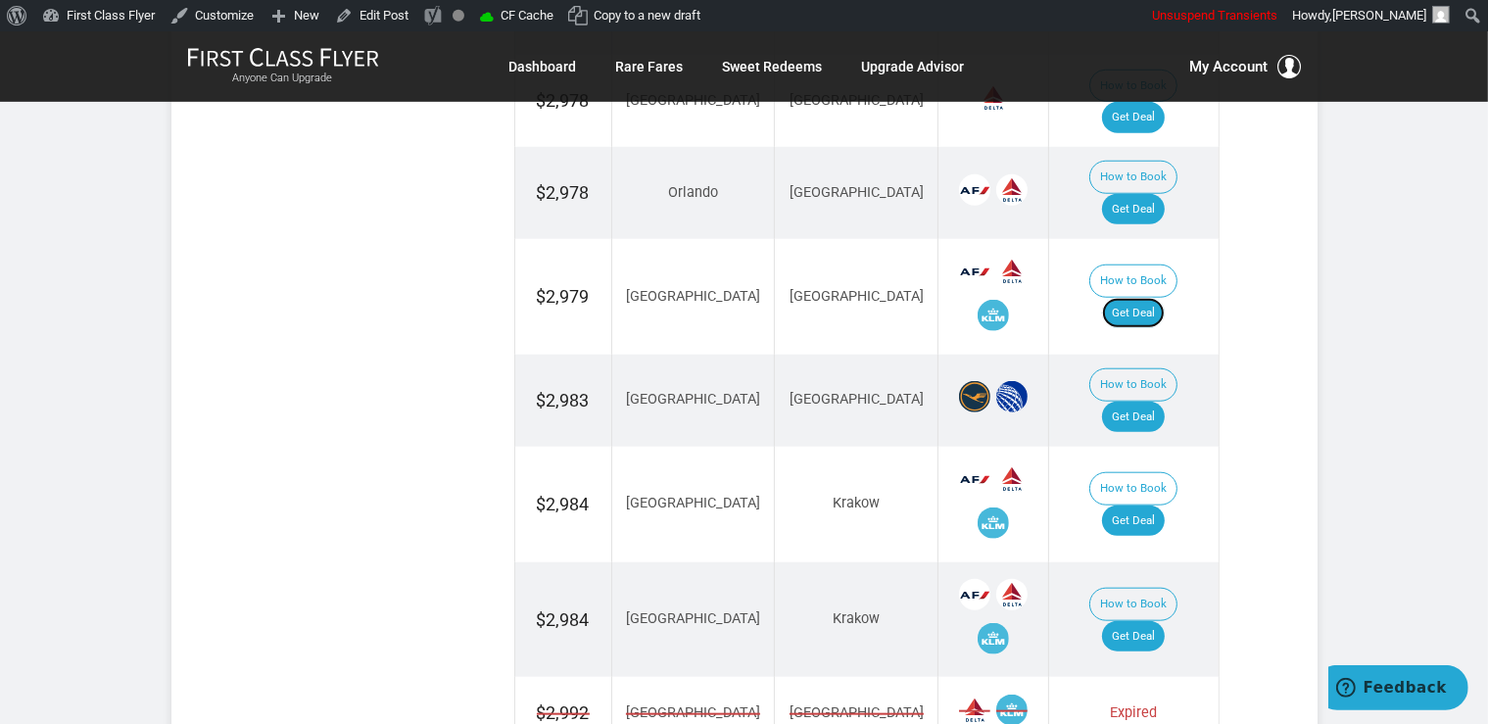
scroll to position [1920, 0]
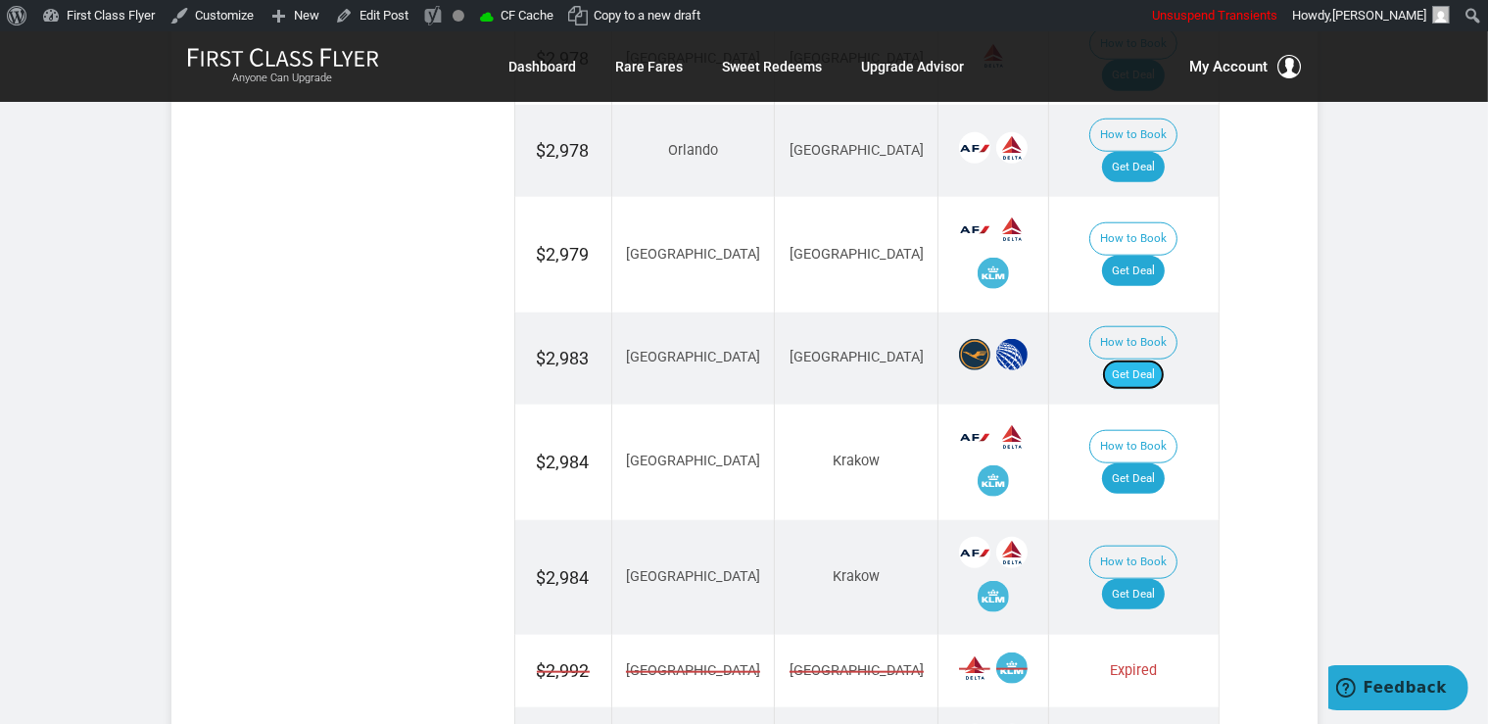
drag, startPoint x: 1154, startPoint y: 259, endPoint x: 1164, endPoint y: 270, distance: 15.9
click at [1154, 359] on link "Get Deal" at bounding box center [1133, 374] width 63 height 31
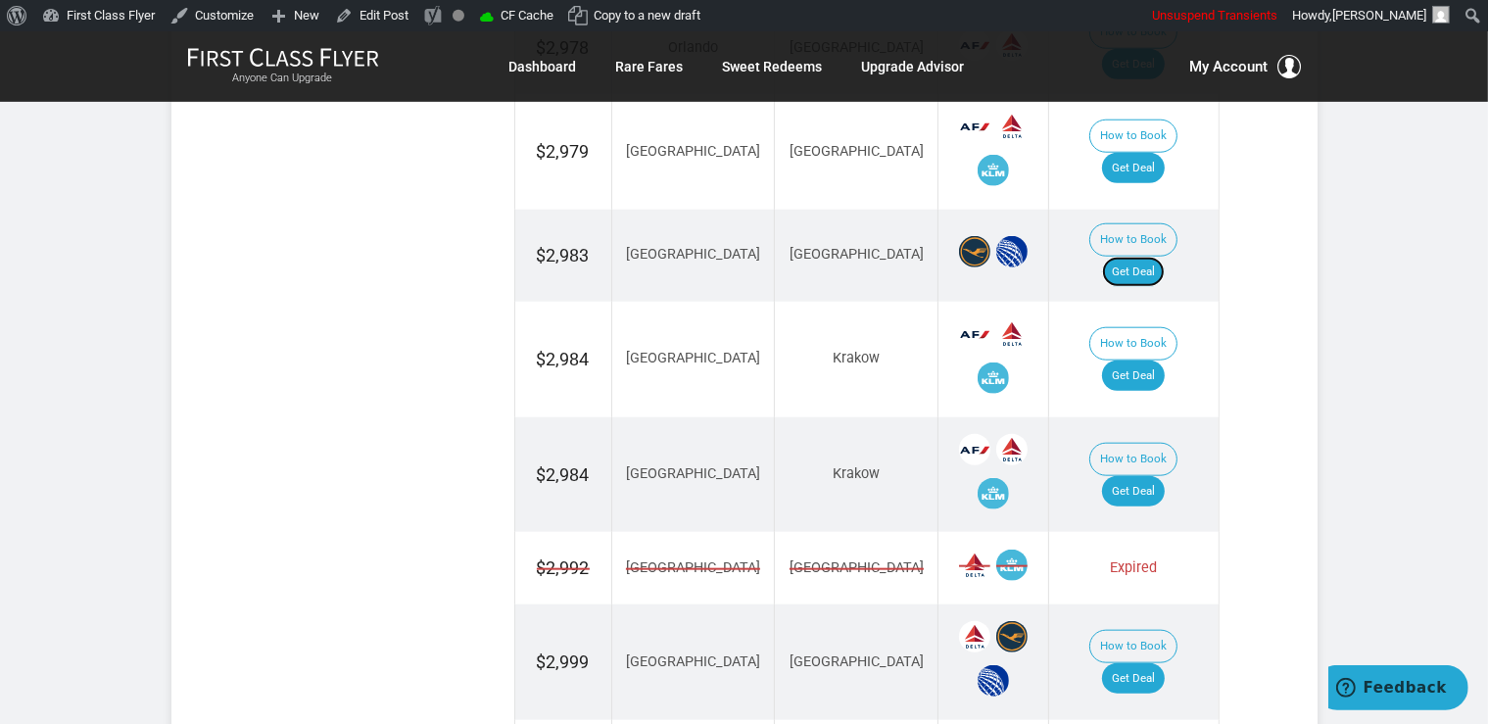
scroll to position [2024, 0]
click at [1151, 475] on link "Get Deal" at bounding box center [1133, 490] width 63 height 31
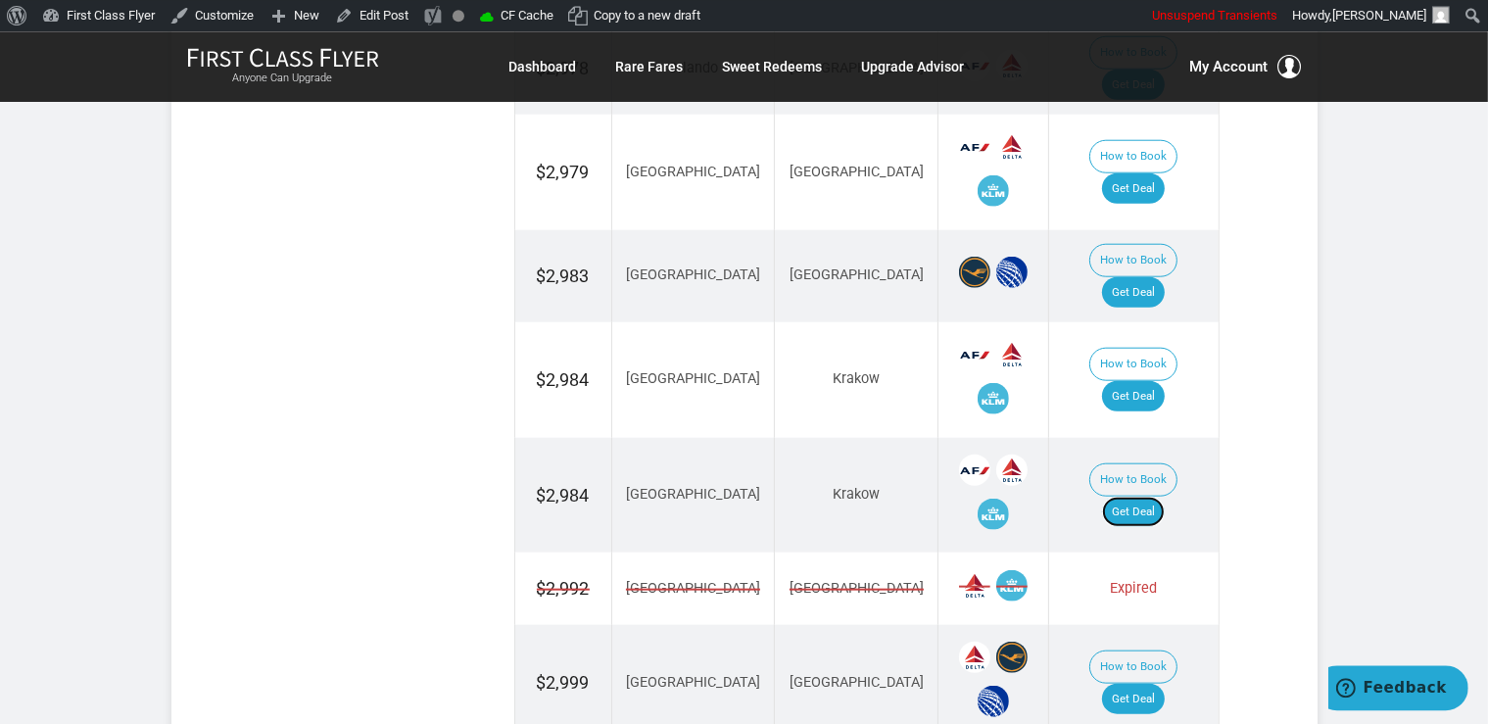
scroll to position [1817, 0]
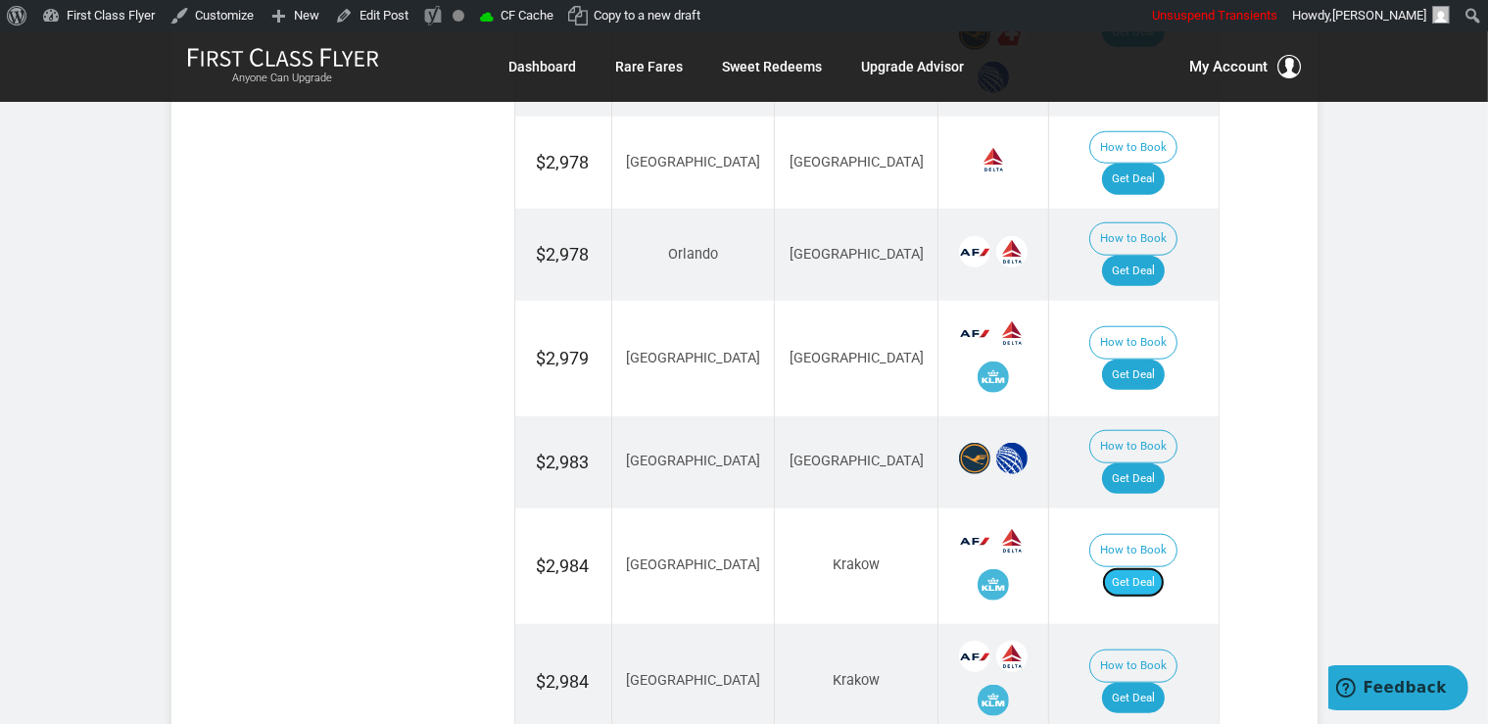
click at [1161, 567] on link "Get Deal" at bounding box center [1133, 582] width 63 height 31
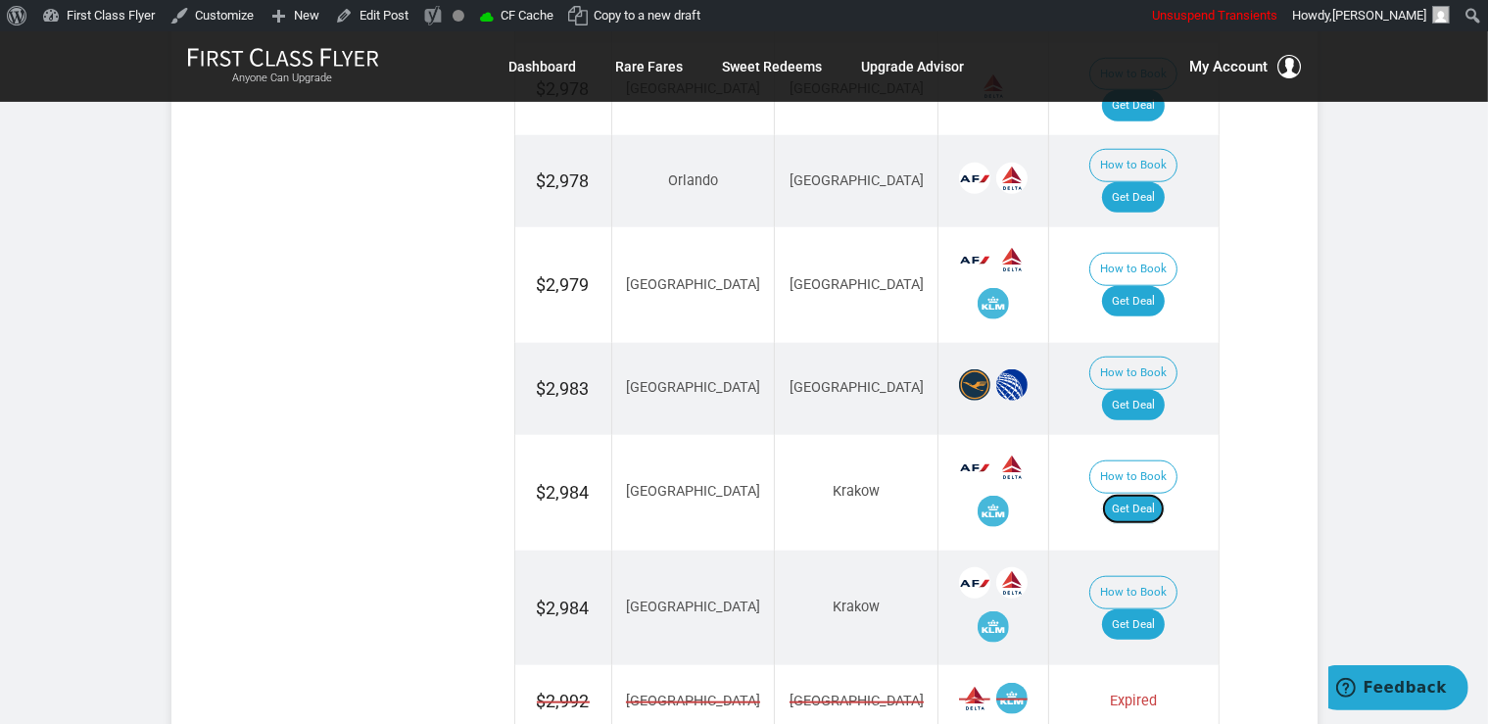
scroll to position [1920, 0]
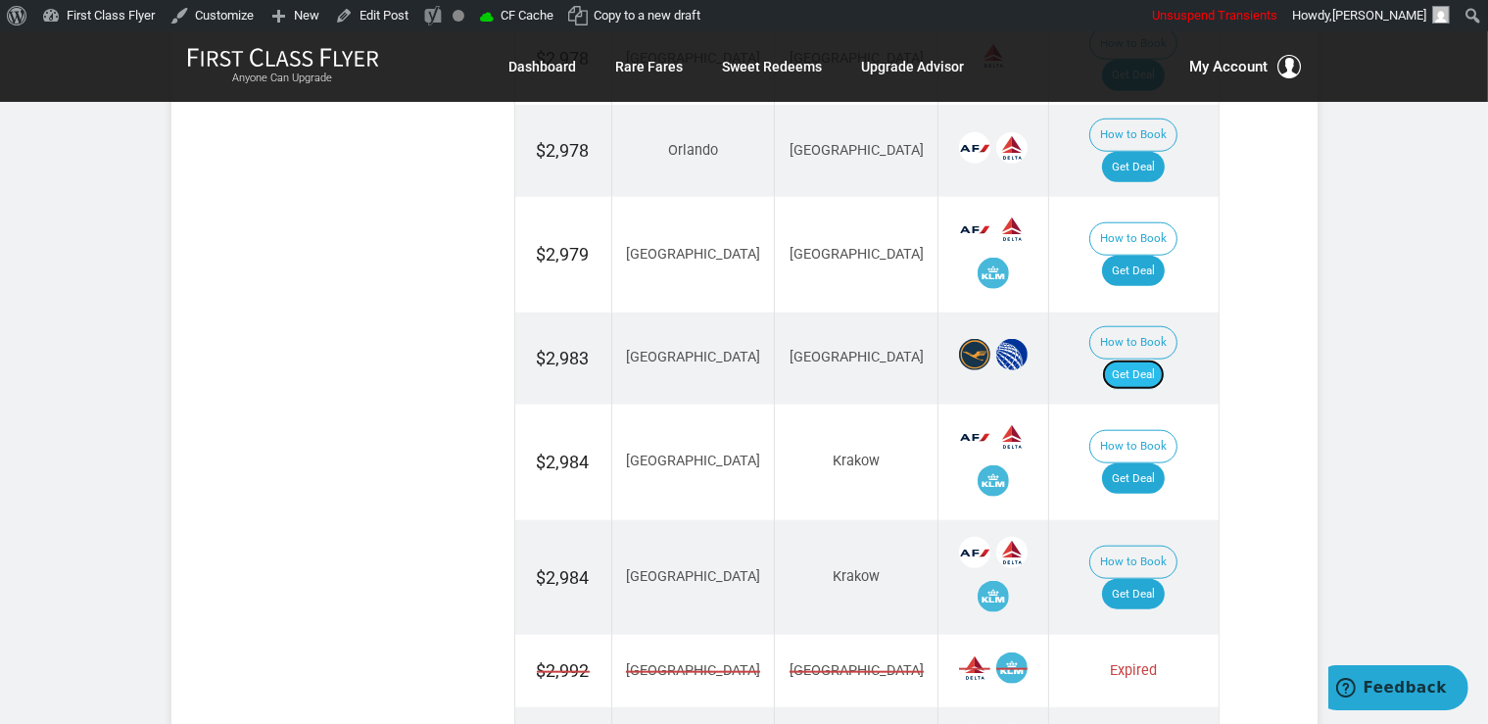
click at [1164, 359] on link "Get Deal" at bounding box center [1133, 374] width 63 height 31
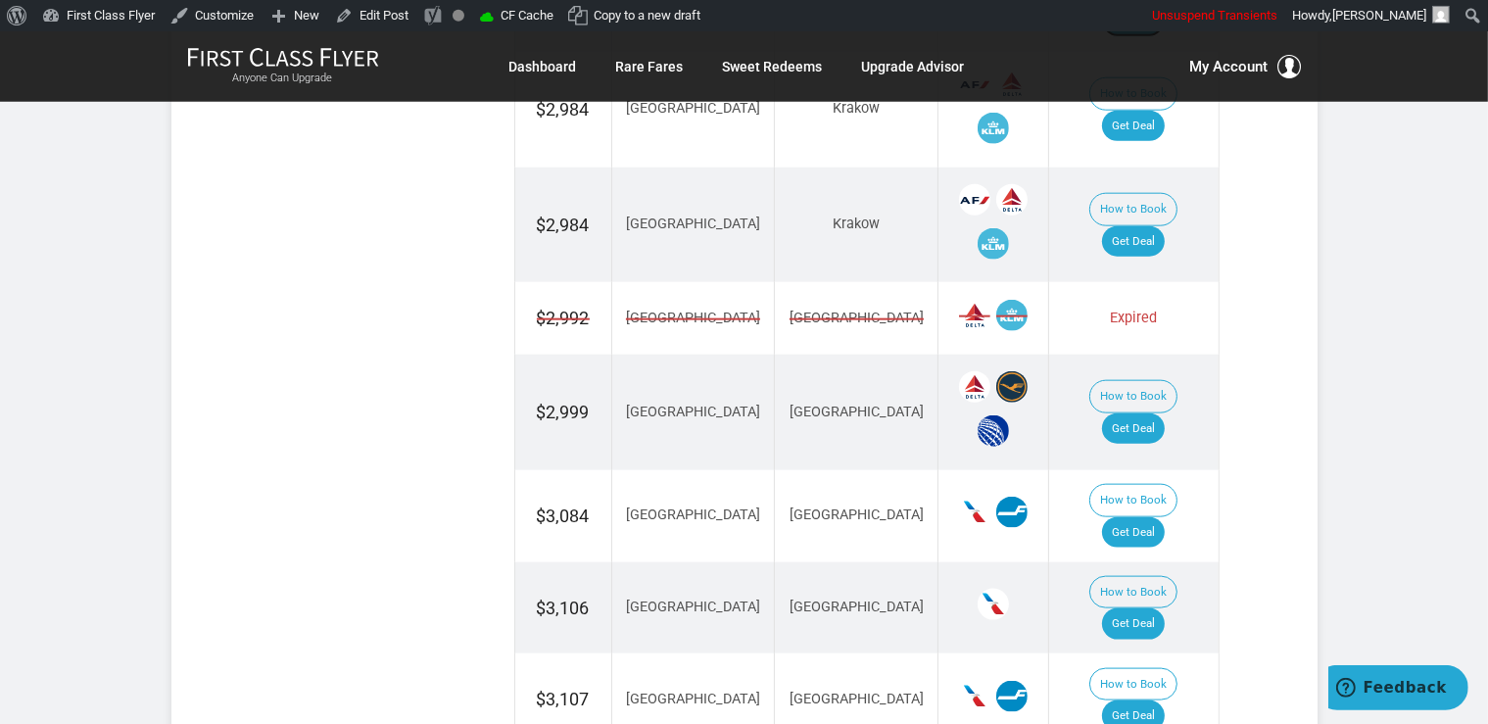
scroll to position [2334, 0]
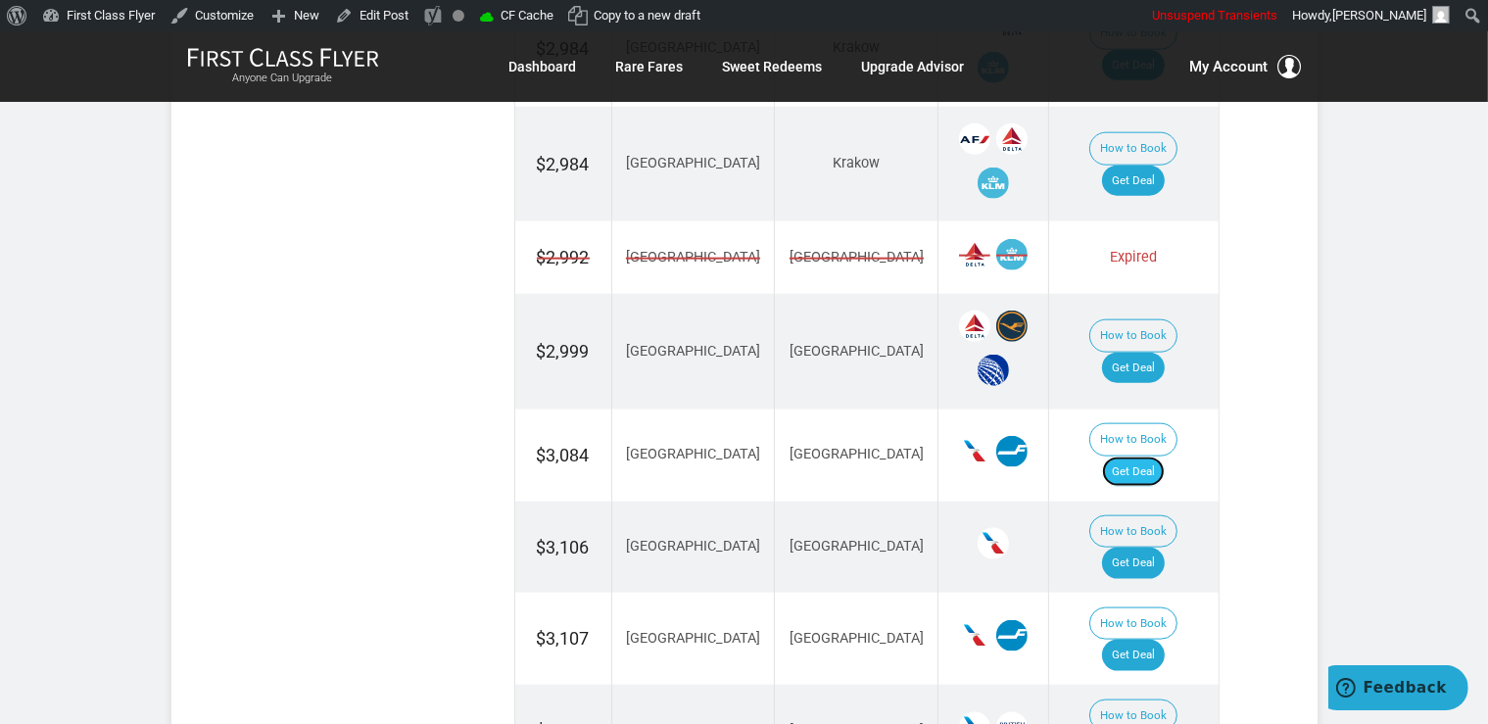
click at [1146, 456] on link "Get Deal" at bounding box center [1133, 471] width 63 height 31
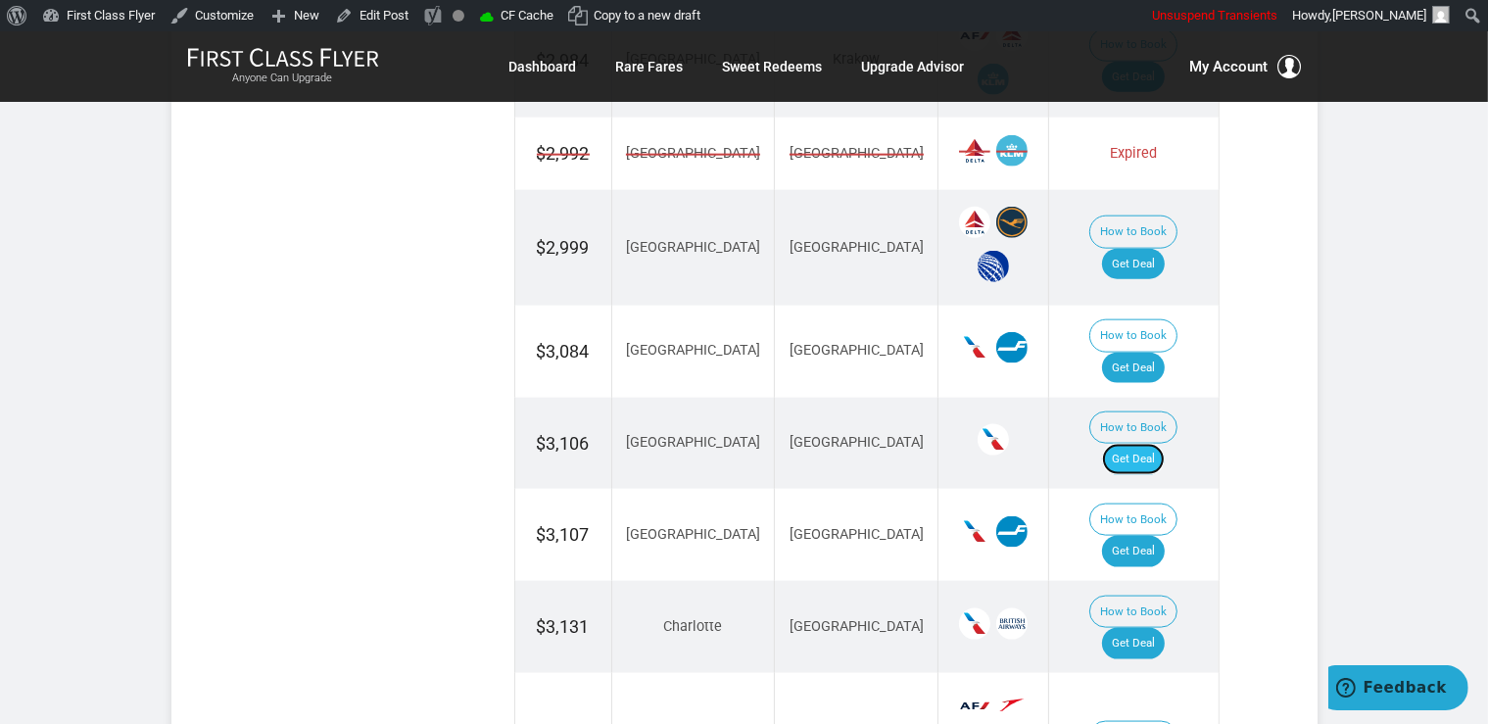
click at [1155, 444] on link "Get Deal" at bounding box center [1133, 459] width 63 height 31
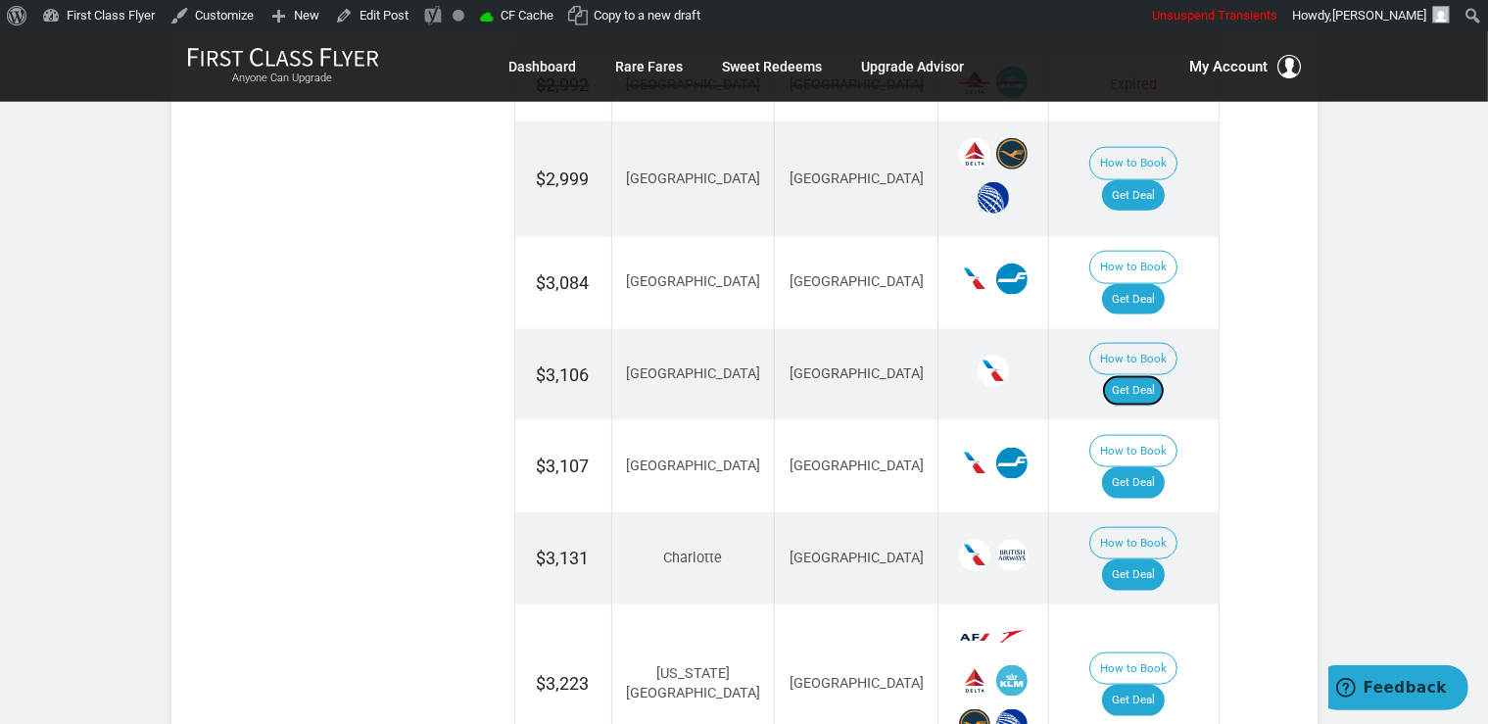
scroll to position [2541, 0]
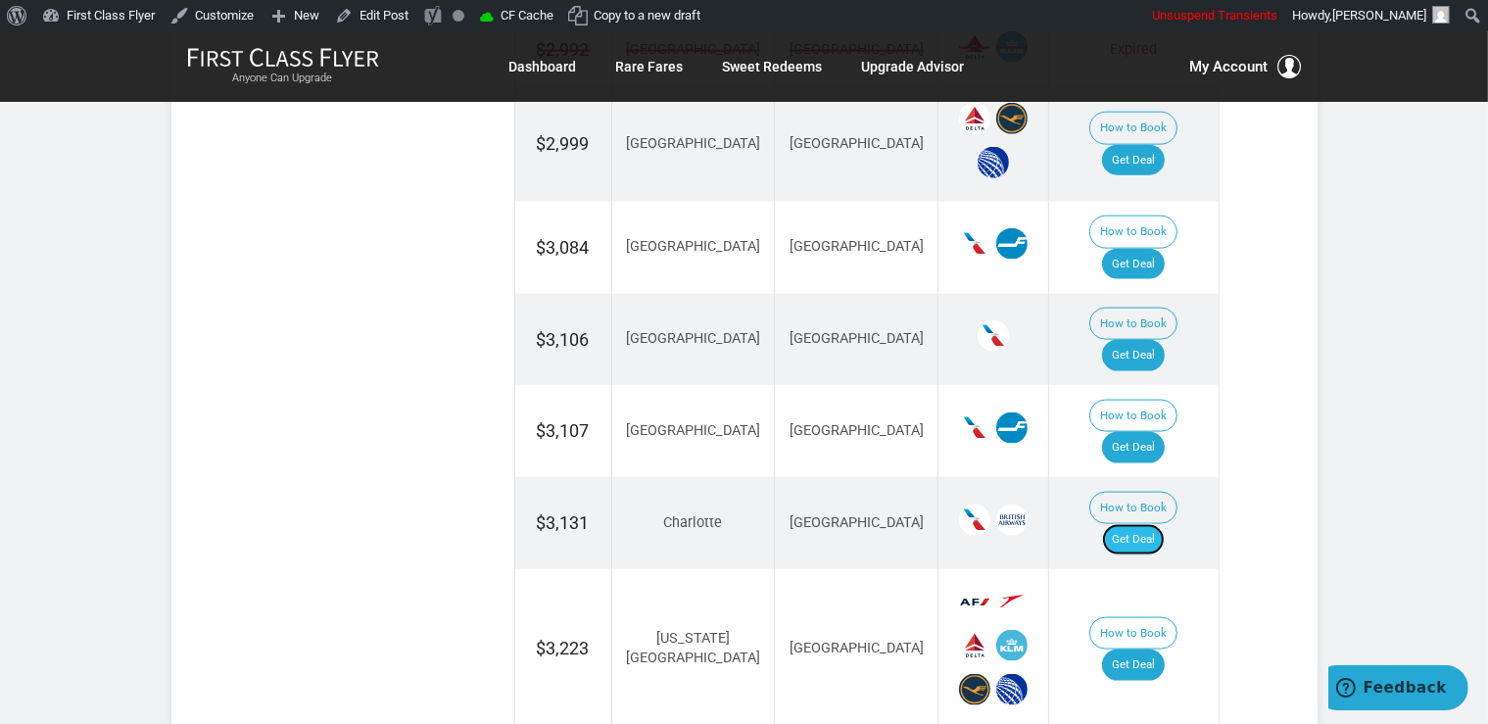
click at [1139, 524] on link "Get Deal" at bounding box center [1133, 539] width 63 height 31
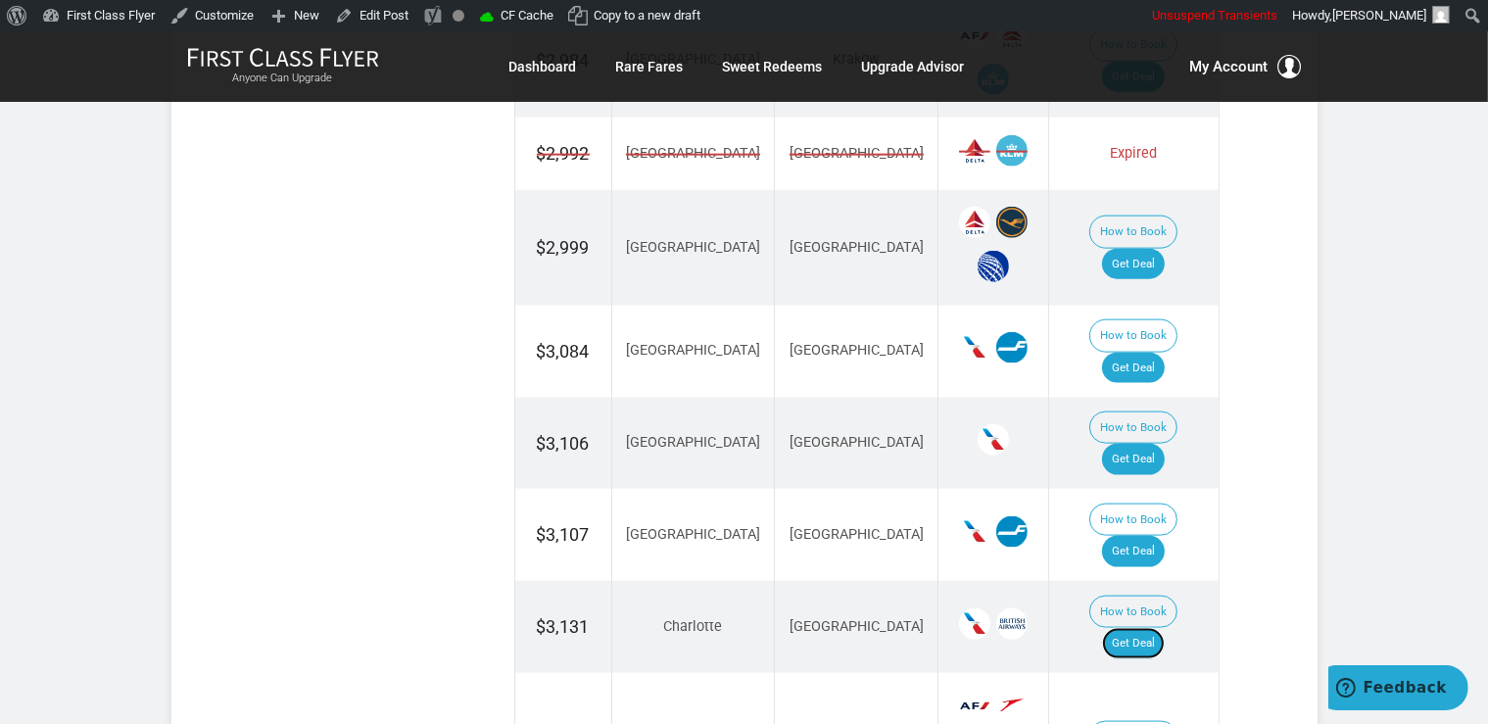
scroll to position [2334, 0]
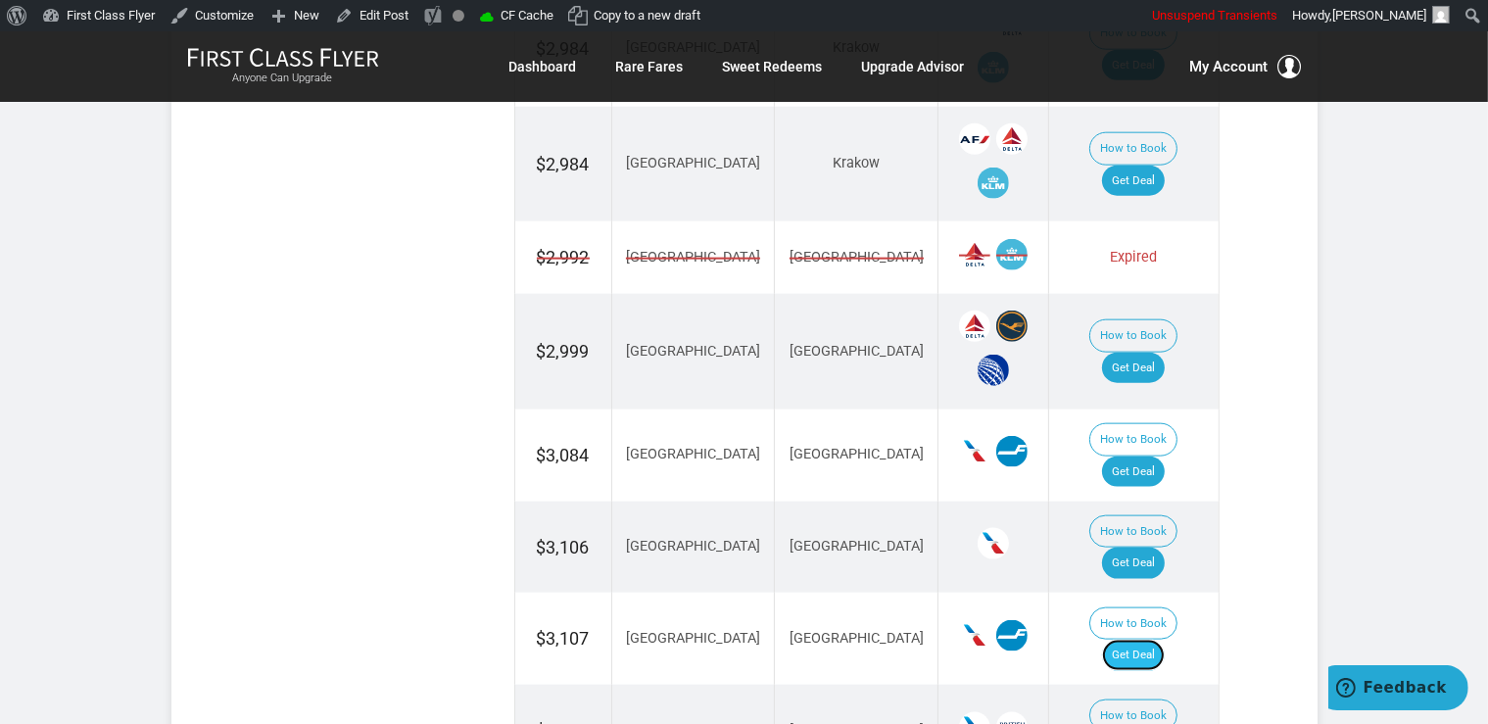
click at [1147, 639] on link "Get Deal" at bounding box center [1133, 654] width 63 height 31
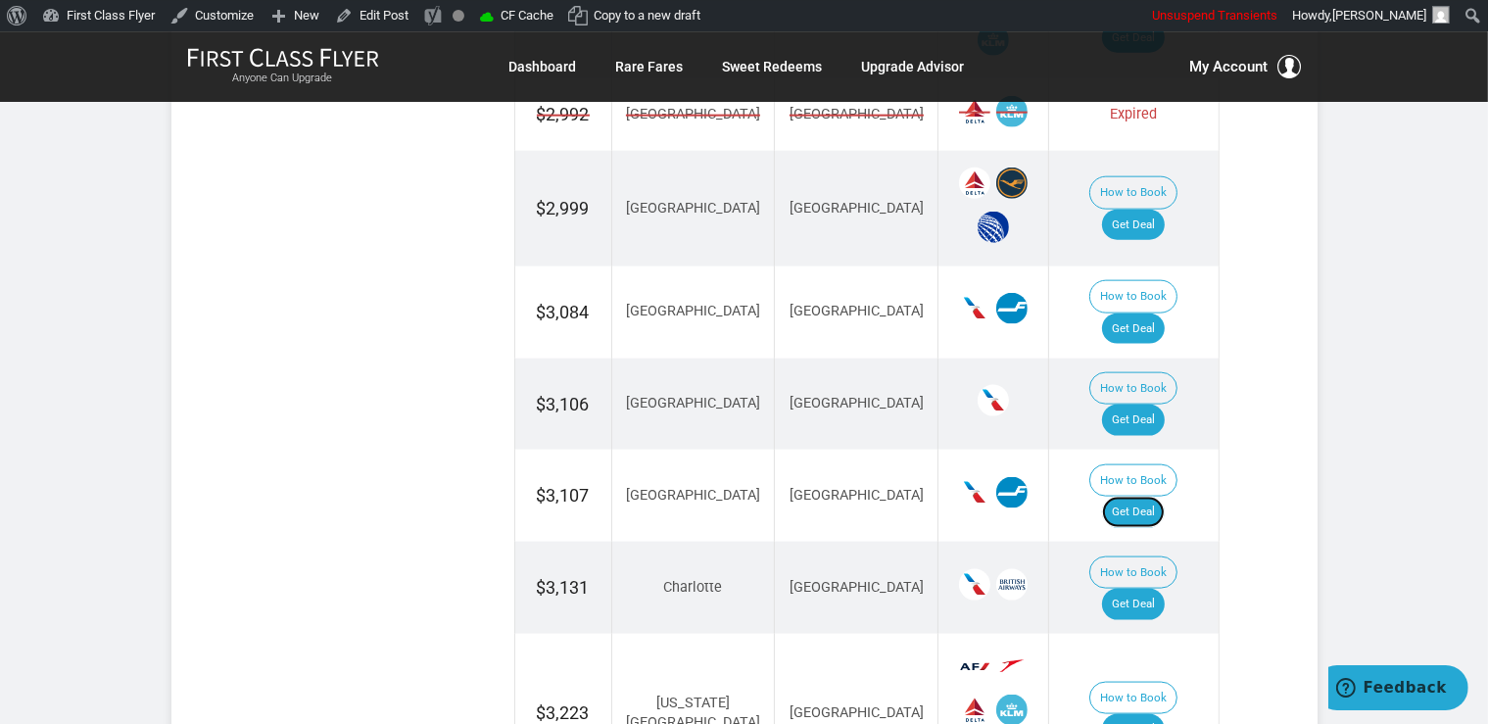
scroll to position [2712, 0]
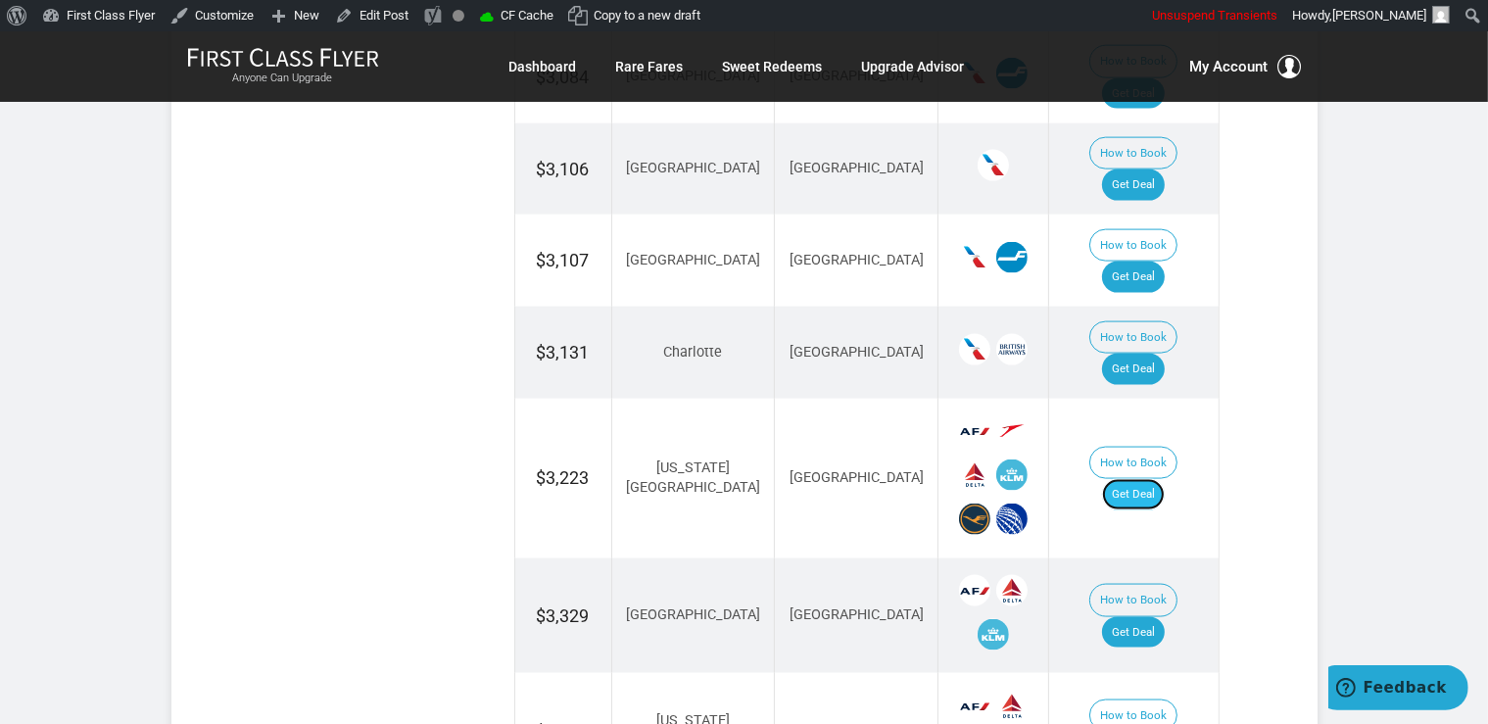
click at [1158, 479] on link "Get Deal" at bounding box center [1133, 494] width 63 height 31
click at [1135, 617] on link "Get Deal" at bounding box center [1133, 632] width 63 height 31
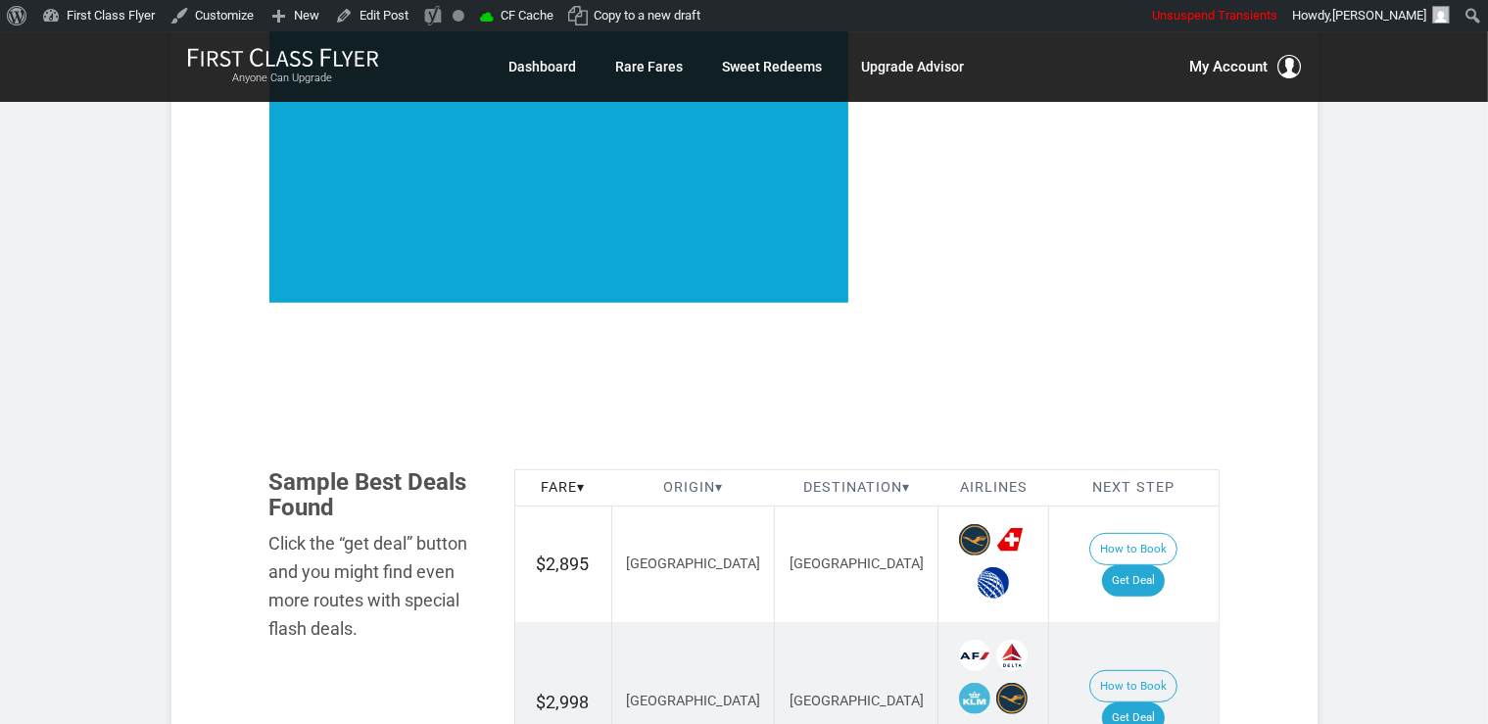
scroll to position [924, 0]
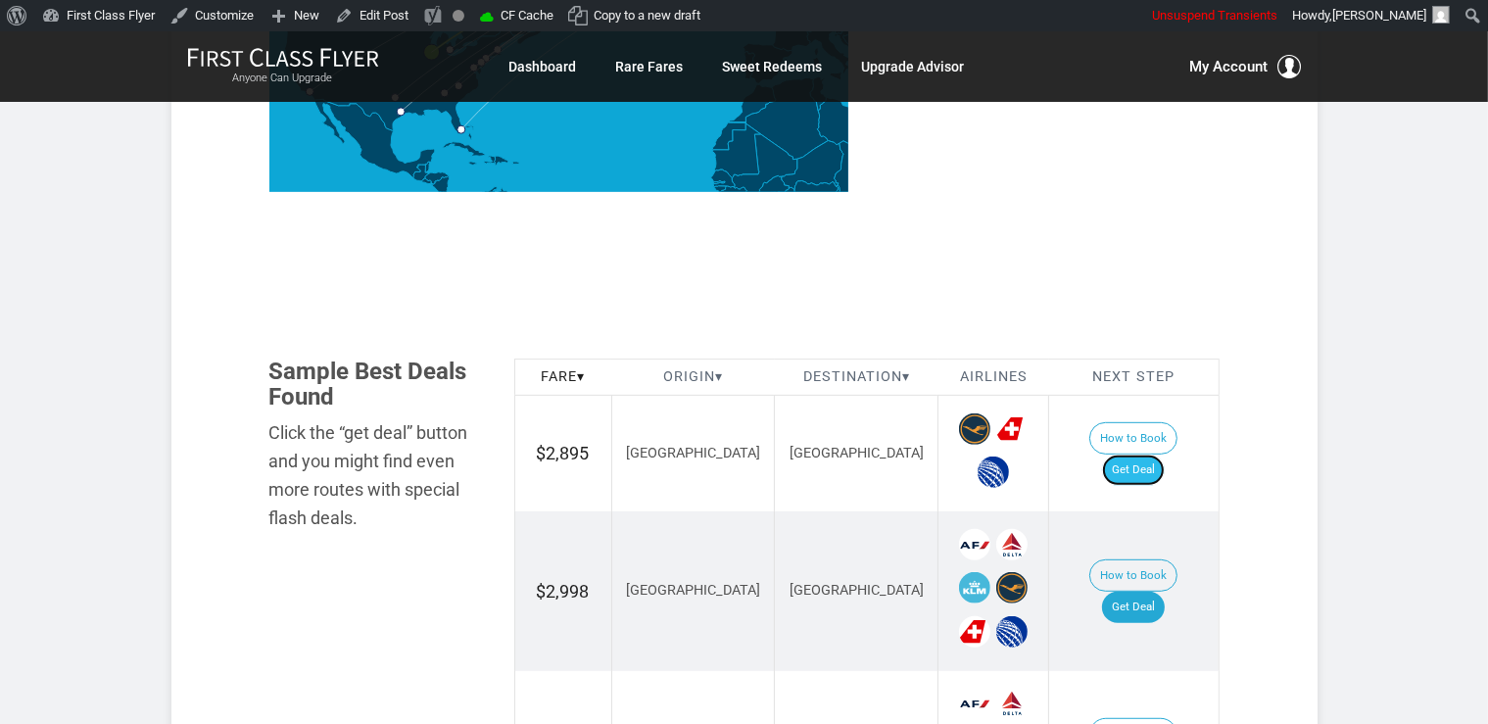
click at [1142, 456] on link "Get Deal" at bounding box center [1133, 469] width 63 height 31
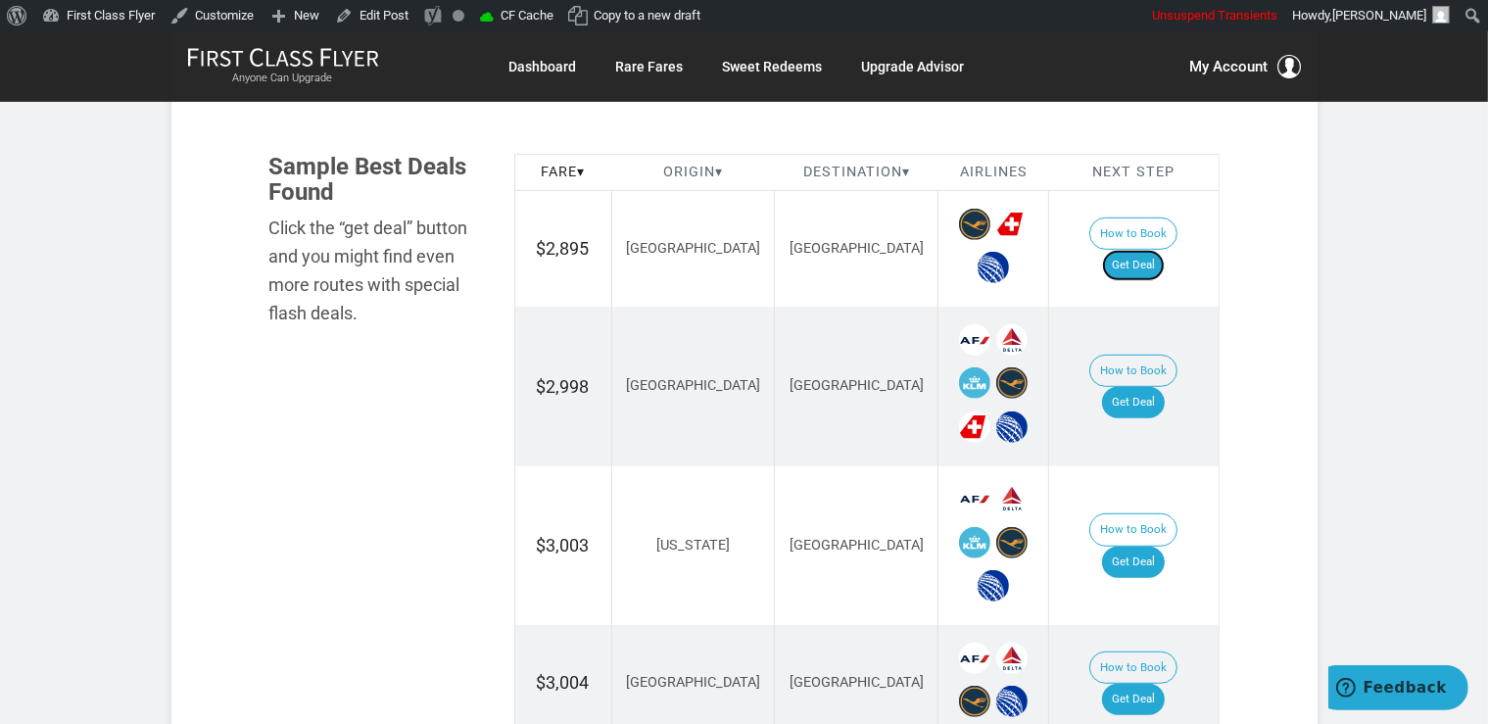
scroll to position [1131, 0]
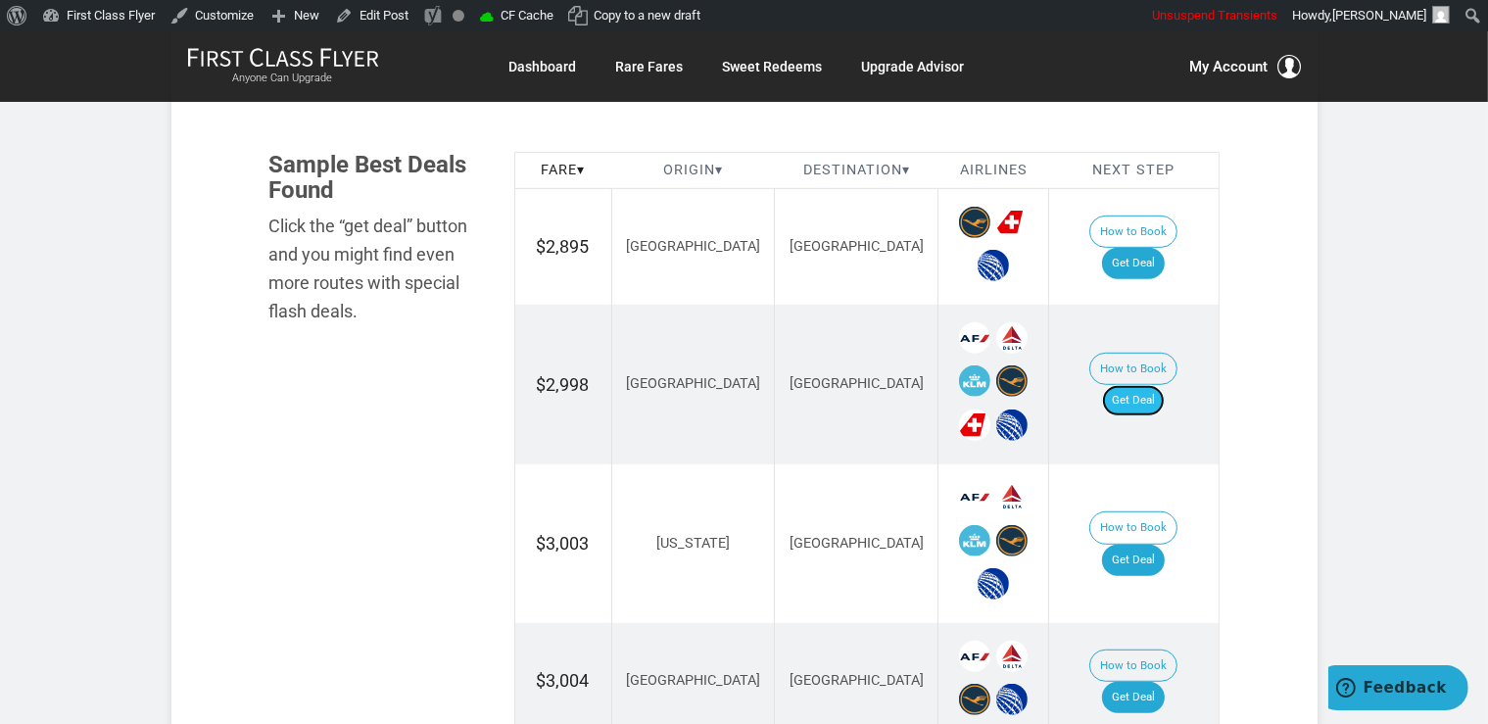
click at [1145, 385] on link "Get Deal" at bounding box center [1133, 400] width 63 height 31
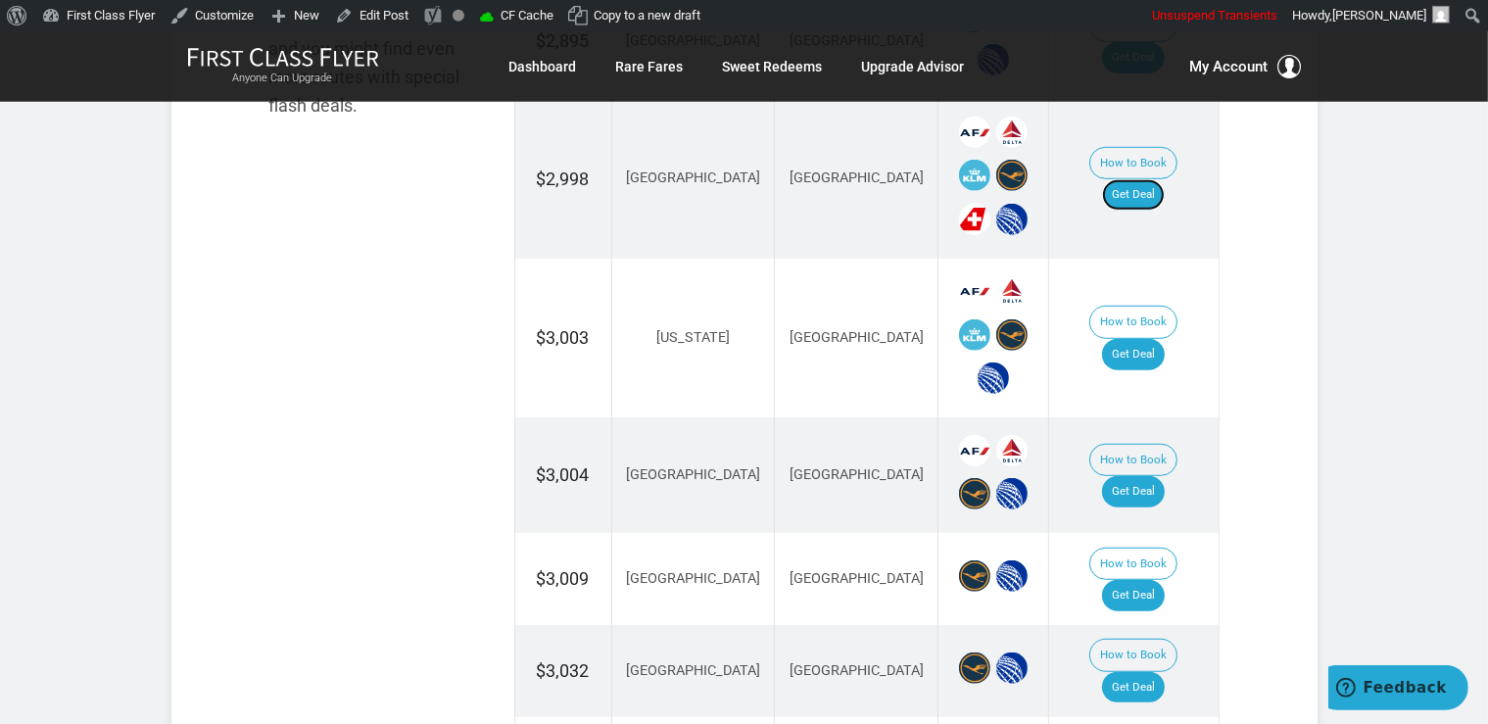
scroll to position [1338, 0]
click at [1143, 338] on link "Get Deal" at bounding box center [1133, 353] width 63 height 31
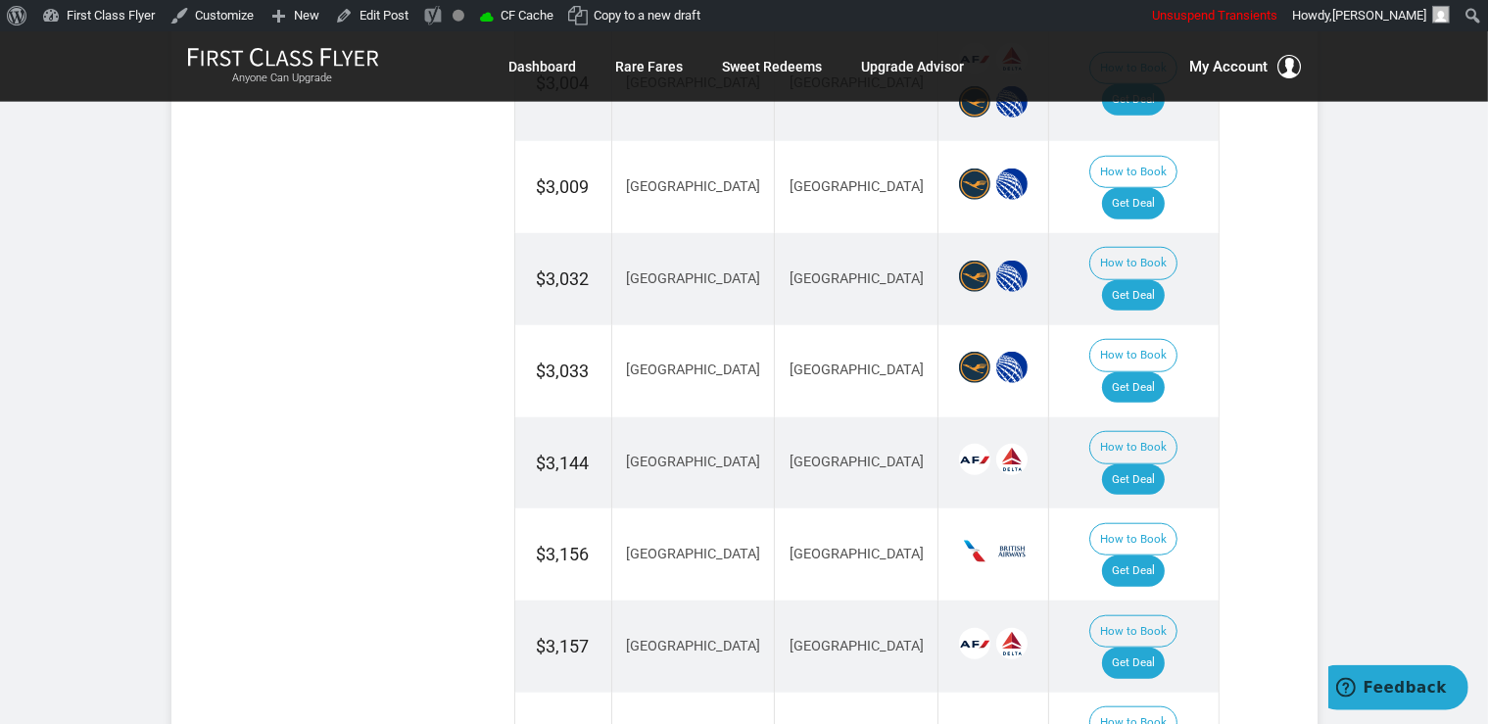
scroll to position [1751, 0]
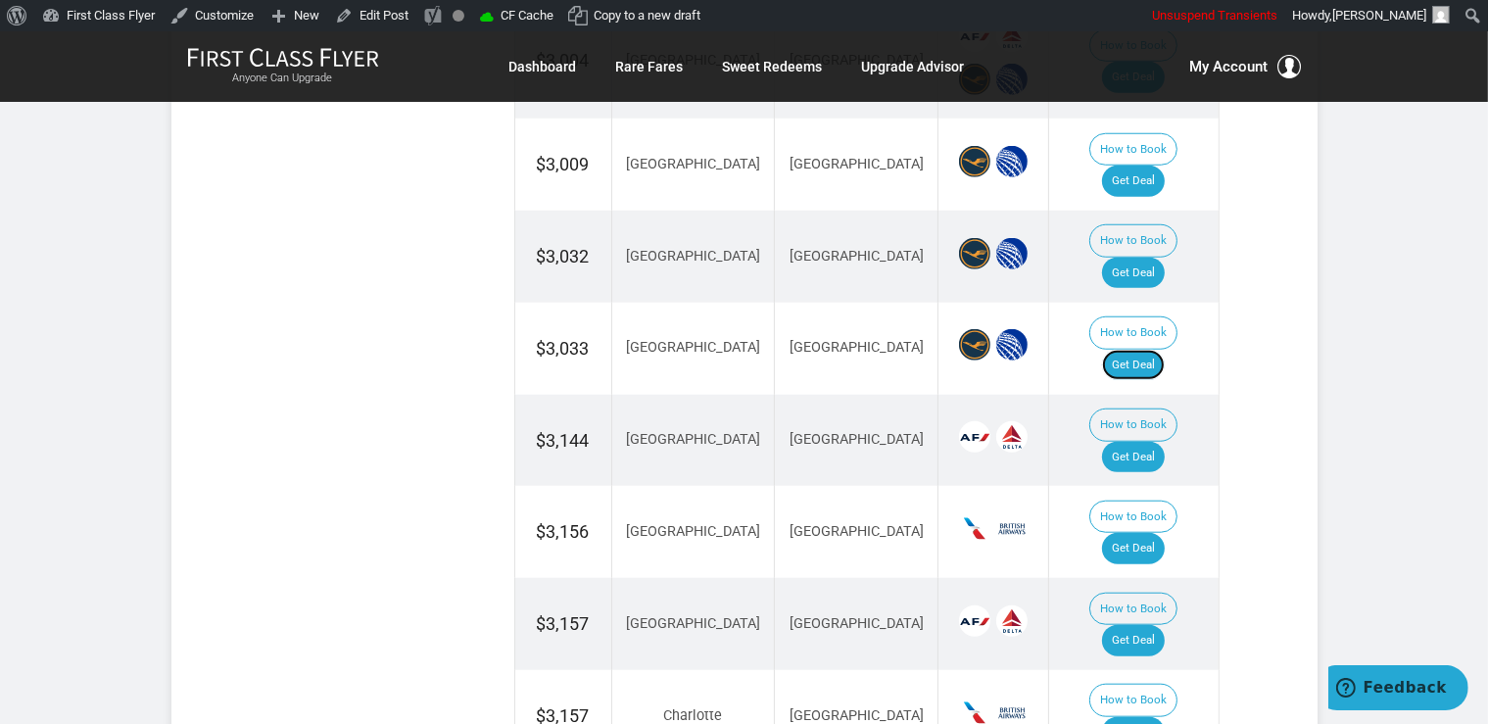
drag, startPoint x: 1141, startPoint y: 288, endPoint x: 1160, endPoint y: 322, distance: 39.0
click at [1140, 350] on link "Get Deal" at bounding box center [1133, 365] width 63 height 31
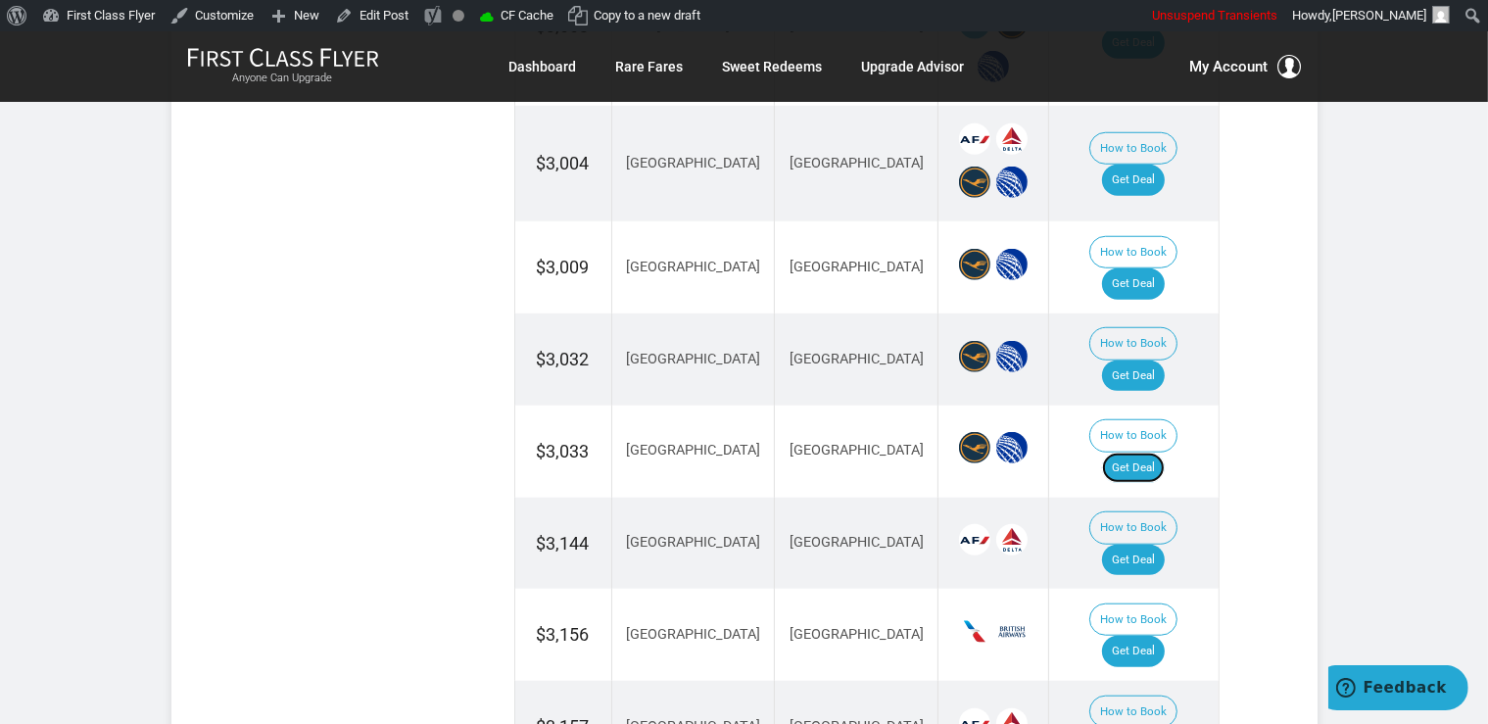
scroll to position [1544, 0]
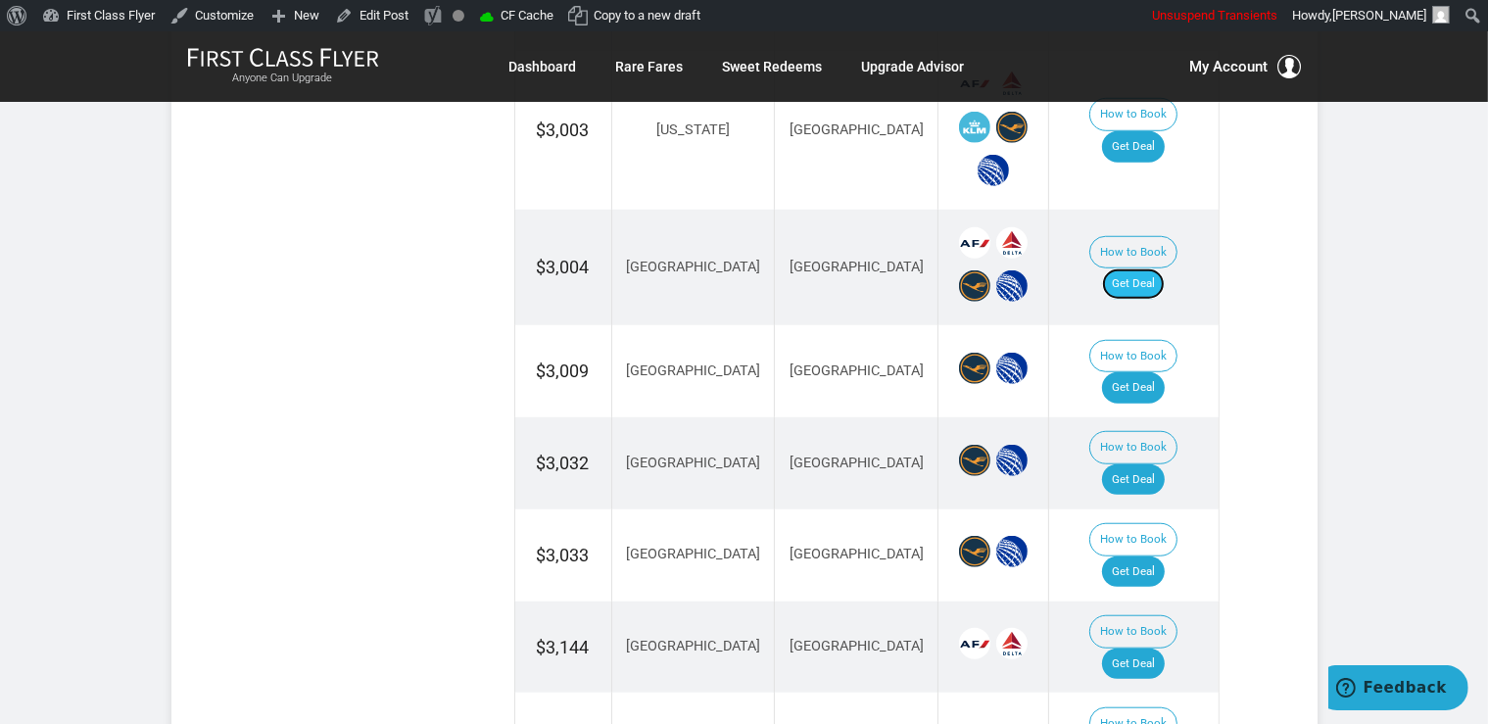
click at [1146, 268] on link "Get Deal" at bounding box center [1133, 283] width 63 height 31
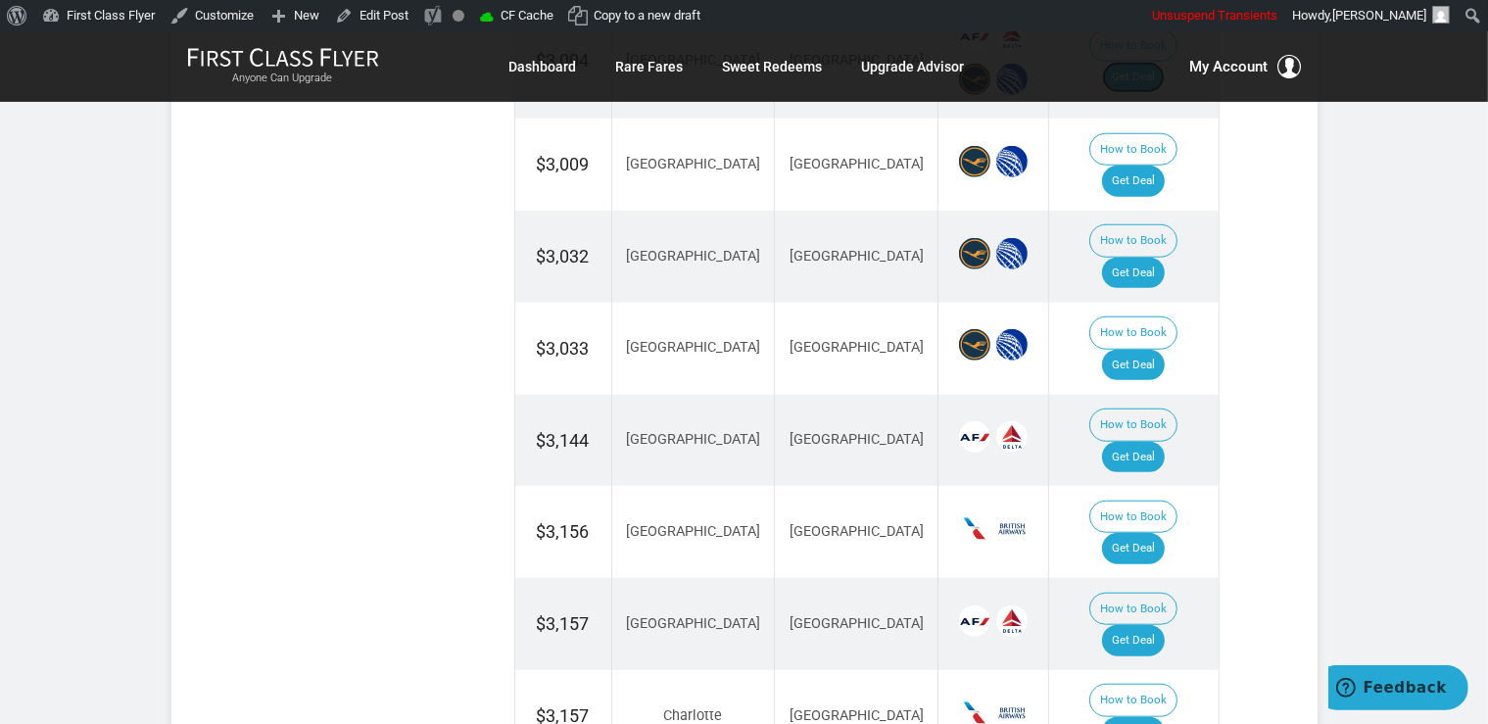
scroll to position [1751, 0]
click at [1146, 166] on link "Get Deal" at bounding box center [1133, 181] width 63 height 31
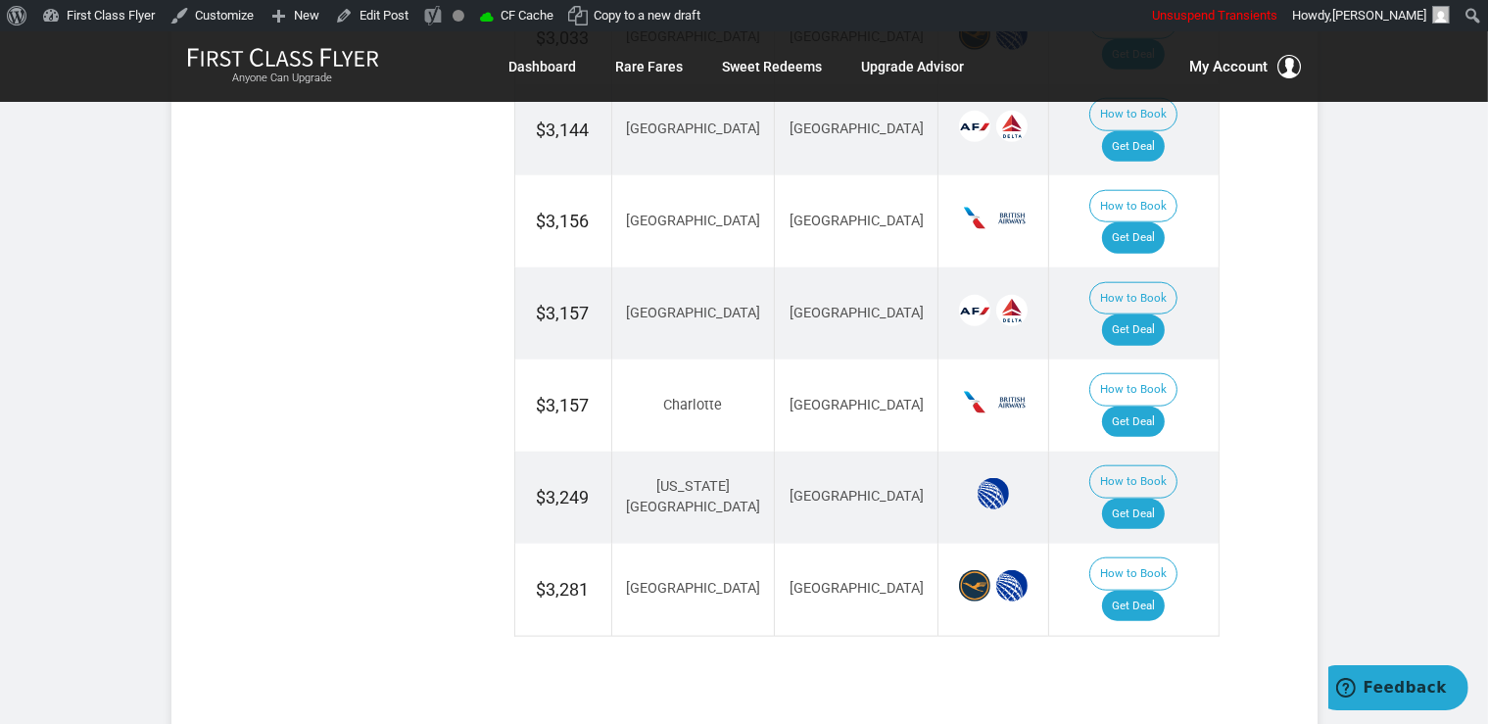
scroll to position [1648, 0]
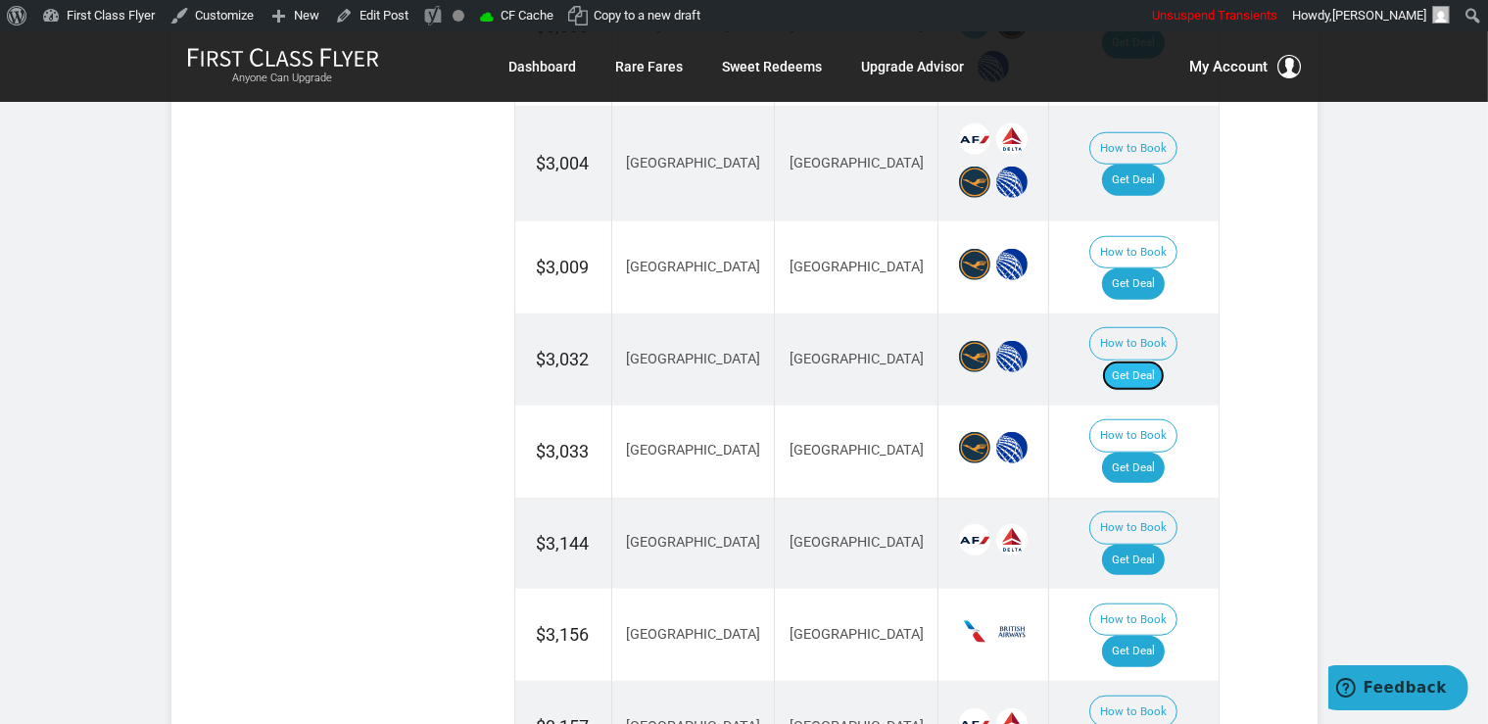
click at [1140, 360] on link "Get Deal" at bounding box center [1133, 375] width 63 height 31
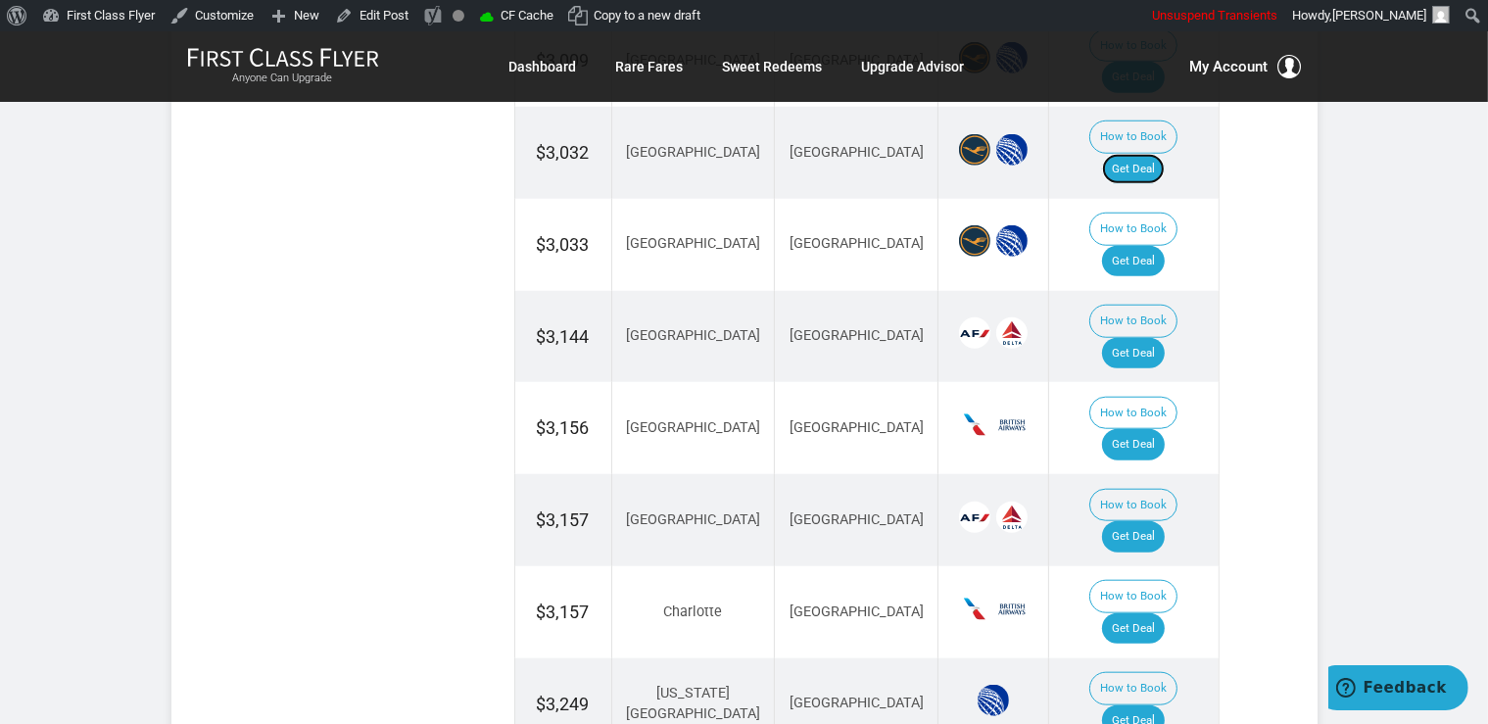
scroll to position [1959, 0]
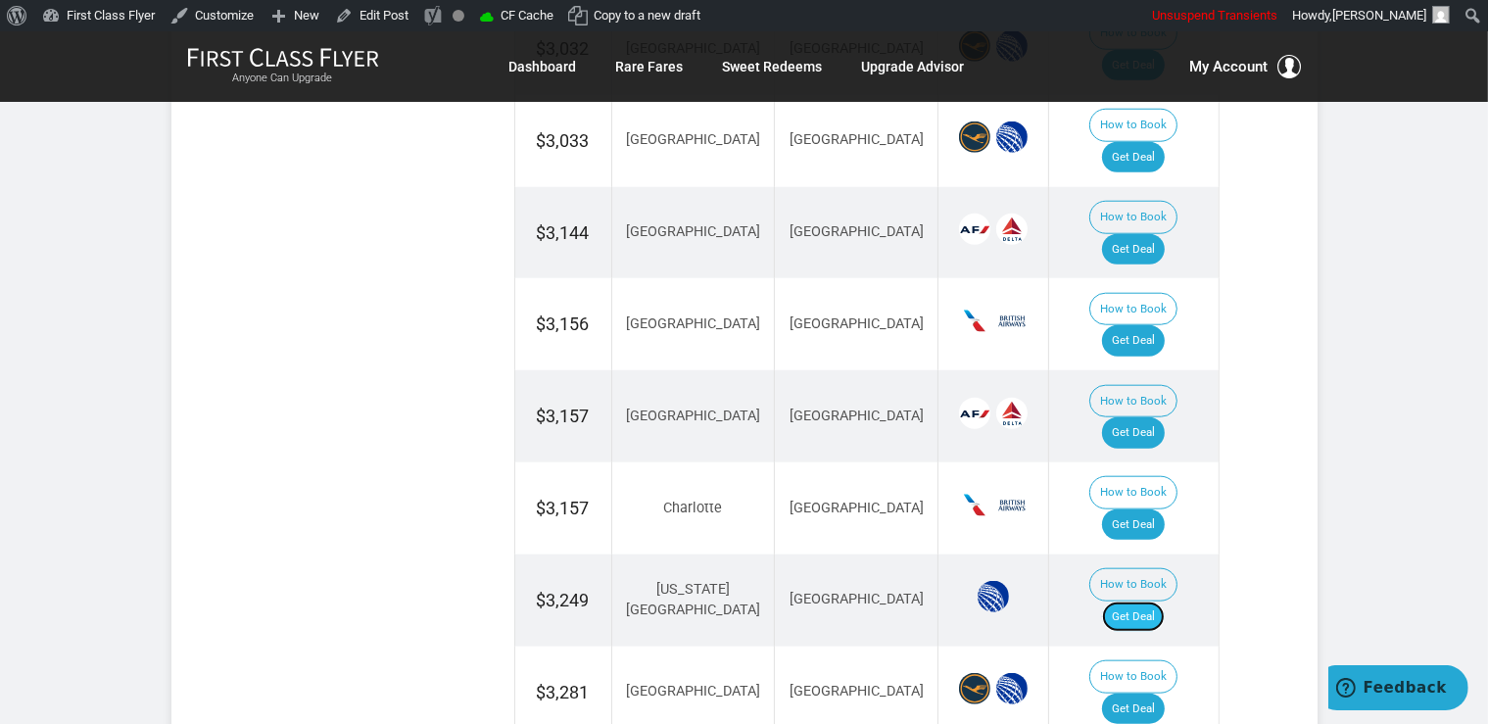
click at [1156, 601] on link "Get Deal" at bounding box center [1133, 616] width 63 height 31
click at [1130, 417] on link "Get Deal" at bounding box center [1133, 432] width 63 height 31
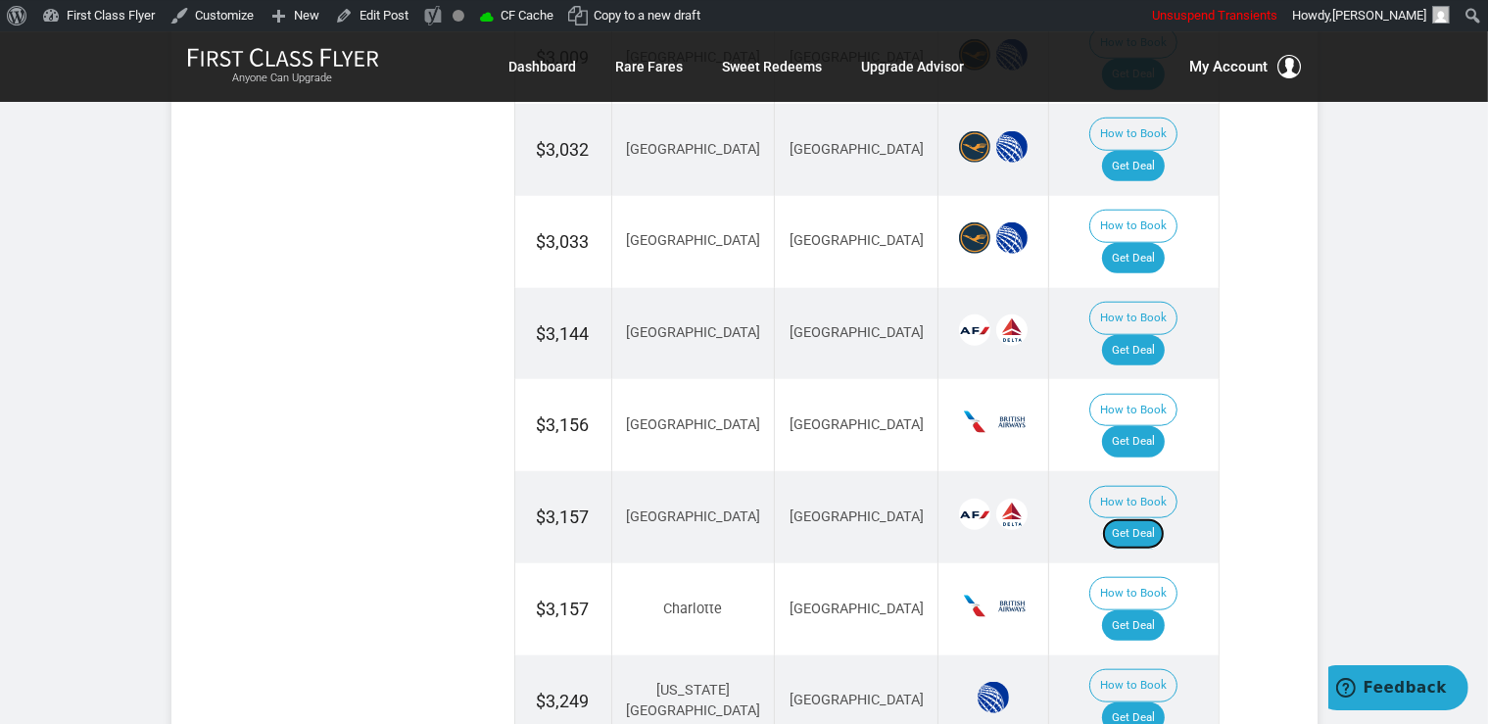
scroll to position [1751, 0]
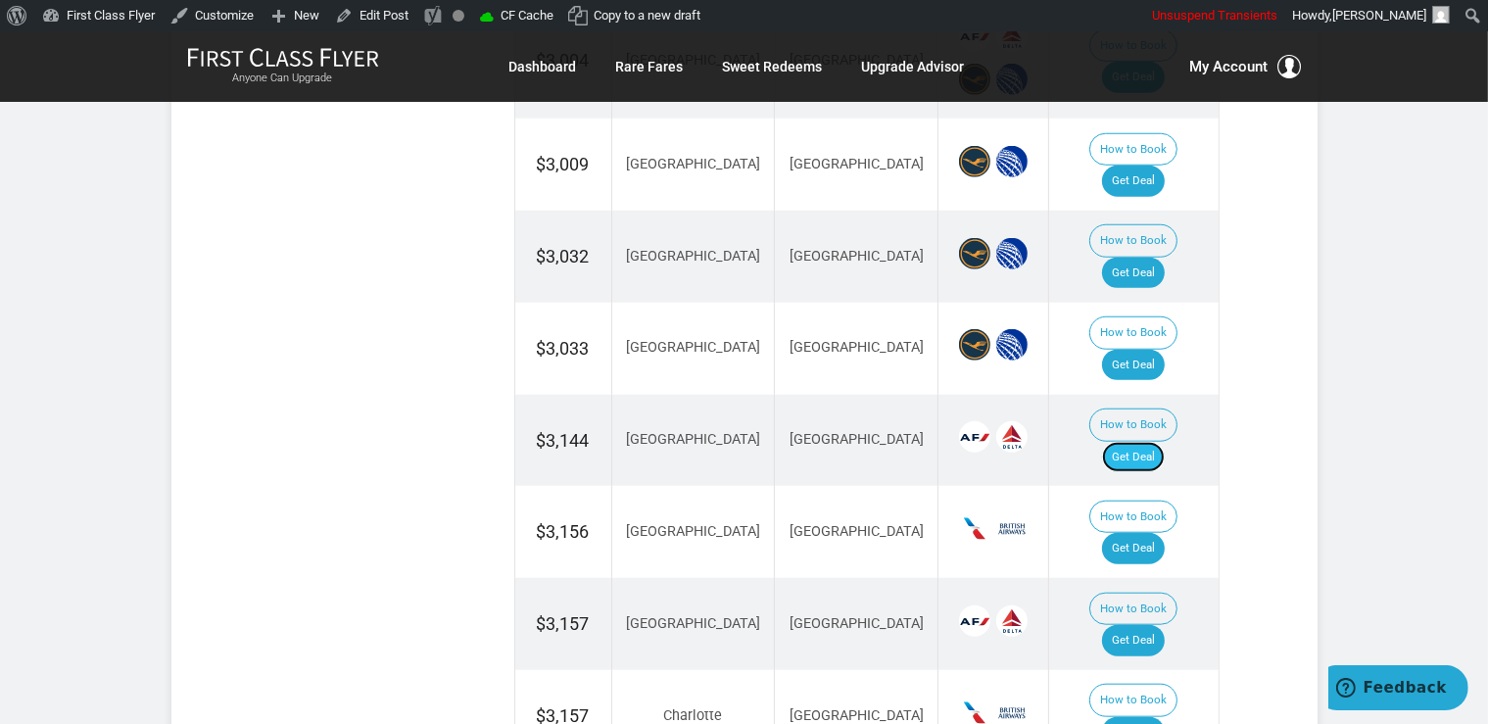
click at [1144, 442] on link "Get Deal" at bounding box center [1133, 457] width 63 height 31
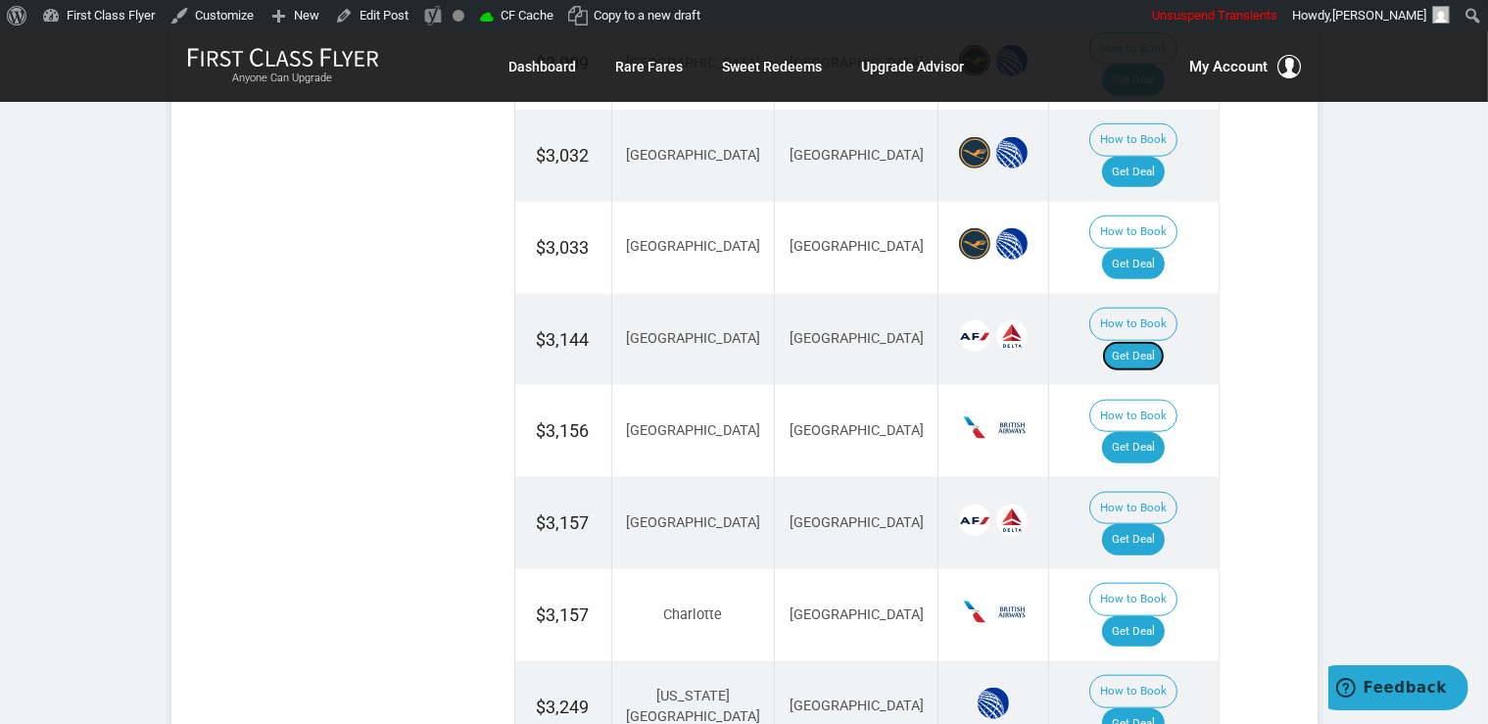
scroll to position [1855, 0]
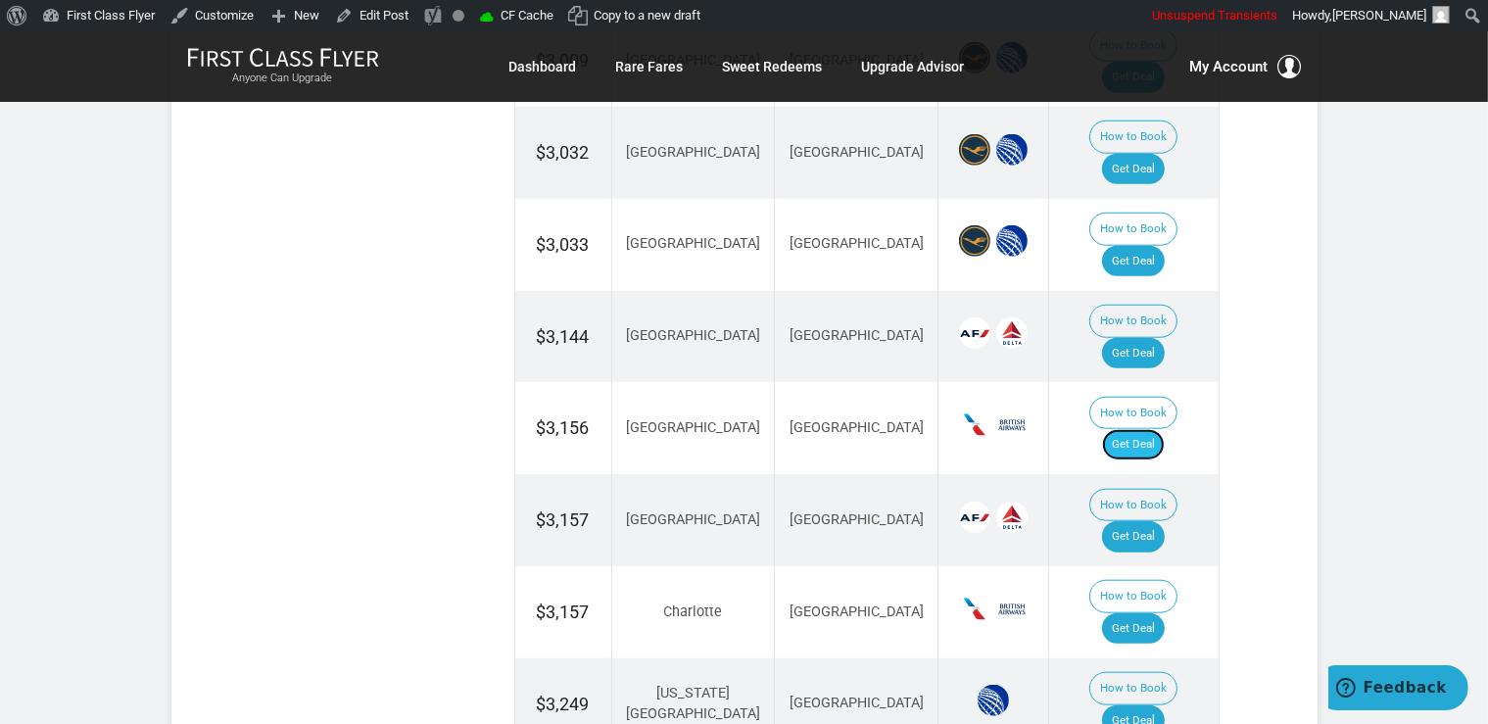
drag, startPoint x: 1154, startPoint y: 331, endPoint x: 1153, endPoint y: 321, distance: 9.8
click at [1154, 429] on link "Get Deal" at bounding box center [1133, 444] width 63 height 31
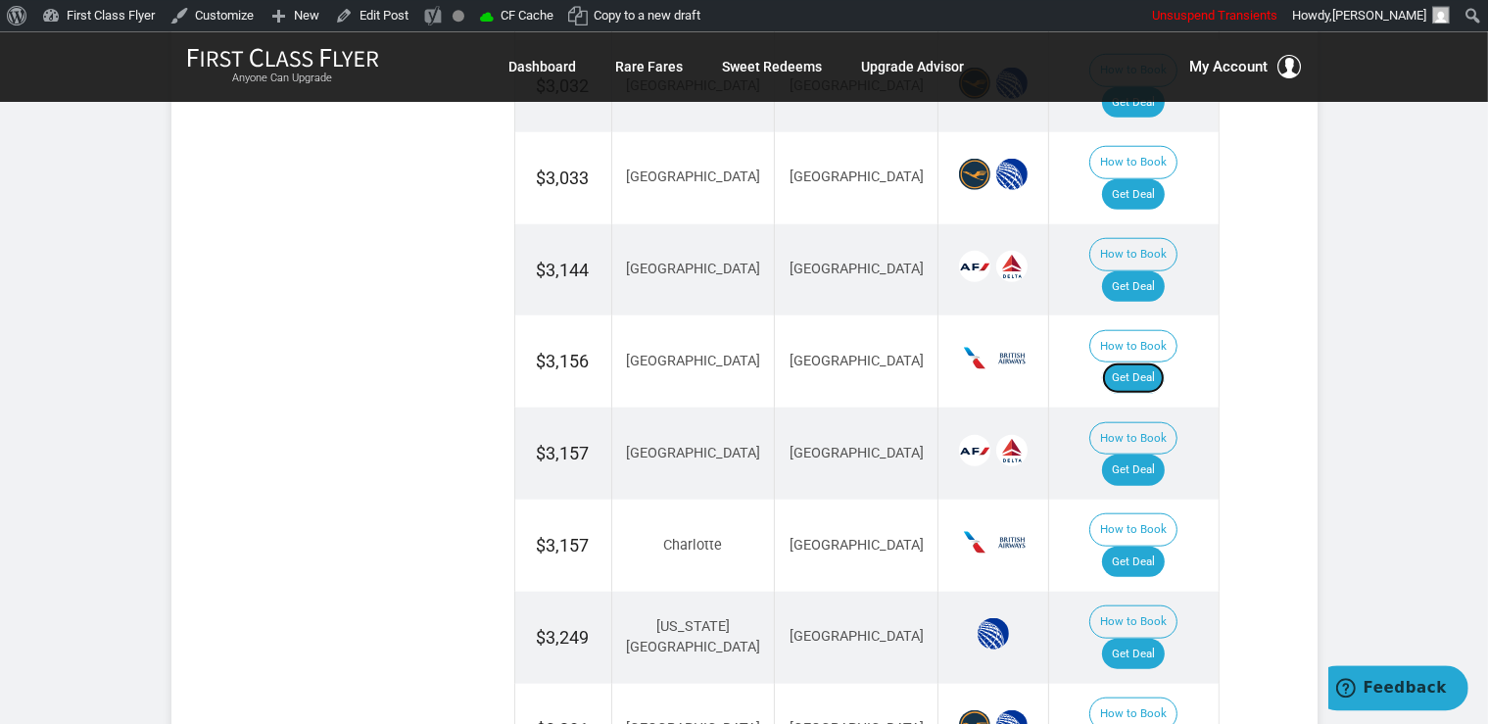
scroll to position [1959, 0]
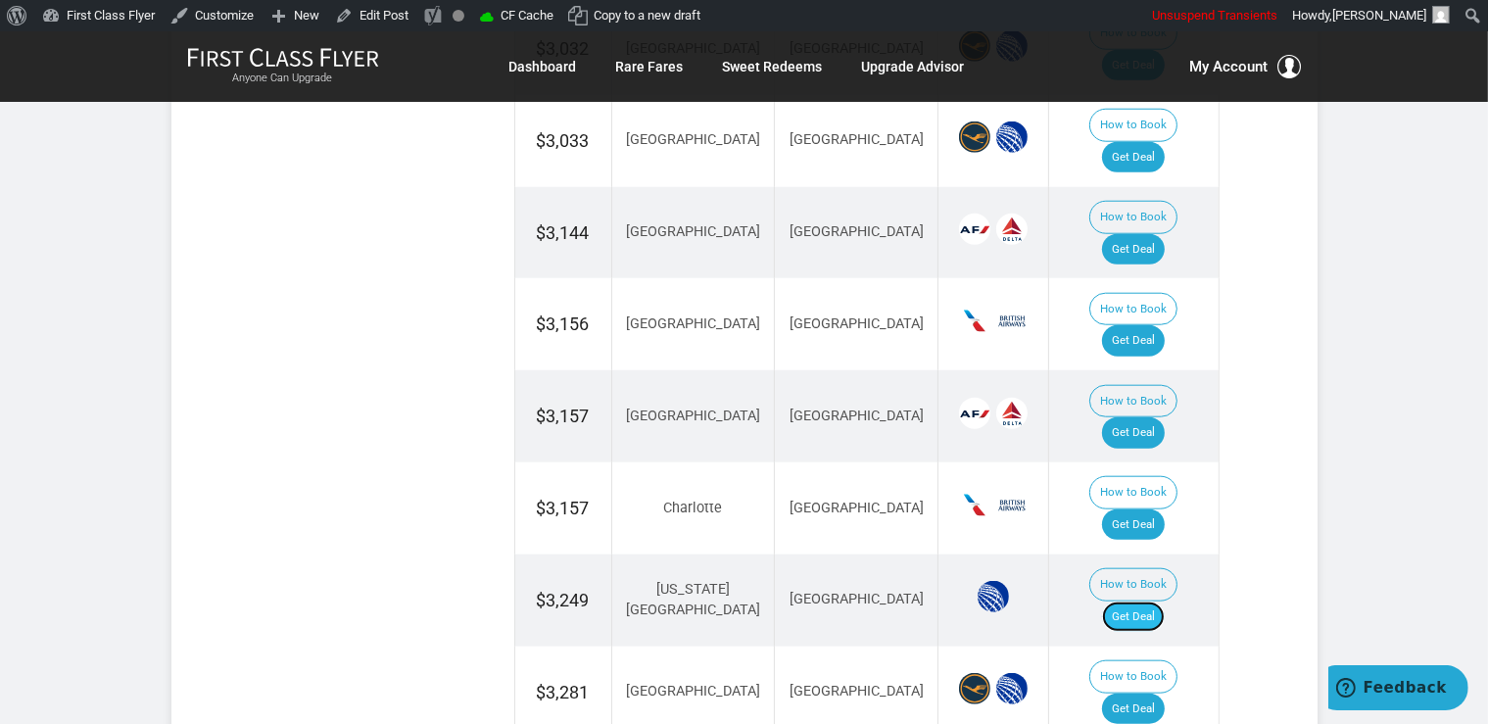
click at [1130, 601] on link "Get Deal" at bounding box center [1133, 616] width 63 height 31
click at [1154, 693] on link "Get Deal" at bounding box center [1133, 708] width 63 height 31
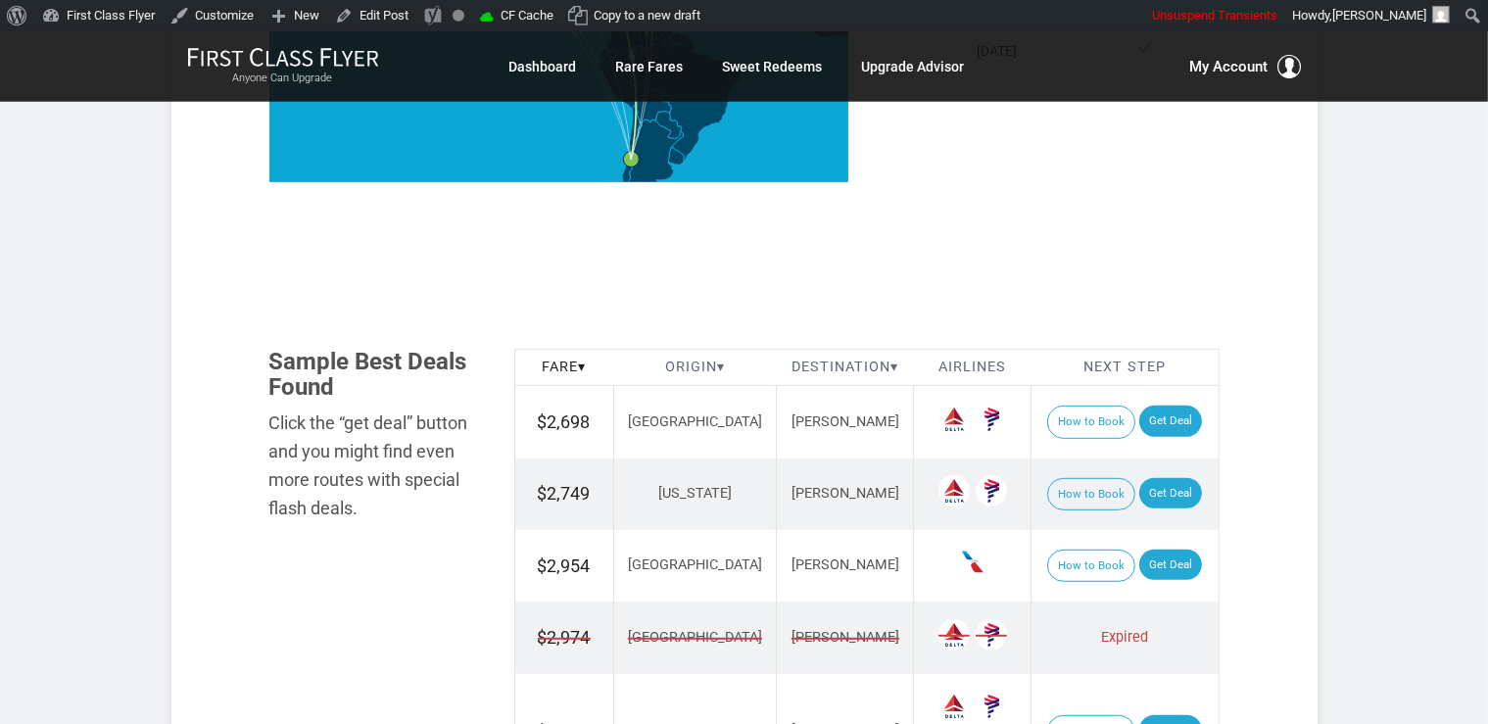
scroll to position [1034, 0]
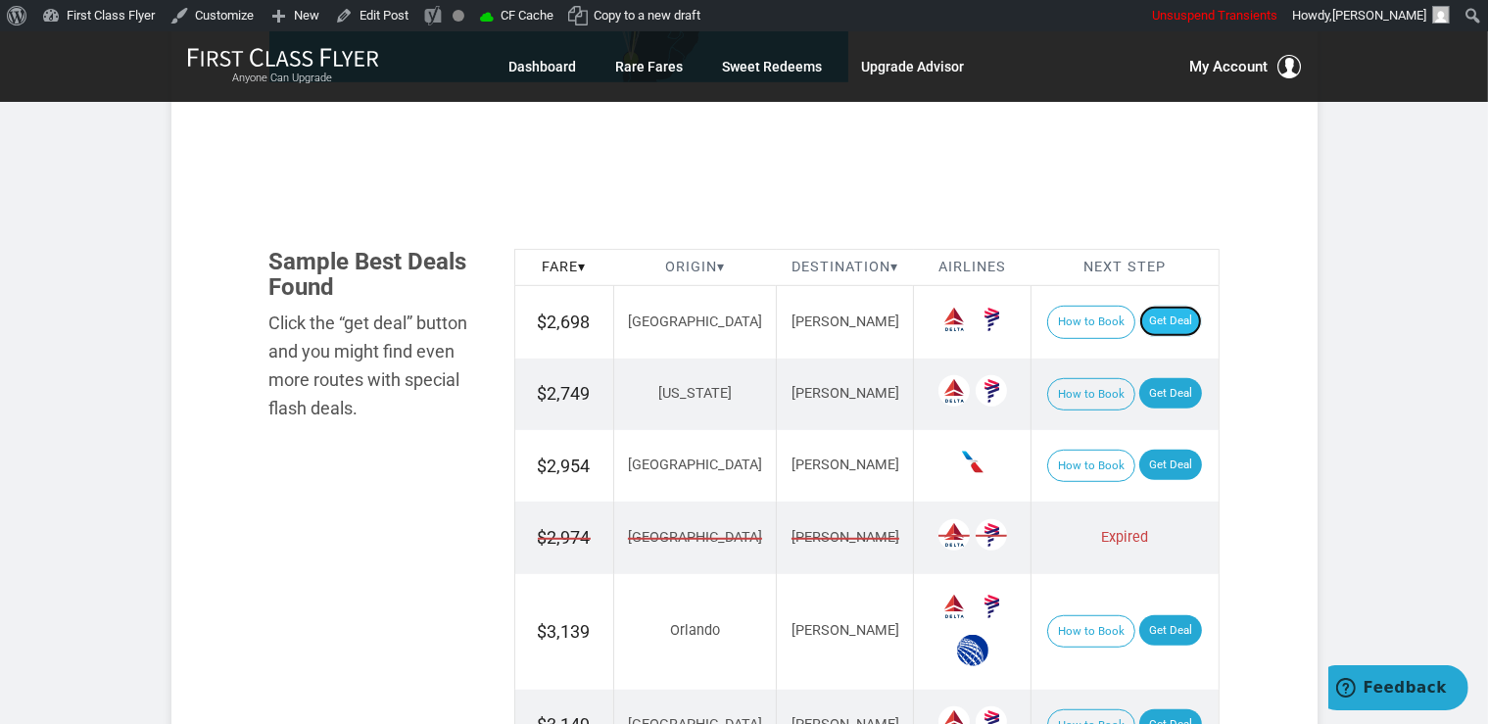
click at [1162, 320] on link "Get Deal" at bounding box center [1170, 321] width 63 height 31
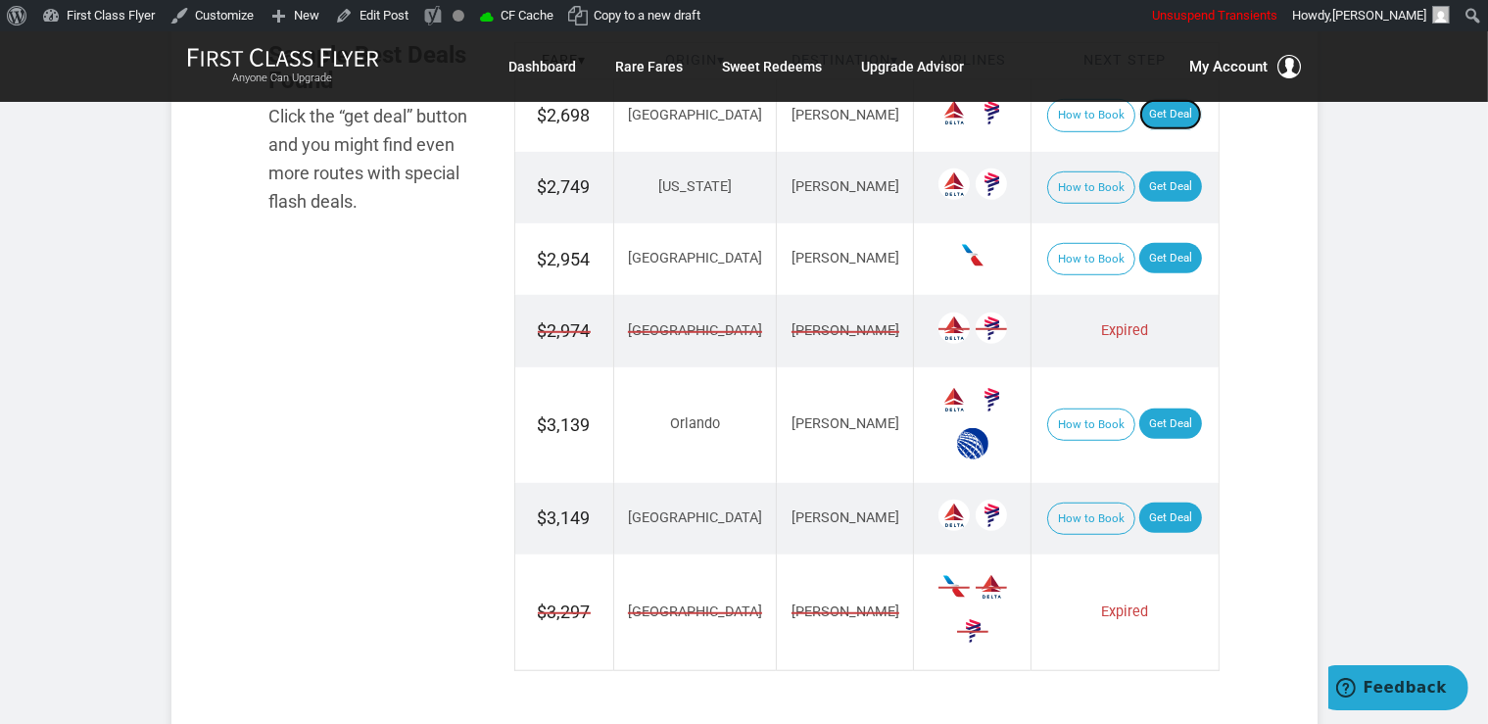
scroll to position [1344, 0]
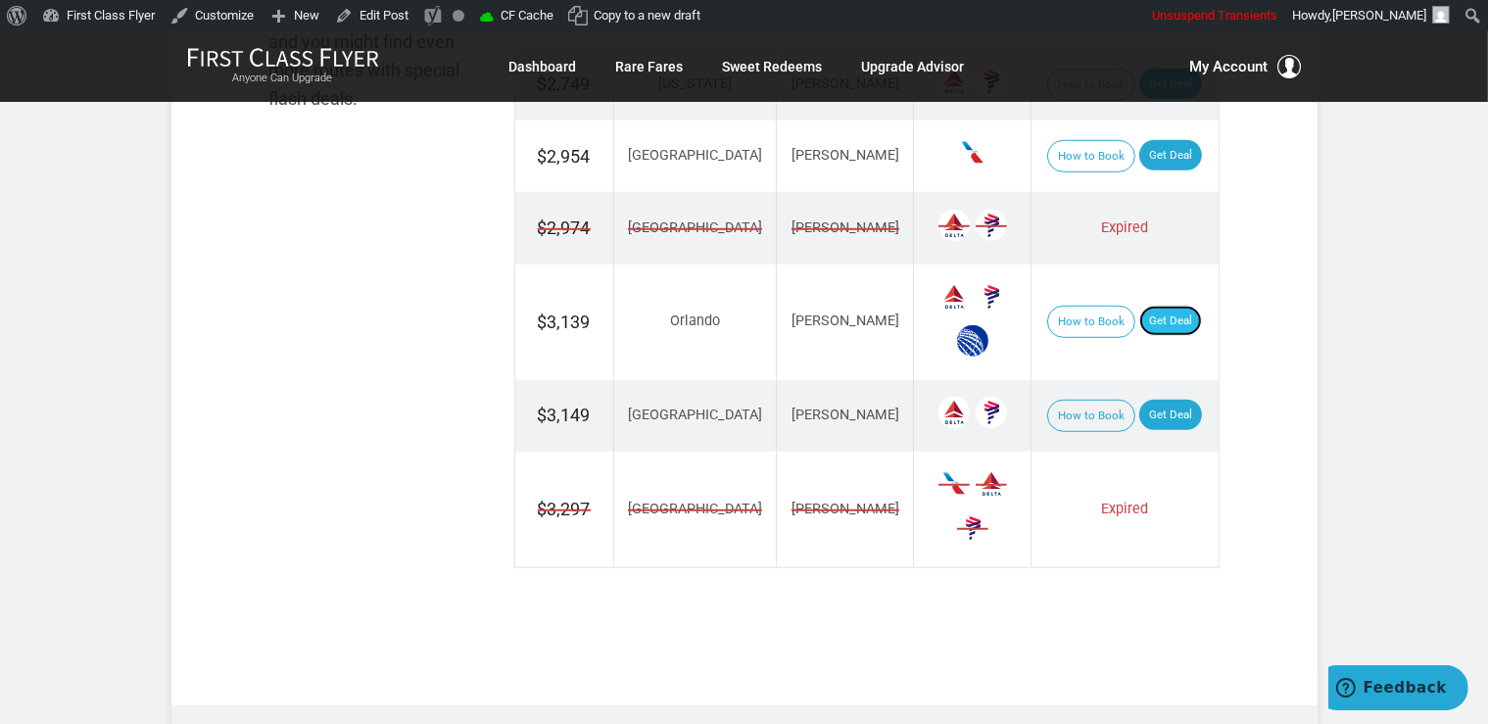
drag, startPoint x: 1167, startPoint y: 320, endPoint x: 1162, endPoint y: 309, distance: 11.8
click at [1166, 319] on link "Get Deal" at bounding box center [1170, 321] width 63 height 31
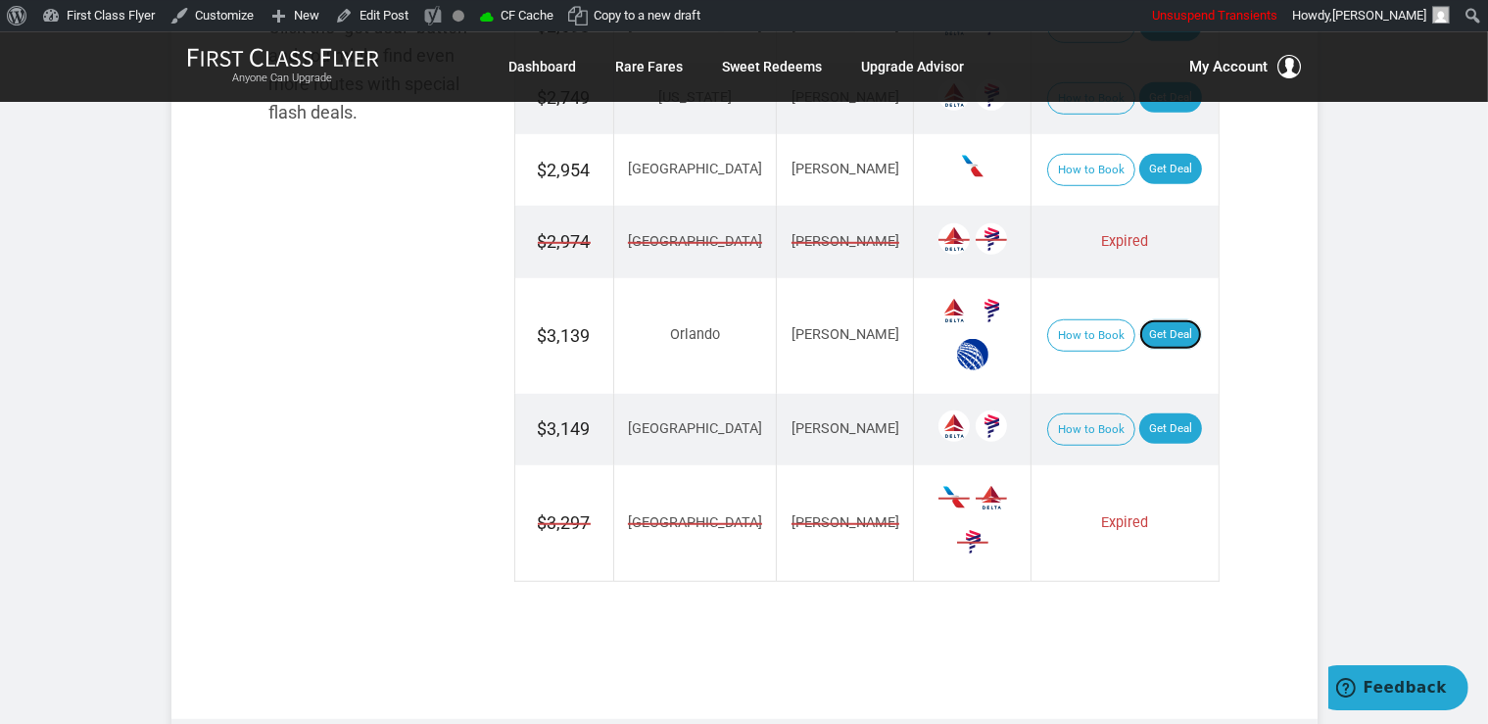
scroll to position [1137, 0]
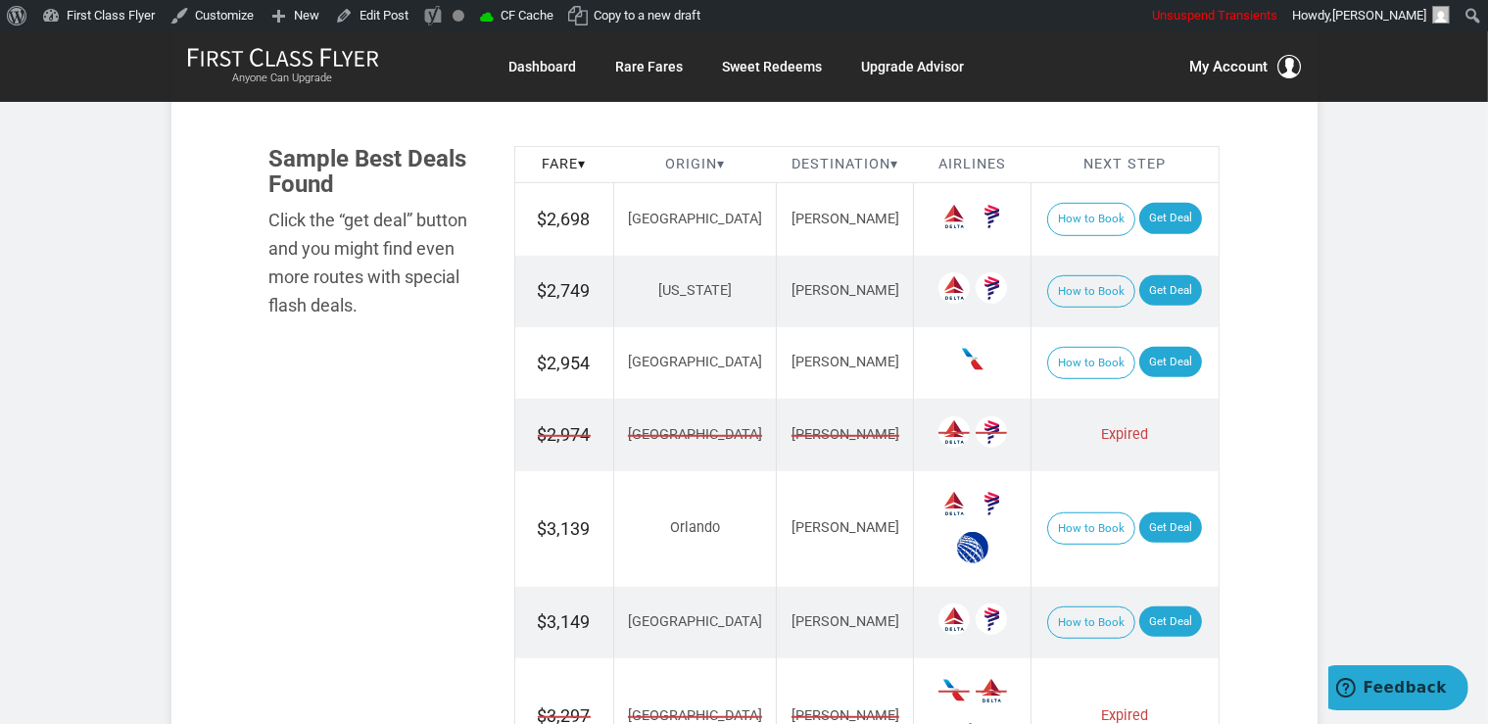
click at [1142, 253] on td "How to Book Get Deal" at bounding box center [1124, 219] width 187 height 72
click at [1141, 275] on link "Get Deal" at bounding box center [1170, 290] width 63 height 31
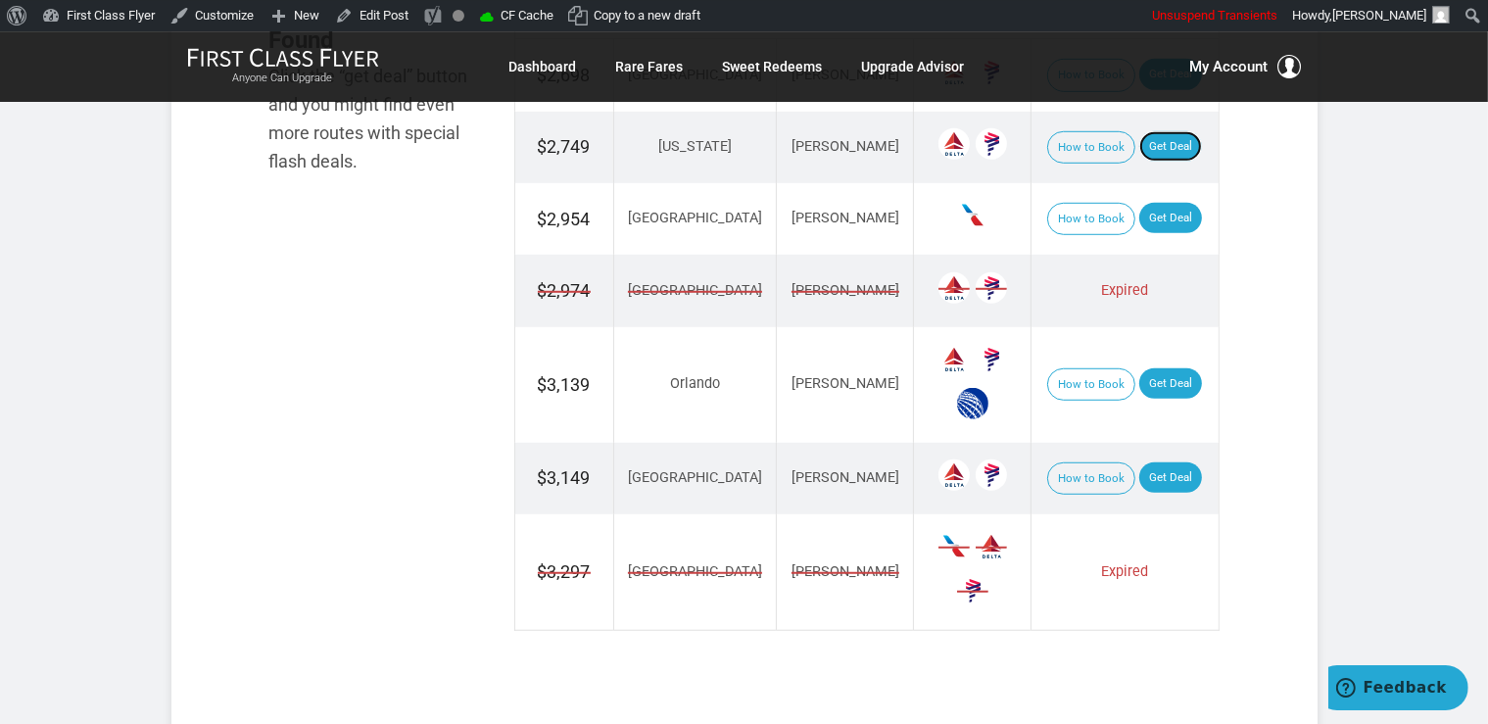
scroll to position [1344, 0]
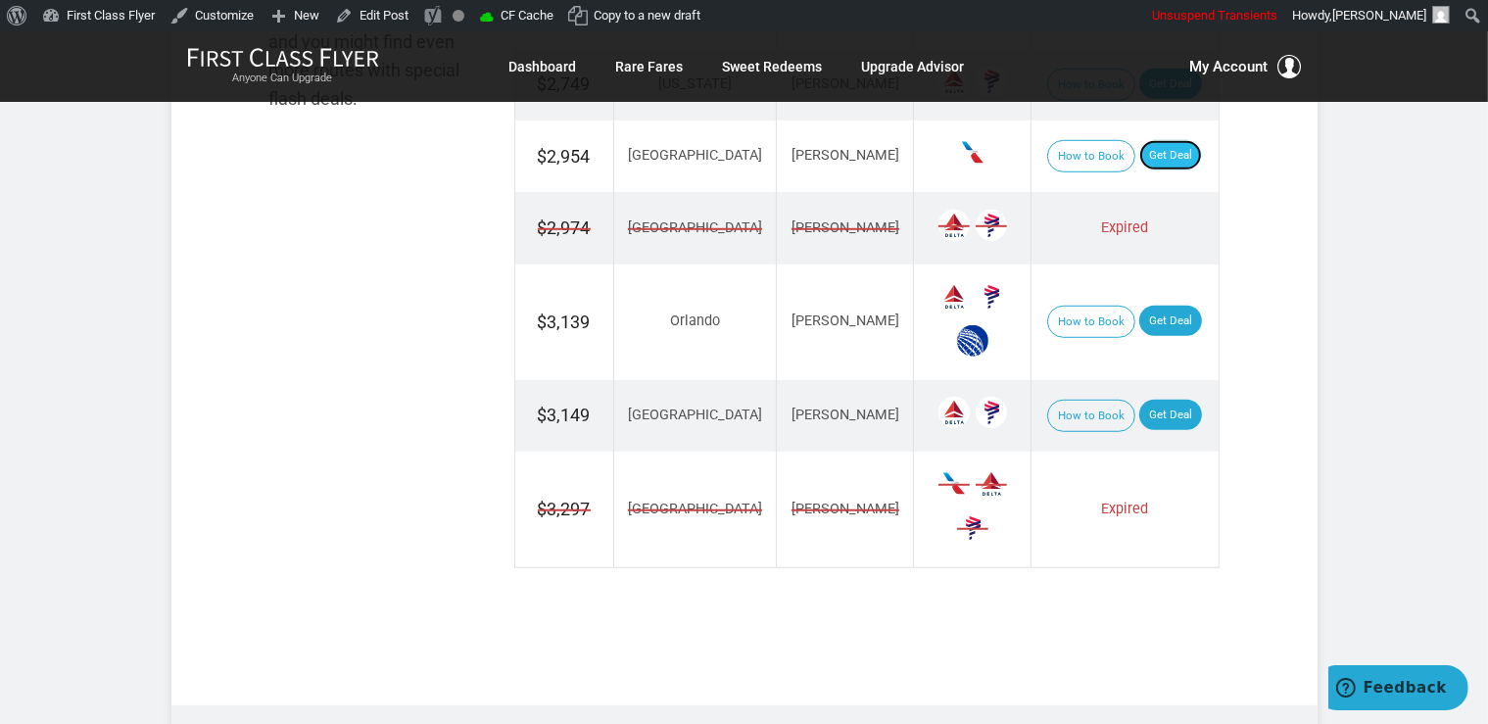
click at [1159, 153] on link "Get Deal" at bounding box center [1170, 155] width 63 height 31
click at [1145, 400] on link "Get Deal" at bounding box center [1170, 415] width 63 height 31
click at [1142, 402] on link "Get Deal" at bounding box center [1170, 415] width 63 height 31
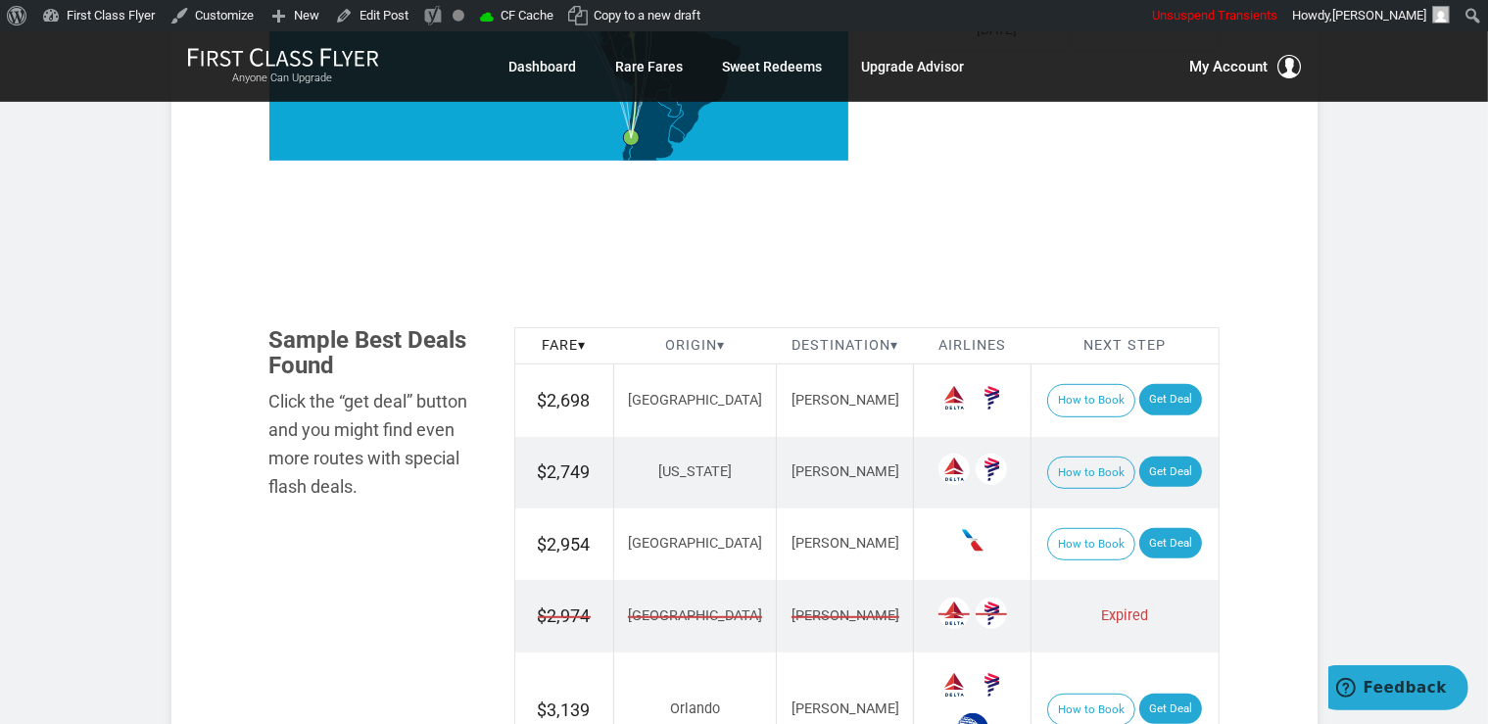
scroll to position [930, 0]
